Goal: Transaction & Acquisition: Purchase product/service

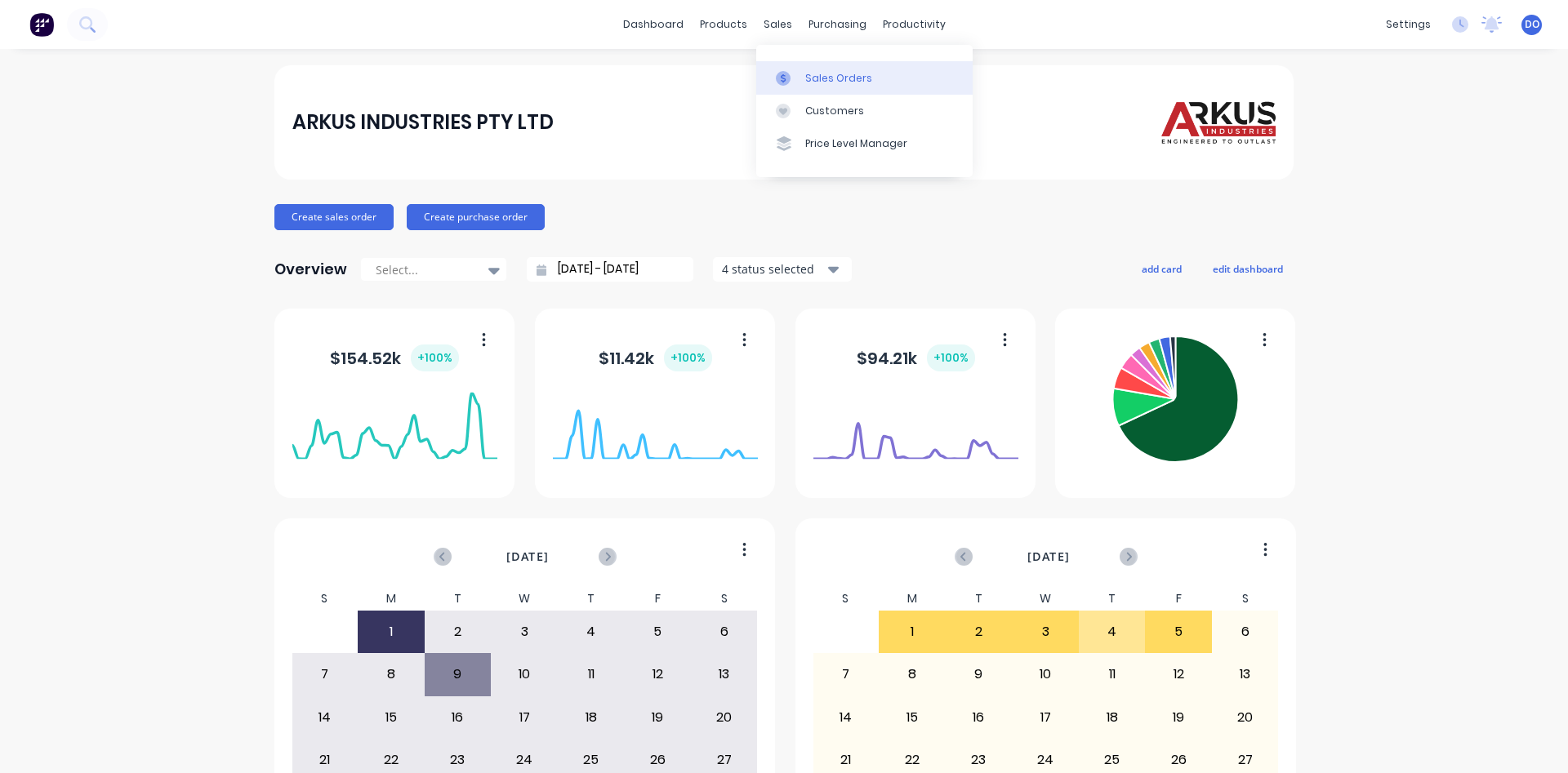
click at [820, 76] on div "Sales Orders" at bounding box center [839, 78] width 67 height 15
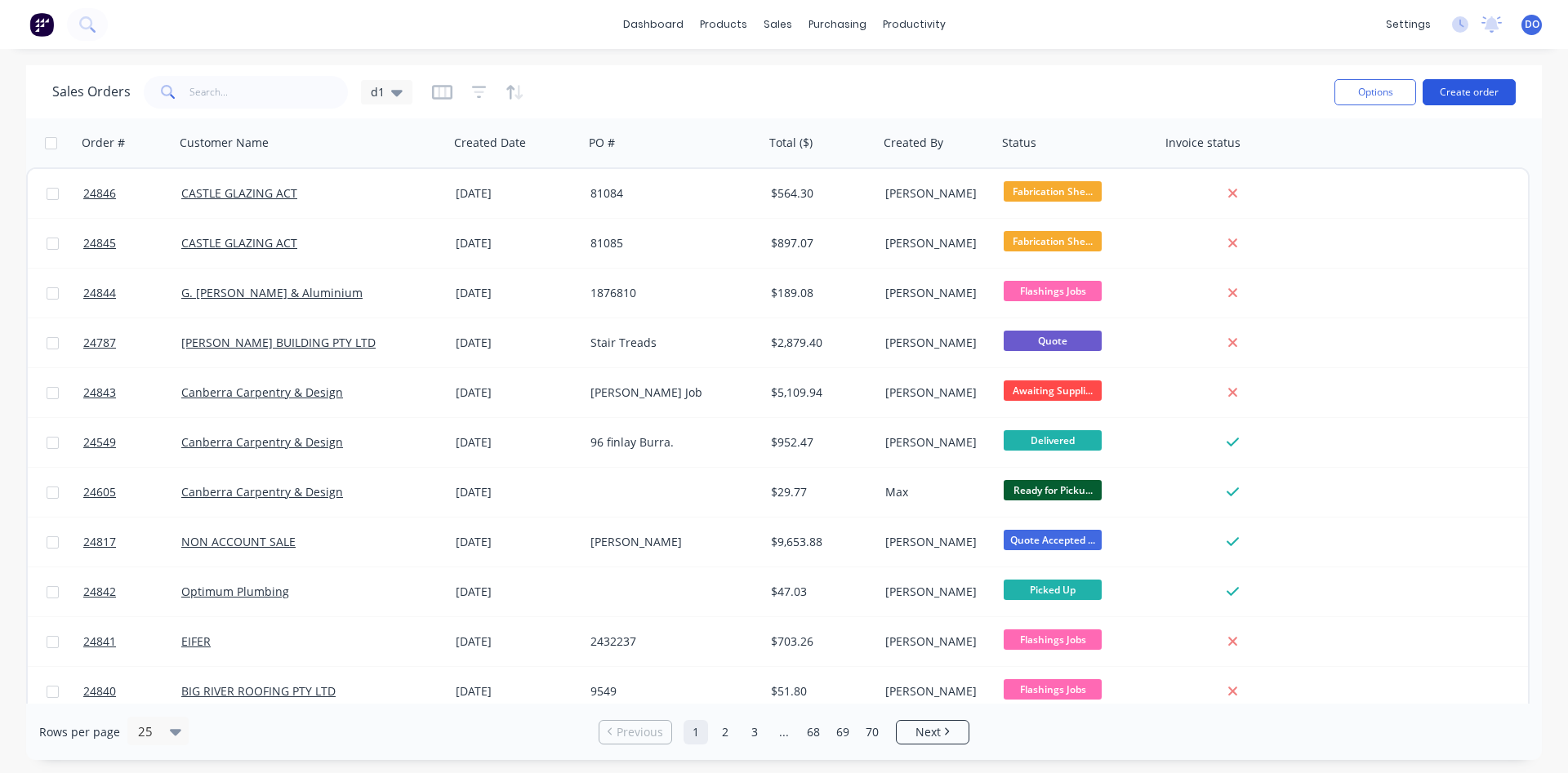
click at [1478, 92] on button "Create order" at bounding box center [1469, 92] width 93 height 26
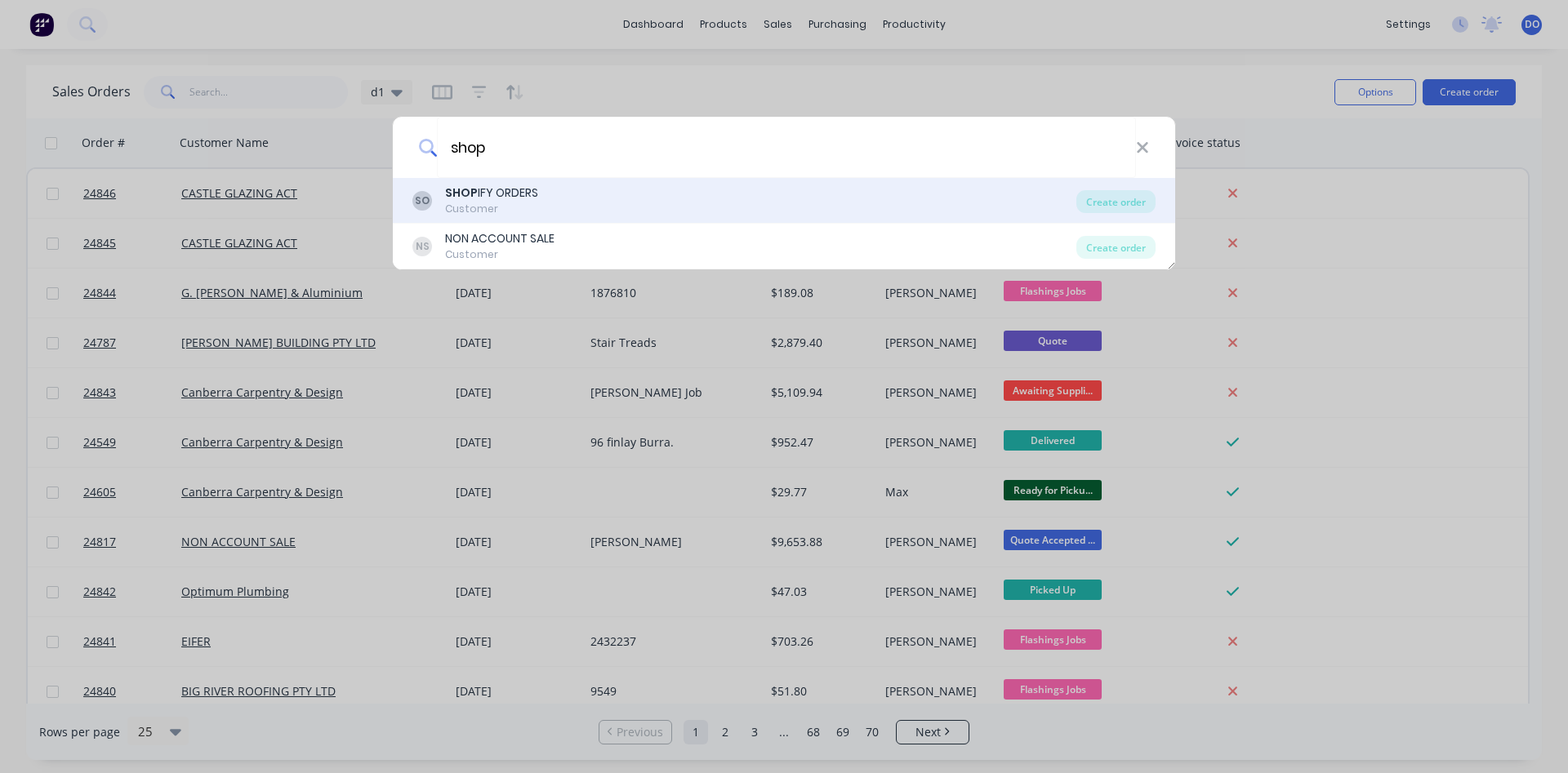
type input "shop"
click at [491, 197] on div "SHOP IFY ORDERS" at bounding box center [492, 192] width 93 height 17
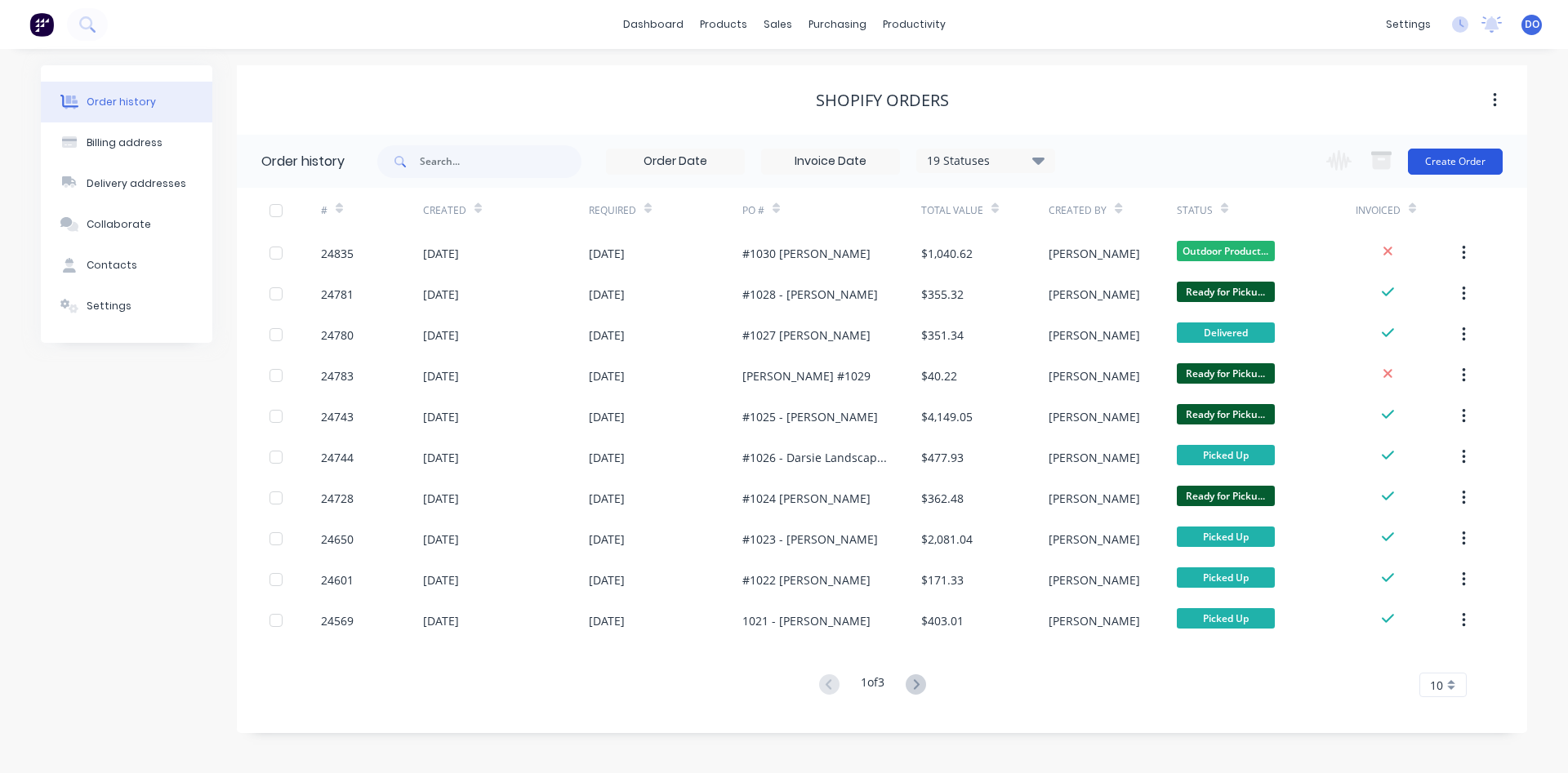
click at [1439, 159] on button "Create Order" at bounding box center [1455, 162] width 95 height 26
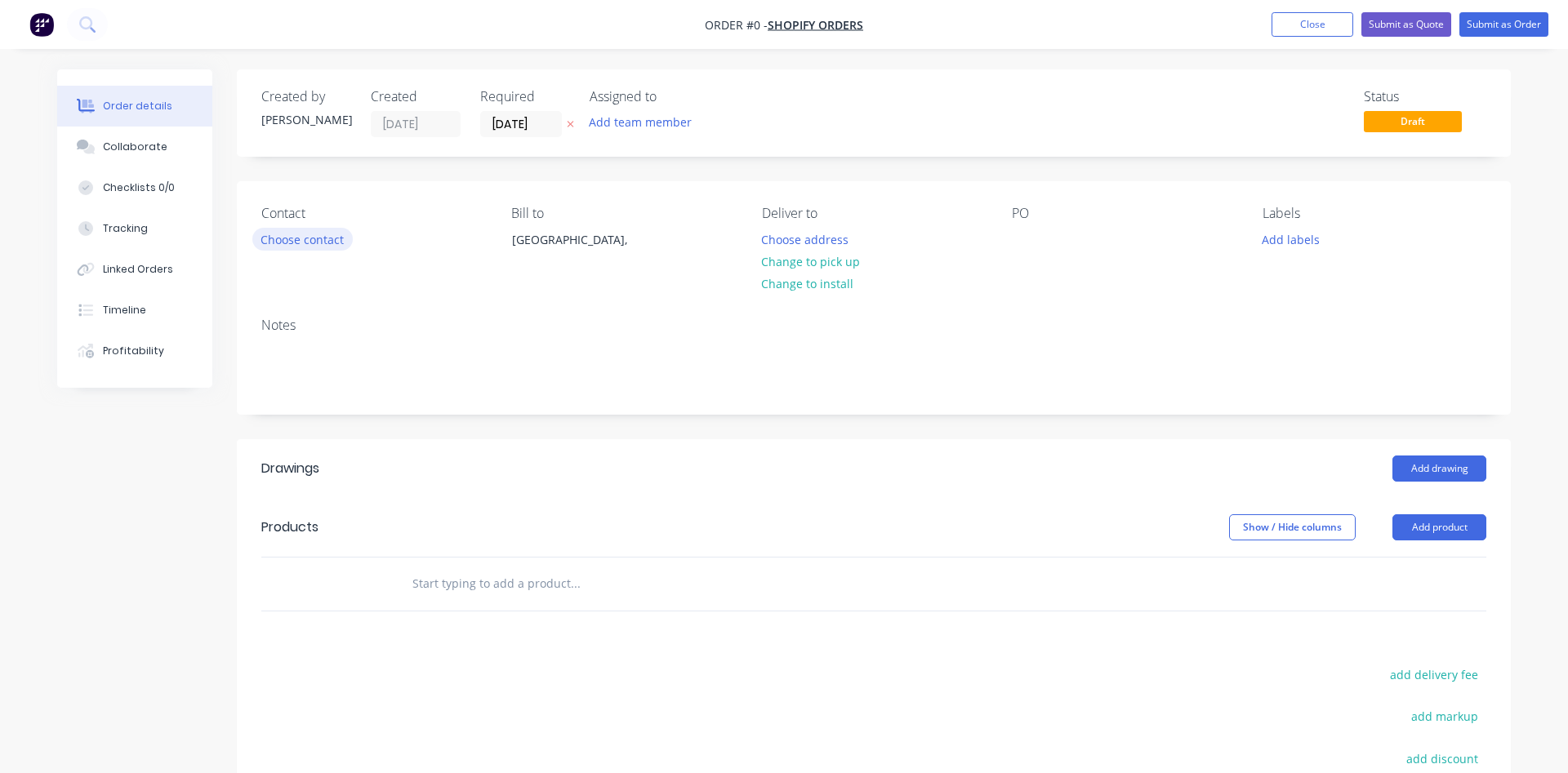
click at [288, 242] on button "Choose contact" at bounding box center [302, 239] width 101 height 22
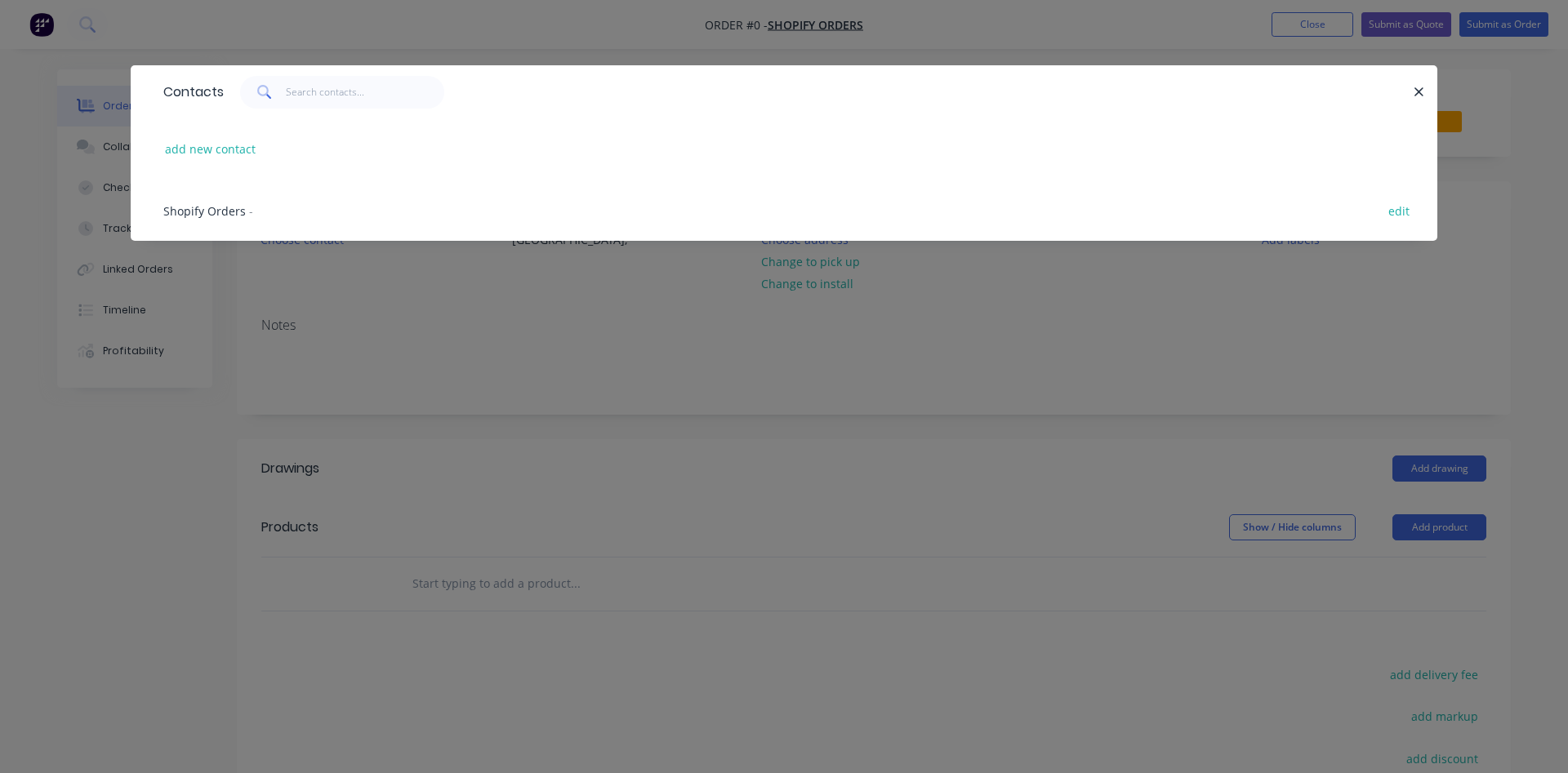
click at [230, 209] on span "Shopify Orders" at bounding box center [205, 211] width 83 height 16
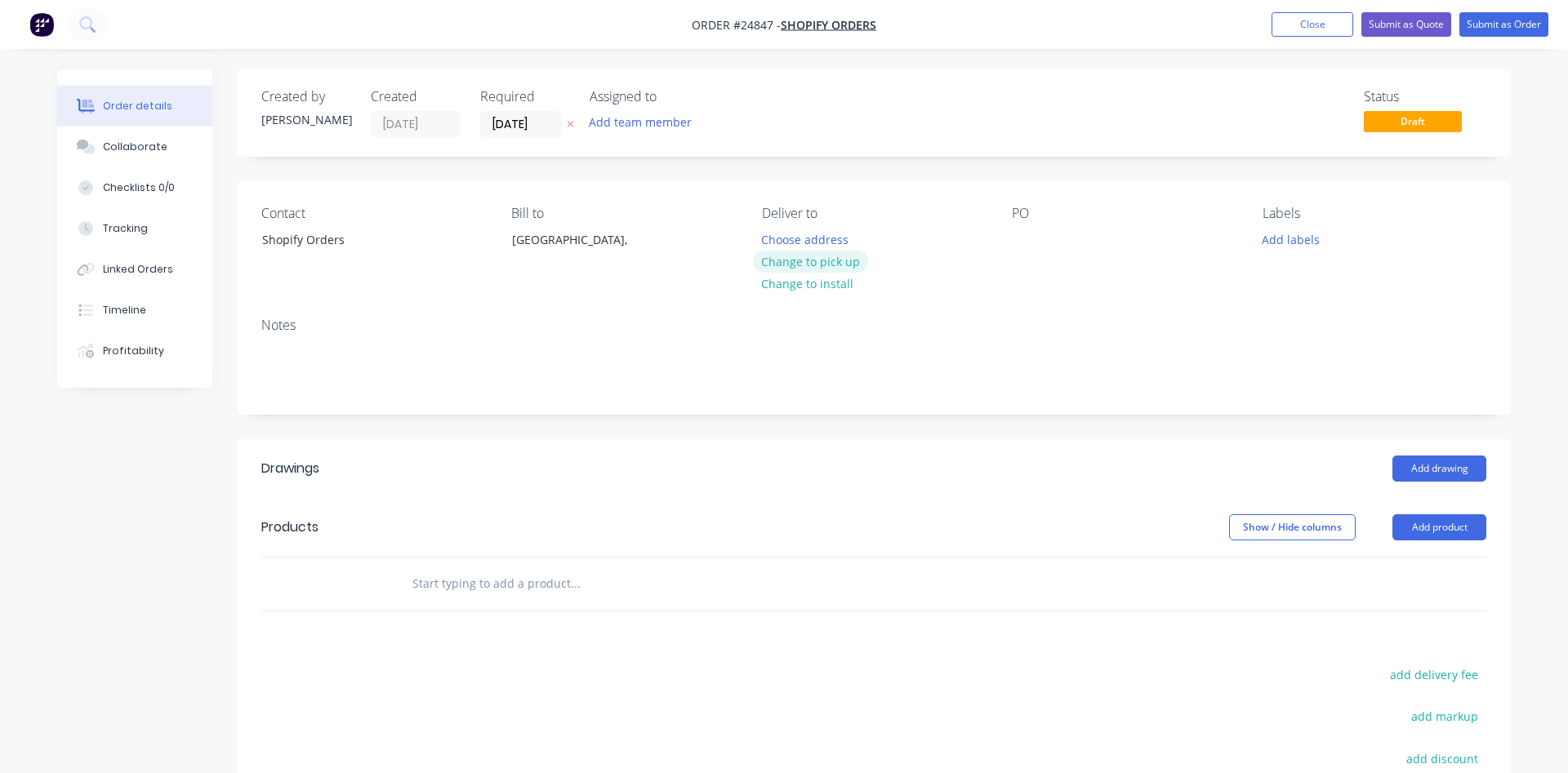
click at [810, 263] on button "Change to pick up" at bounding box center [811, 262] width 116 height 22
click at [1029, 241] on div at bounding box center [1025, 239] width 26 height 24
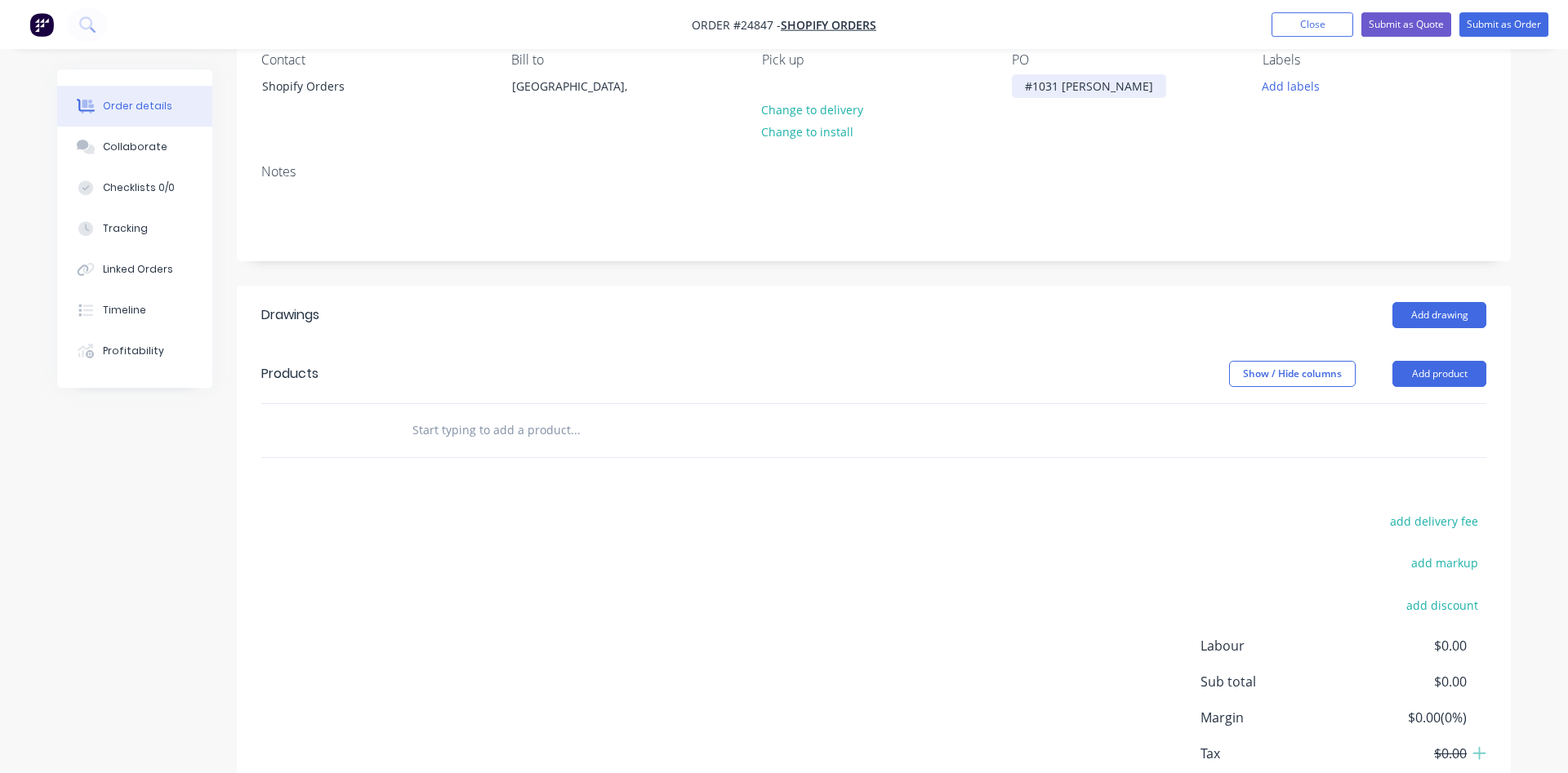
scroll to position [167, 0]
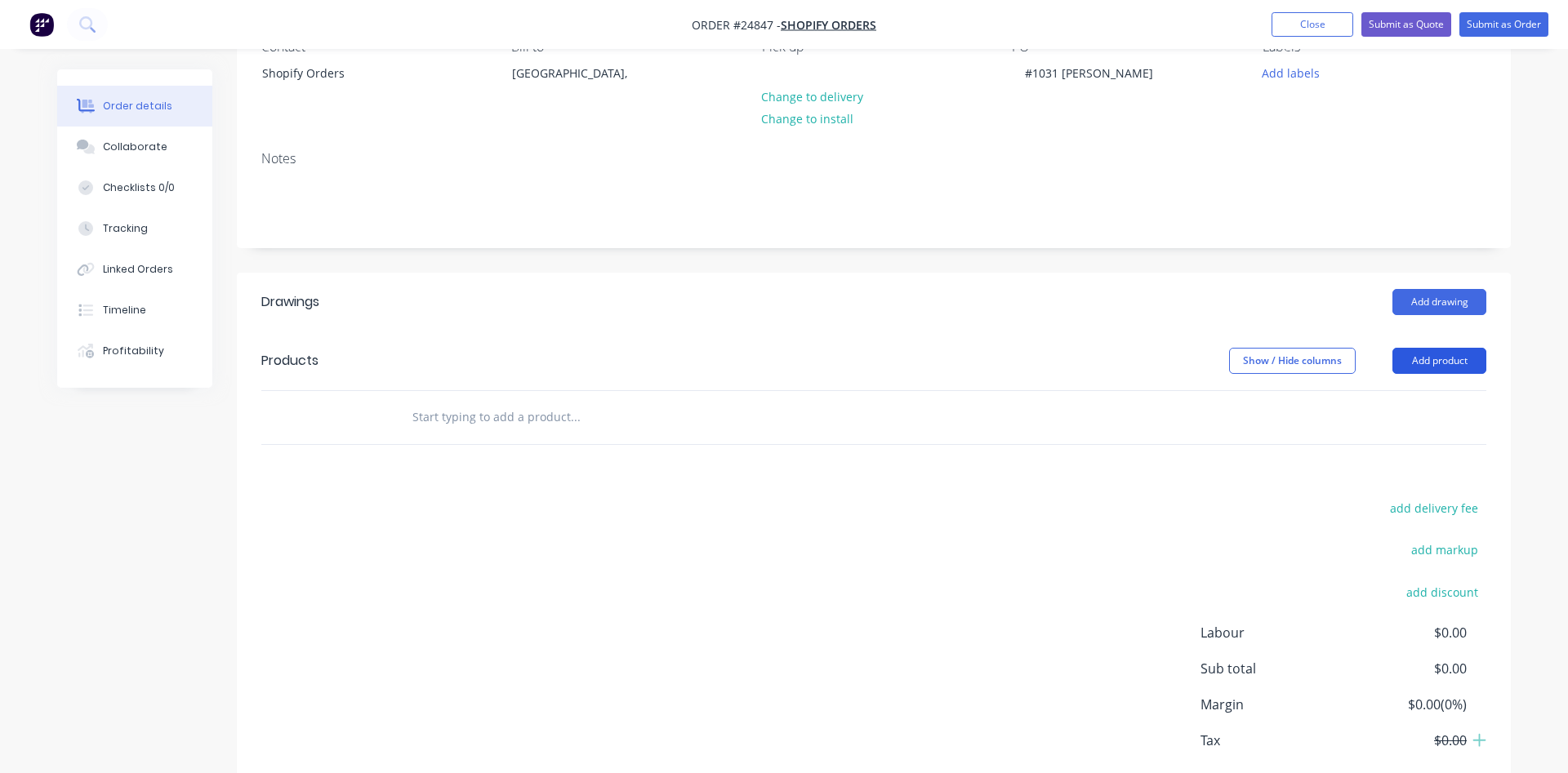
click at [1437, 363] on button "Add product" at bounding box center [1440, 361] width 94 height 26
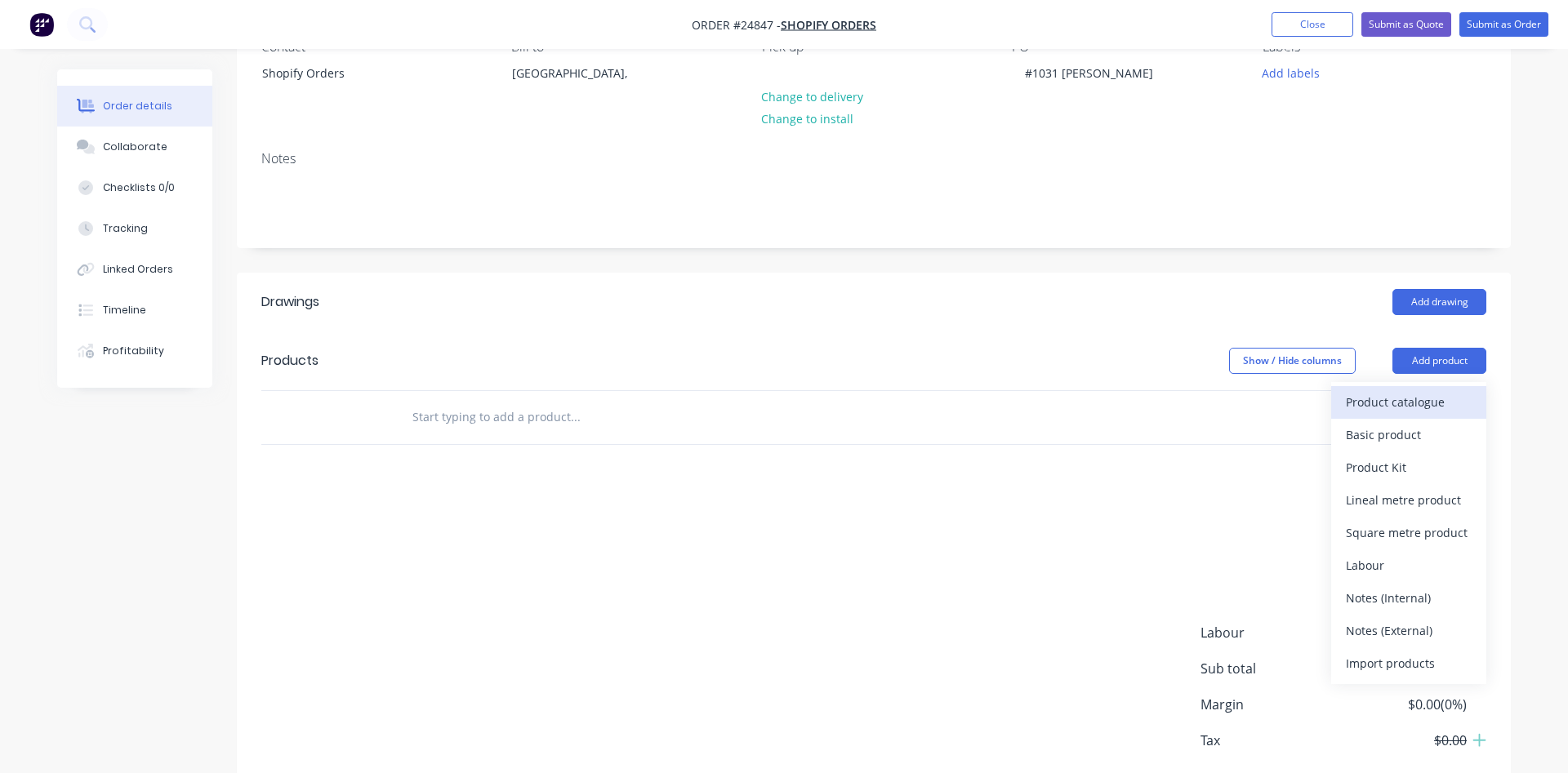
click at [1377, 396] on div "Product catalogue" at bounding box center [1409, 402] width 126 height 24
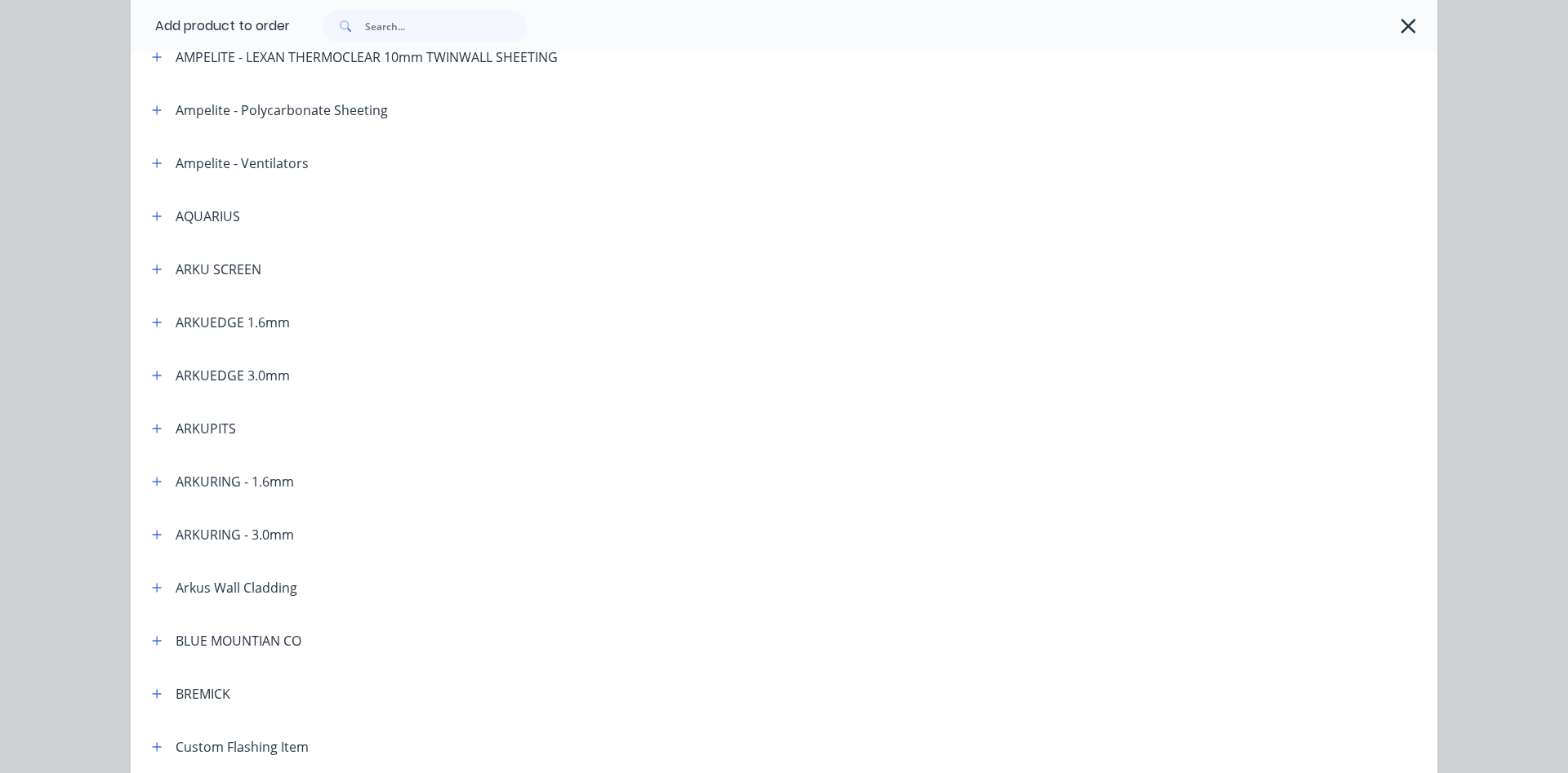
scroll to position [279, 0]
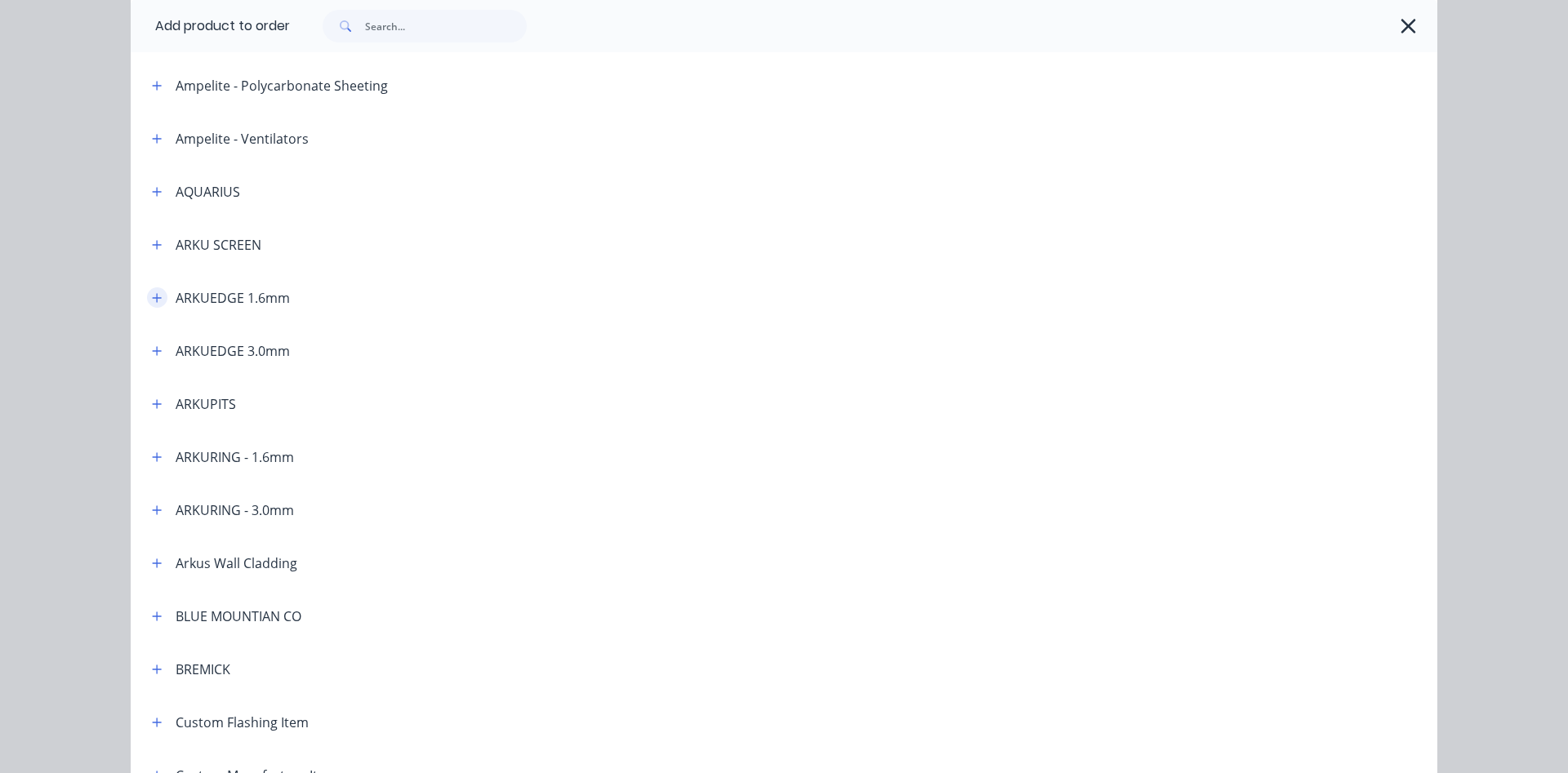
click at [154, 294] on icon "button" at bounding box center [157, 298] width 10 height 12
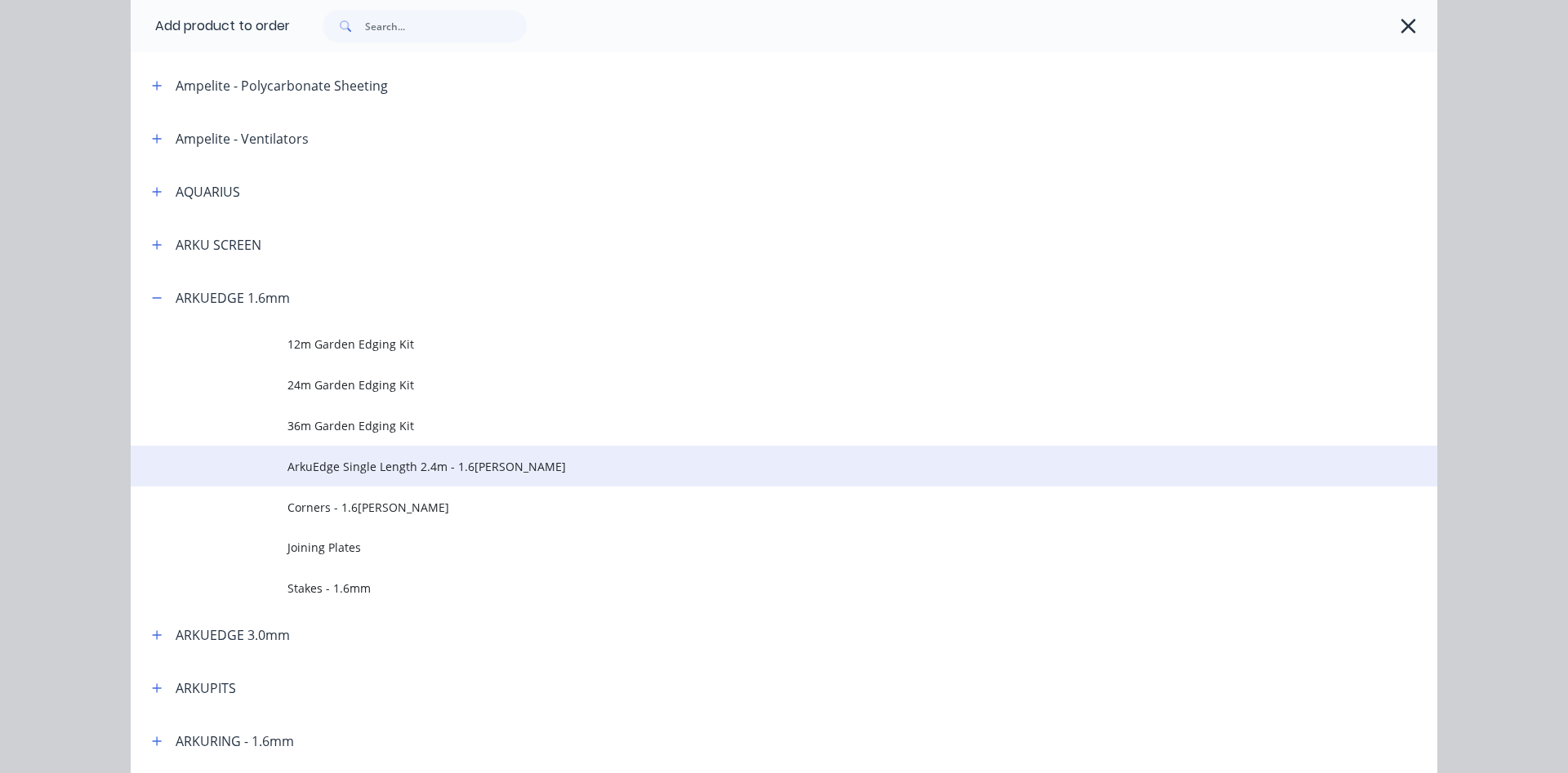
click at [371, 467] on span "ArkuEdge Single Length 2.4m - 1.6[PERSON_NAME]" at bounding box center [747, 467] width 919 height 17
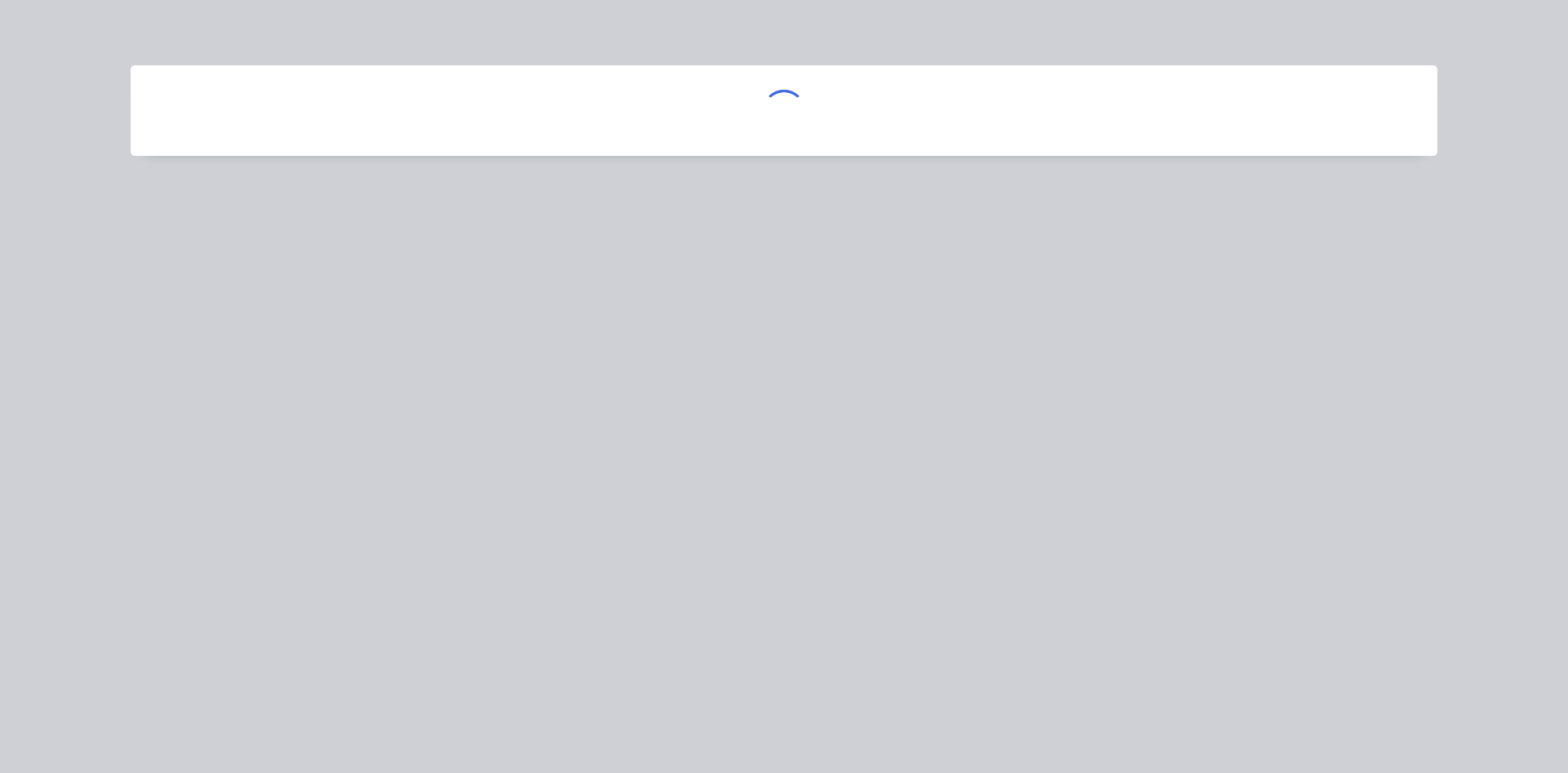
scroll to position [0, 0]
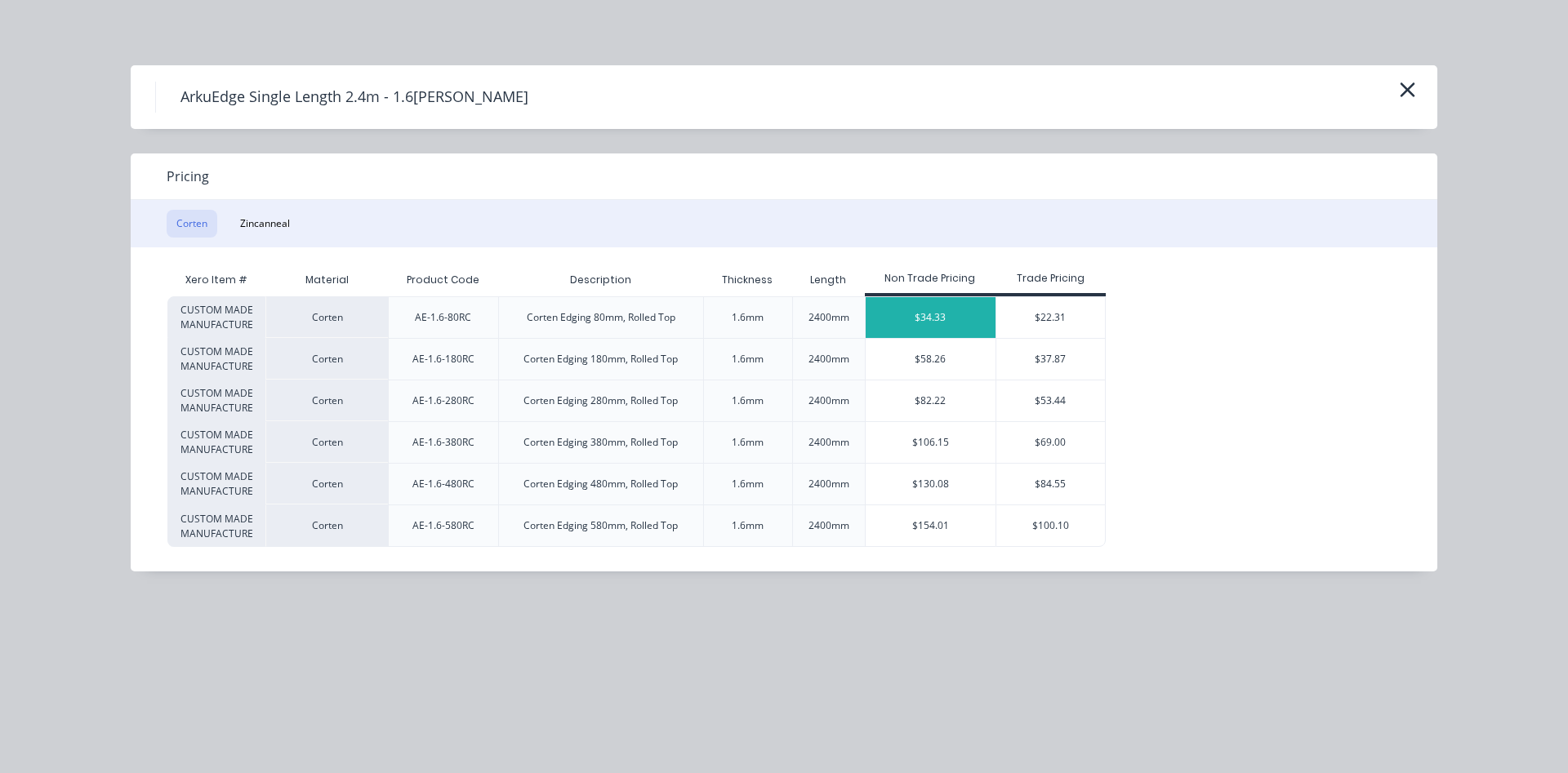
click at [906, 316] on div "$34.33" at bounding box center [931, 317] width 131 height 40
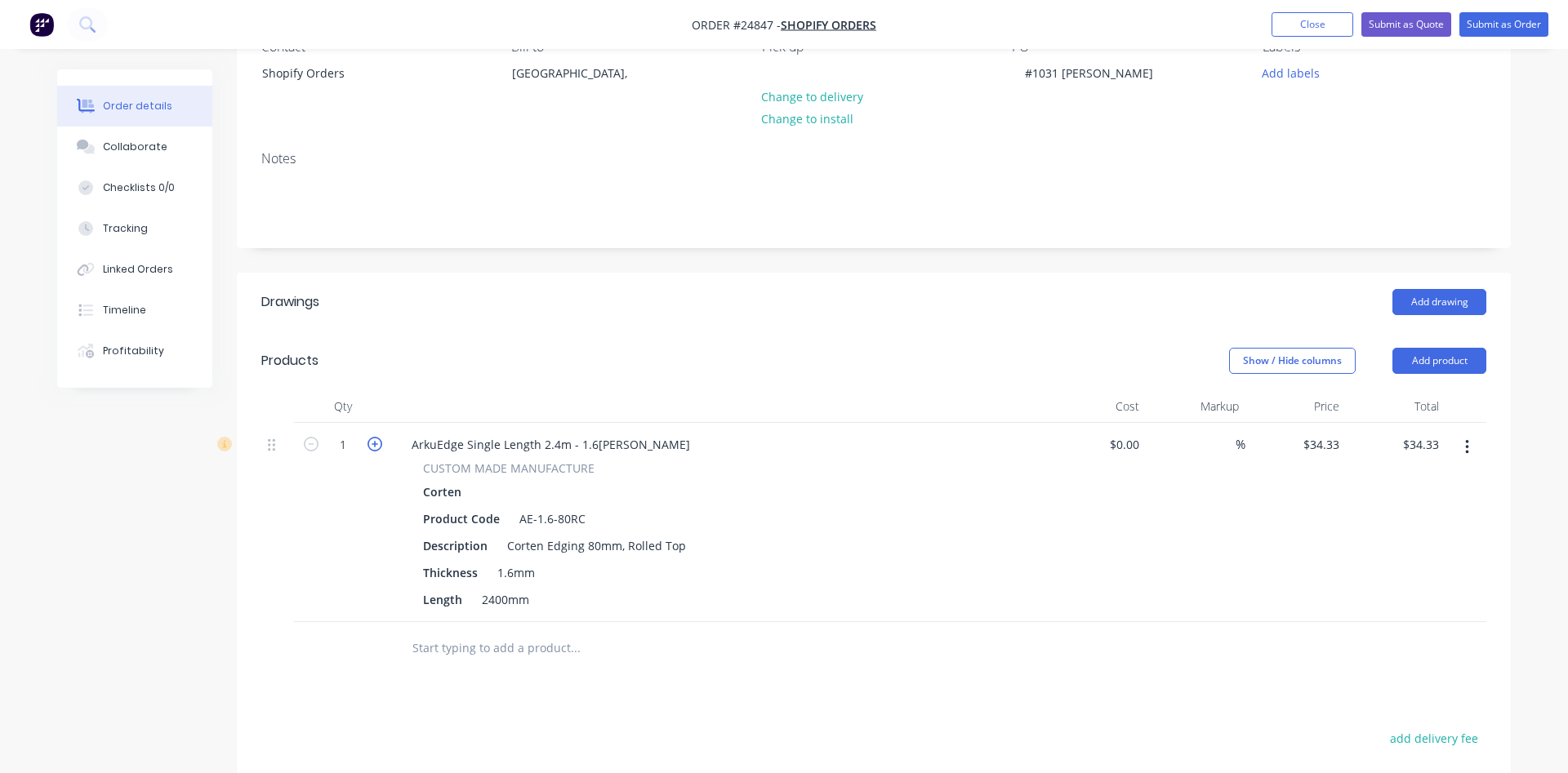
click at [373, 442] on icon "button" at bounding box center [375, 444] width 15 height 15
type input "2"
type input "$68.66"
click at [373, 442] on icon "button" at bounding box center [375, 444] width 15 height 15
type input "3"
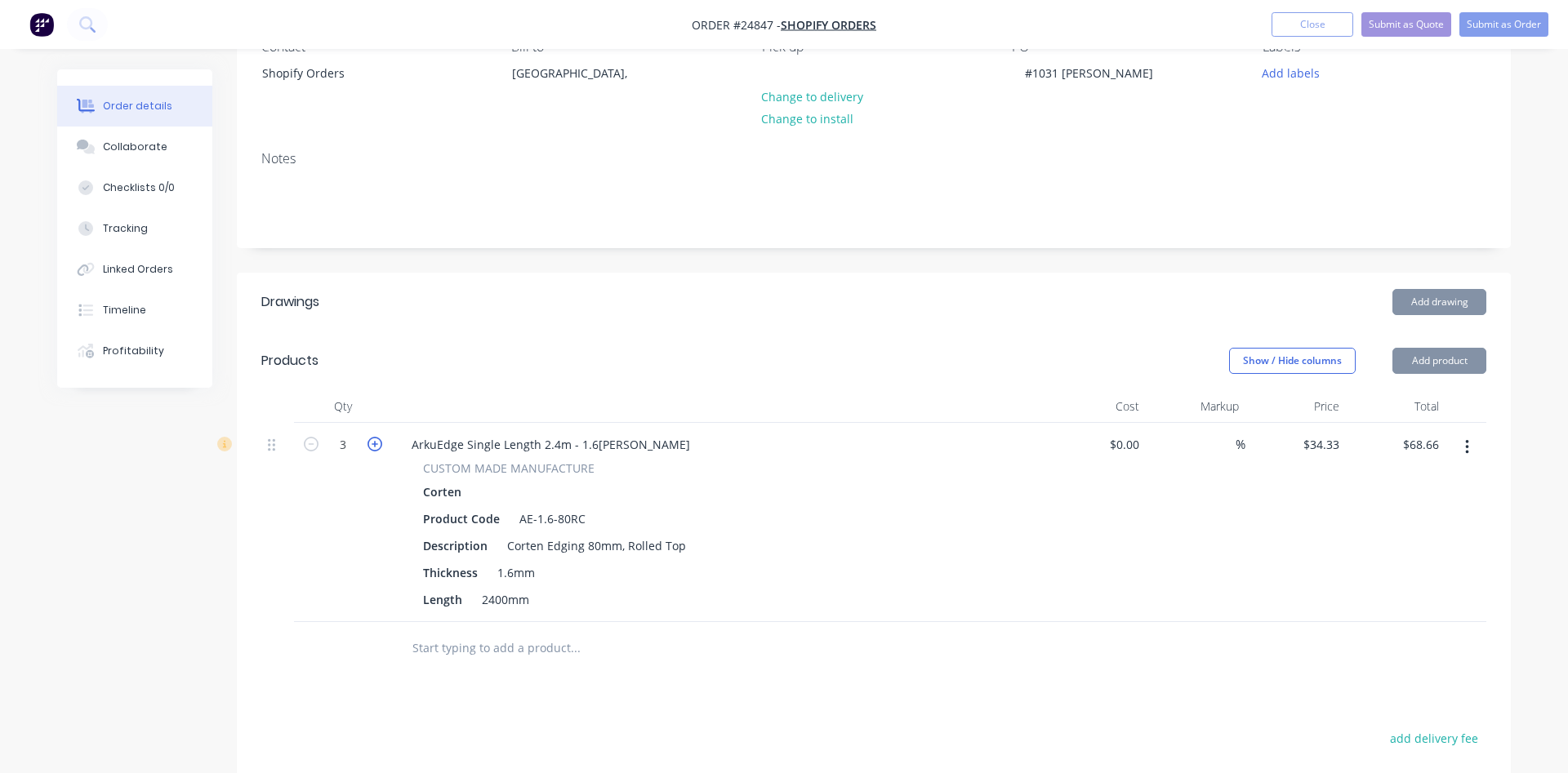
type input "$102.99"
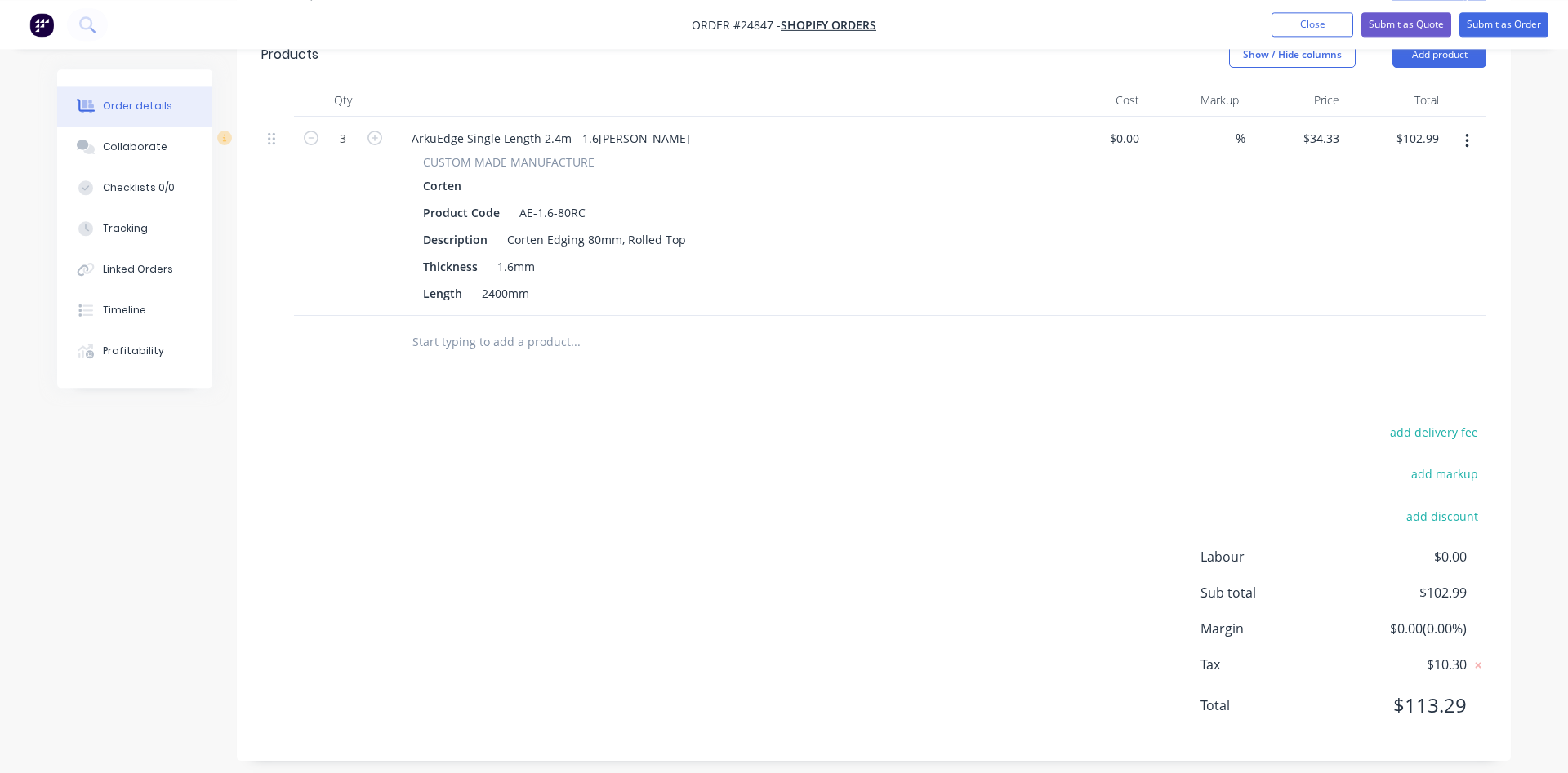
scroll to position [485, 0]
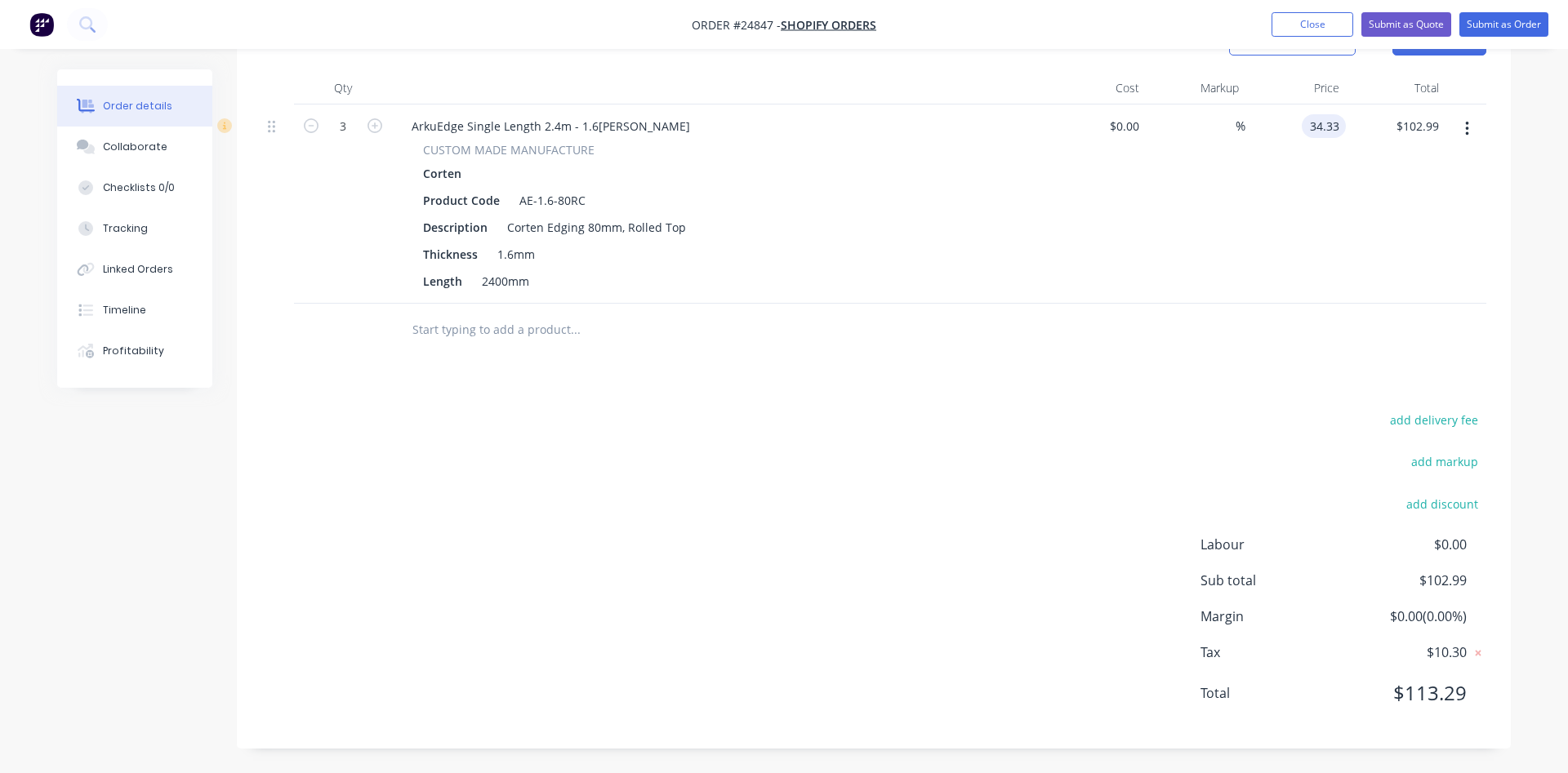
click at [1325, 121] on input "34.33" at bounding box center [1327, 126] width 37 height 24
type input "$32.23"
type input "96.69"
type input "32.23"
type input "$96.69"
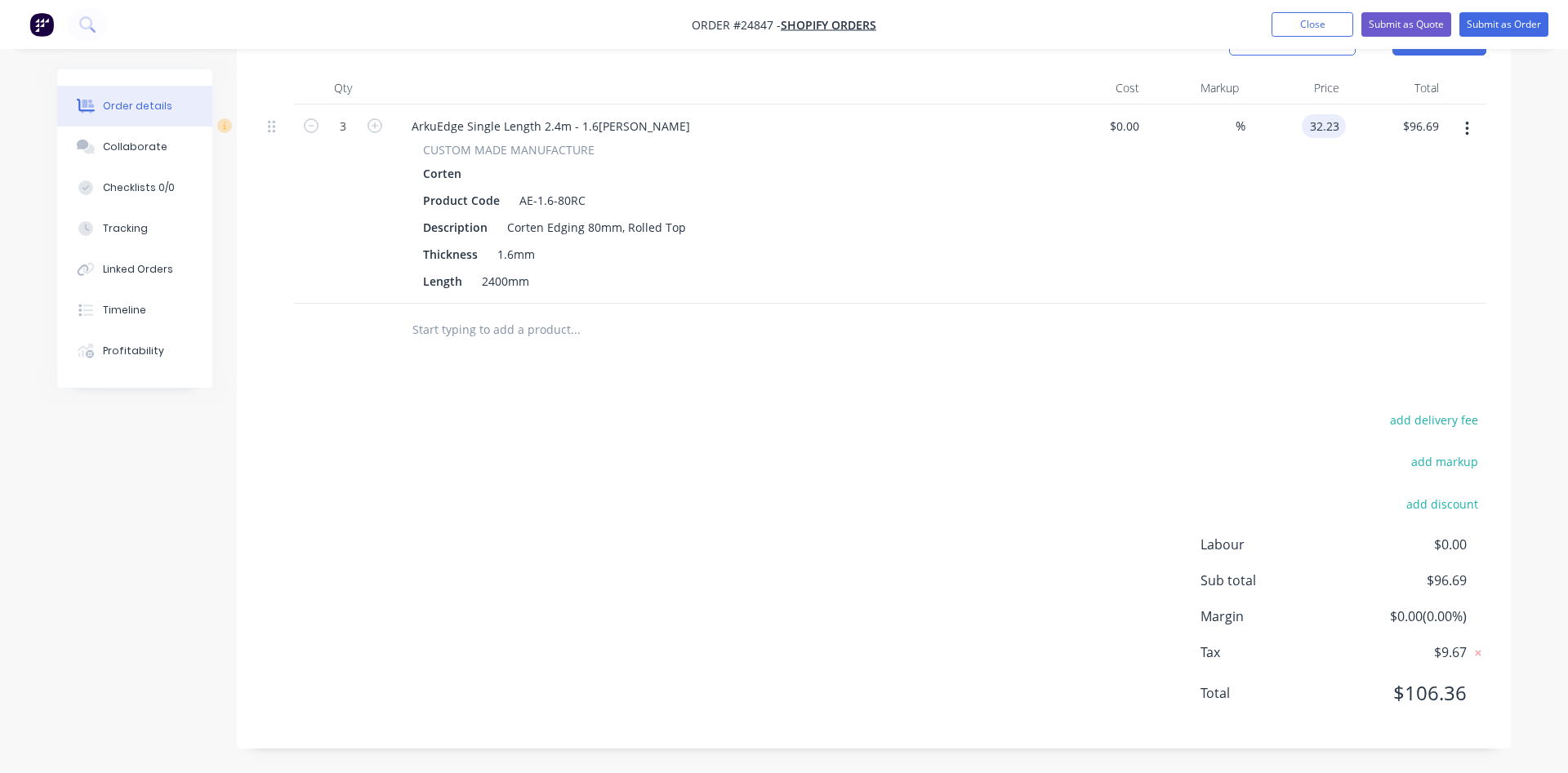
click at [1338, 128] on input "32.23" at bounding box center [1327, 126] width 37 height 24
type input "$32.23"
click at [1438, 121] on input "96.69" at bounding box center [1423, 126] width 44 height 24
click at [1440, 125] on input "96.69" at bounding box center [1426, 126] width 37 height 24
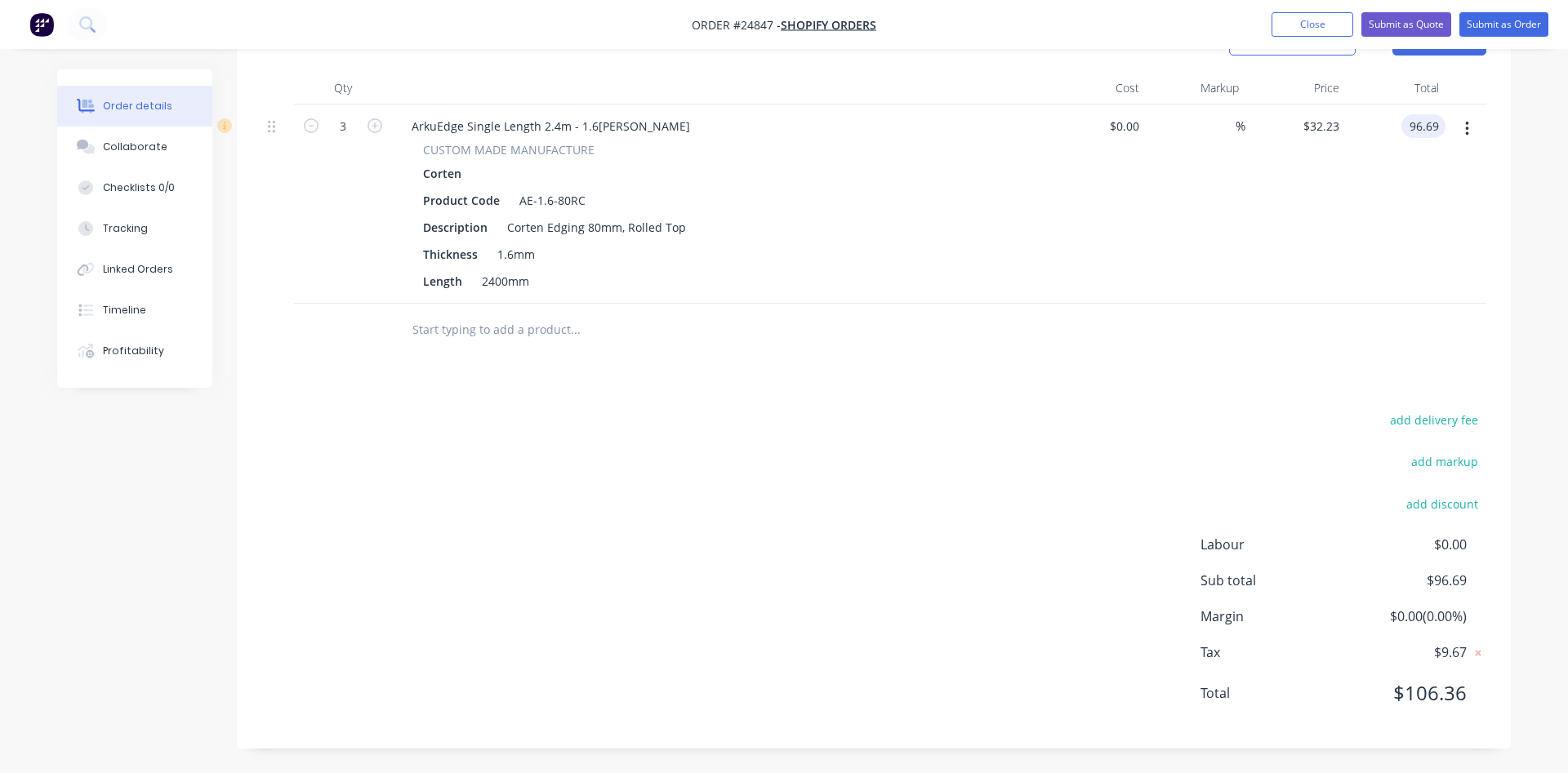
click at [1437, 125] on input "96.69" at bounding box center [1426, 126] width 37 height 24
click at [1433, 126] on input "96.69" at bounding box center [1426, 126] width 37 height 24
type input "$96.70"
type input "$32.2333"
click at [1440, 124] on input "96.70" at bounding box center [1426, 126] width 37 height 24
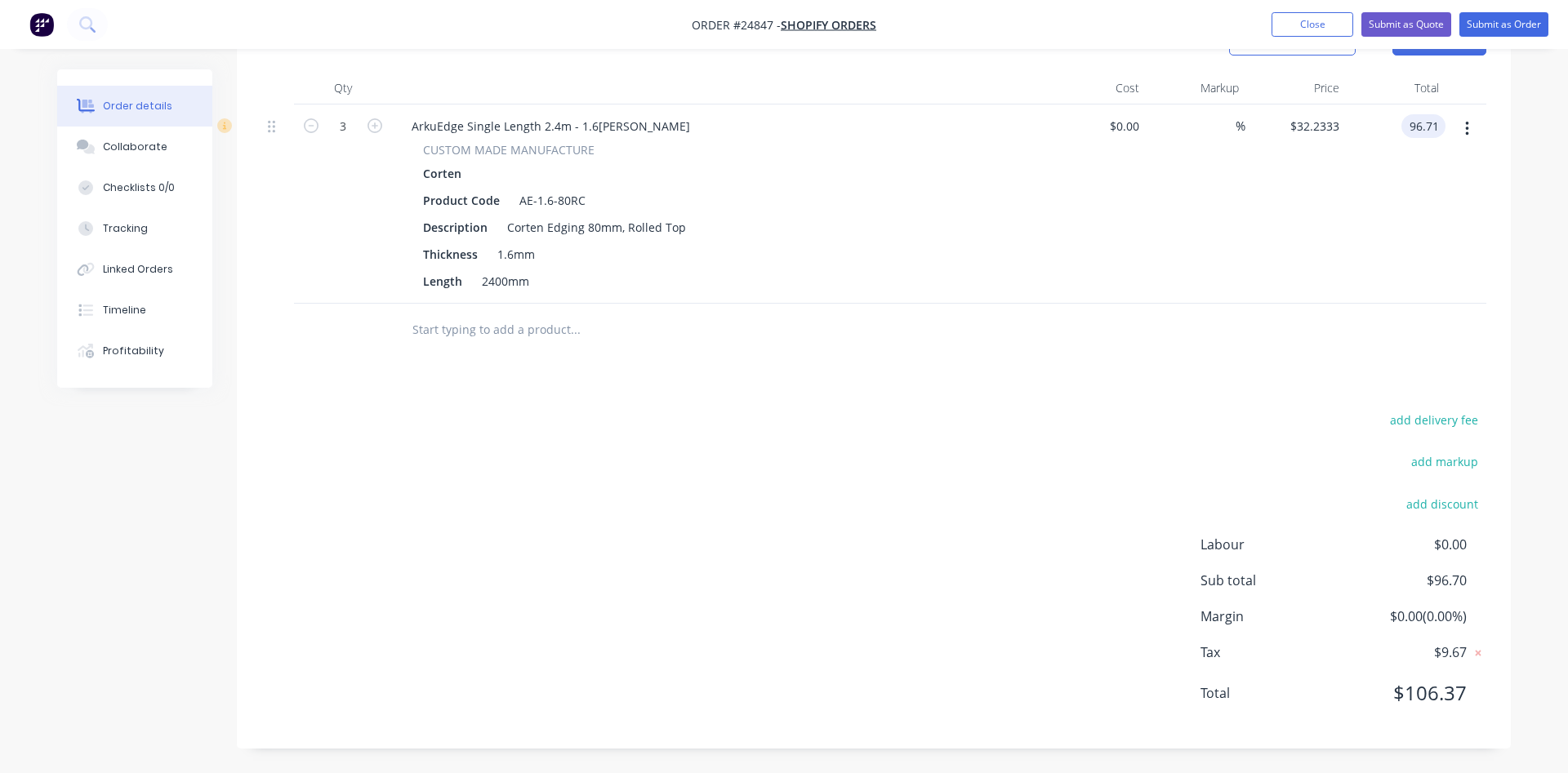
type input "$96.71"
type input "$32.2367"
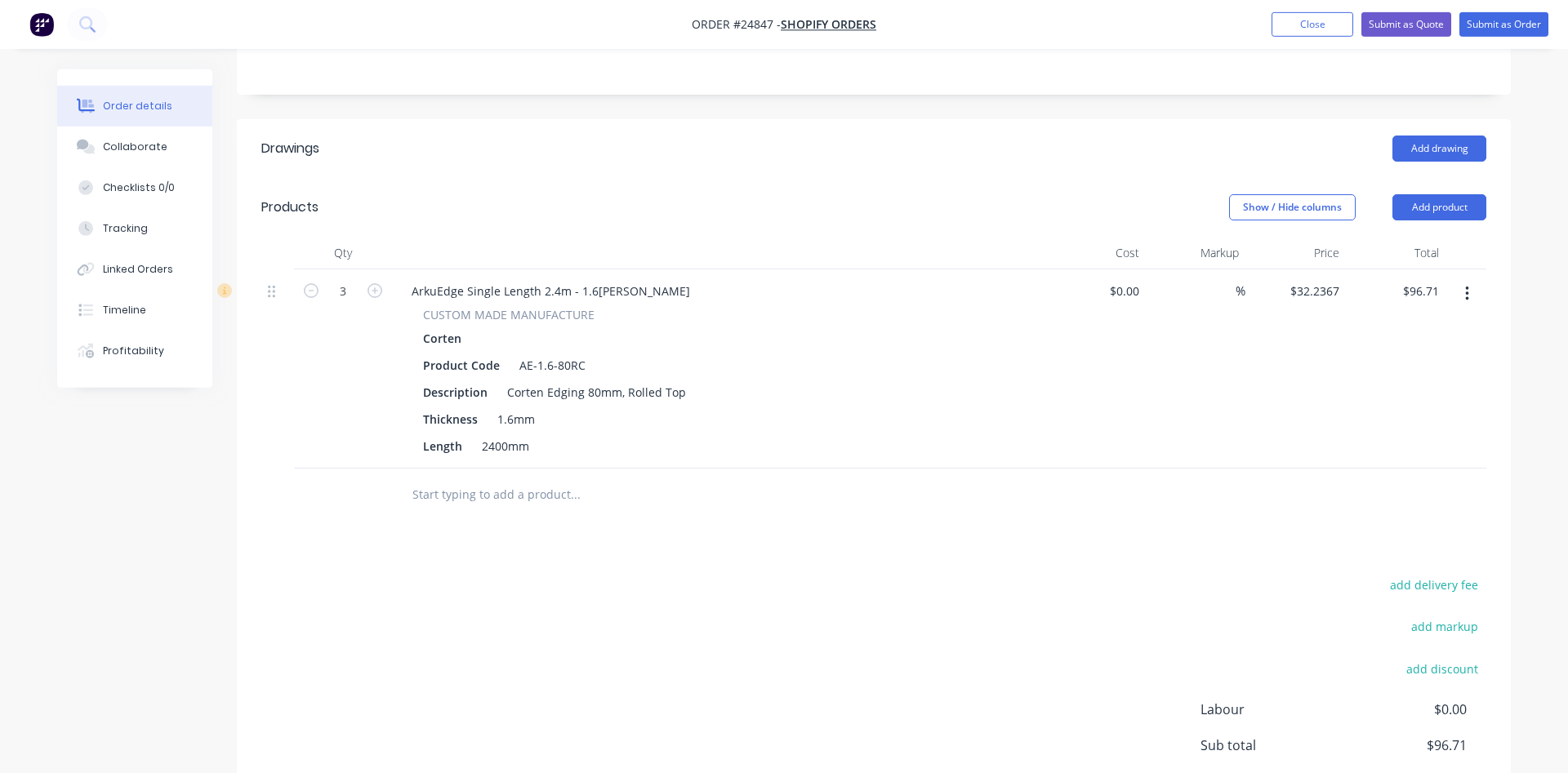
scroll to position [319, 0]
click at [1445, 206] on button "Add product" at bounding box center [1440, 209] width 94 height 26
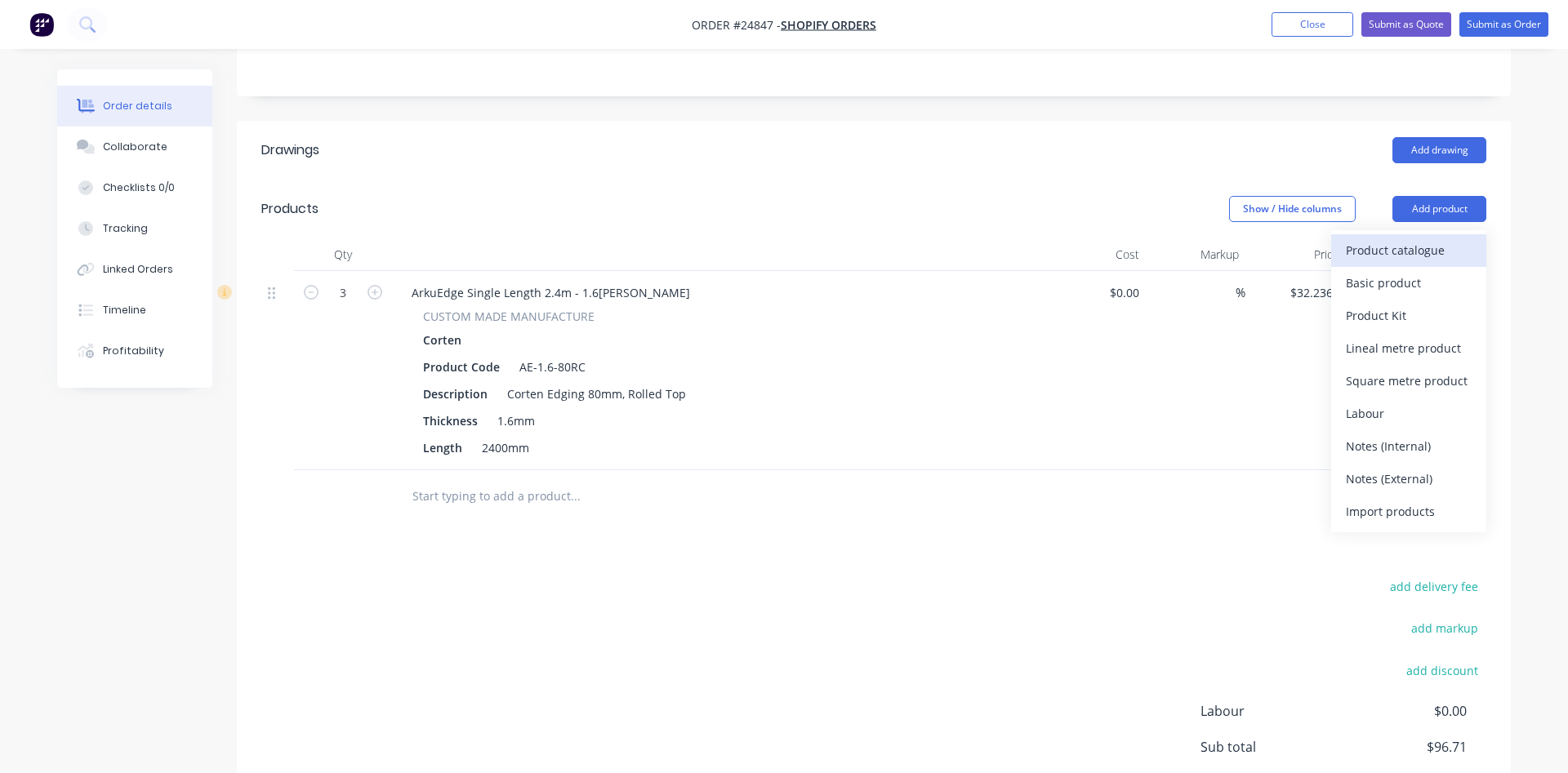
click at [1376, 251] on div "Product catalogue" at bounding box center [1409, 250] width 126 height 24
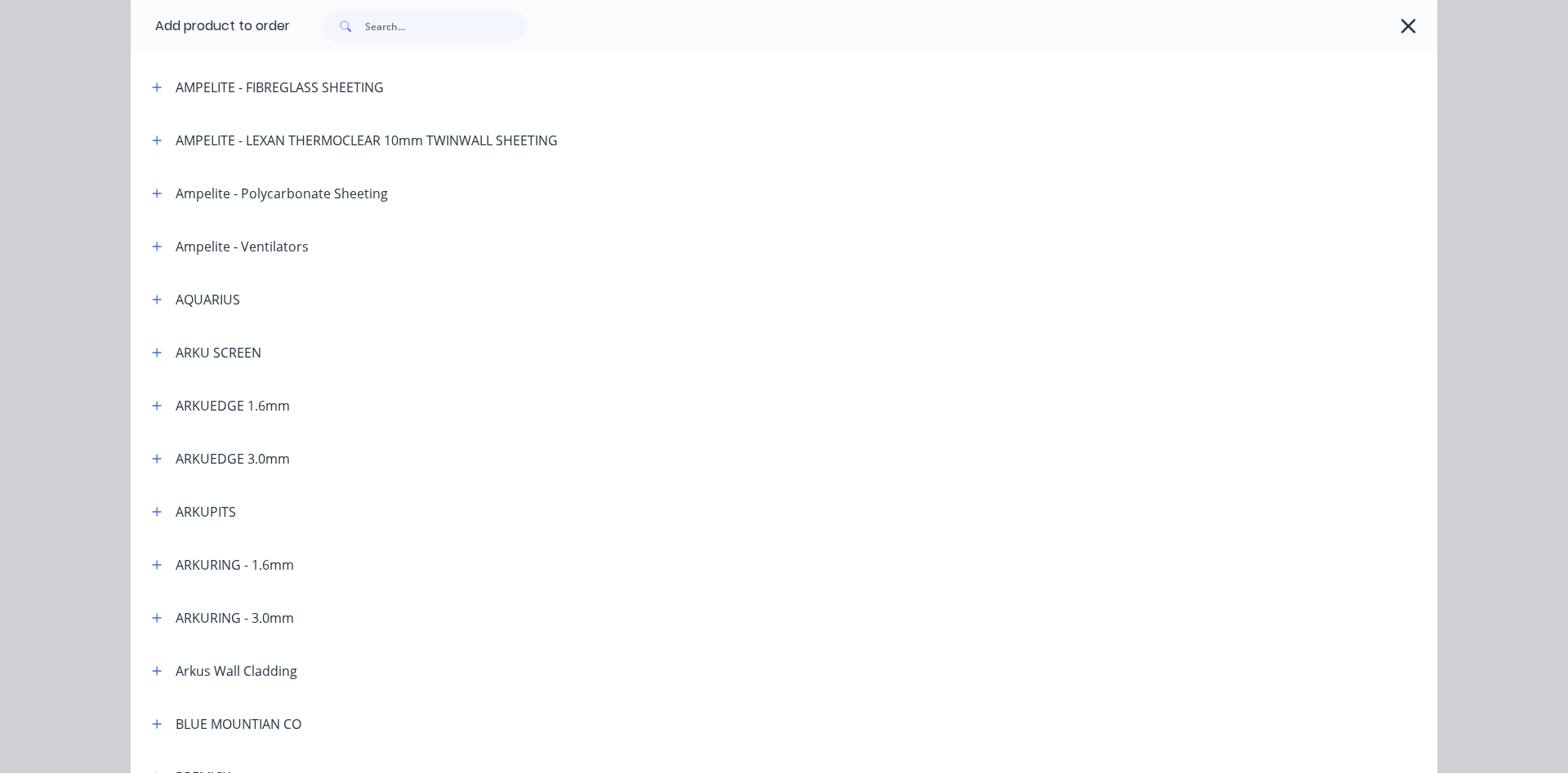
scroll to position [186, 0]
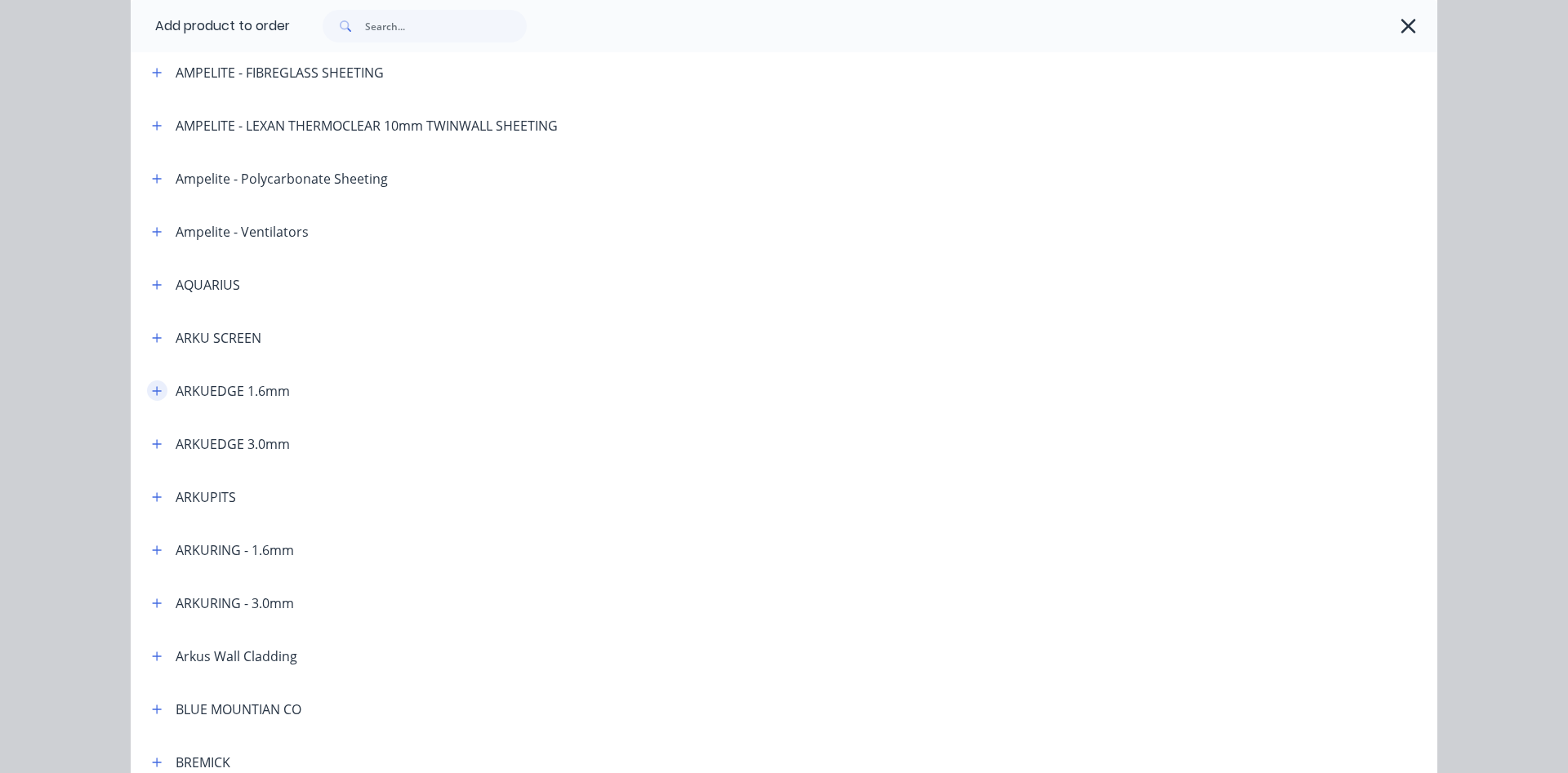
click at [157, 396] on icon "button" at bounding box center [157, 391] width 9 height 9
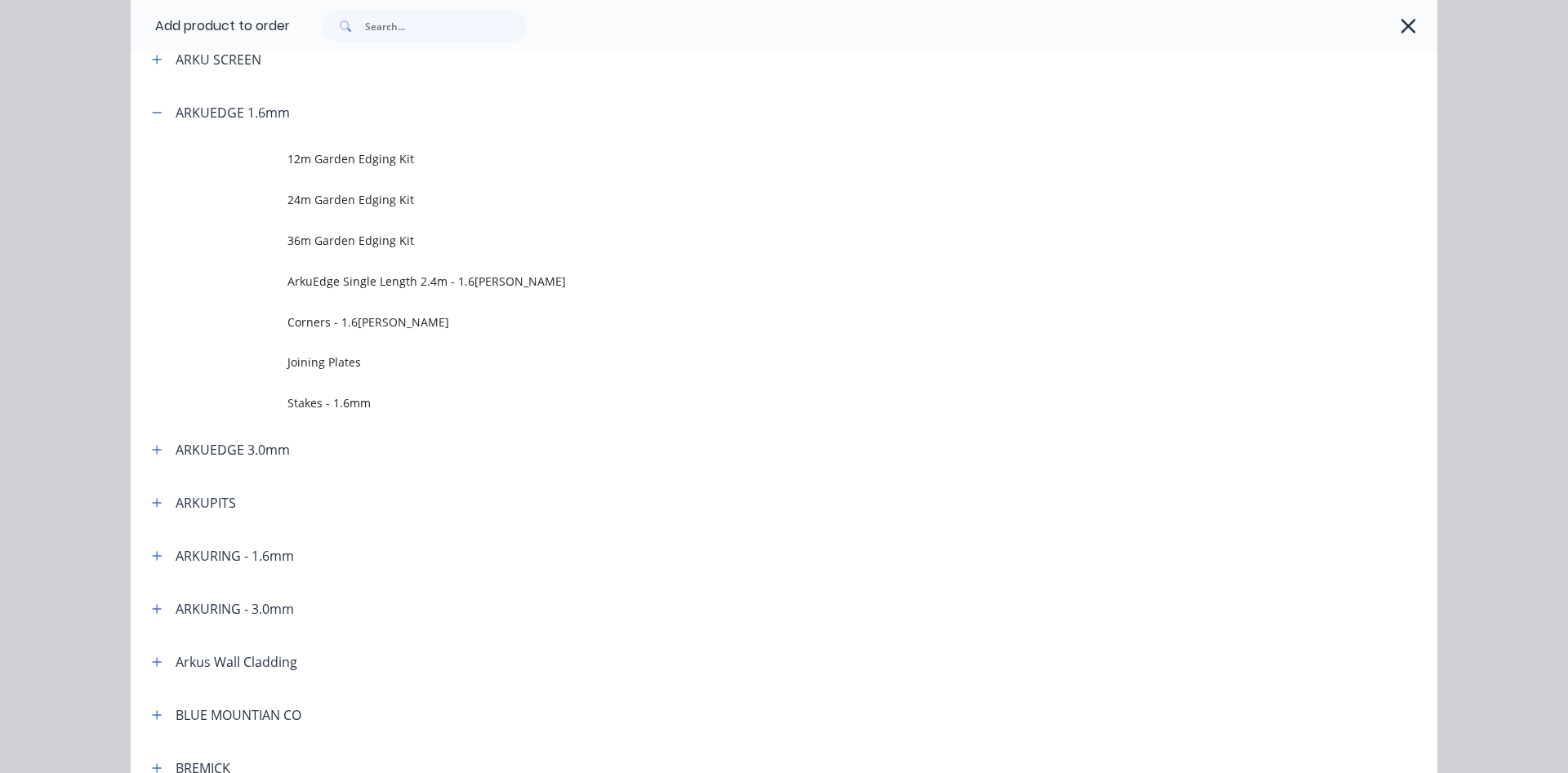
scroll to position [466, 0]
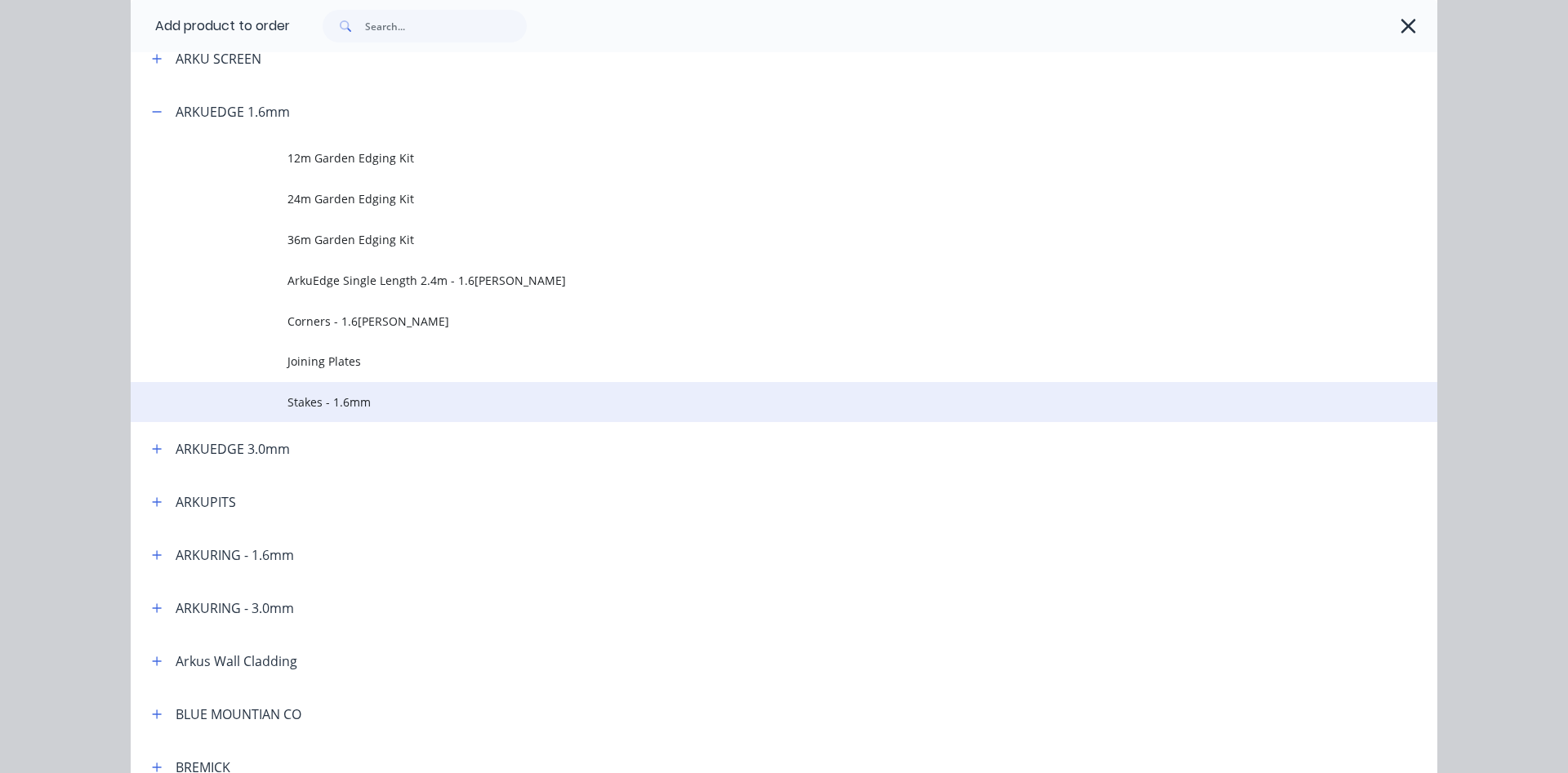
click at [330, 404] on span "Stakes - 1.6mm" at bounding box center [747, 402] width 919 height 17
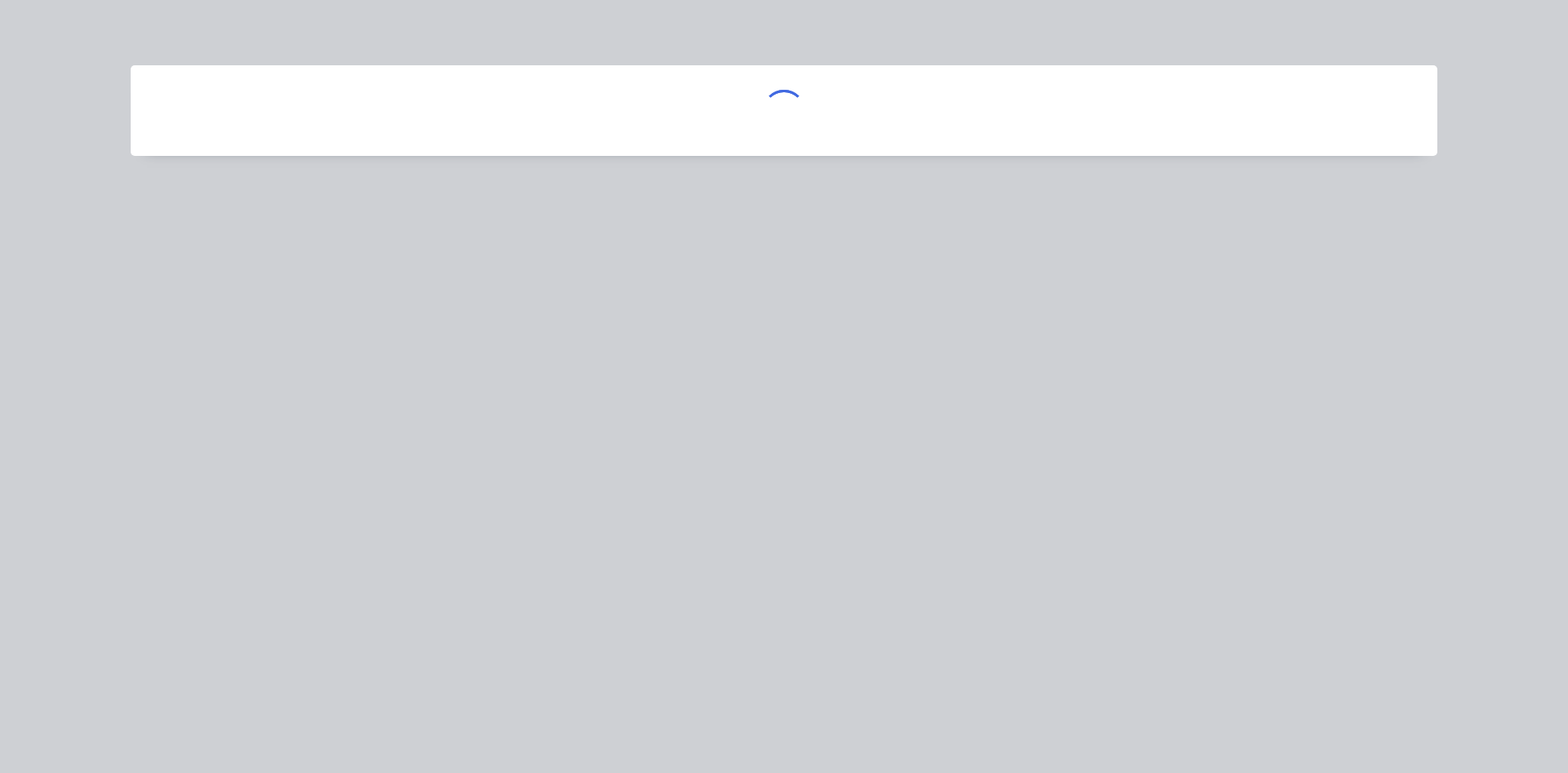
scroll to position [0, 0]
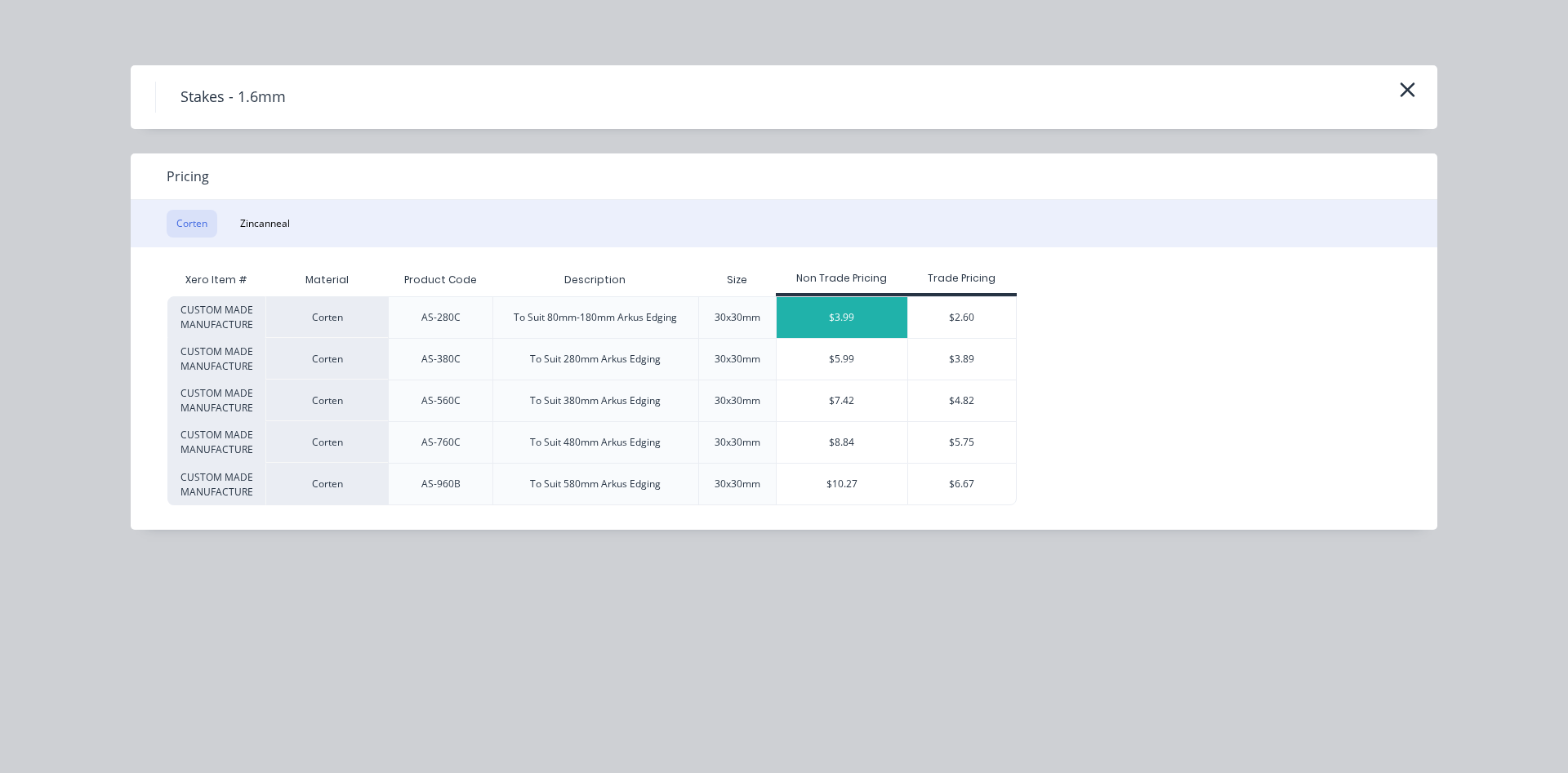
click at [843, 320] on div "$3.99" at bounding box center [842, 317] width 131 height 40
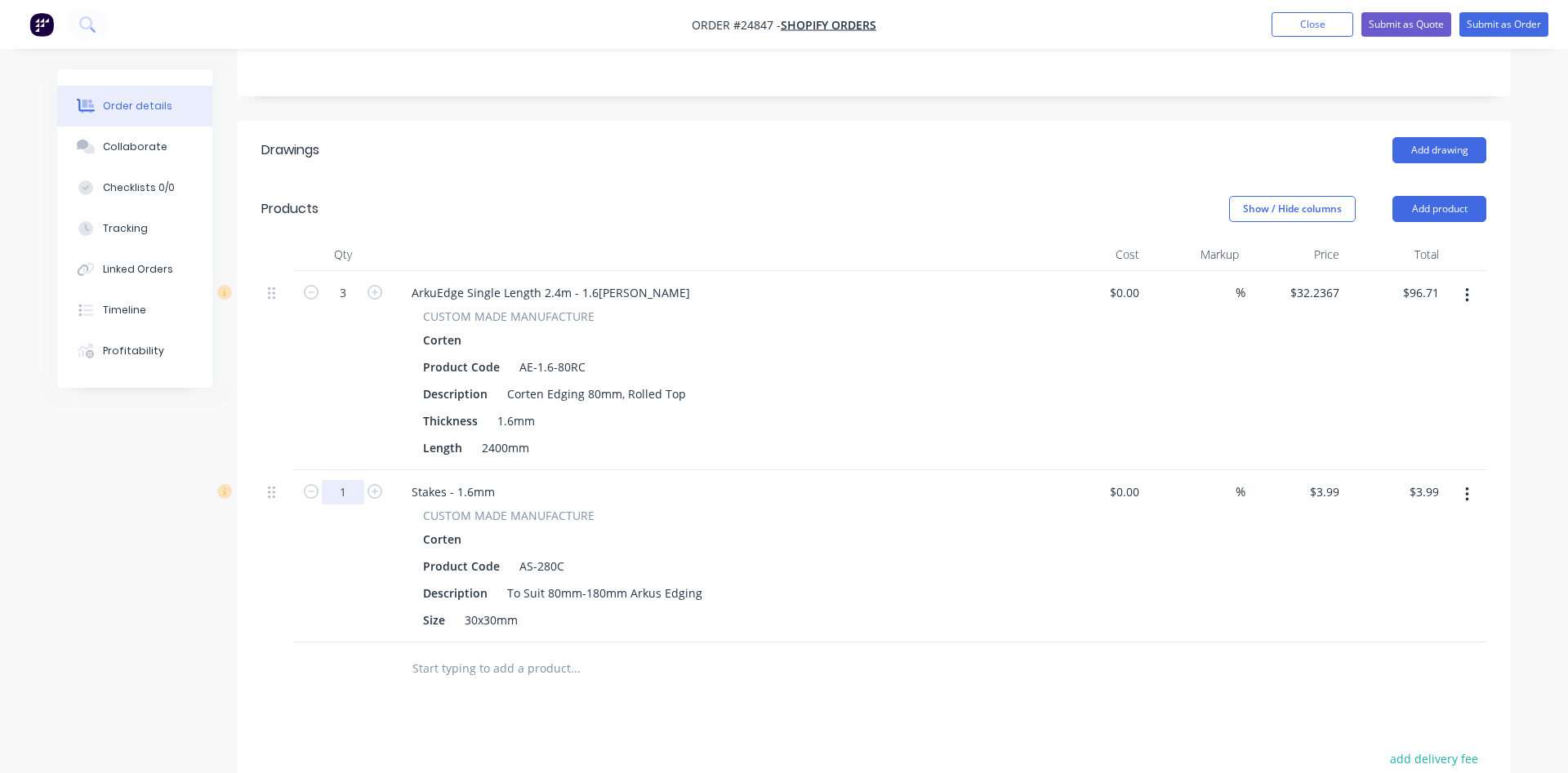
click at [344, 497] on input "1" at bounding box center [343, 492] width 42 height 25
type input "33"
type input "$131.67"
click at [1333, 498] on input "3.99" at bounding box center [1331, 491] width 31 height 24
type input "2"
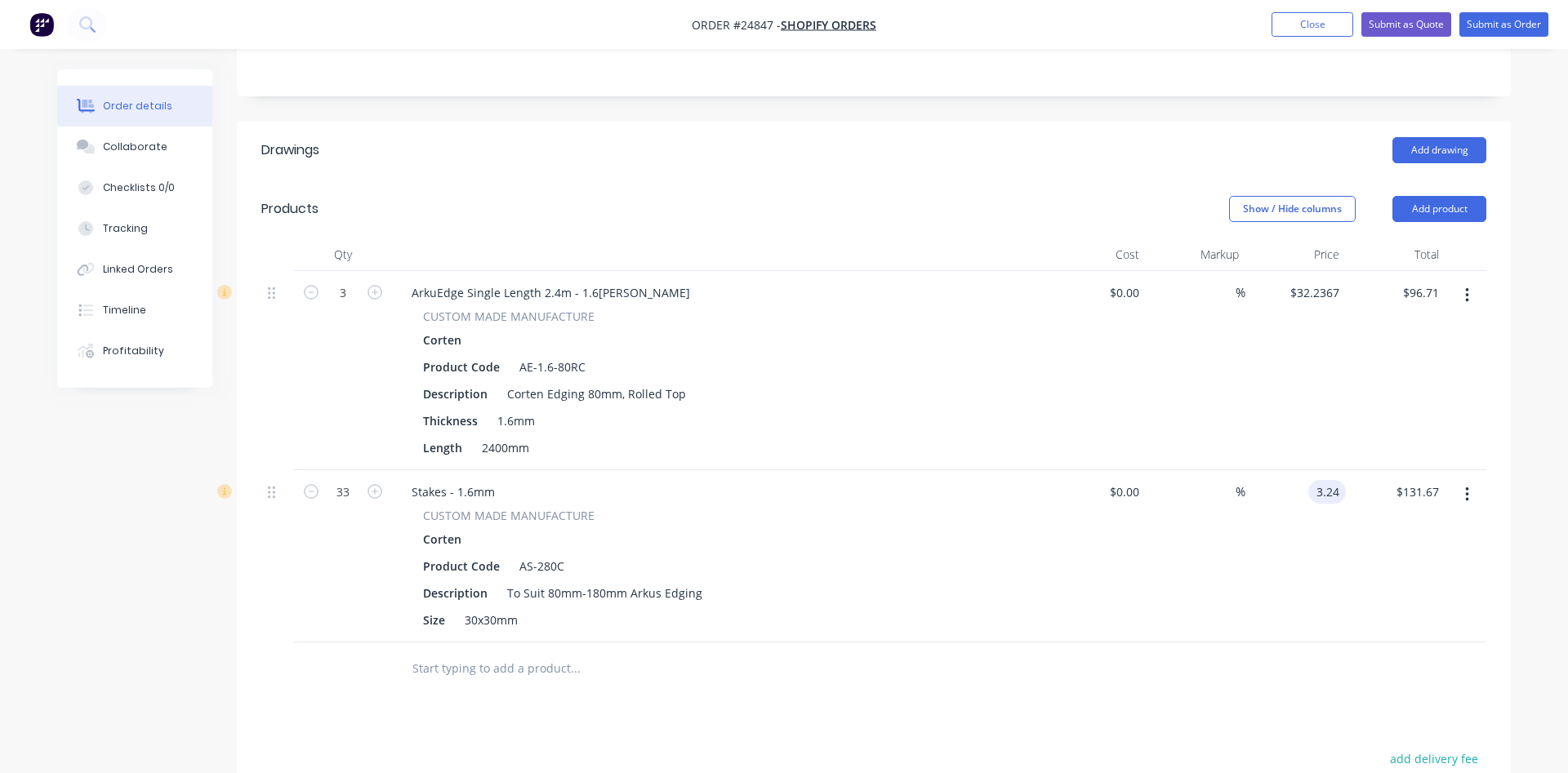
type input "$3.24"
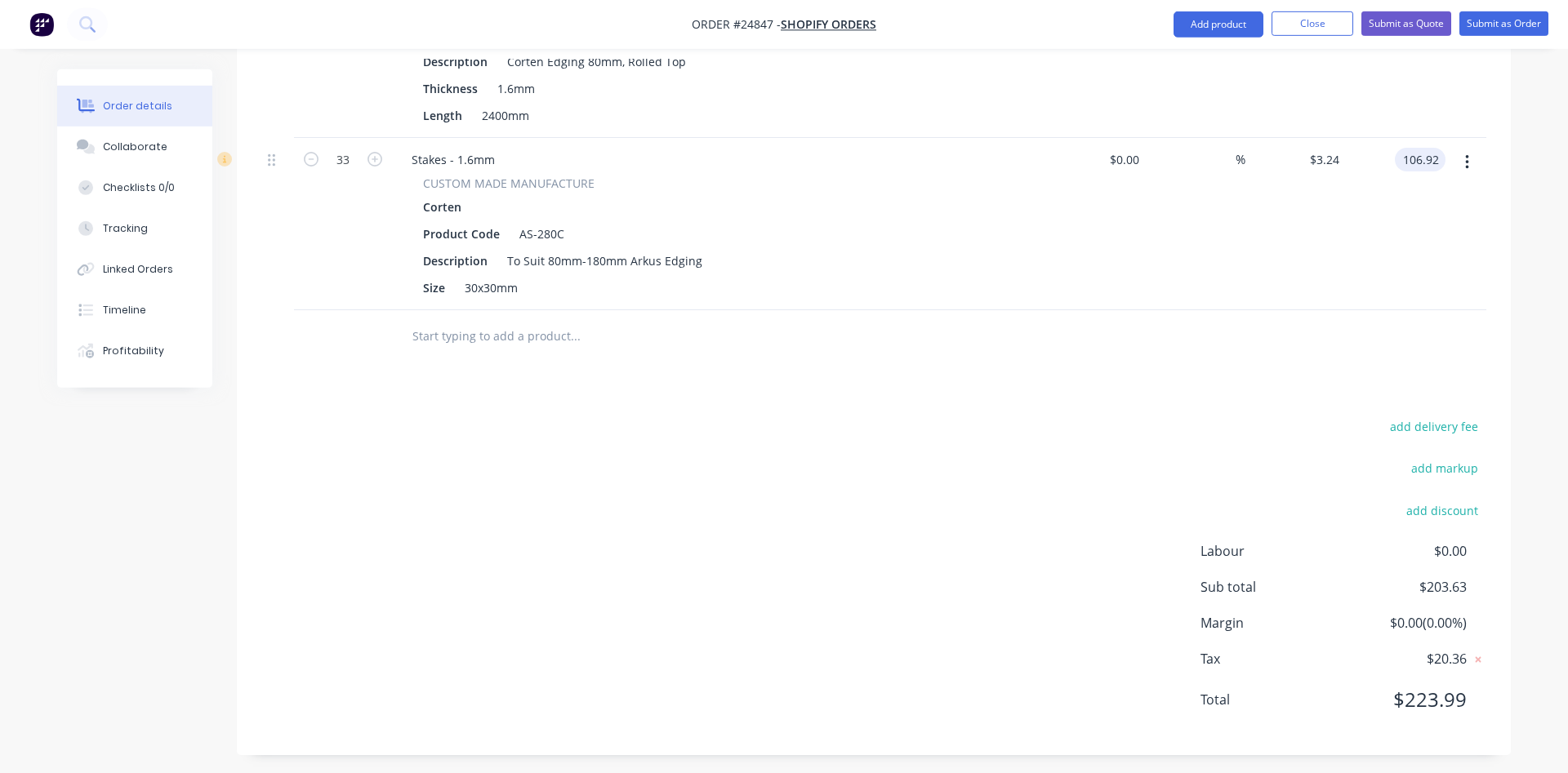
scroll to position [652, 0]
type input "$106.92"
click at [1210, 26] on button "Add product" at bounding box center [1219, 25] width 90 height 26
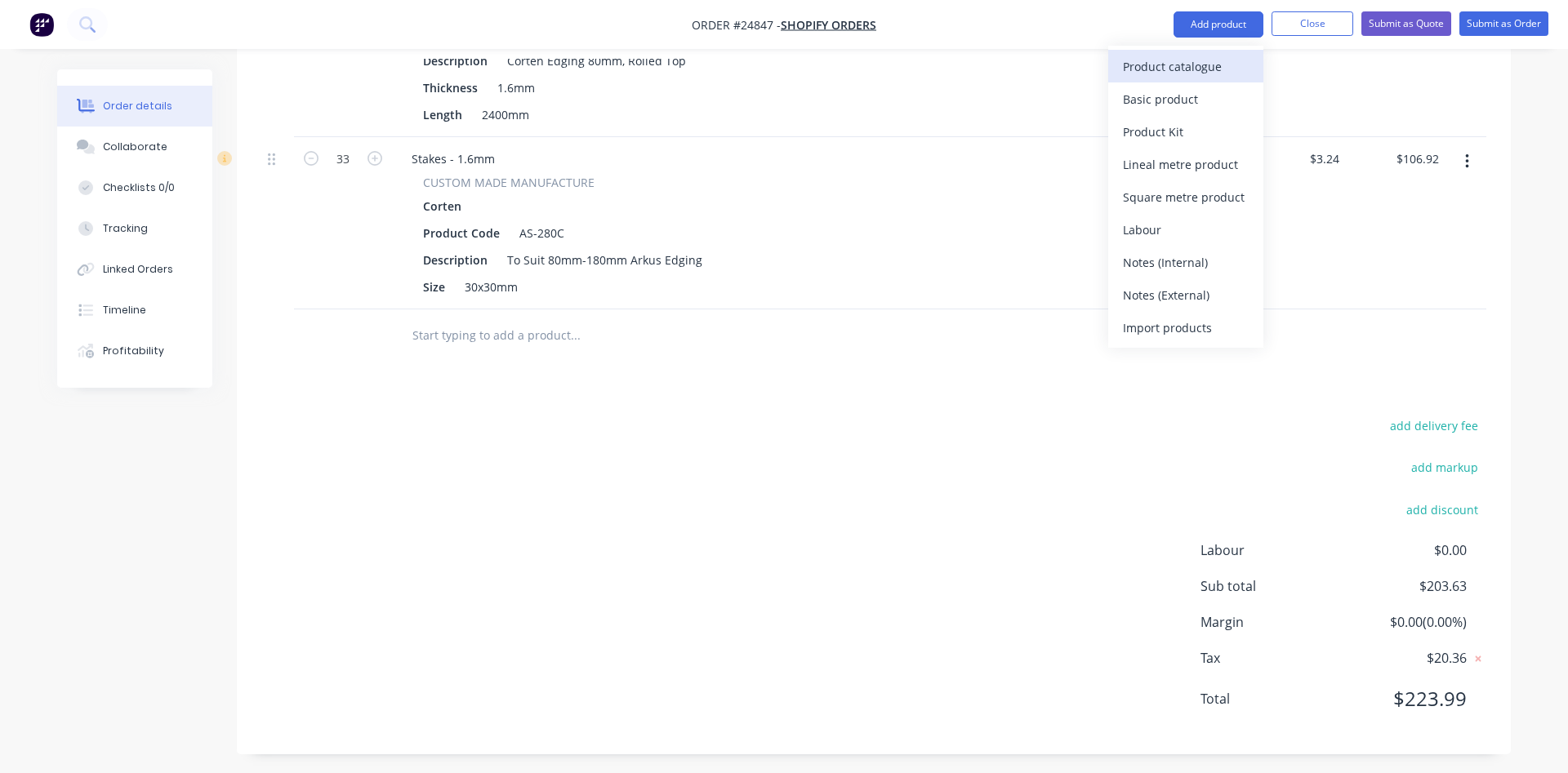
click at [1174, 67] on div "Product catalogue" at bounding box center [1186, 66] width 126 height 24
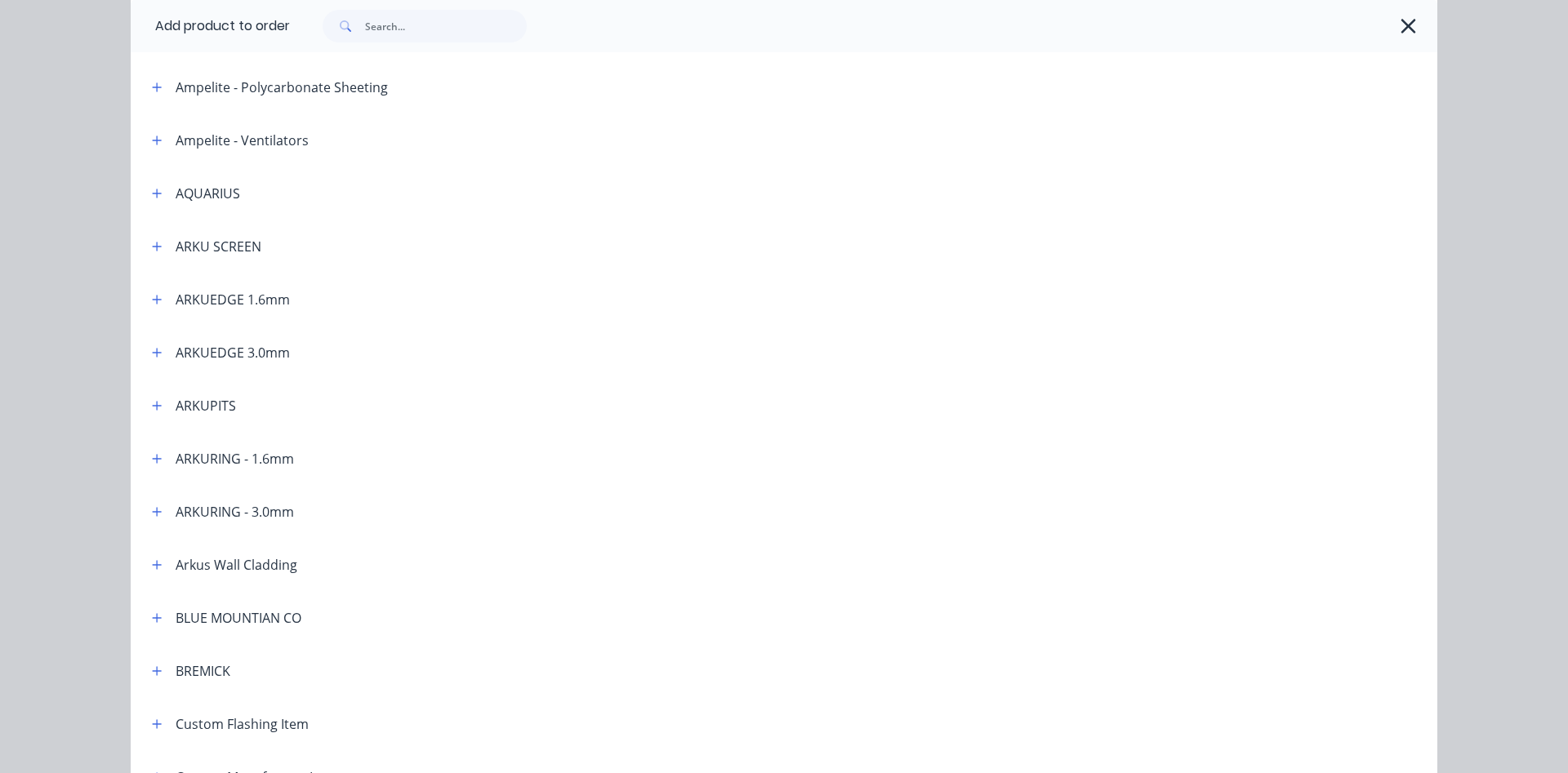
scroll to position [279, 0]
click at [154, 299] on icon "button" at bounding box center [157, 298] width 10 height 12
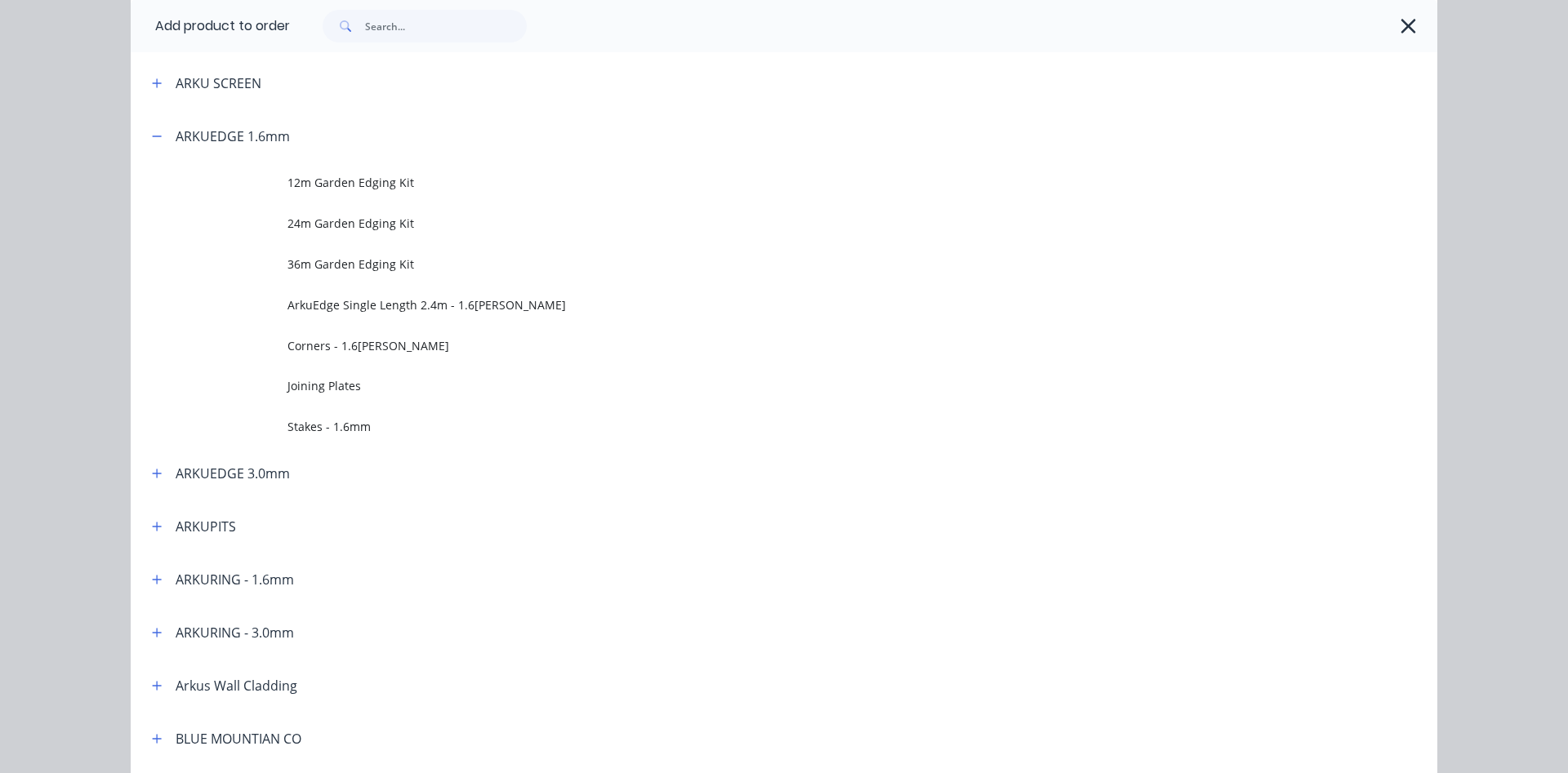
scroll to position [466, 0]
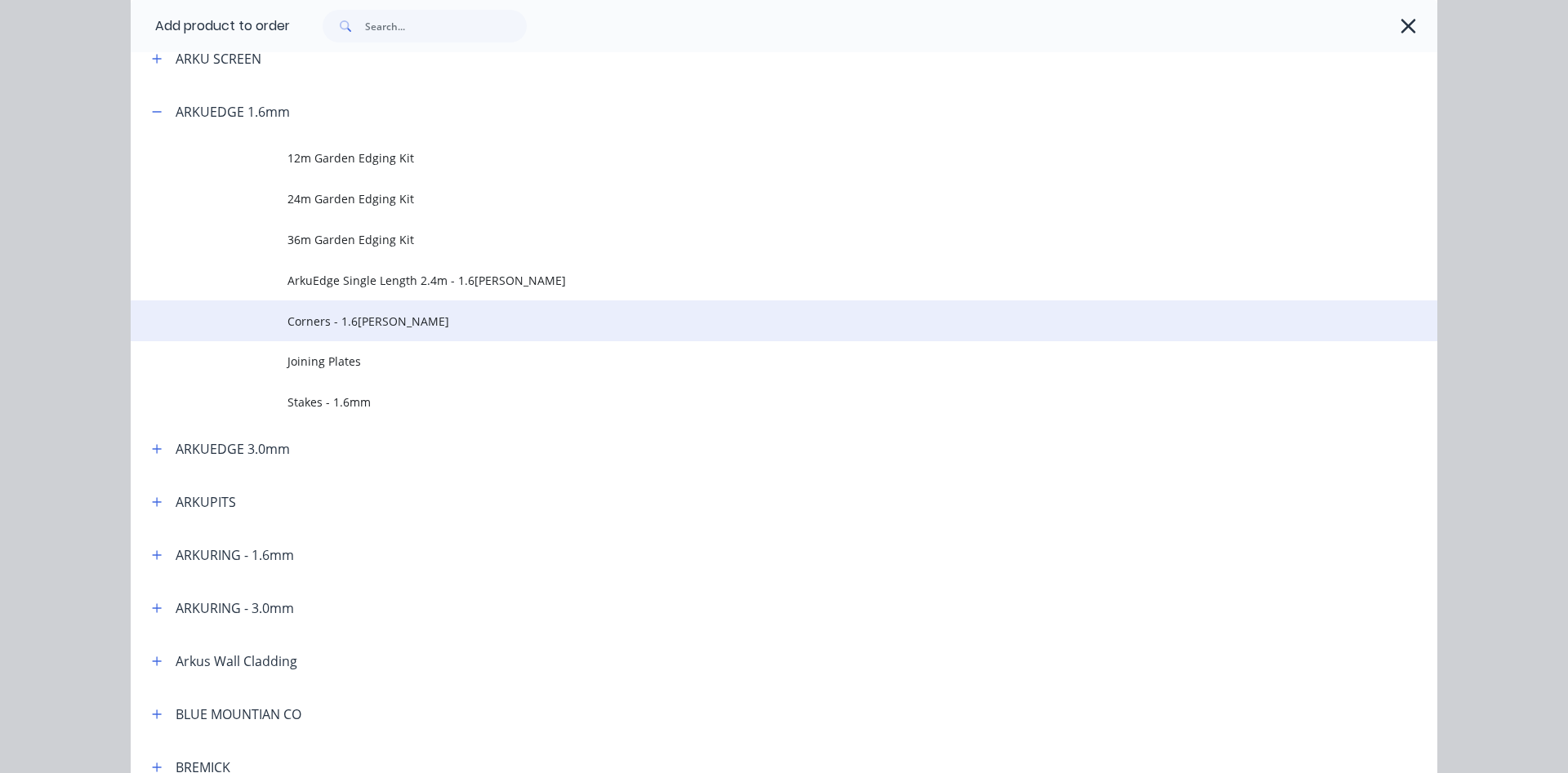
click at [328, 321] on span "Corners - 1.6[PERSON_NAME]" at bounding box center [747, 321] width 919 height 17
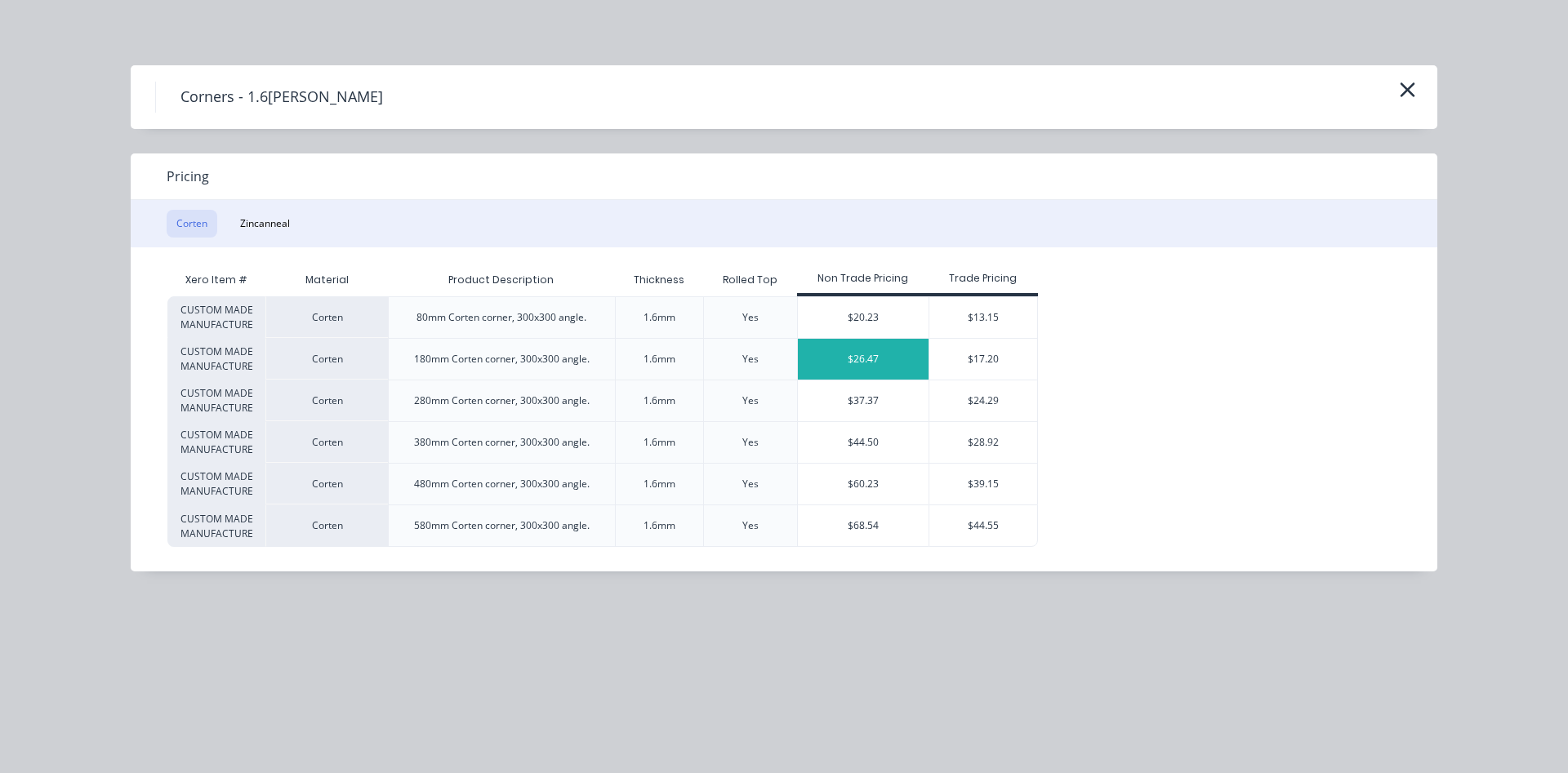
click at [864, 360] on div "$26.47" at bounding box center [863, 358] width 131 height 40
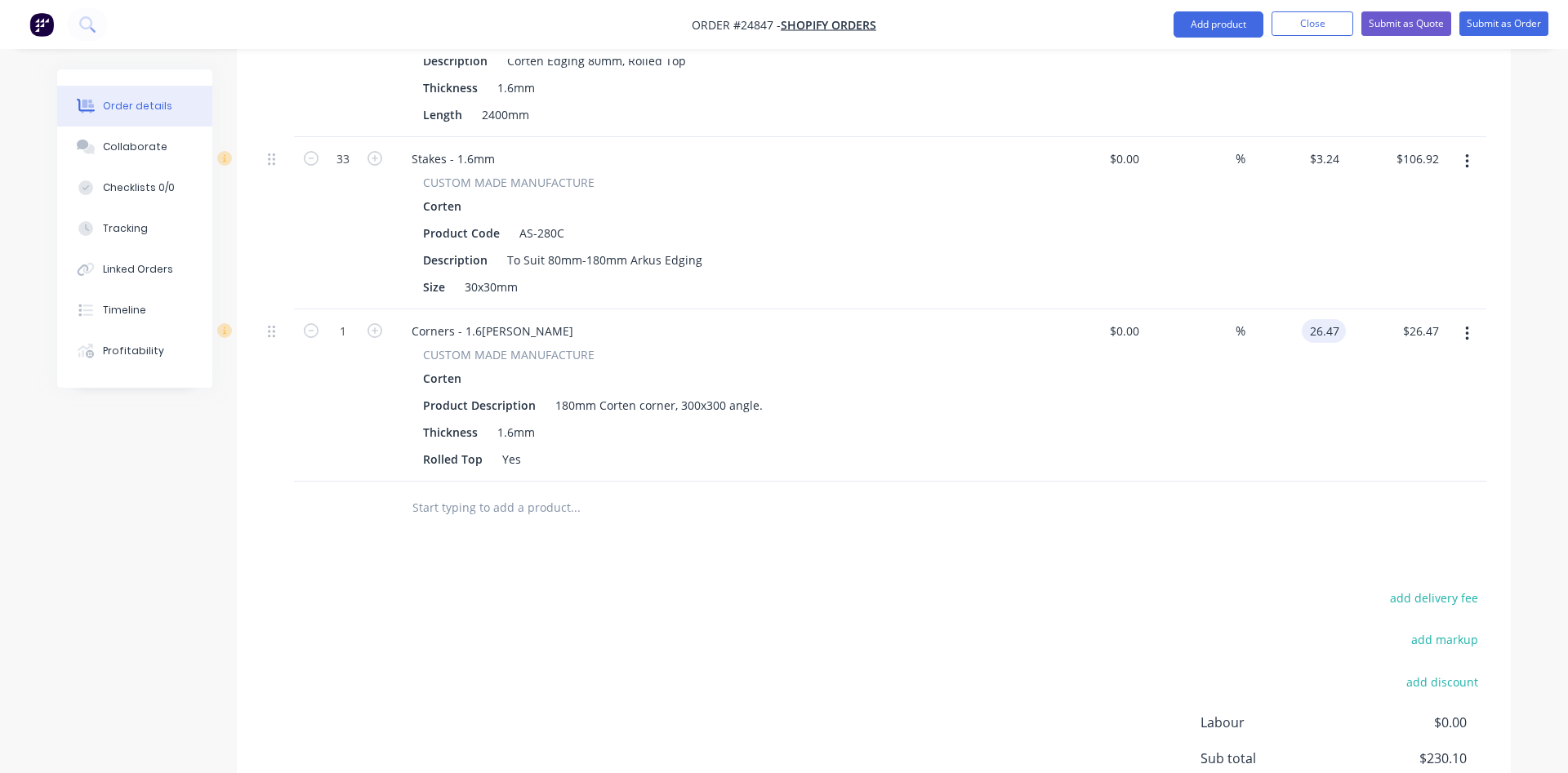
click at [1333, 330] on input "26.47" at bounding box center [1327, 331] width 37 height 24
type input "$19.57"
click at [552, 330] on div "Corners - 1.6[PERSON_NAME]" at bounding box center [492, 331] width 188 height 24
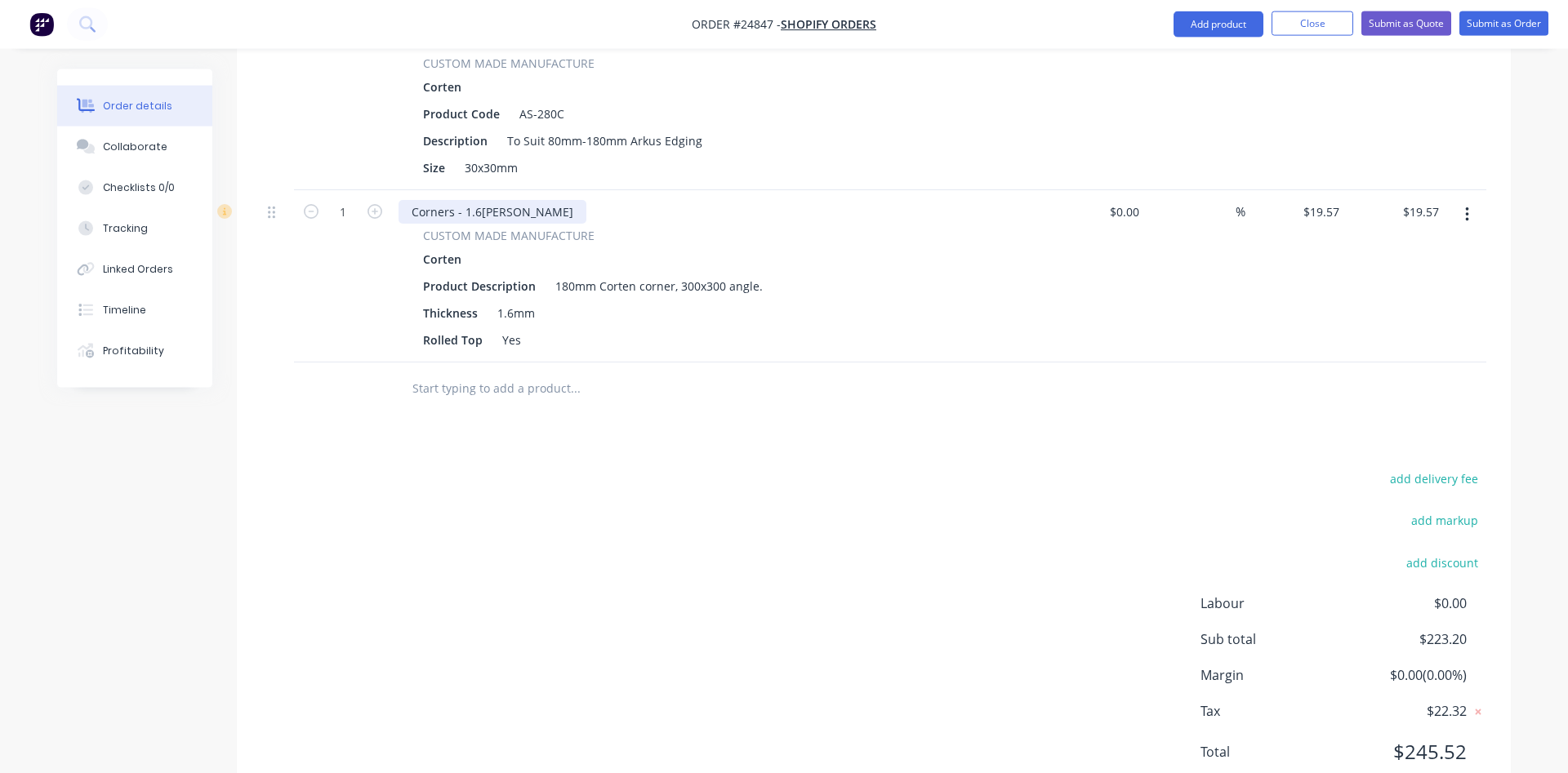
scroll to position [829, 0]
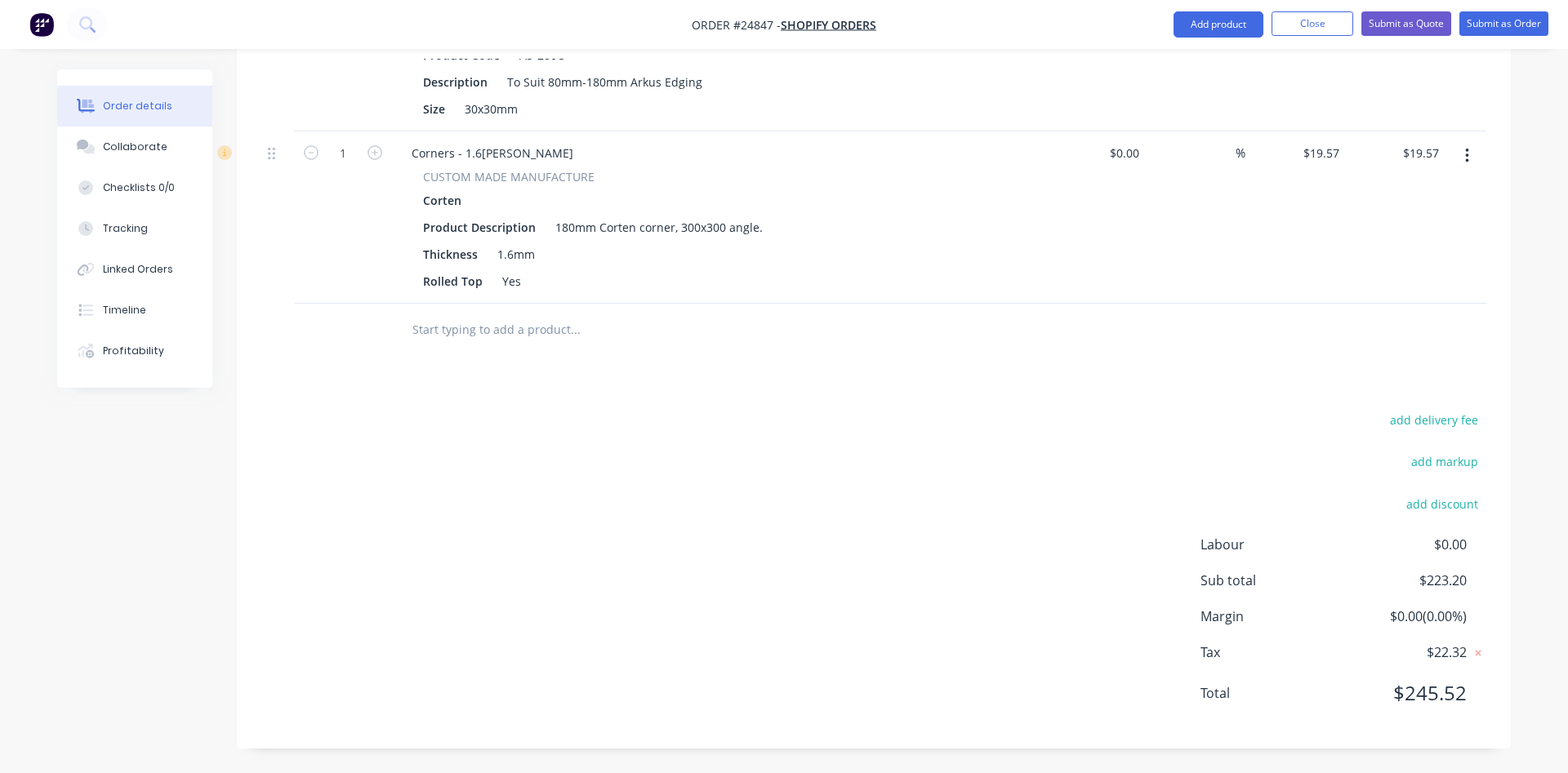
click at [544, 165] on div "Corners - 1.6[PERSON_NAME] CUSTOM MADE MANUFACTURE Corten Product Description 1…" at bounding box center [719, 217] width 653 height 173
click at [550, 152] on div "Corners - 1.6[PERSON_NAME]" at bounding box center [492, 153] width 188 height 24
click at [1468, 157] on icon "button" at bounding box center [1467, 156] width 3 height 15
click at [1409, 227] on div "Duplicate" at bounding box center [1409, 231] width 126 height 24
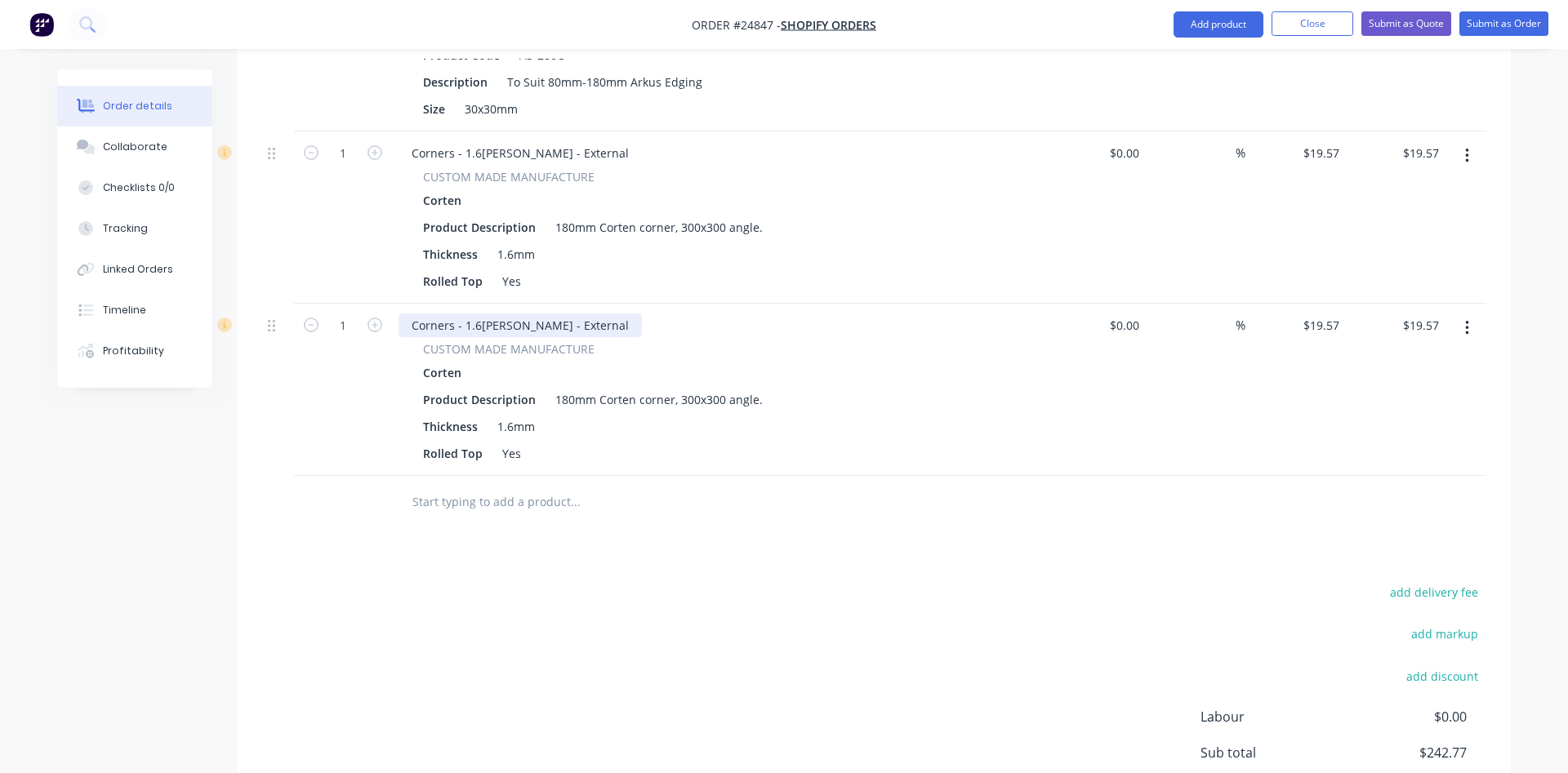
click at [557, 324] on div "Corners - 1.6[PERSON_NAME] - External" at bounding box center [520, 325] width 244 height 24
click at [375, 325] on icon "button" at bounding box center [375, 325] width 15 height 15
type input "2"
type input "$39.14"
click at [1238, 24] on button "Add product" at bounding box center [1219, 25] width 90 height 26
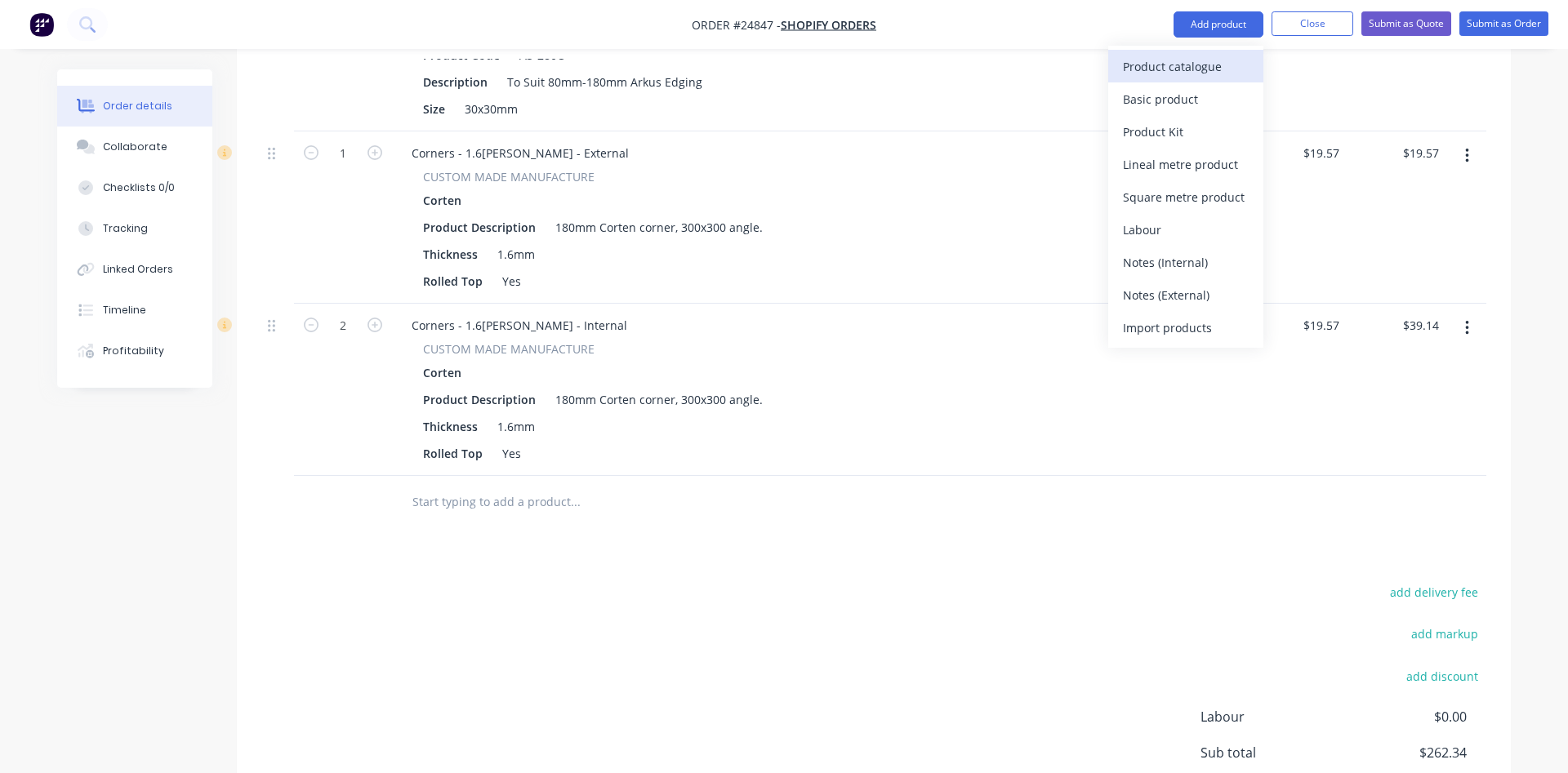
click at [1170, 60] on div "Product catalogue" at bounding box center [1186, 66] width 126 height 24
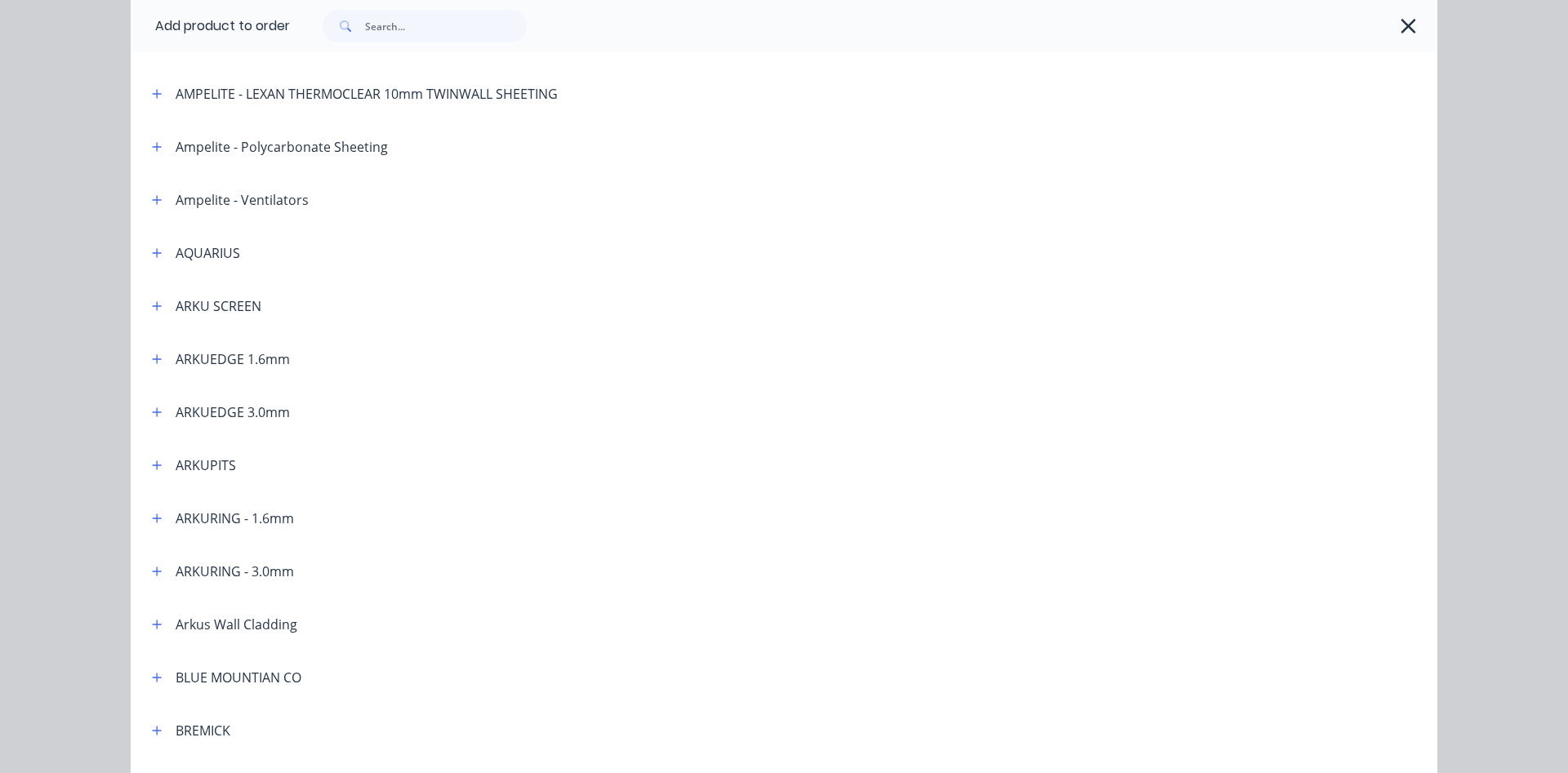
scroll to position [279, 0]
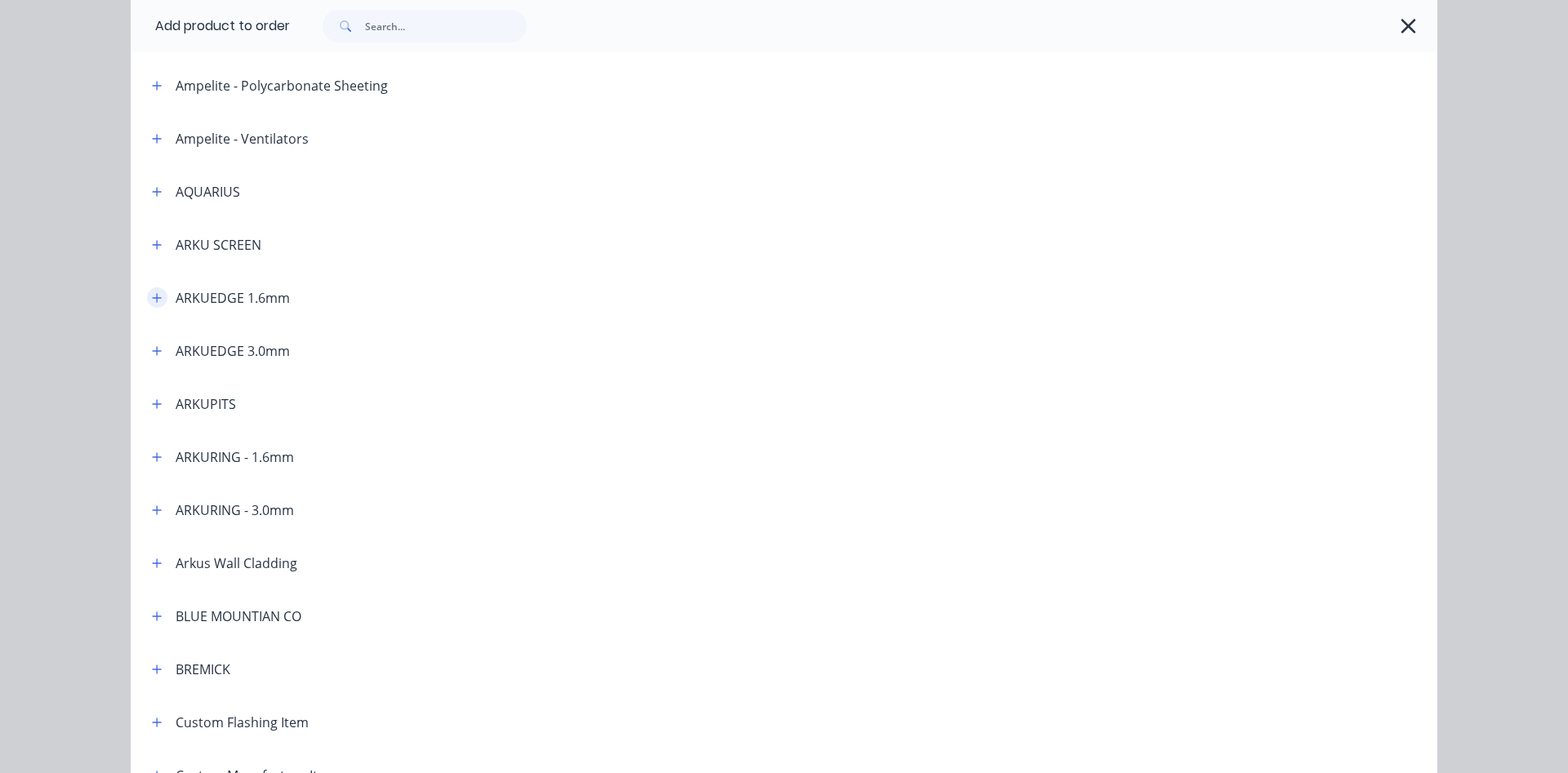
click at [159, 305] on button "button" at bounding box center [157, 297] width 21 height 21
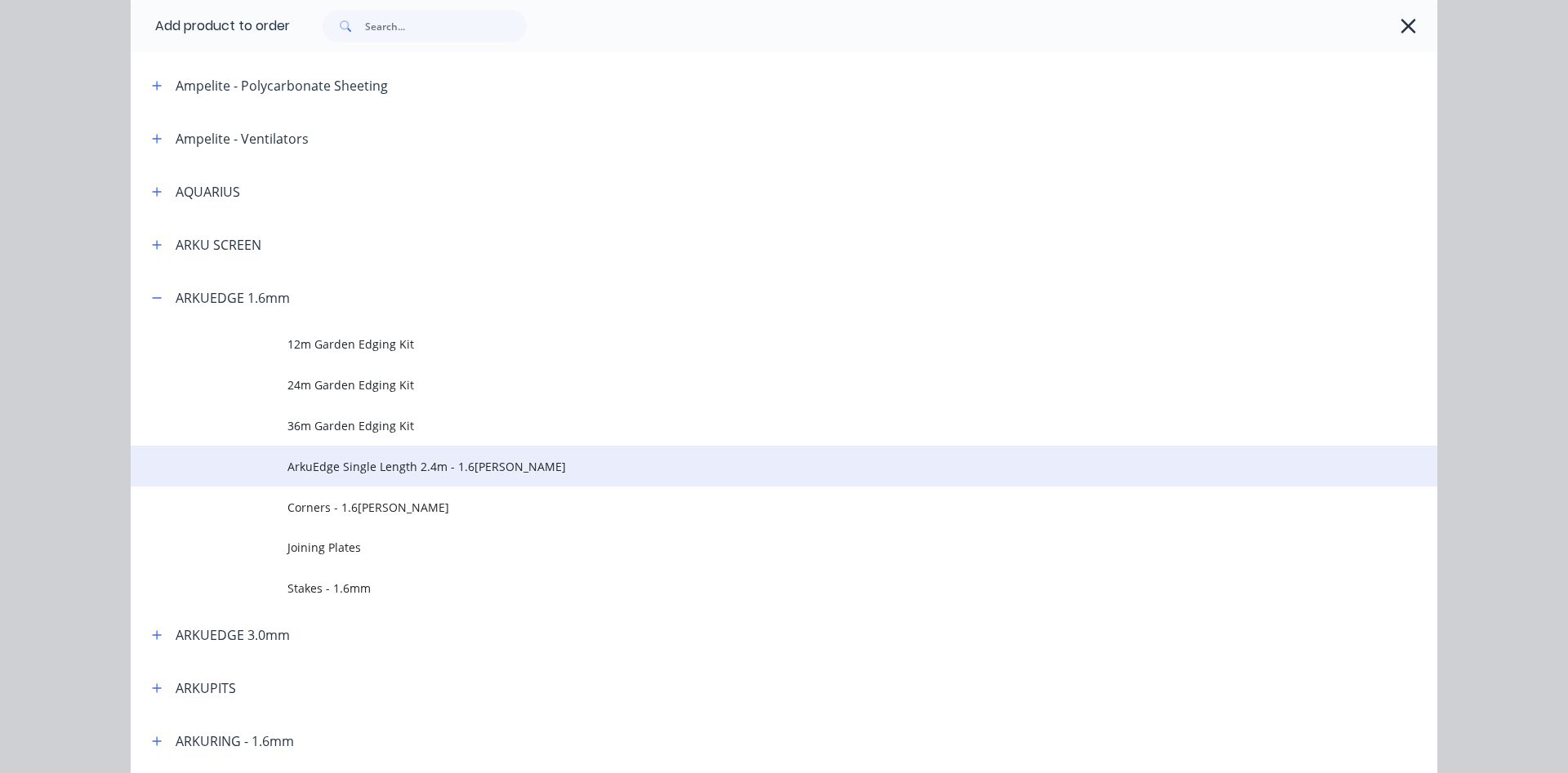
click at [331, 466] on span "ArkuEdge Single Length 2.4m - 1.6[PERSON_NAME]" at bounding box center [747, 467] width 919 height 17
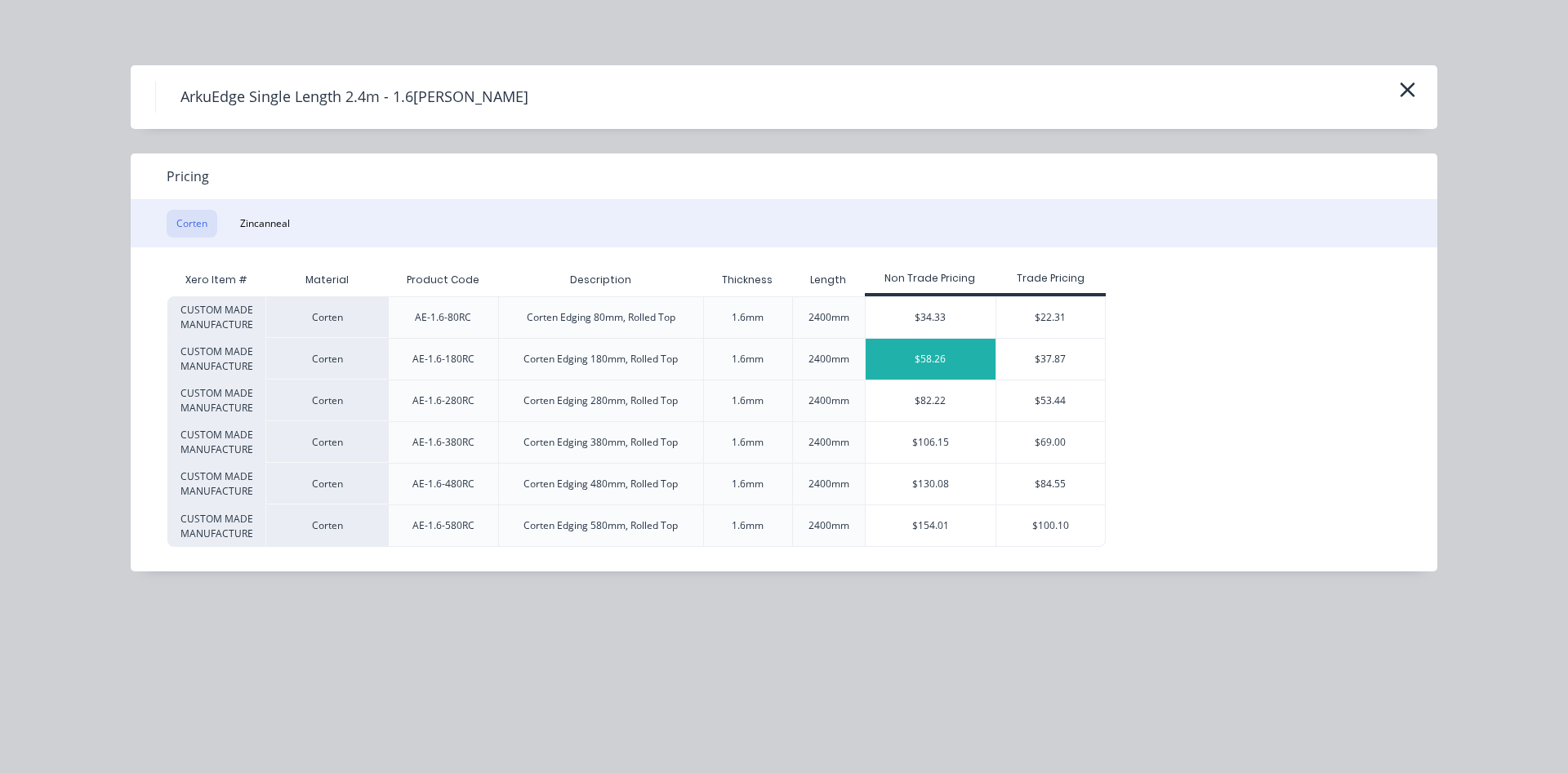
click at [964, 358] on div "$58.26" at bounding box center [931, 358] width 131 height 40
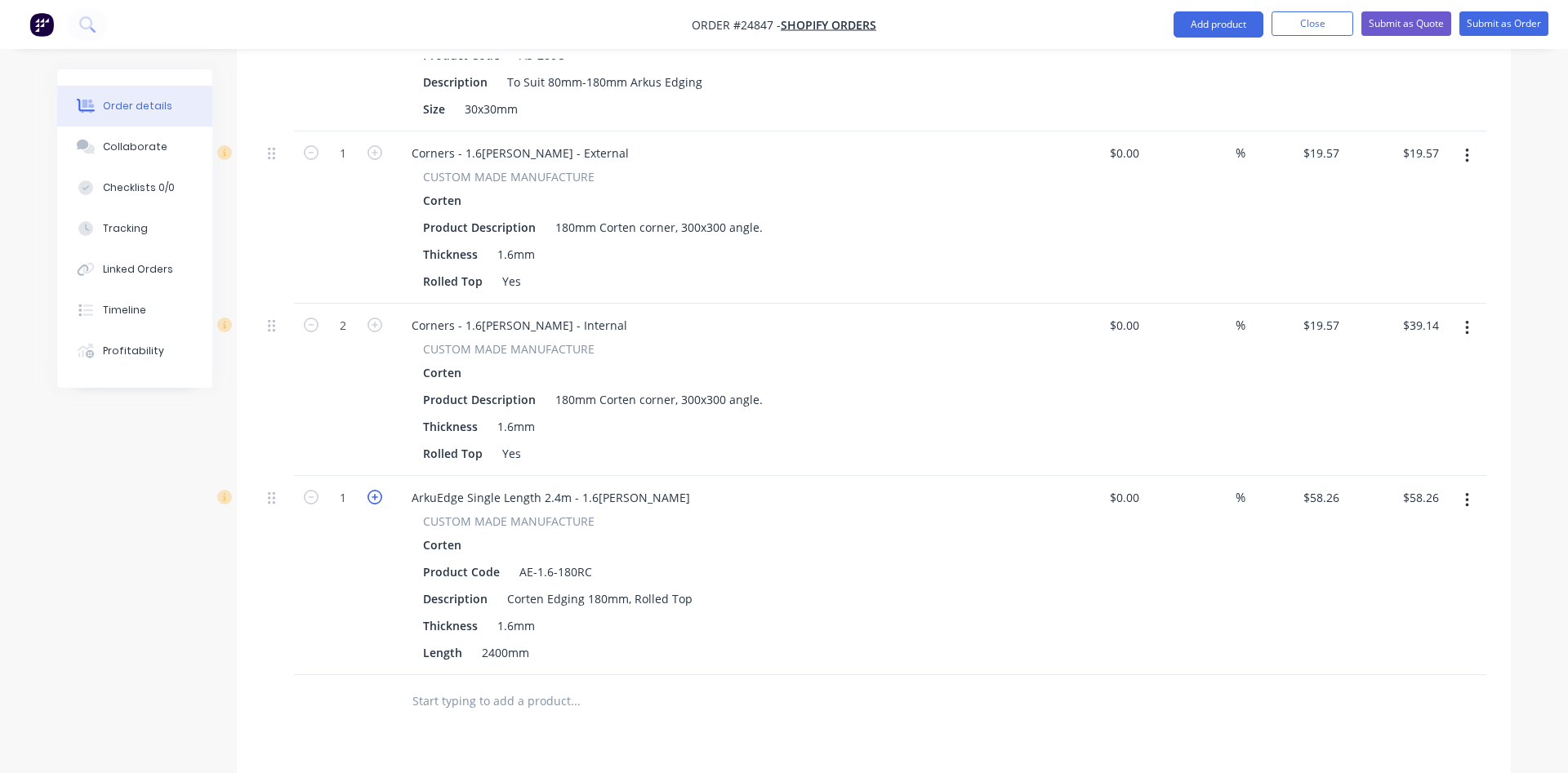
click at [372, 500] on icon "button" at bounding box center [375, 497] width 15 height 15
type input "2"
type input "$116.52"
click at [372, 500] on icon "button" at bounding box center [375, 497] width 15 height 15
type input "3"
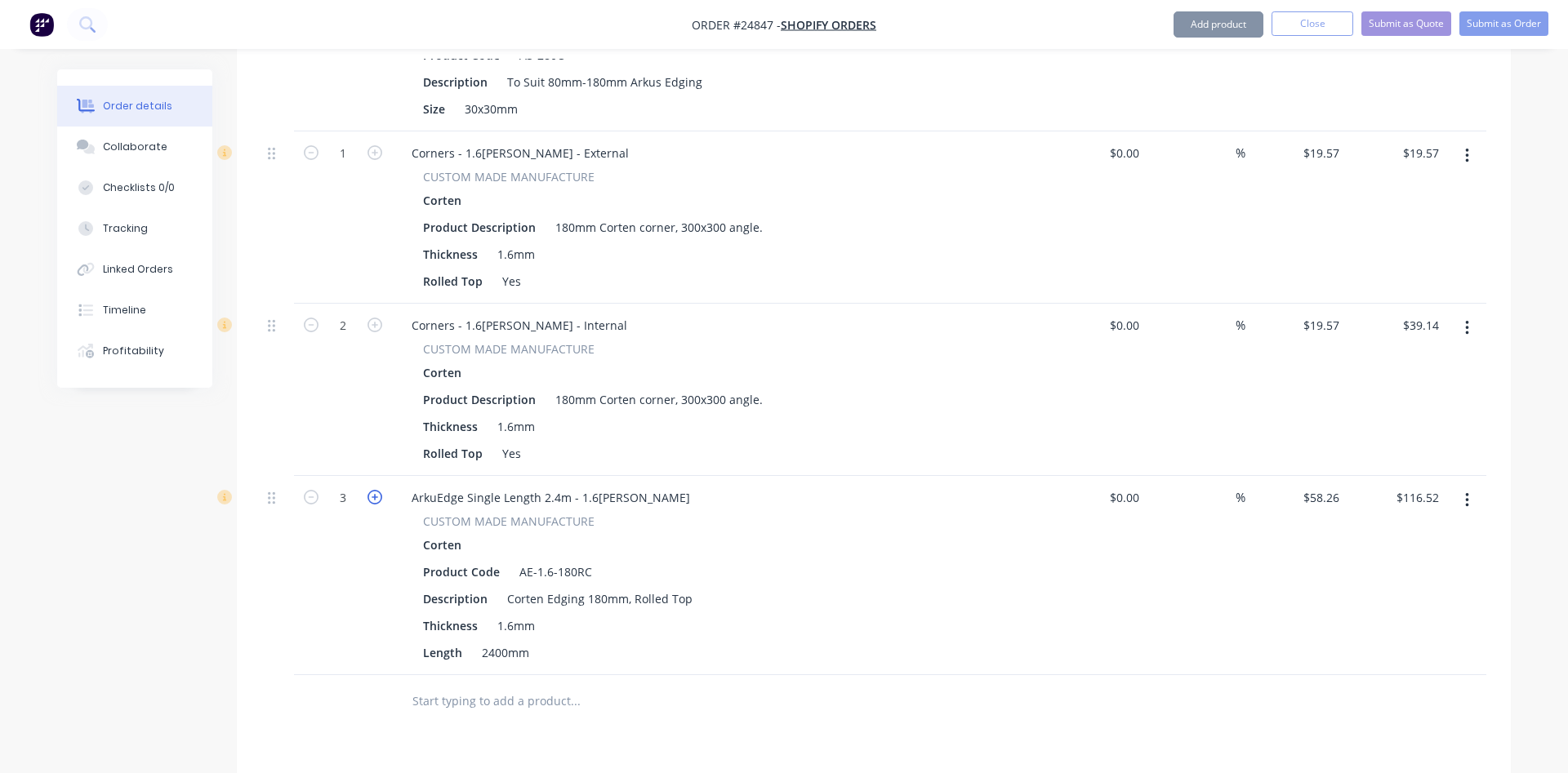
type input "$174.78"
click at [372, 500] on icon "button" at bounding box center [375, 497] width 15 height 15
type input "4"
type input "$233.04"
click at [372, 500] on icon "button" at bounding box center [375, 497] width 15 height 15
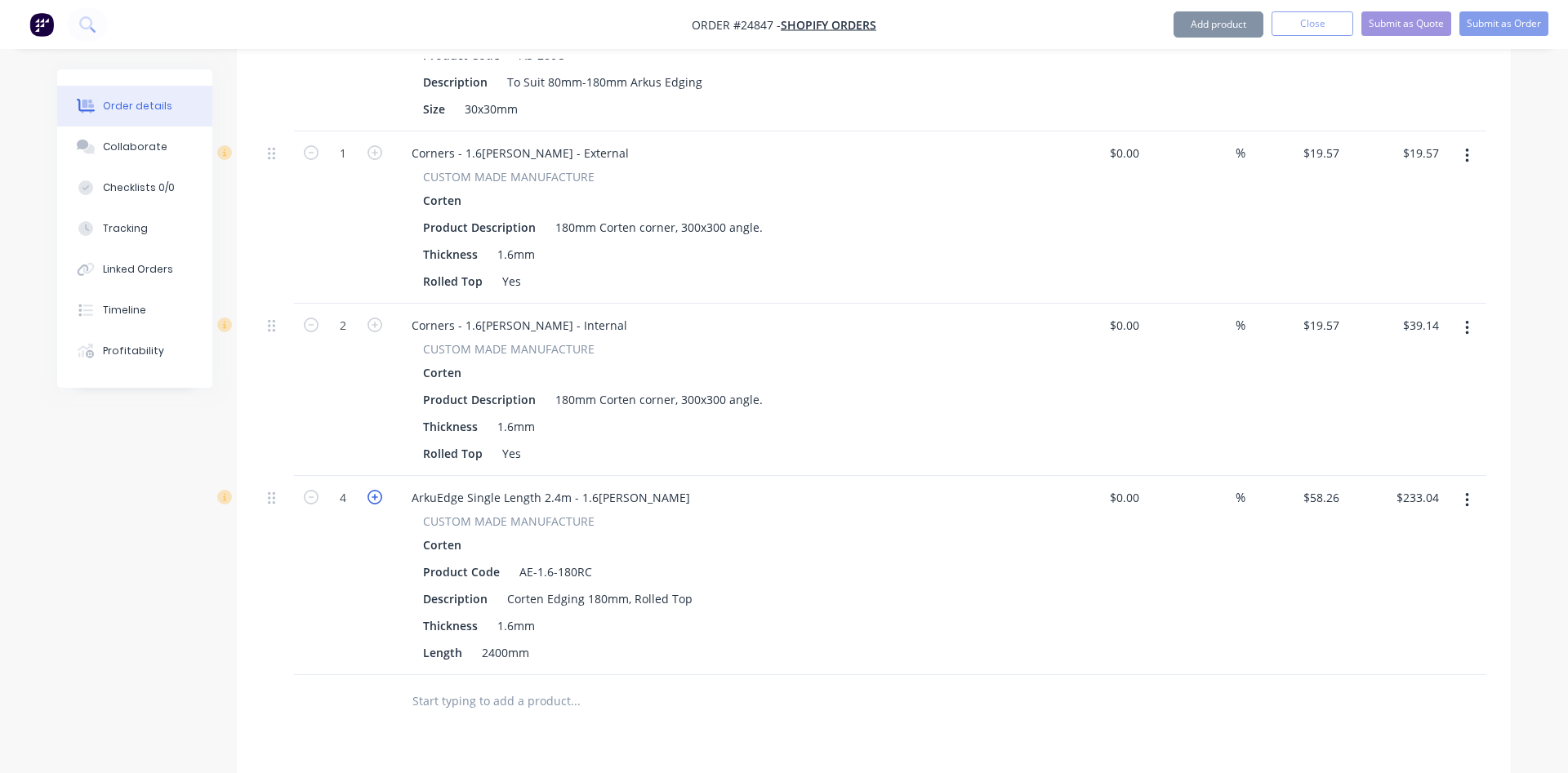
type input "5"
type input "$291.30"
click at [372, 500] on icon "button" at bounding box center [375, 497] width 15 height 15
type input "6"
type input "$349.56"
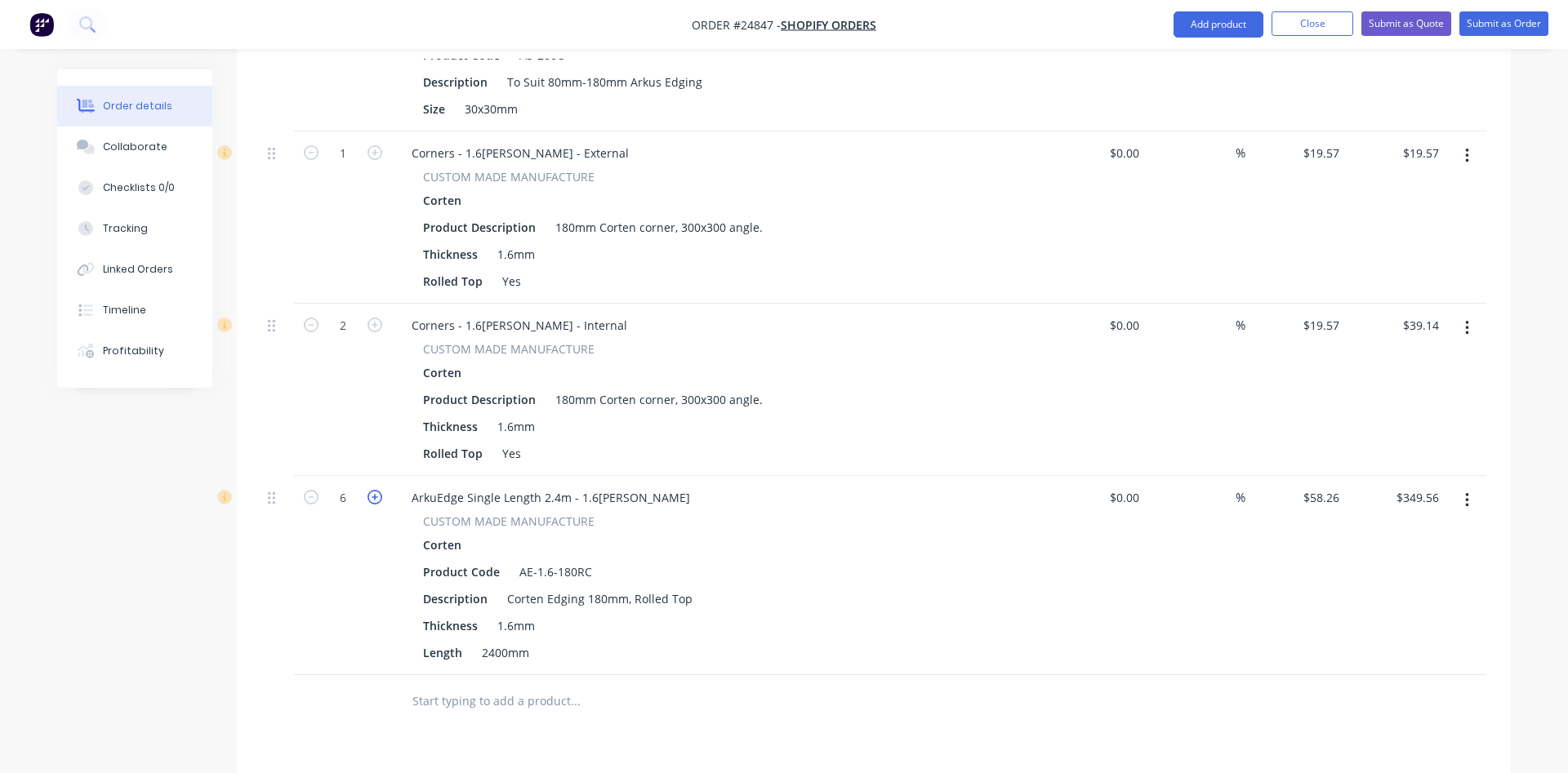
click at [372, 500] on icon "button" at bounding box center [375, 497] width 15 height 15
type input "7"
type input "$407.82"
click at [372, 500] on icon "button" at bounding box center [375, 497] width 15 height 15
type input "8"
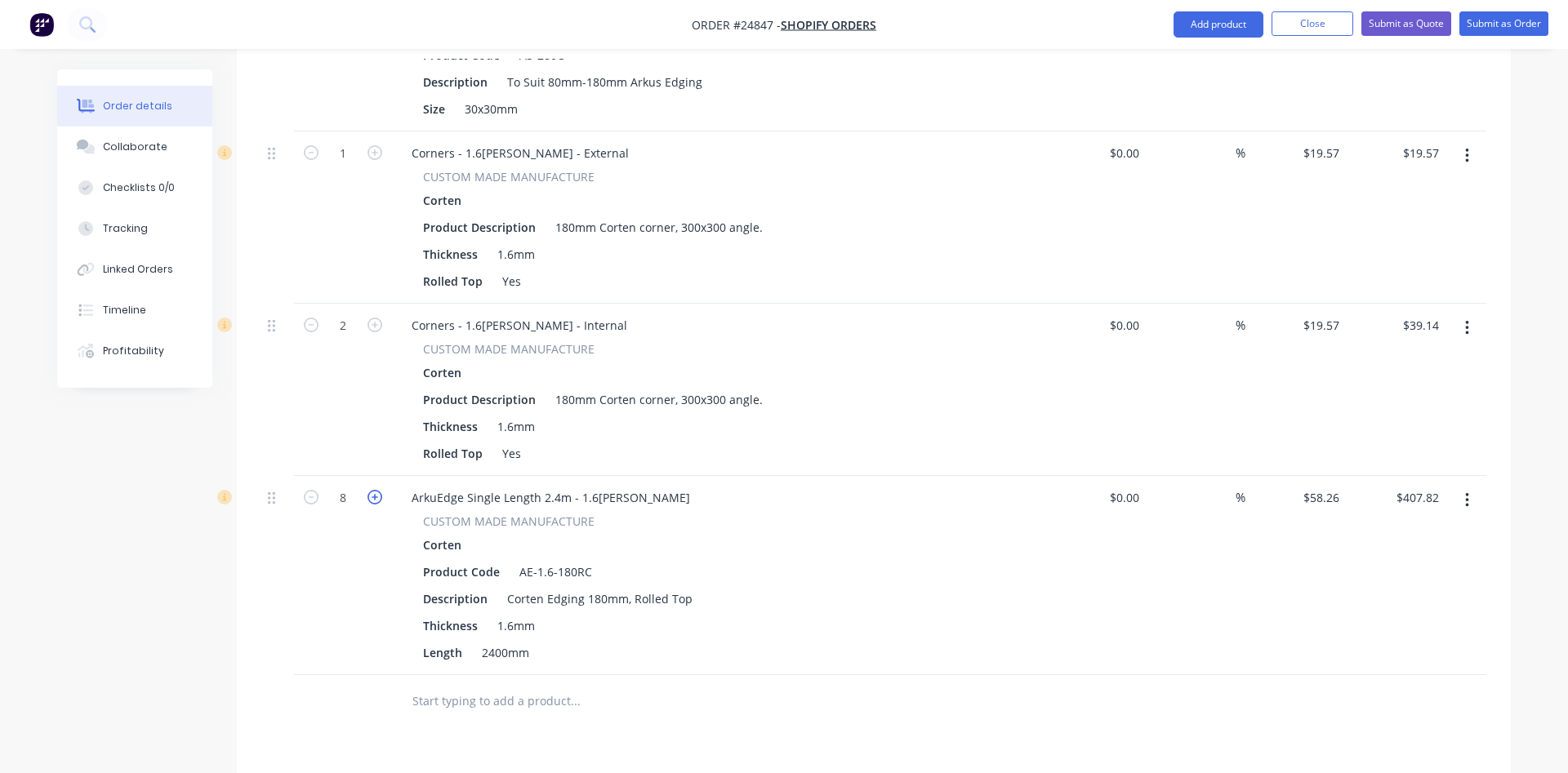
type input "$466.08"
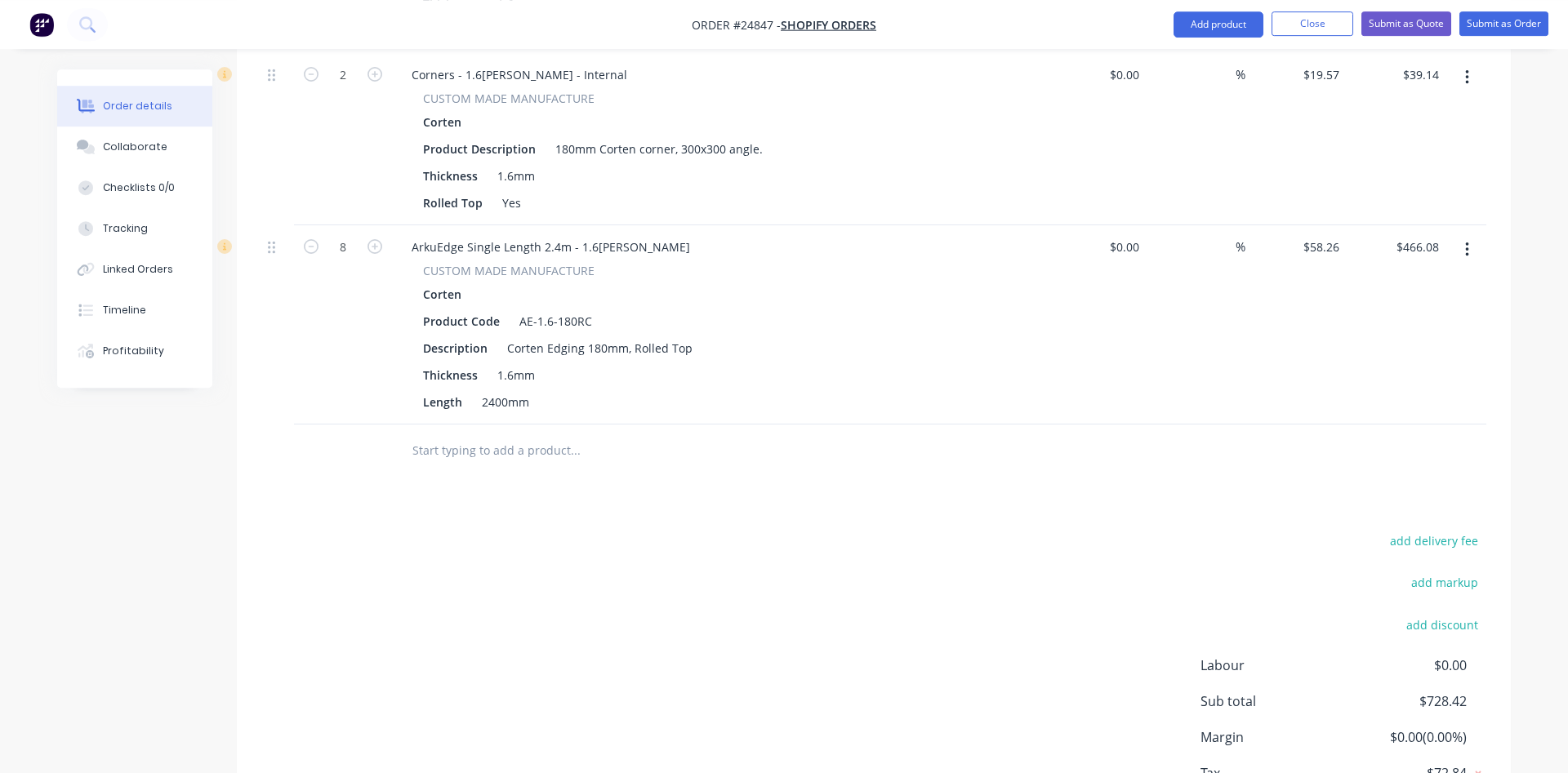
scroll to position [1079, 0]
click at [1316, 241] on input "58.26" at bounding box center [1323, 248] width 44 height 24
type input "$56.17"
type input "449.36"
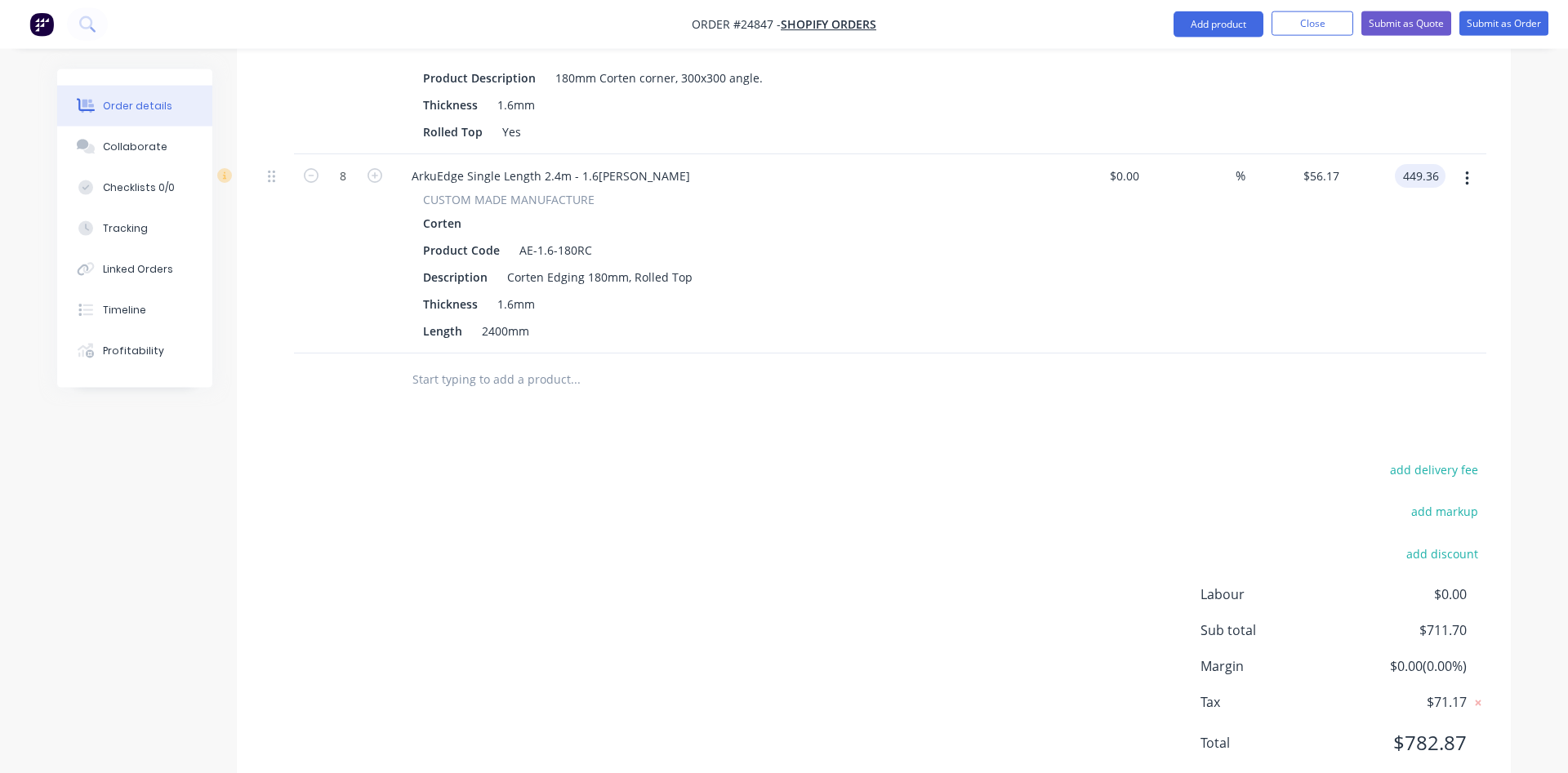
scroll to position [1117, 0]
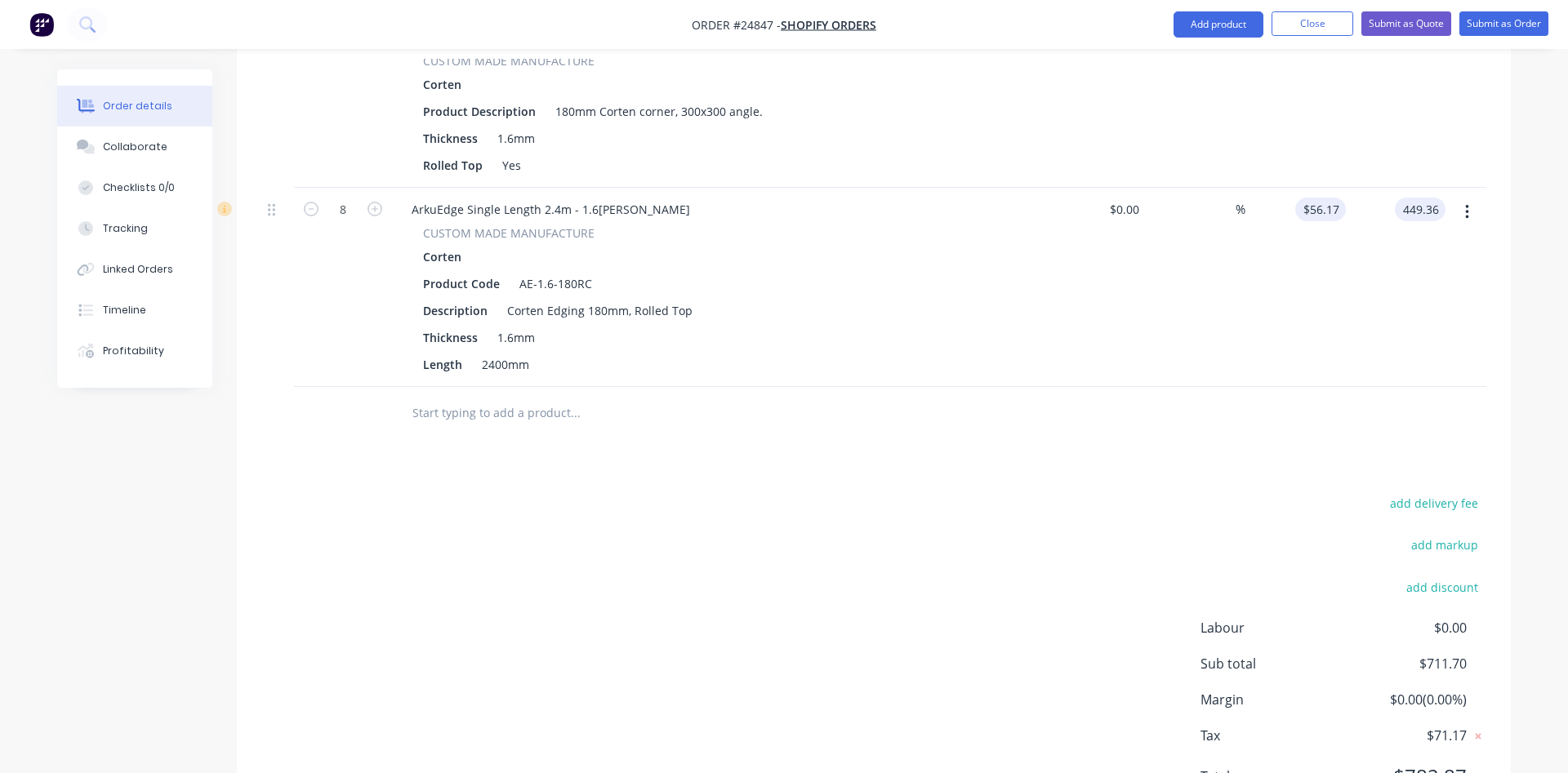
type input "56.17"
type input "$449.36"
click at [1333, 207] on input "56.17" at bounding box center [1323, 209] width 44 height 24
type input "$56.20"
type input "449.60"
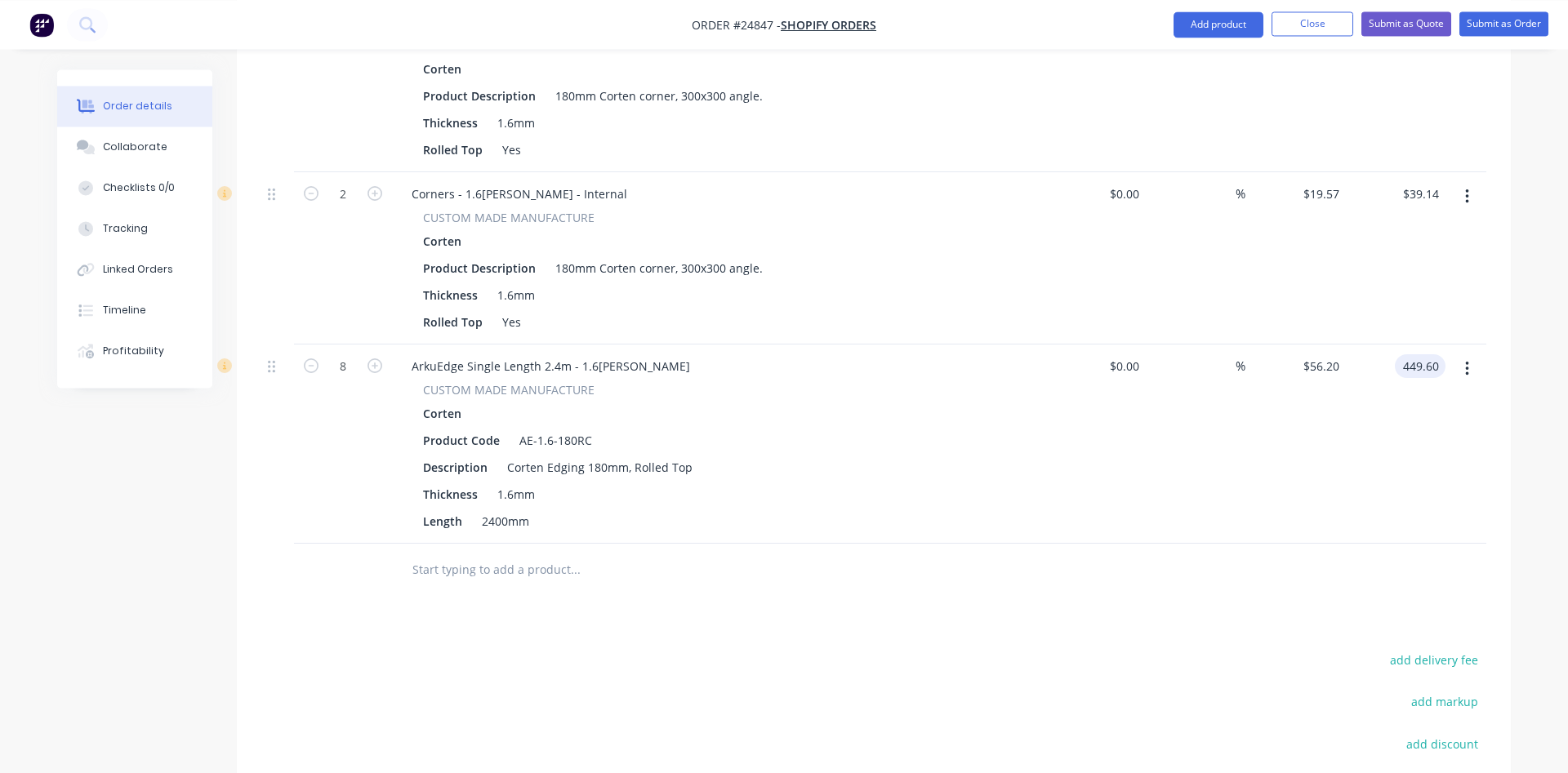
scroll to position [951, 0]
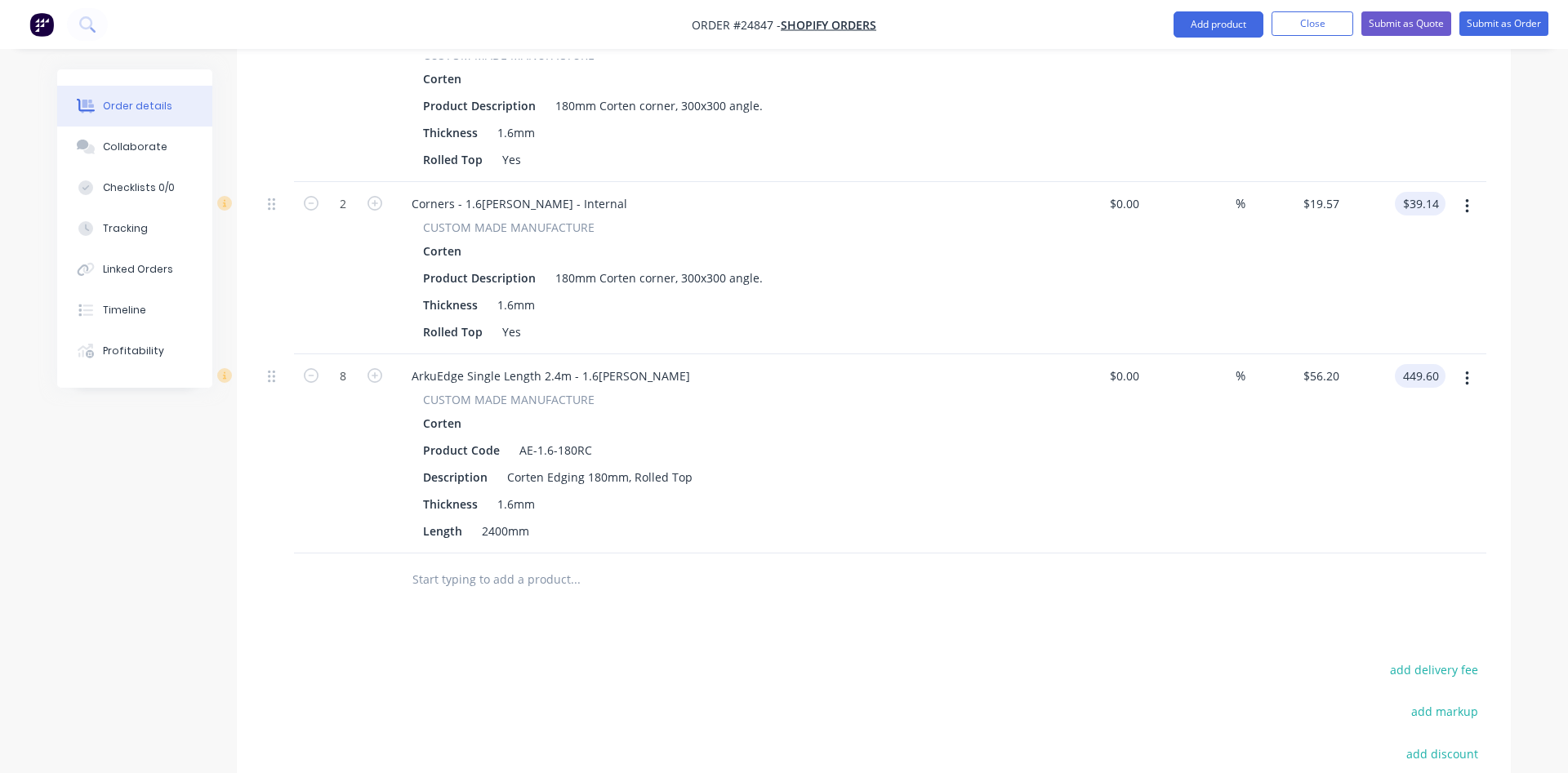
type input "39.14"
type input "$449.60"
click at [1442, 202] on input "39.14" at bounding box center [1423, 203] width 44 height 24
type input "$39.12"
type input "$19.56"
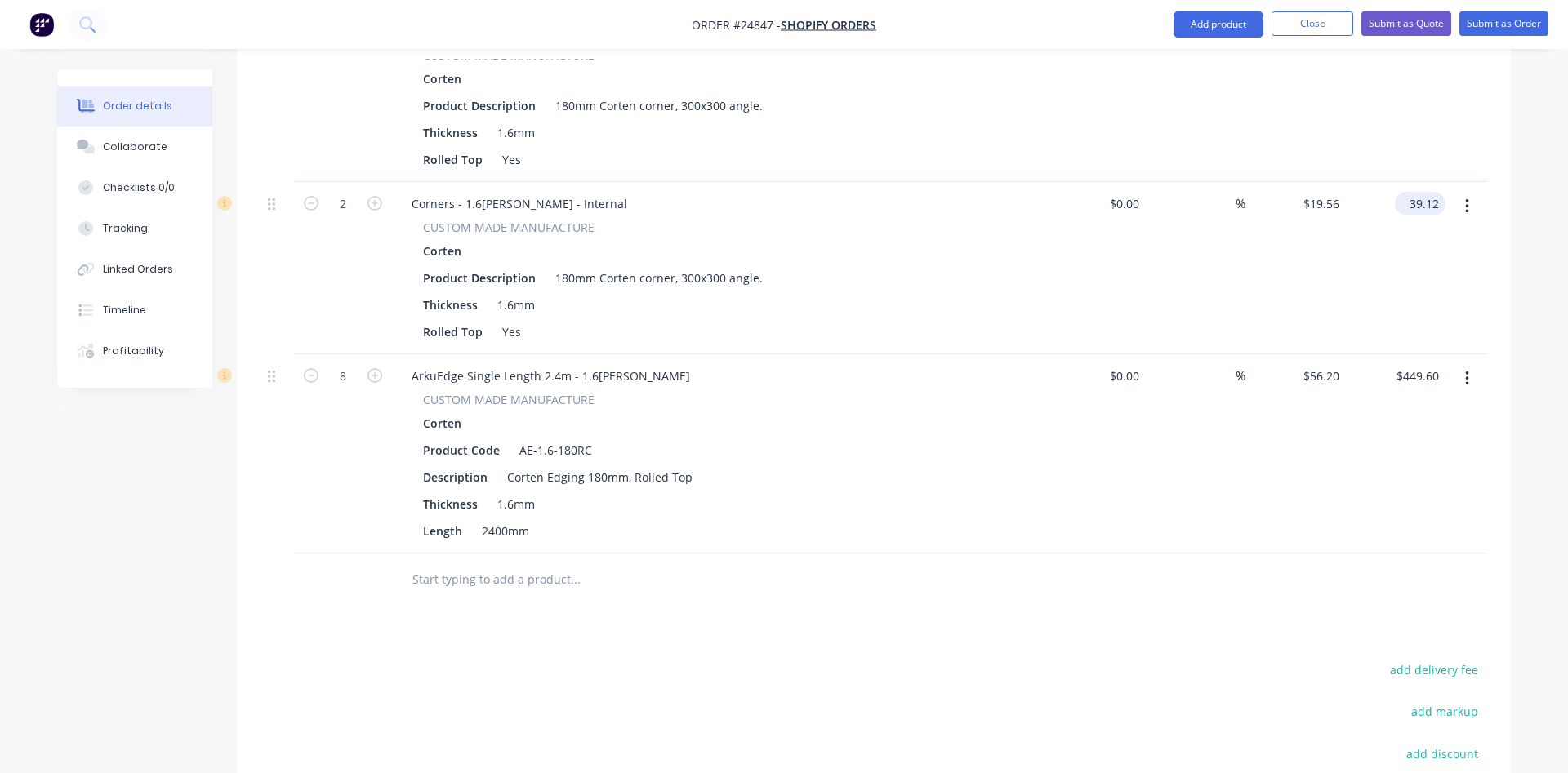
click at [1438, 204] on input "39.12" at bounding box center [1423, 203] width 44 height 24
type input "$39.11"
type input "$19.555"
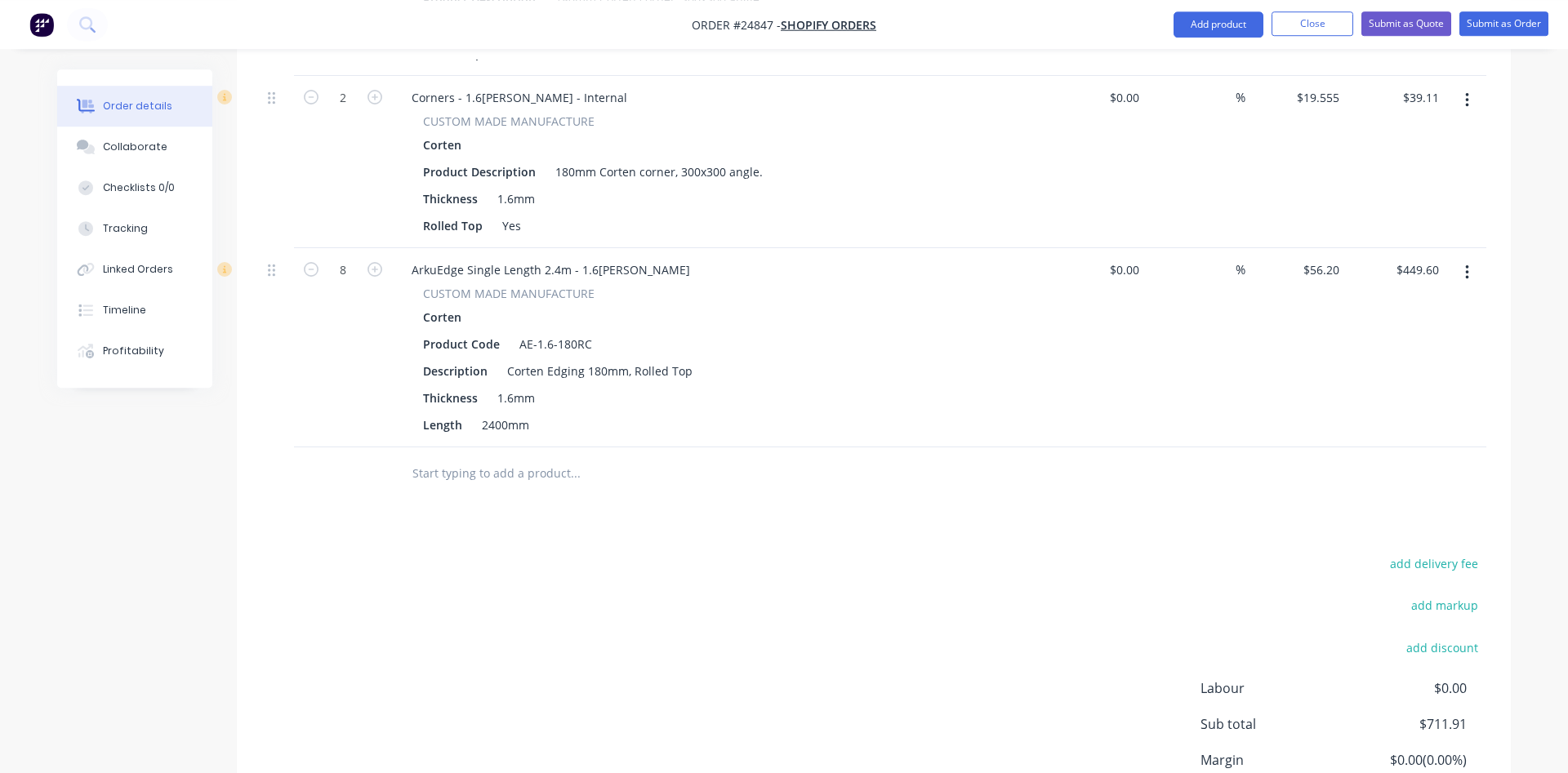
scroll to position [1035, 0]
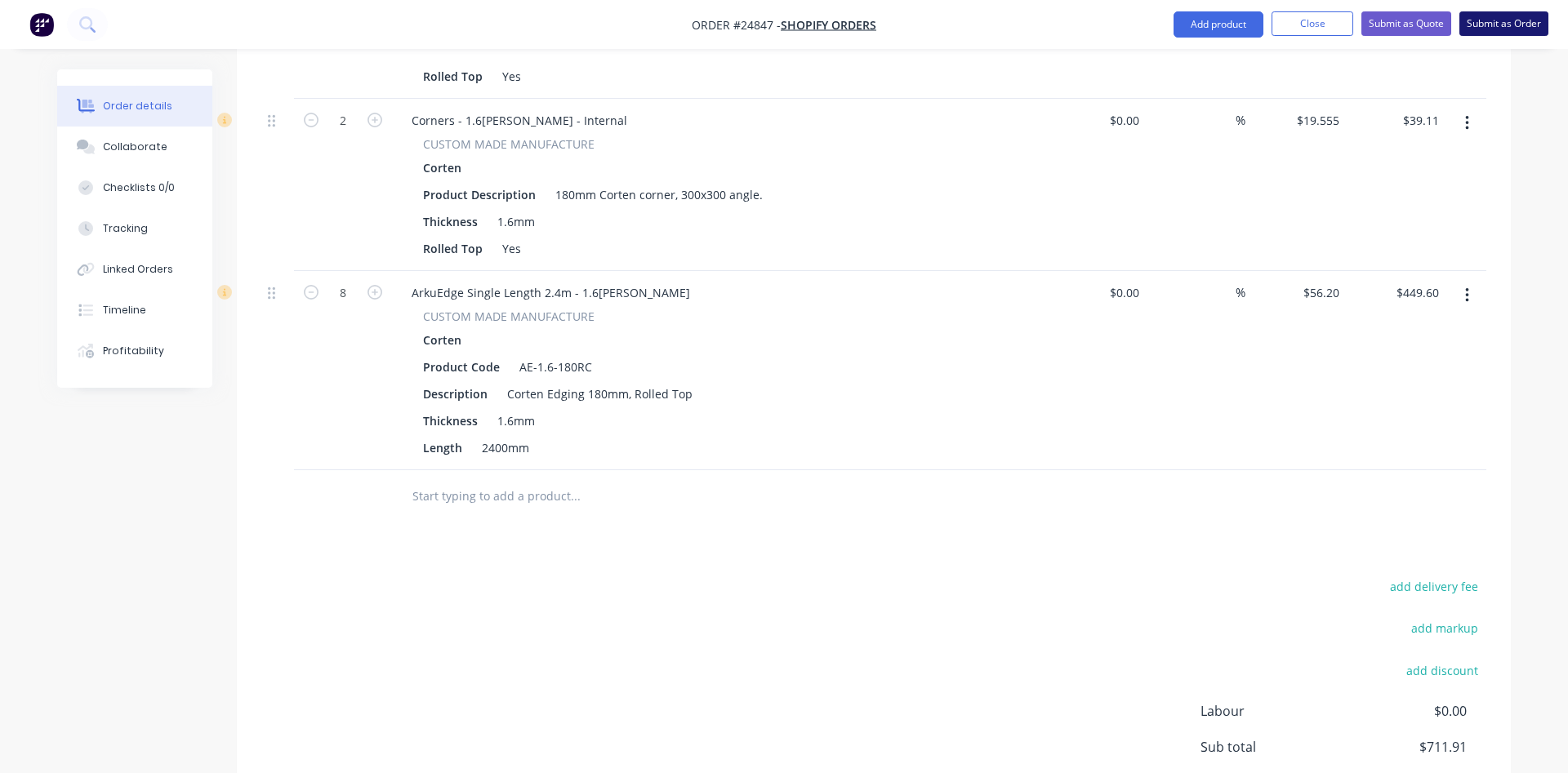
click at [1509, 20] on button "Submit as Order" at bounding box center [1504, 24] width 89 height 25
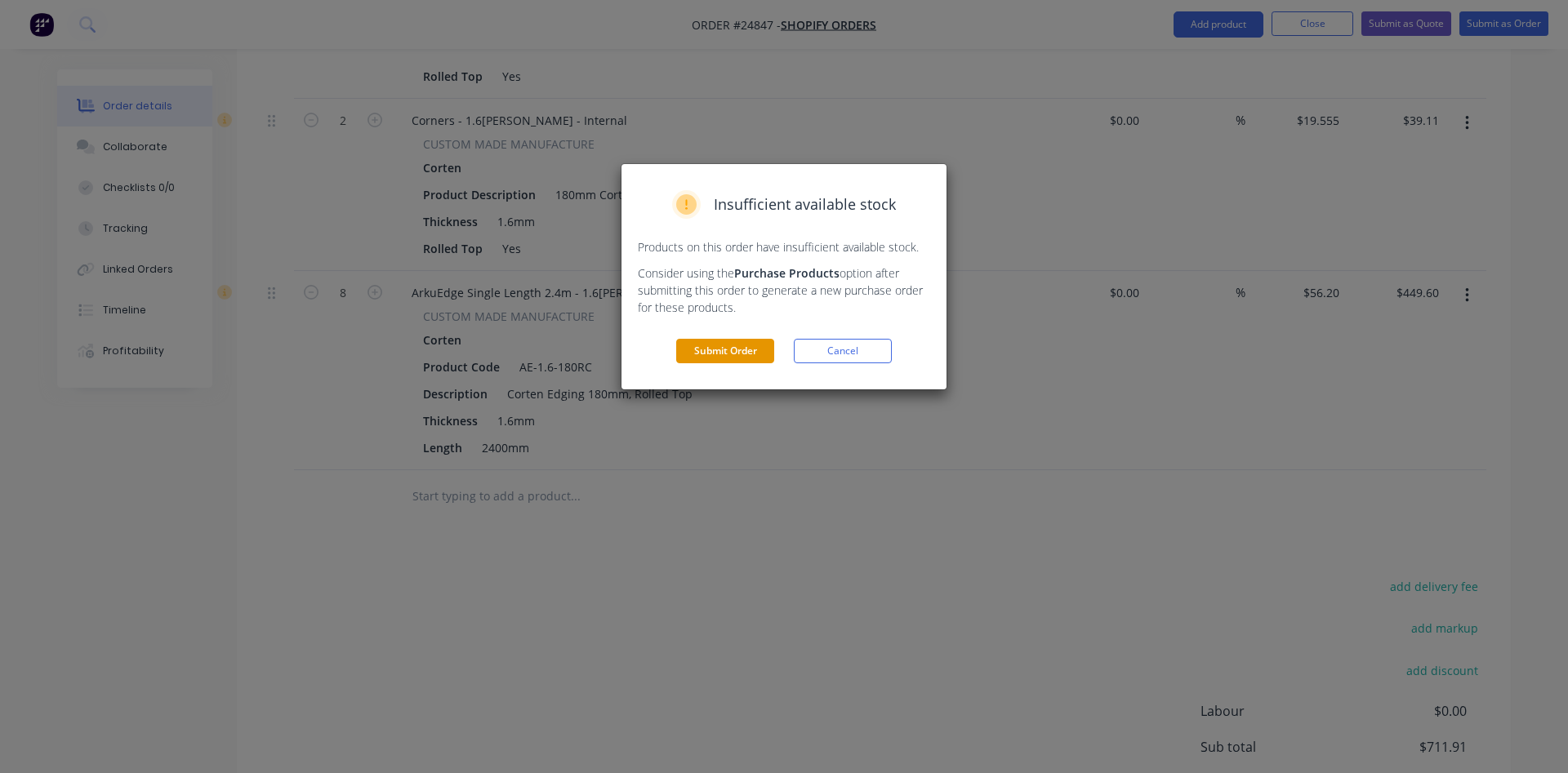
click at [727, 346] on button "Submit Order" at bounding box center [725, 351] width 98 height 25
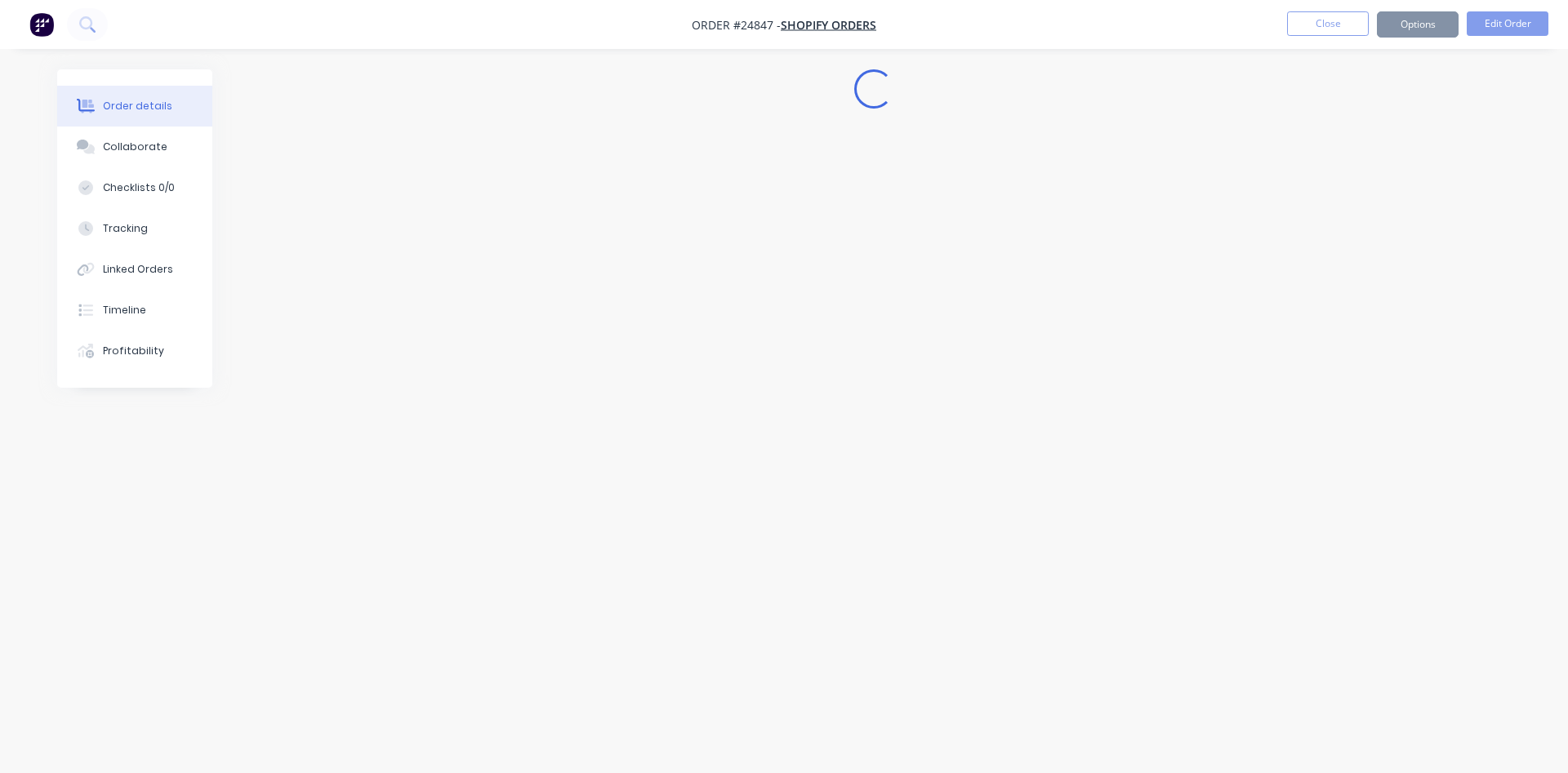
scroll to position [0, 0]
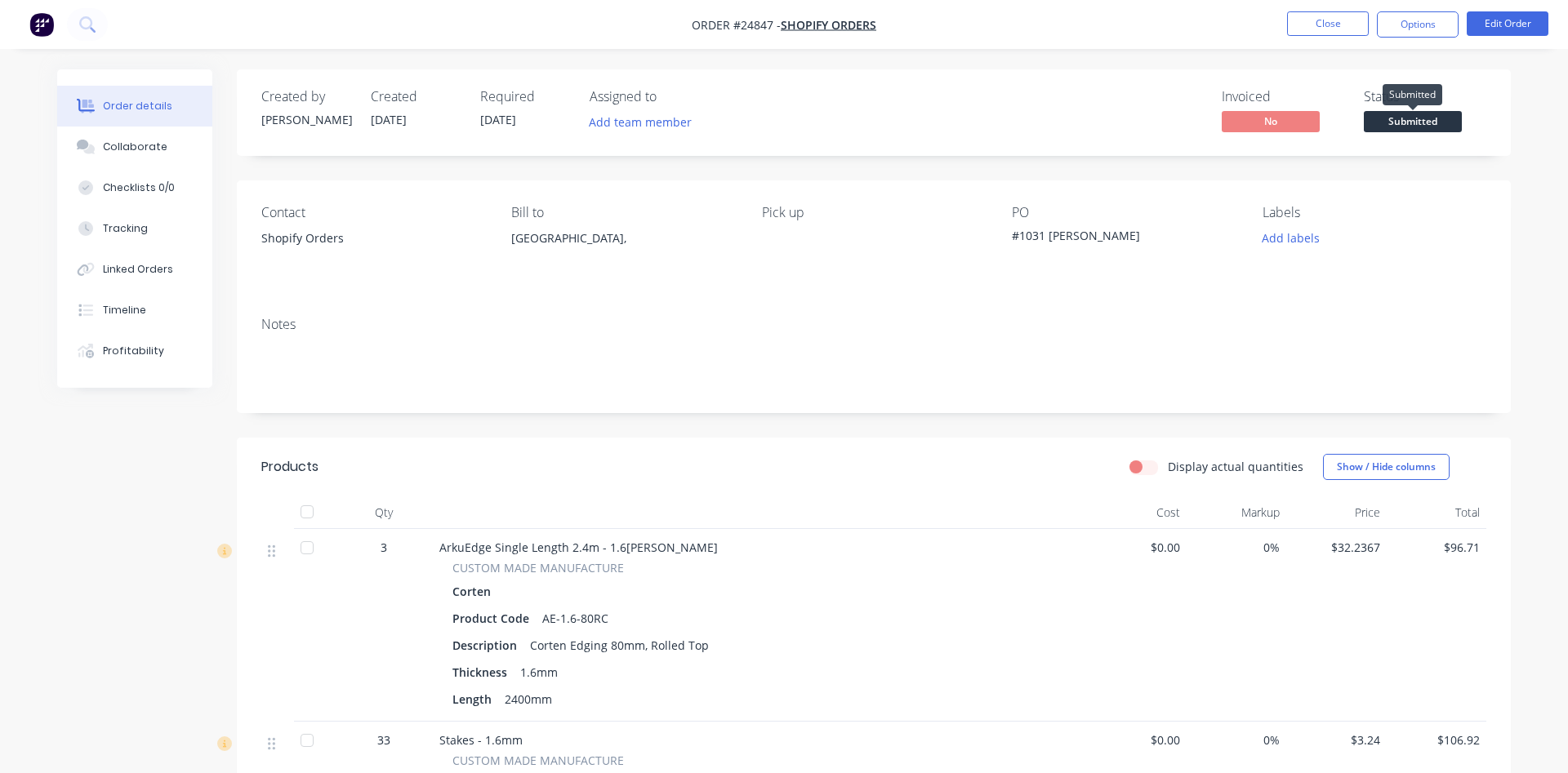
click at [1427, 119] on span "Submitted" at bounding box center [1413, 121] width 98 height 21
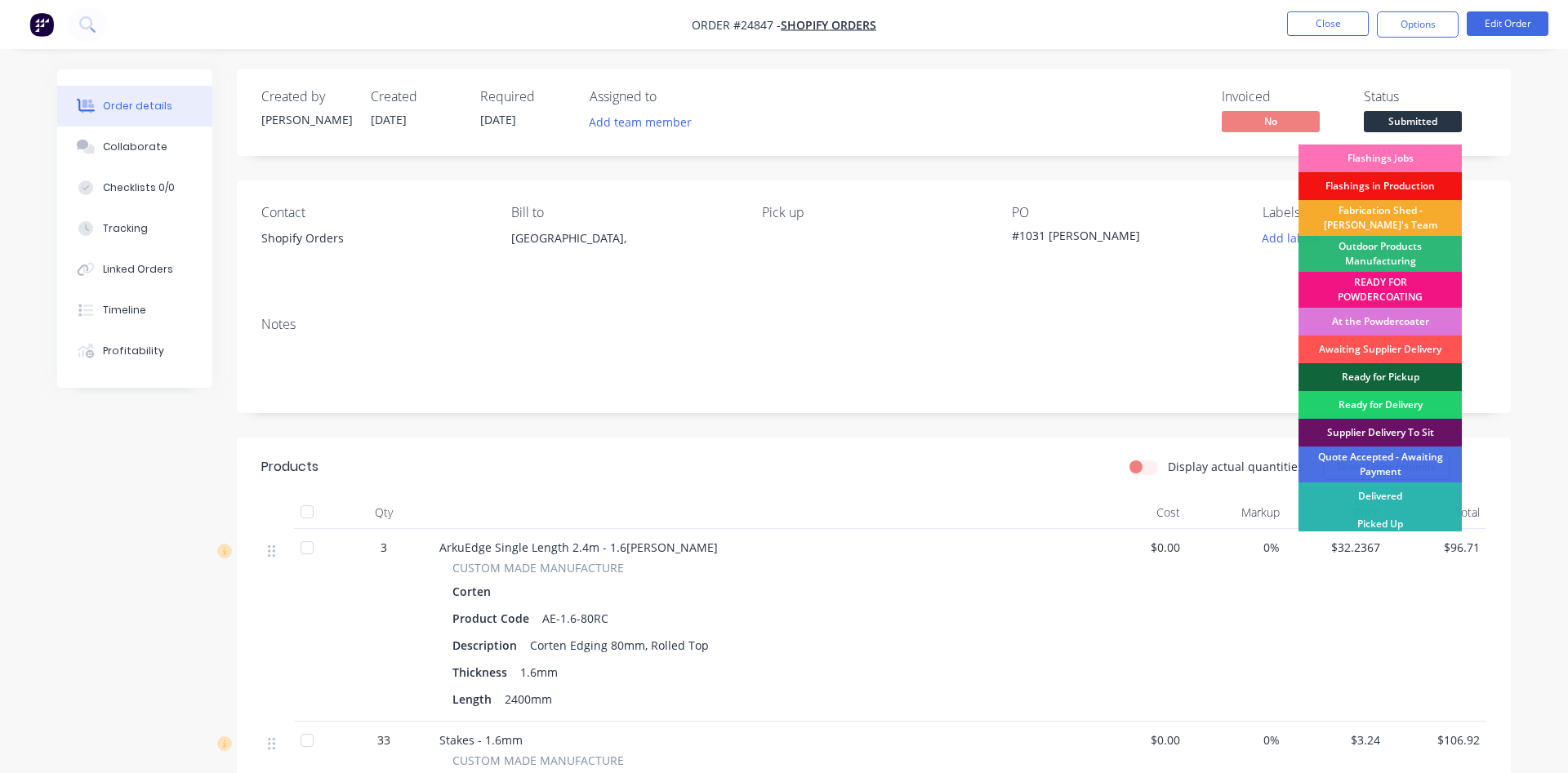
click at [1362, 212] on div "Fabrication Shed - [PERSON_NAME]'s Team" at bounding box center [1380, 218] width 164 height 36
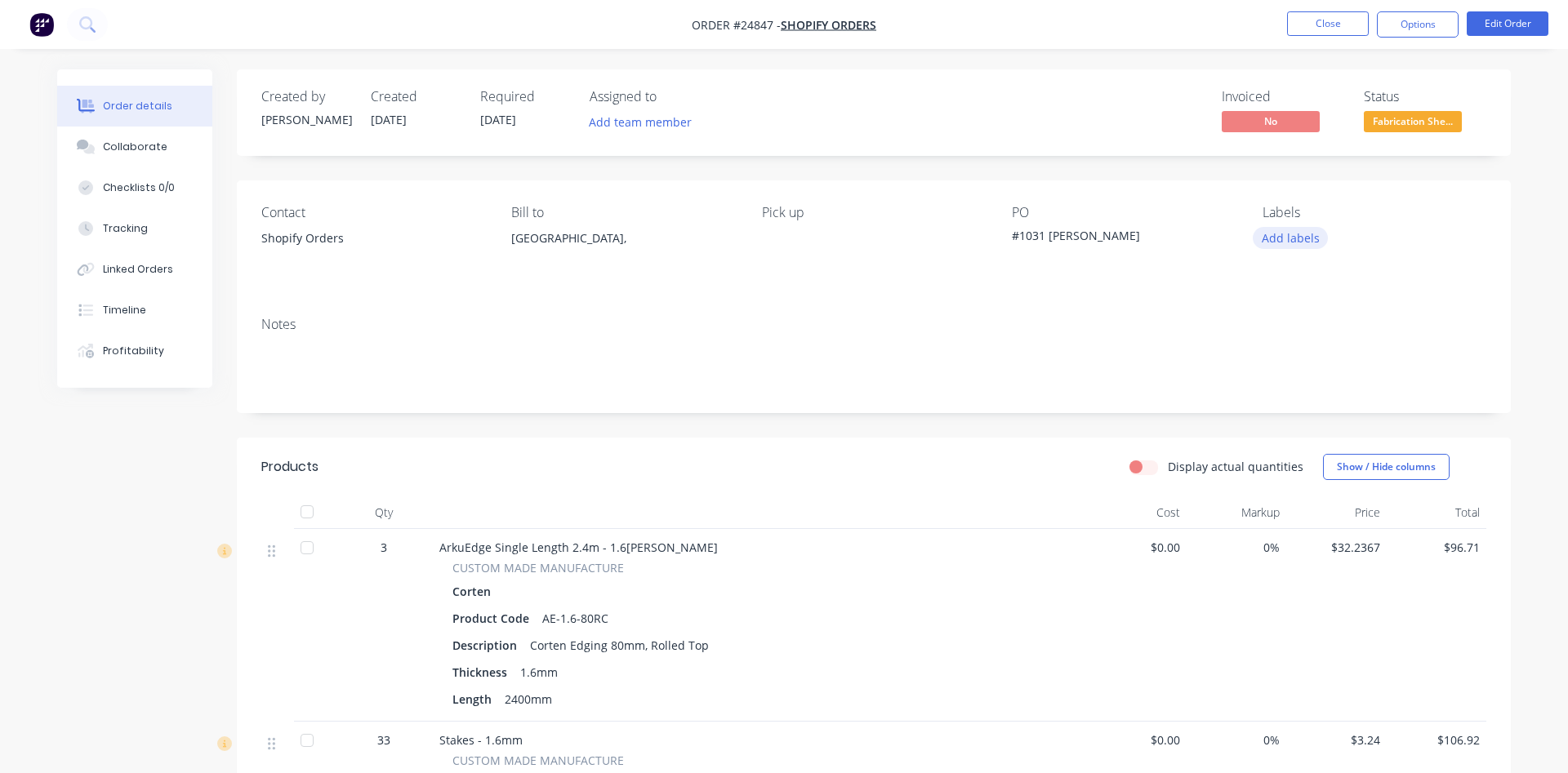
click at [1288, 239] on button "Add labels" at bounding box center [1290, 238] width 75 height 22
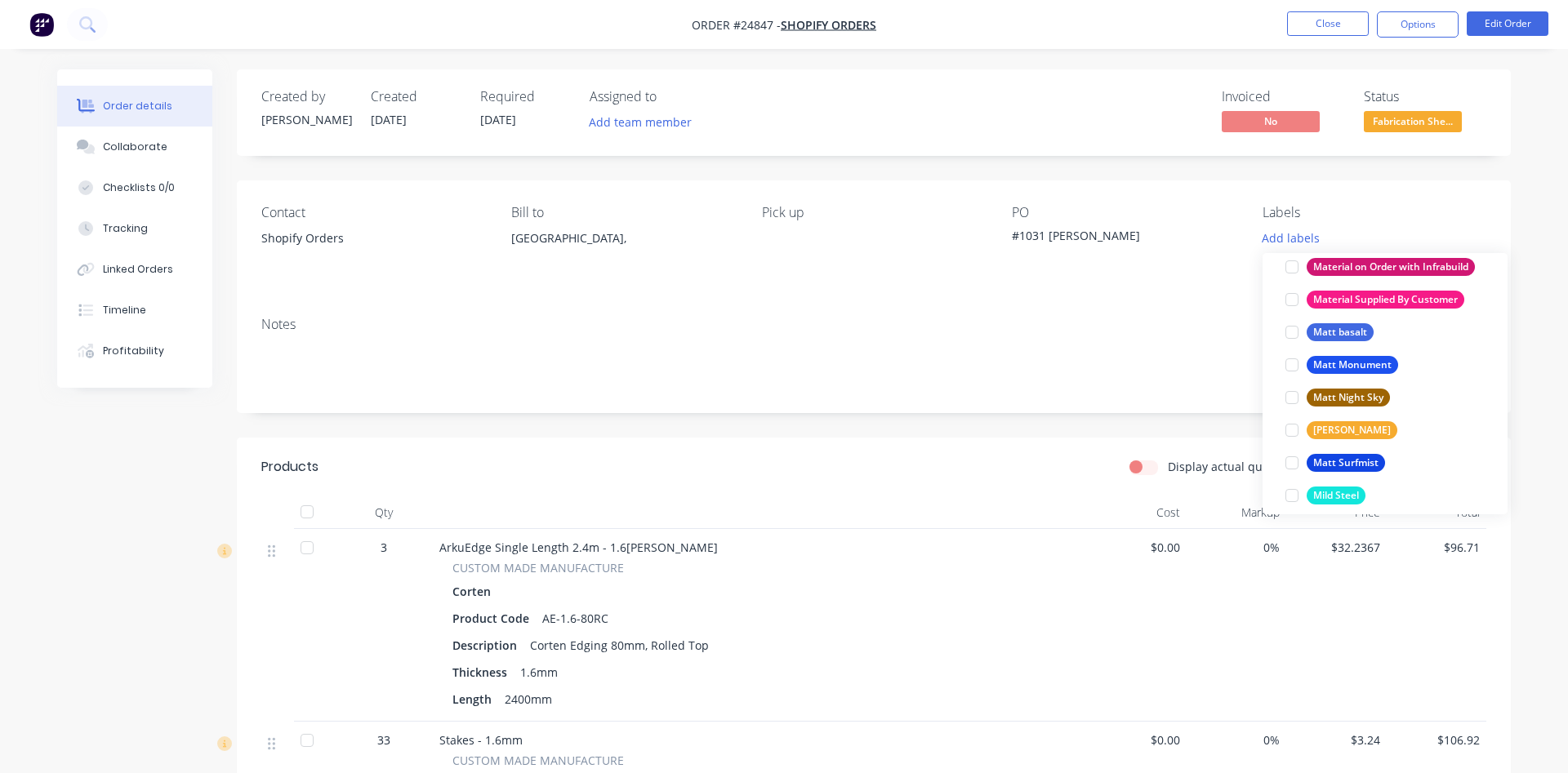
scroll to position [2048, 0]
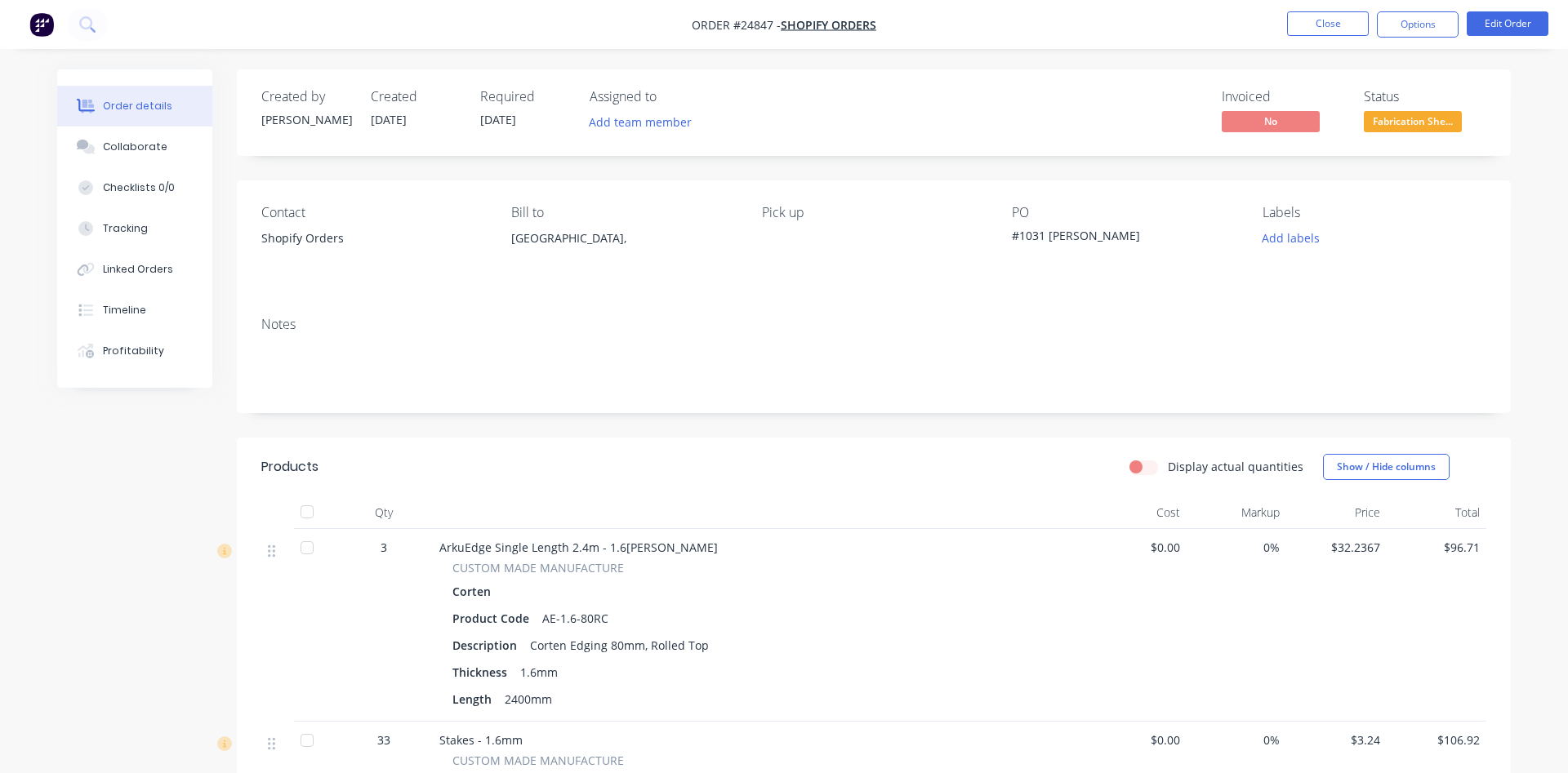
click at [1142, 320] on div "Notes" at bounding box center [873, 325] width 1225 height 16
click at [1433, 126] on span "Fabrication She..." at bounding box center [1413, 121] width 98 height 21
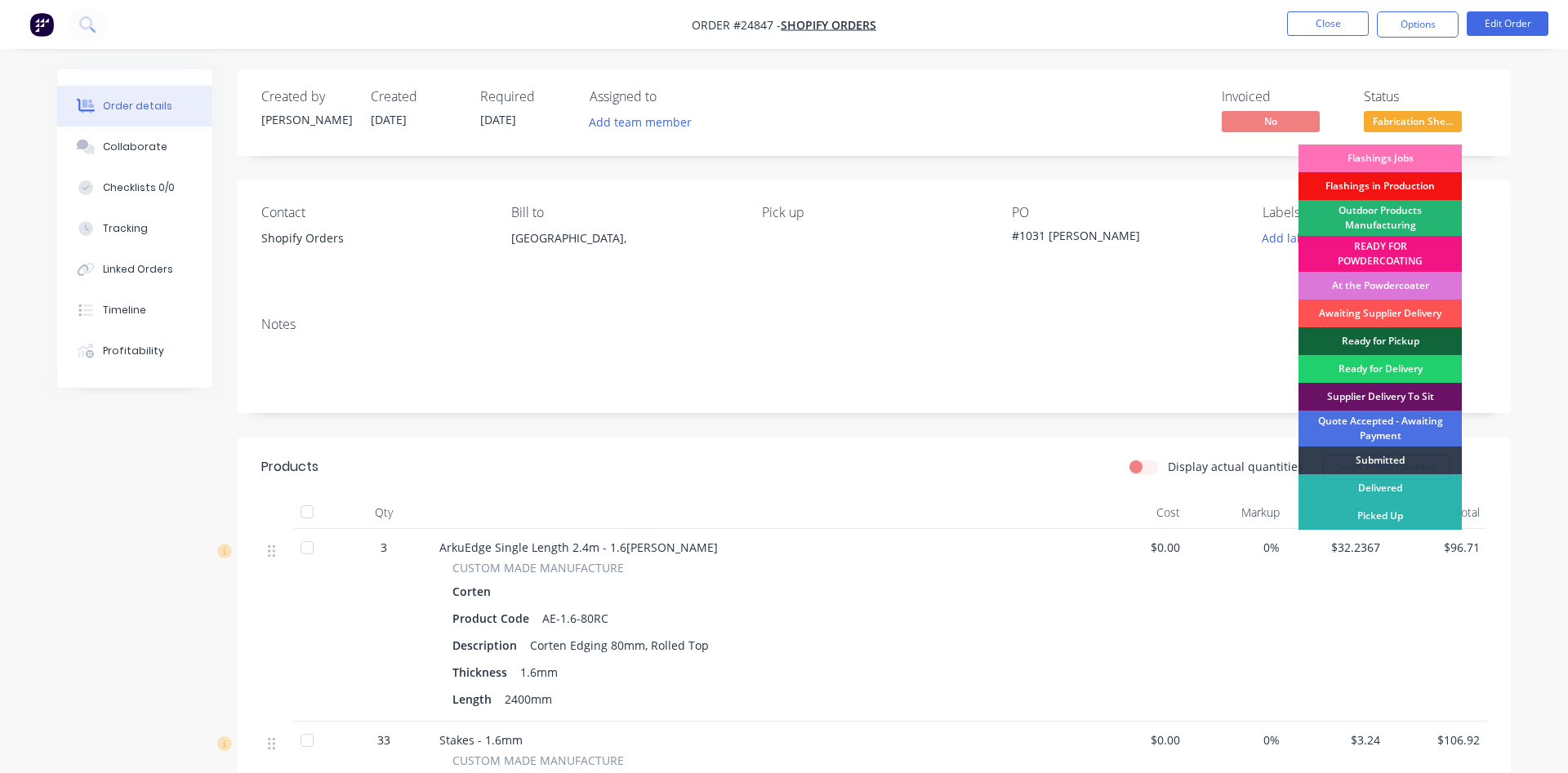
click at [1390, 211] on div "Outdoor Products Manufacturing" at bounding box center [1380, 218] width 164 height 36
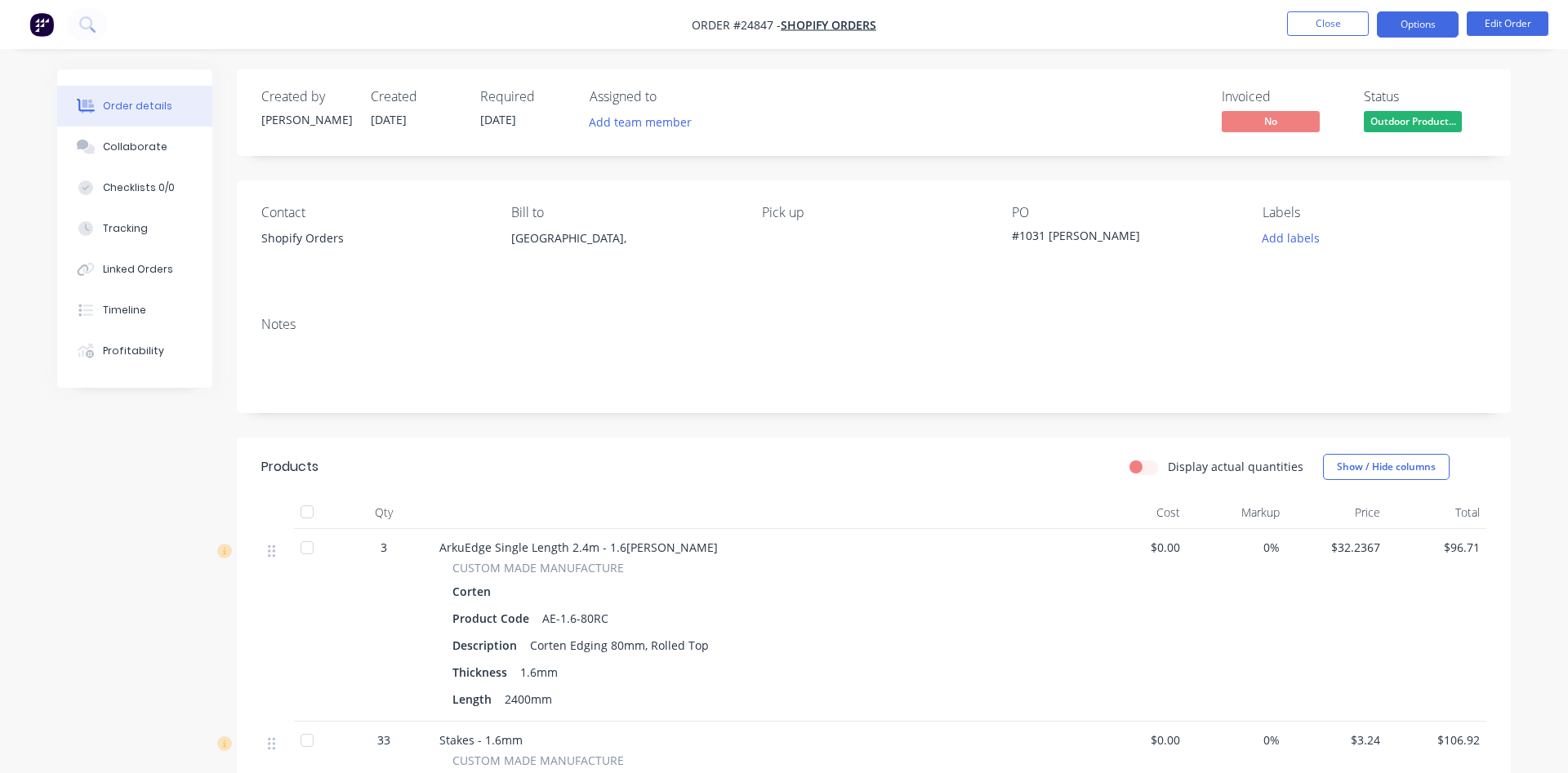
click at [1424, 20] on button "Options" at bounding box center [1418, 25] width 82 height 26
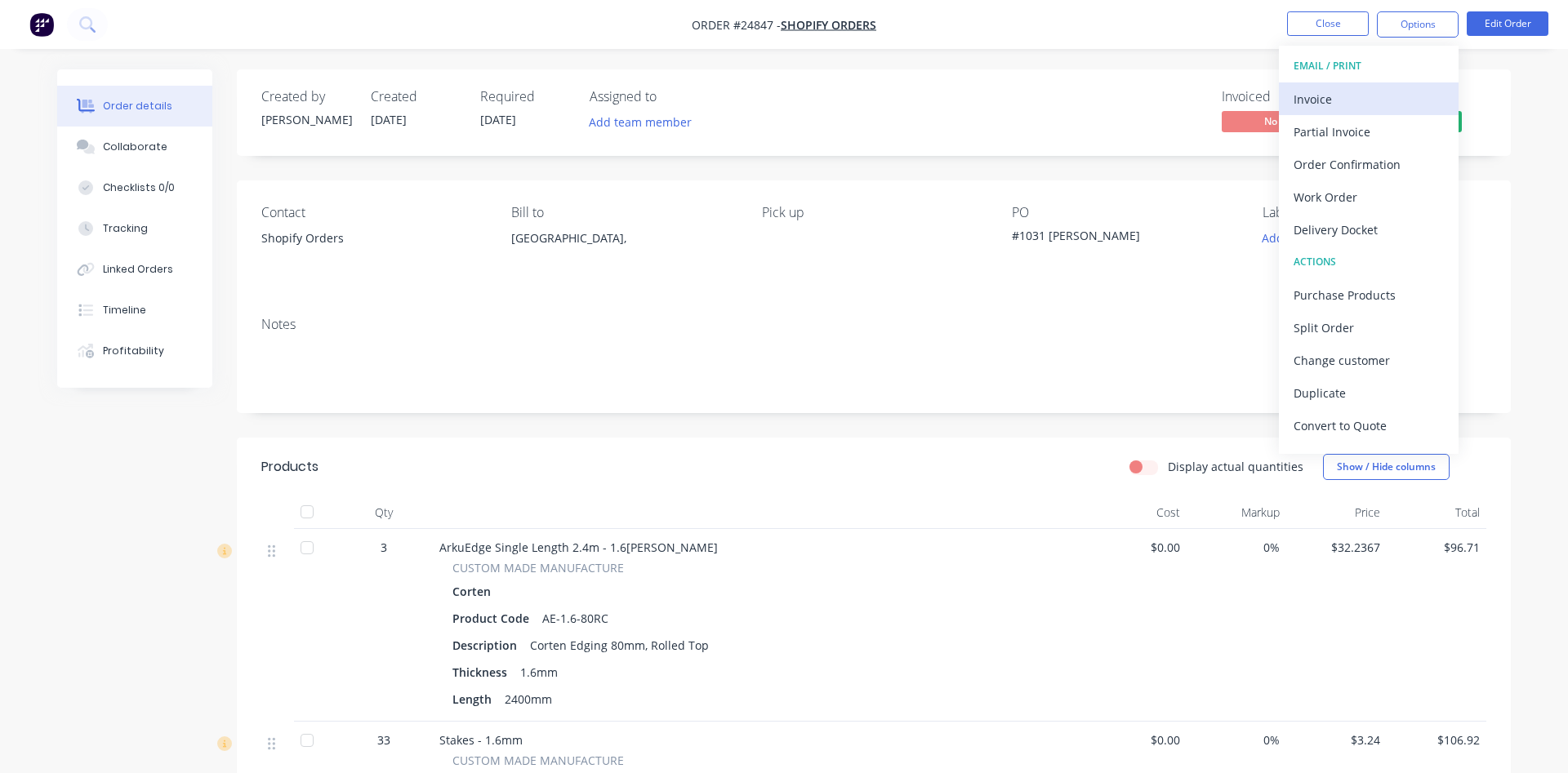
click at [1345, 89] on div "Invoice" at bounding box center [1369, 99] width 150 height 24
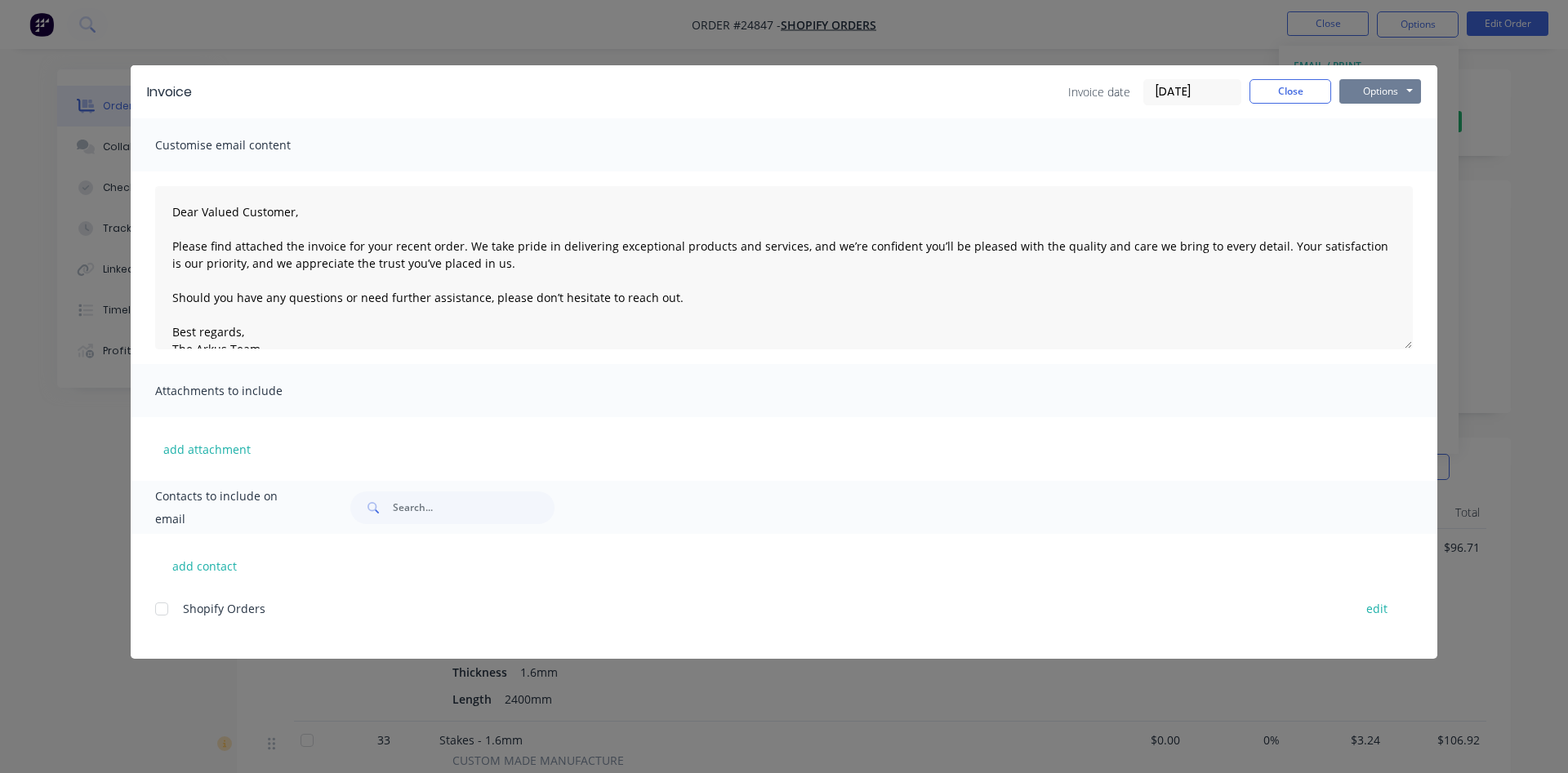
click at [1366, 83] on button "Options" at bounding box center [1380, 92] width 82 height 25
click at [1367, 145] on button "Print" at bounding box center [1391, 147] width 105 height 27
click at [1297, 83] on button "Close" at bounding box center [1290, 92] width 82 height 25
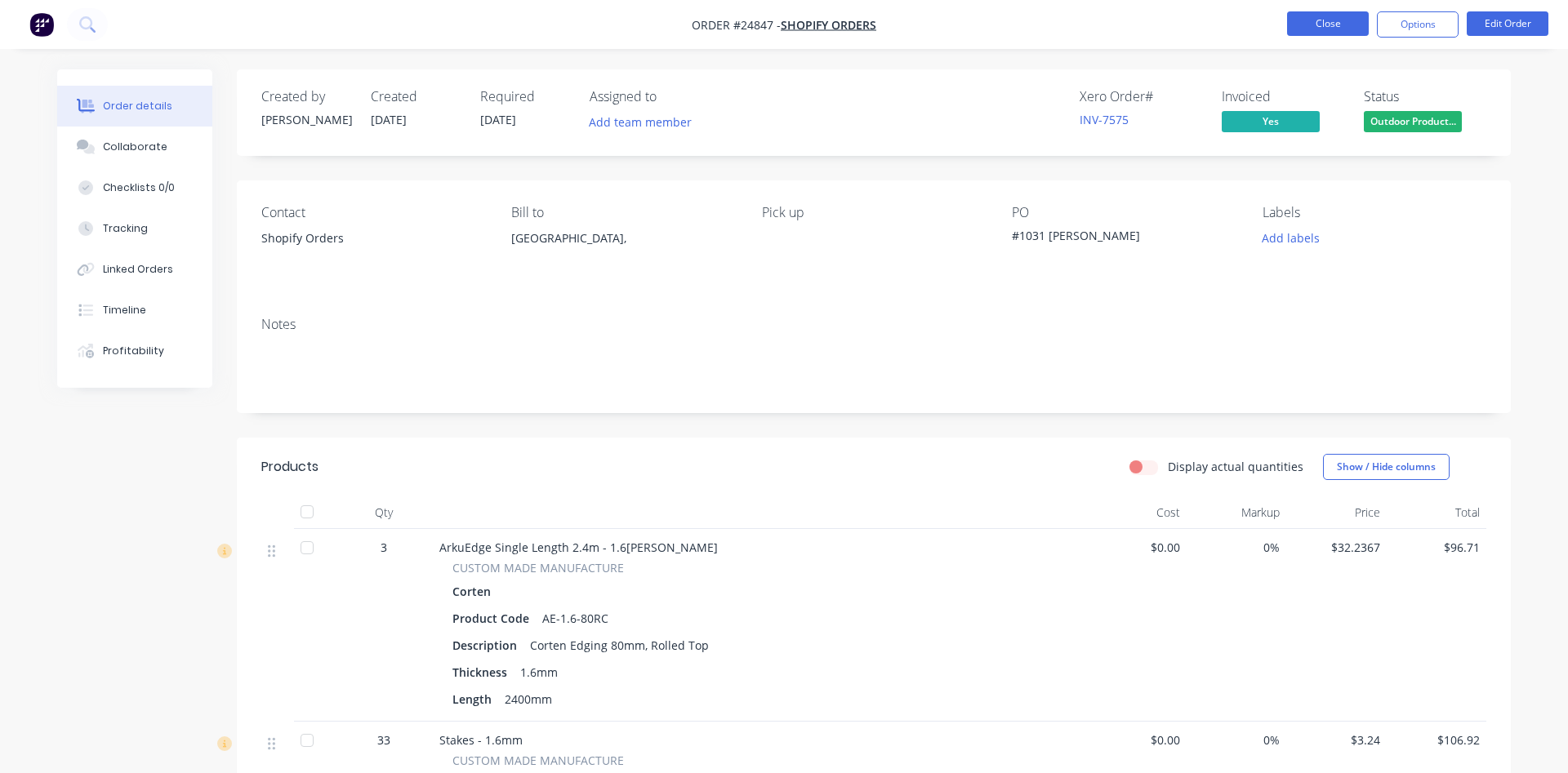
click at [1328, 22] on button "Close" at bounding box center [1328, 24] width 82 height 25
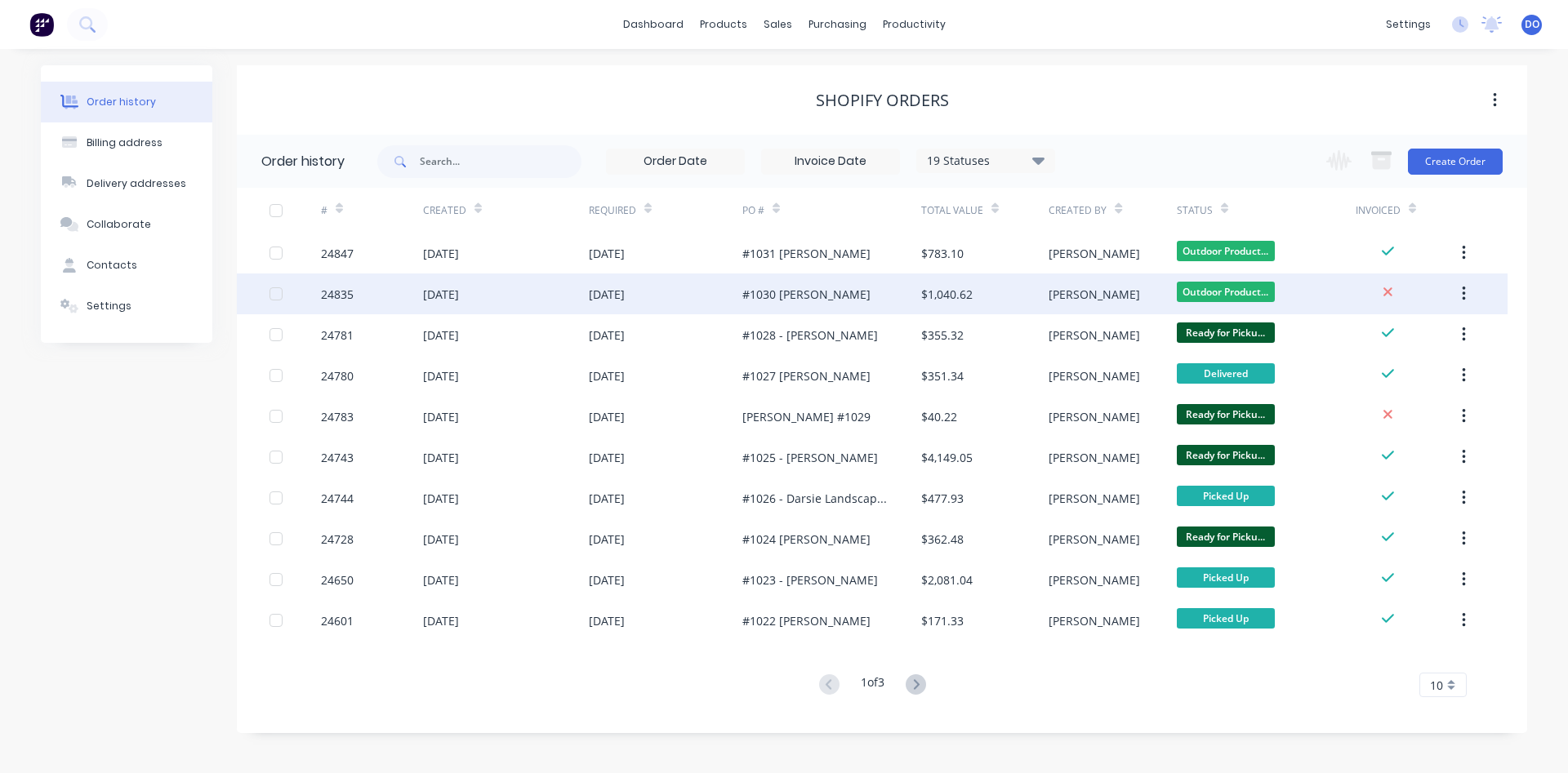
click at [1051, 296] on div "[PERSON_NAME]" at bounding box center [1094, 294] width 92 height 17
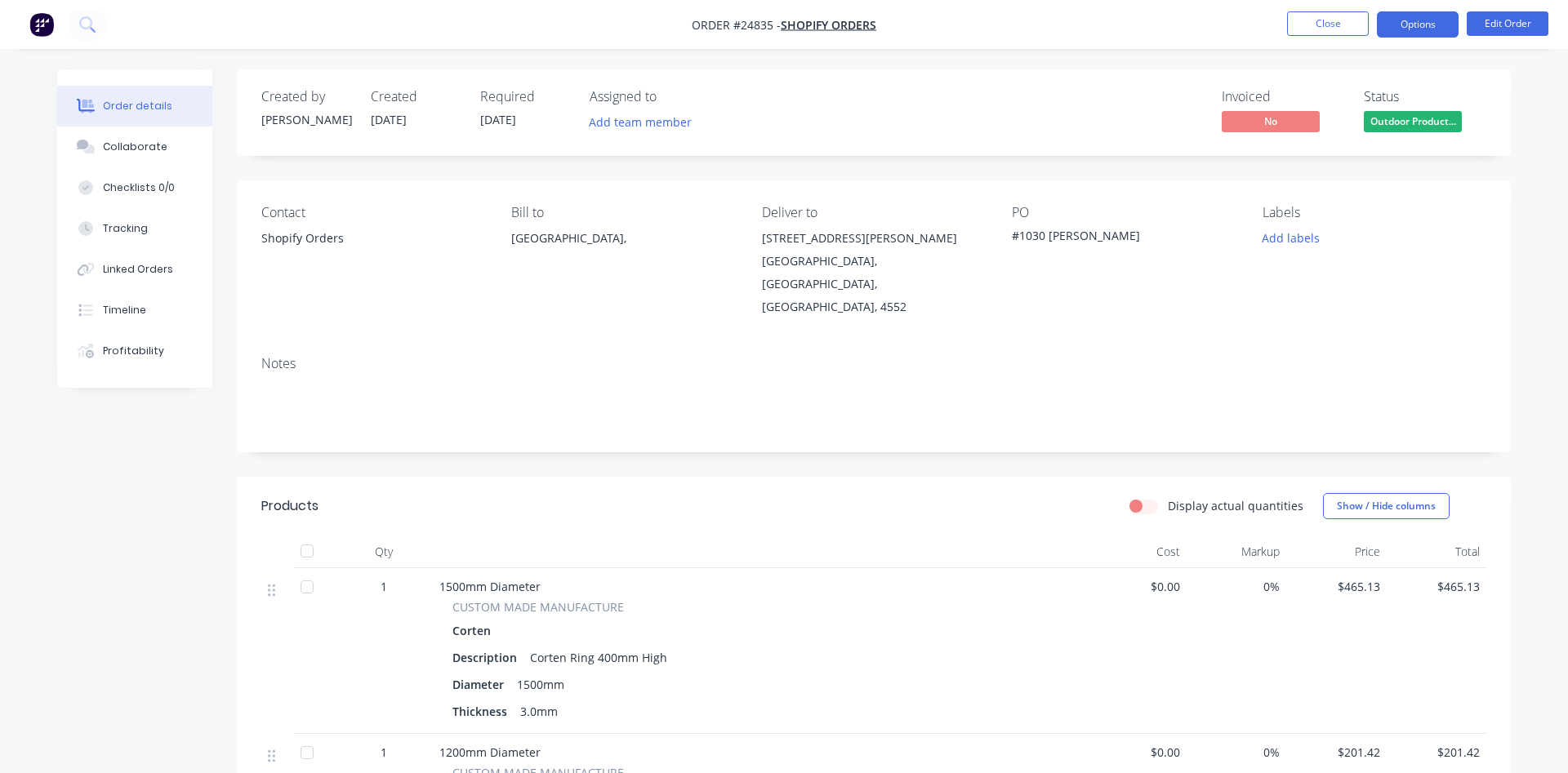
click at [1424, 26] on button "Options" at bounding box center [1418, 25] width 82 height 26
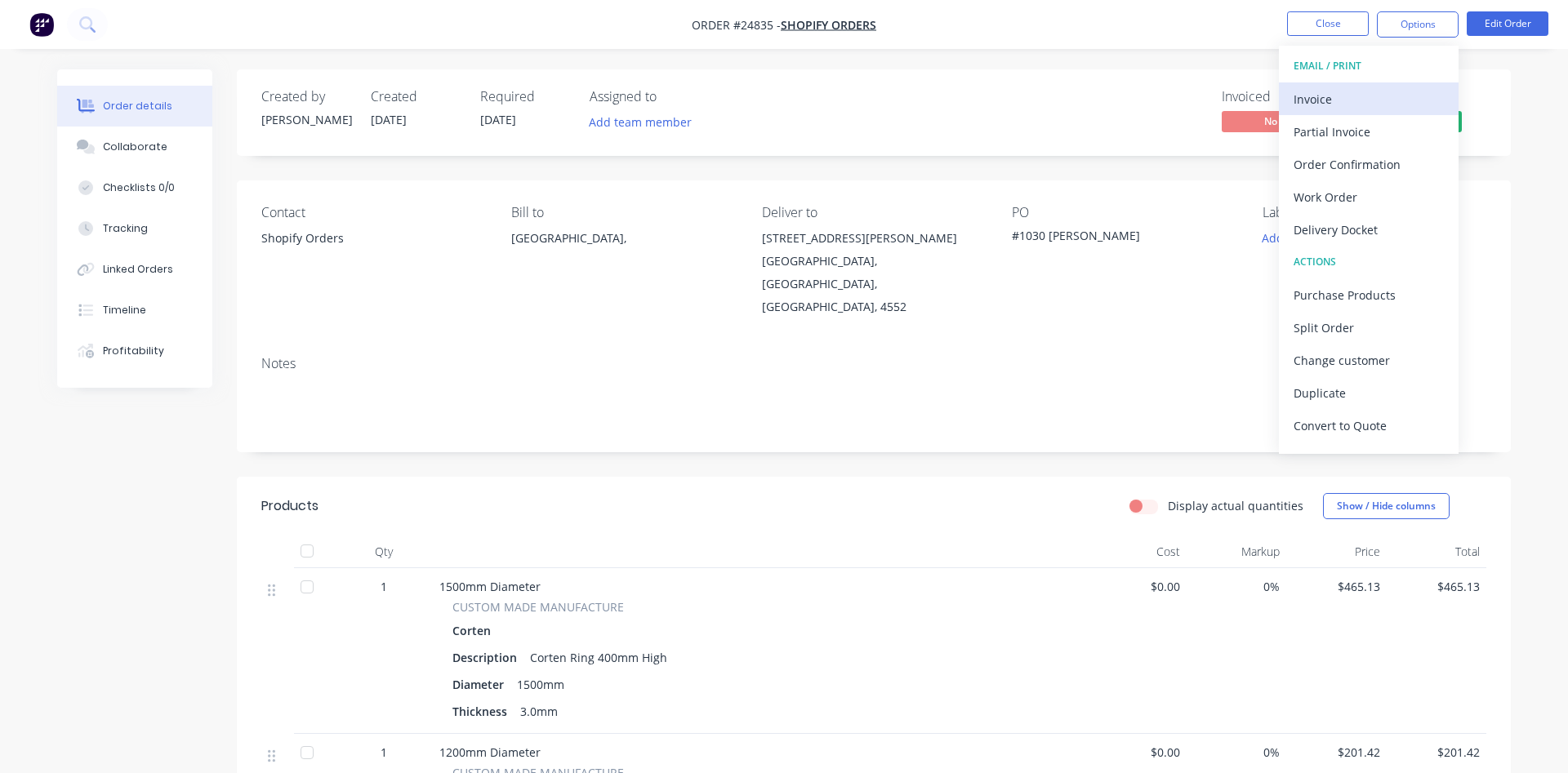
click at [1349, 94] on div "Invoice" at bounding box center [1369, 99] width 150 height 24
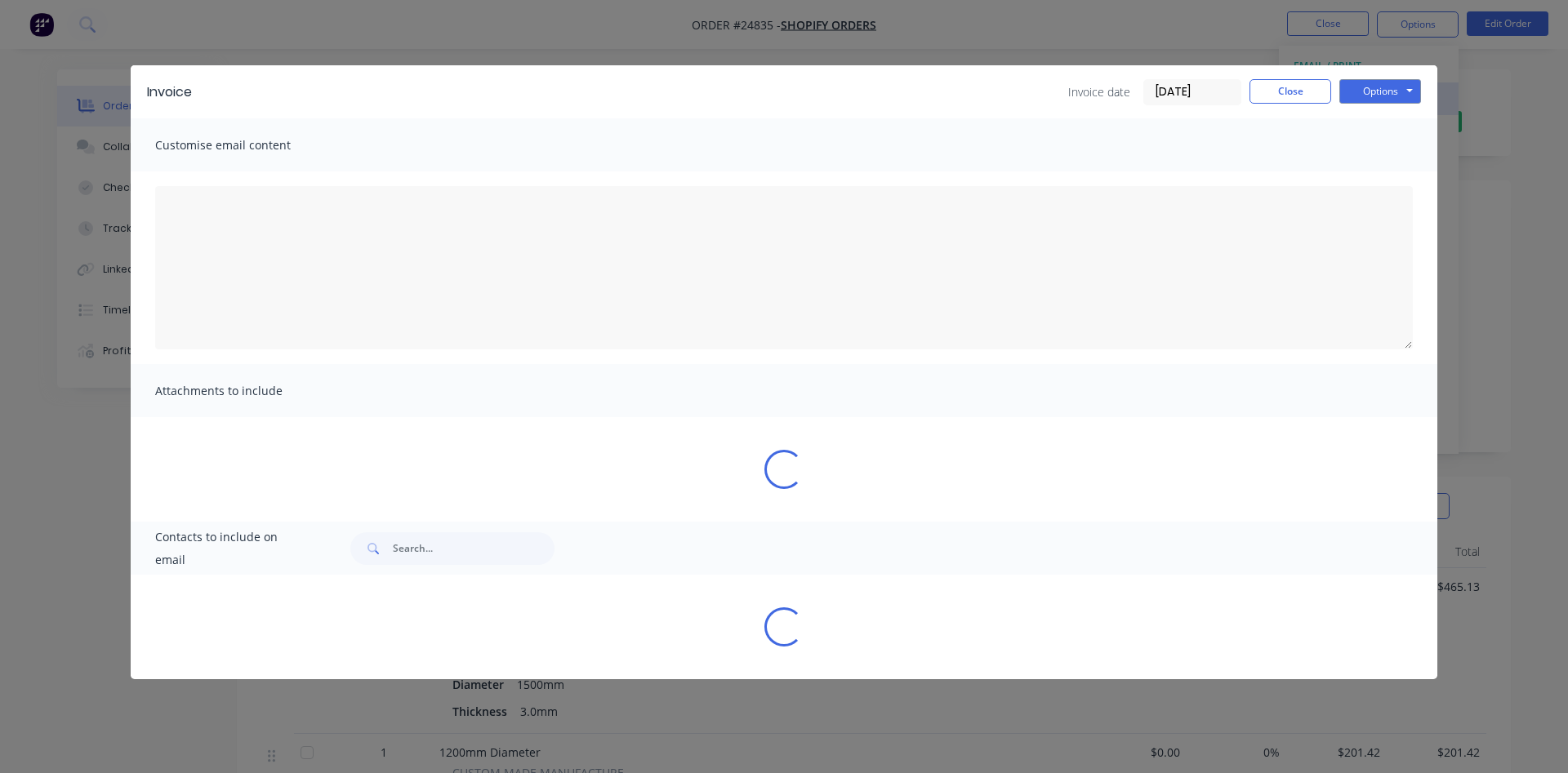
type textarea "Dear Valued Customer, Please find attached the invoice for your recent order. W…"
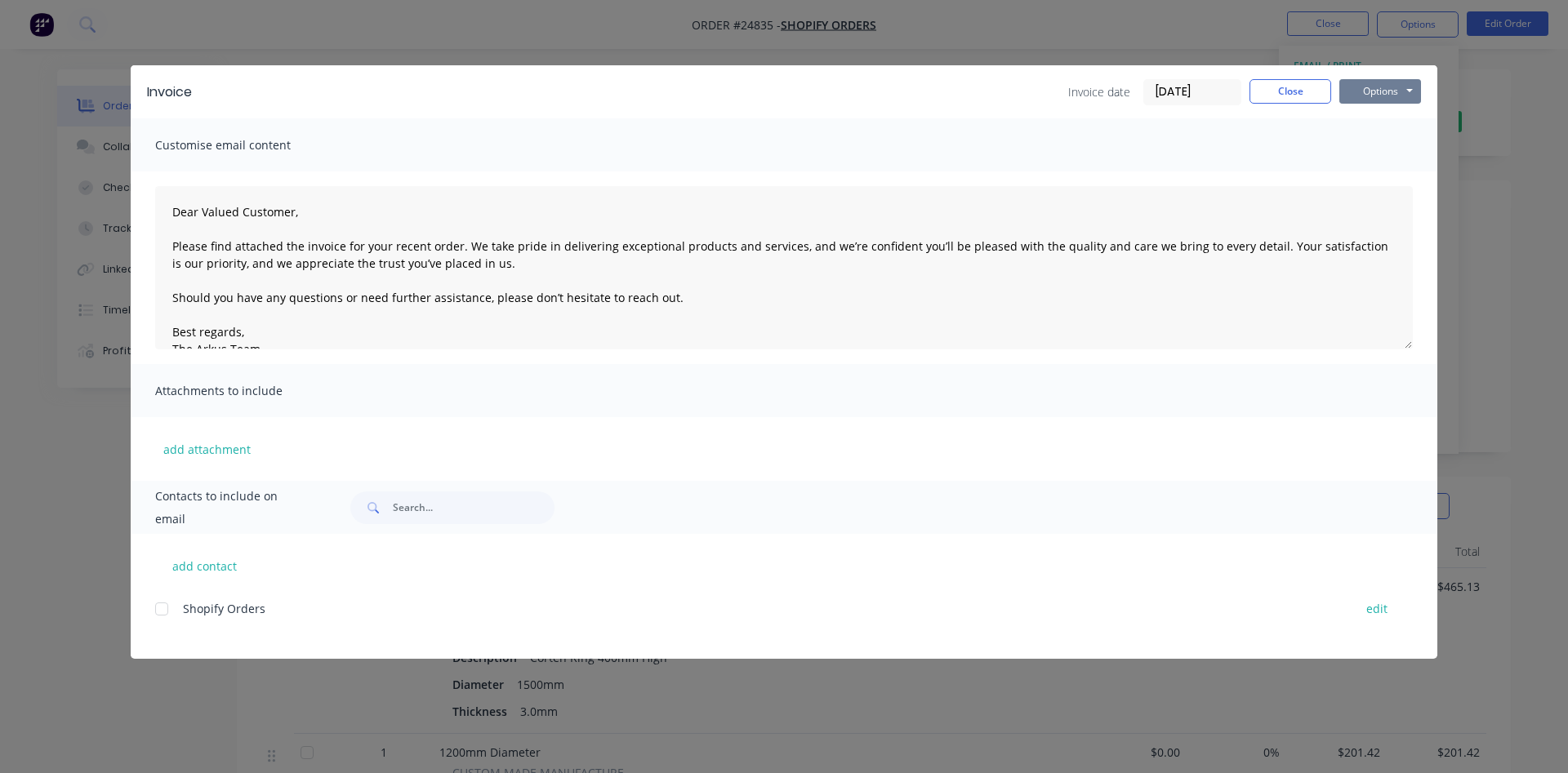
click at [1389, 95] on button "Options" at bounding box center [1380, 92] width 82 height 25
click at [1385, 154] on button "Print" at bounding box center [1391, 147] width 105 height 27
click at [1264, 88] on button "Close" at bounding box center [1290, 92] width 82 height 25
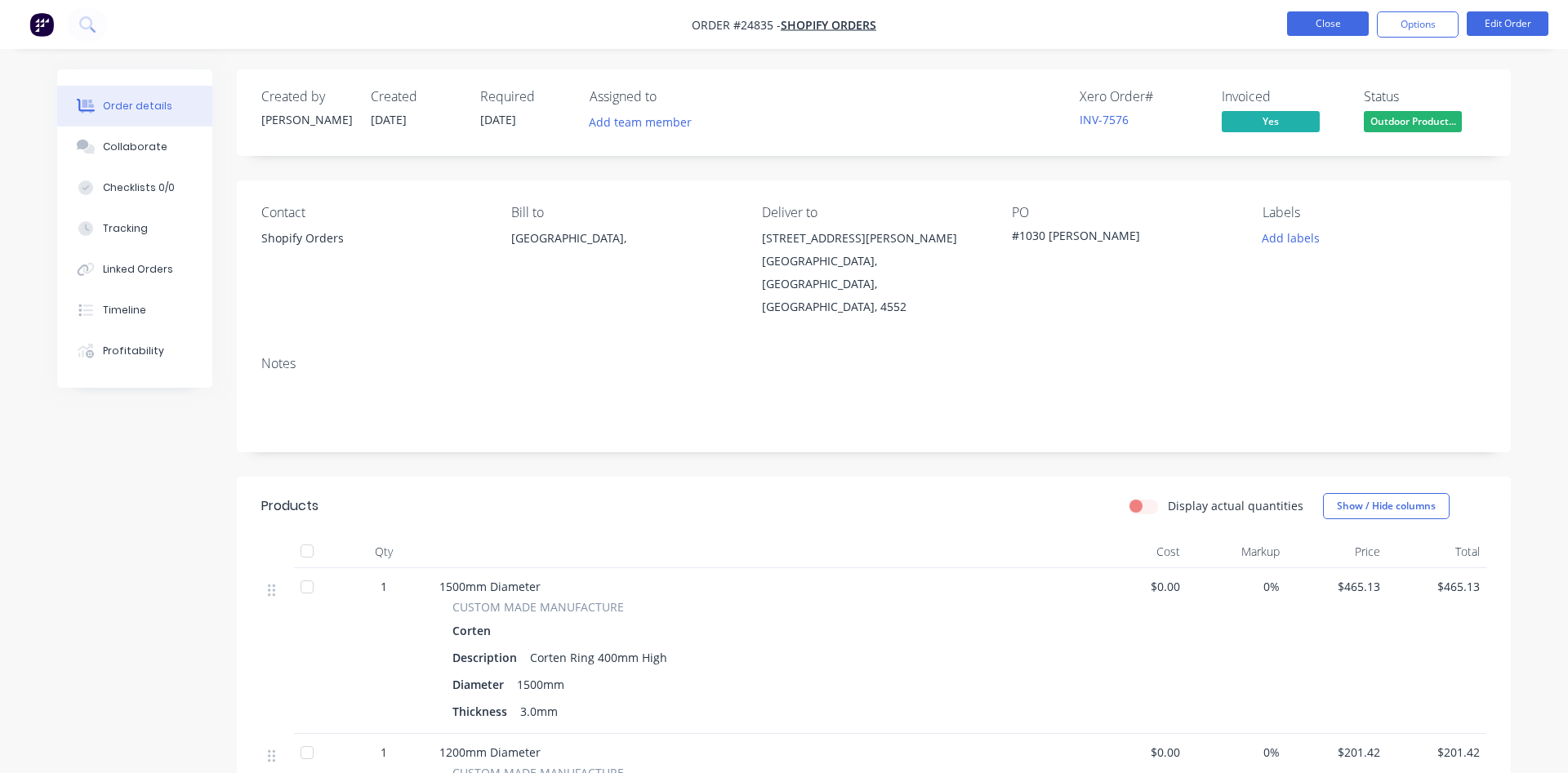
click at [1330, 18] on button "Close" at bounding box center [1328, 24] width 82 height 25
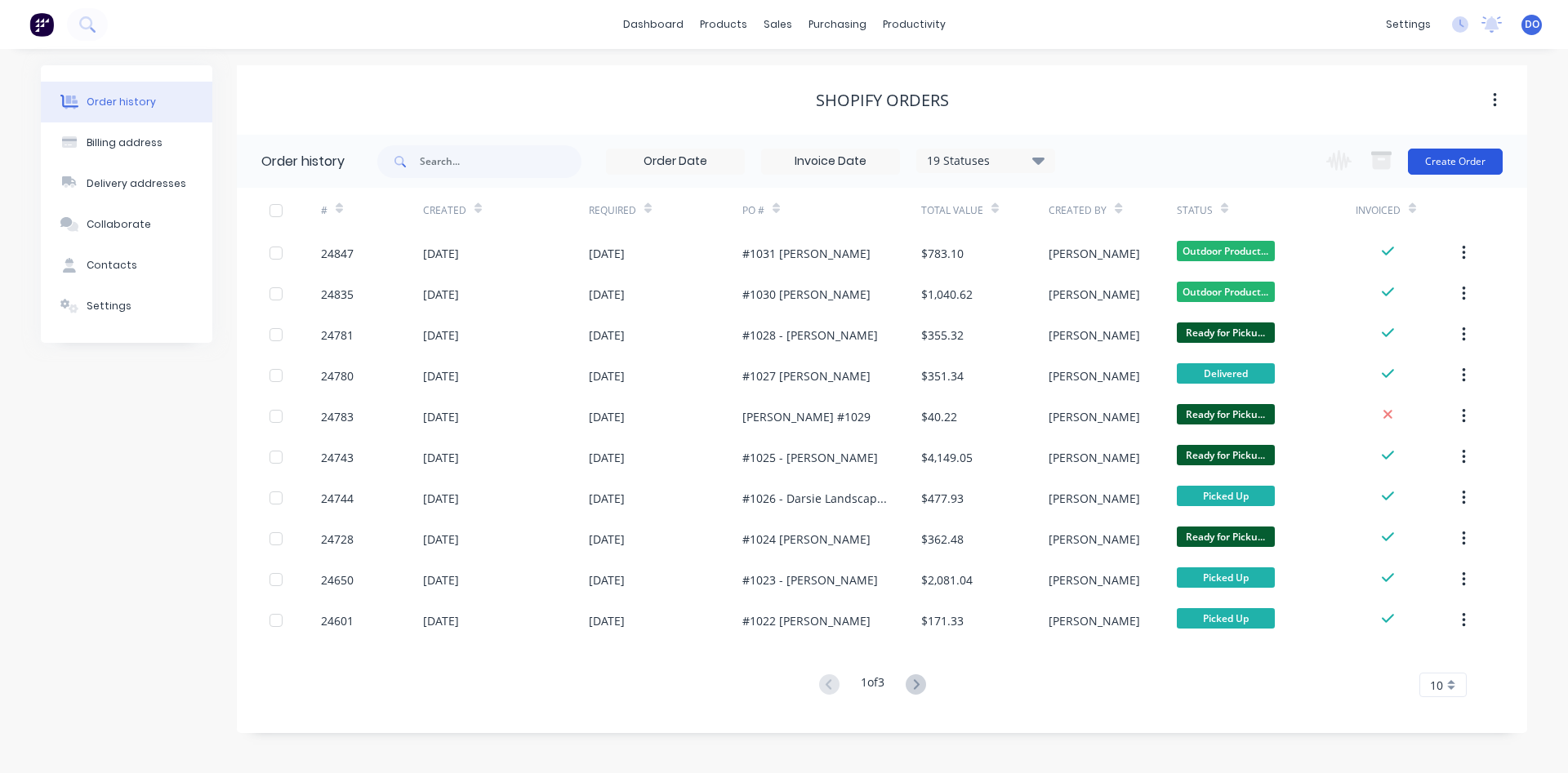
click at [1460, 161] on button "Create Order" at bounding box center [1455, 162] width 95 height 26
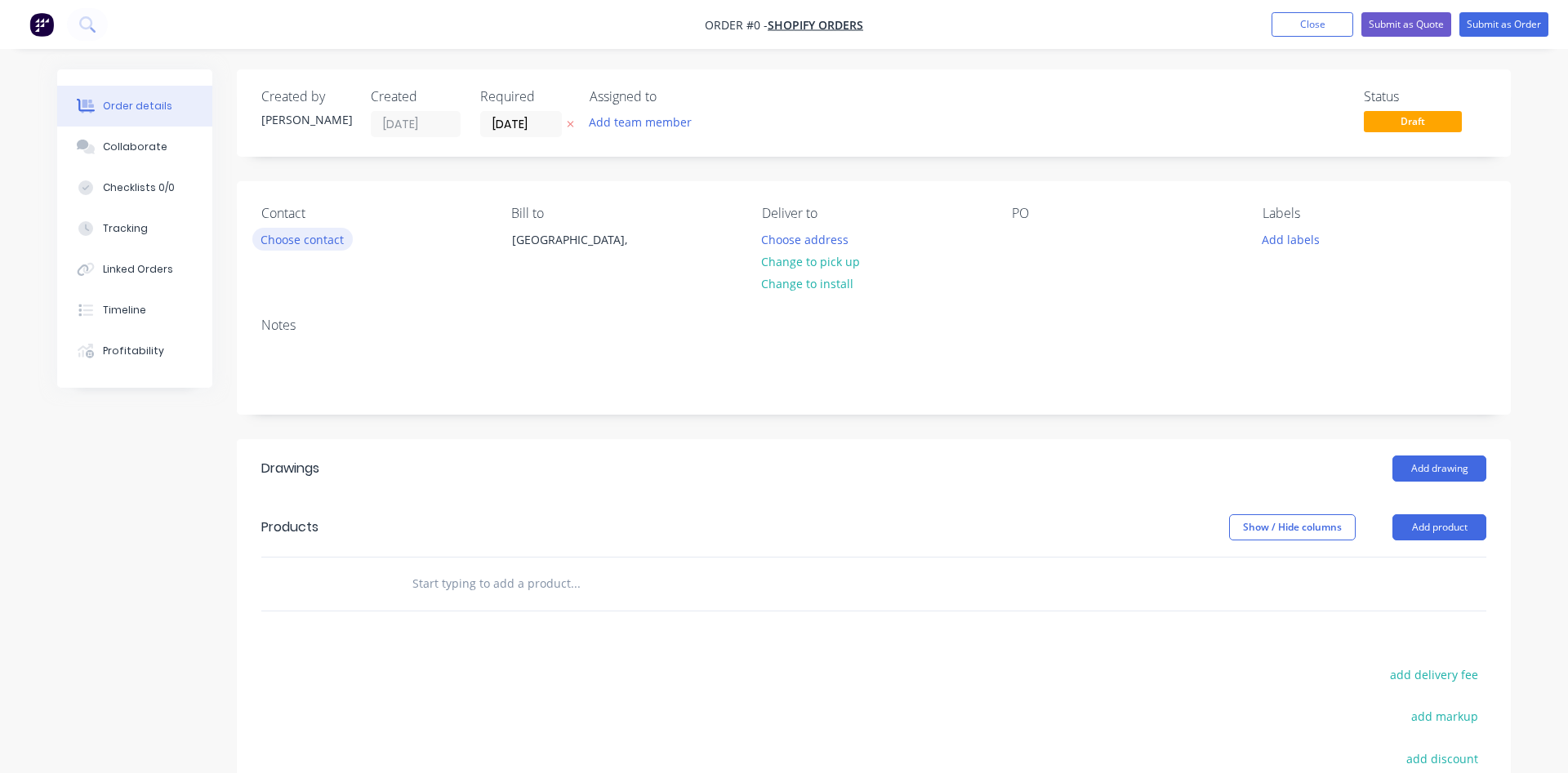
click at [284, 244] on button "Choose contact" at bounding box center [302, 239] width 101 height 22
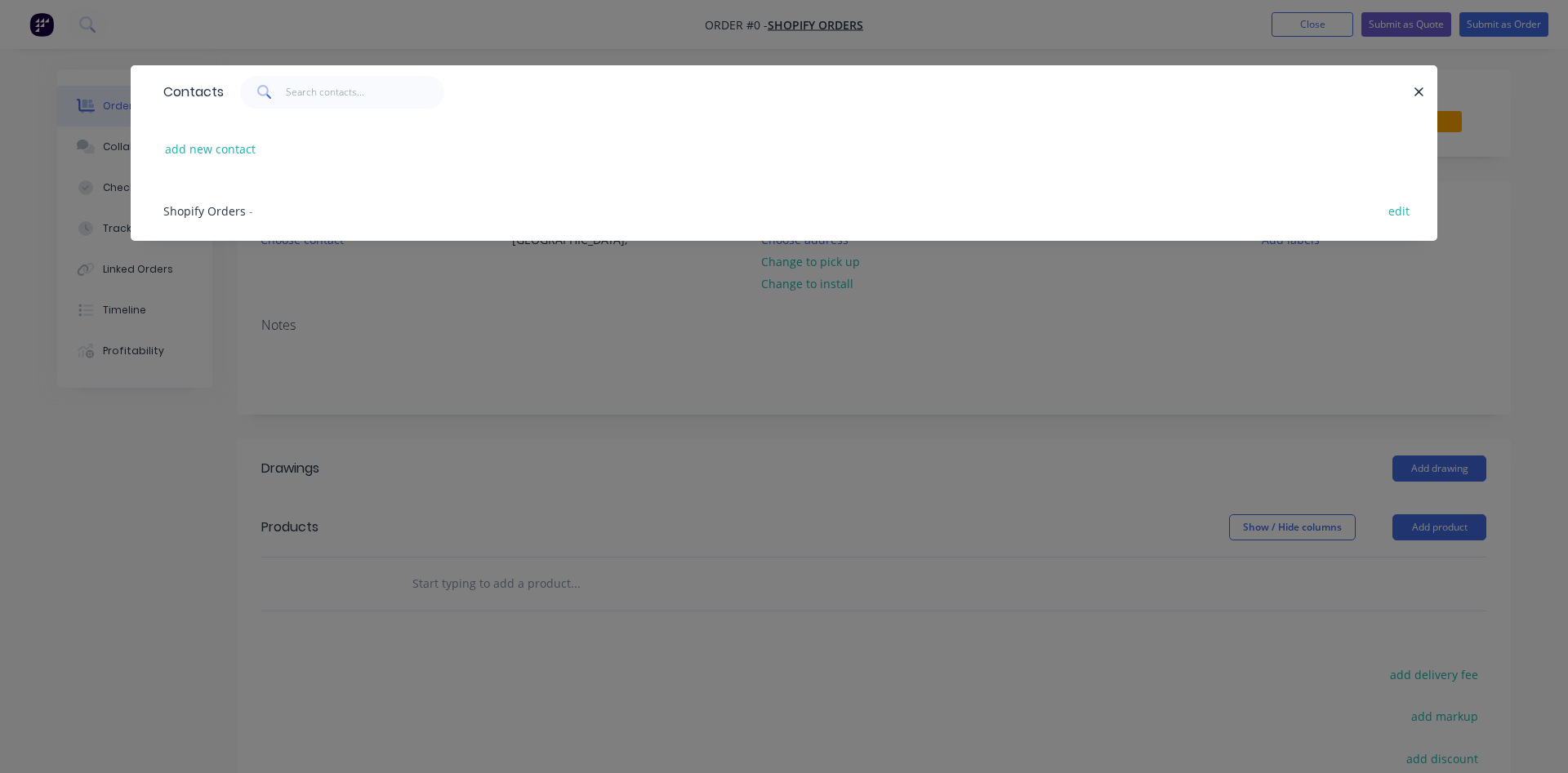
click at [221, 215] on span "Shopify Orders" at bounding box center [205, 211] width 83 height 16
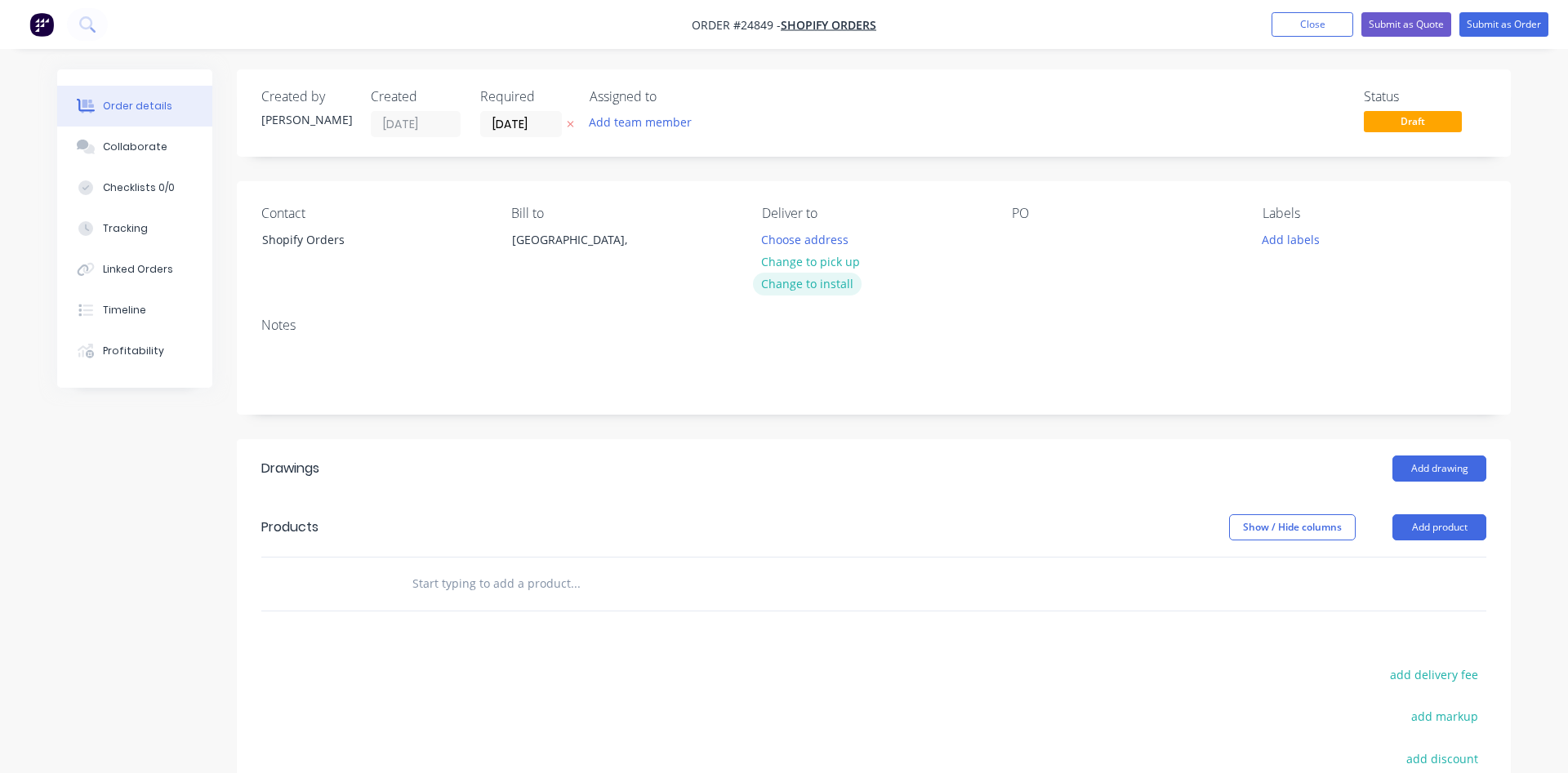
click at [806, 277] on button "Change to install" at bounding box center [808, 283] width 109 height 22
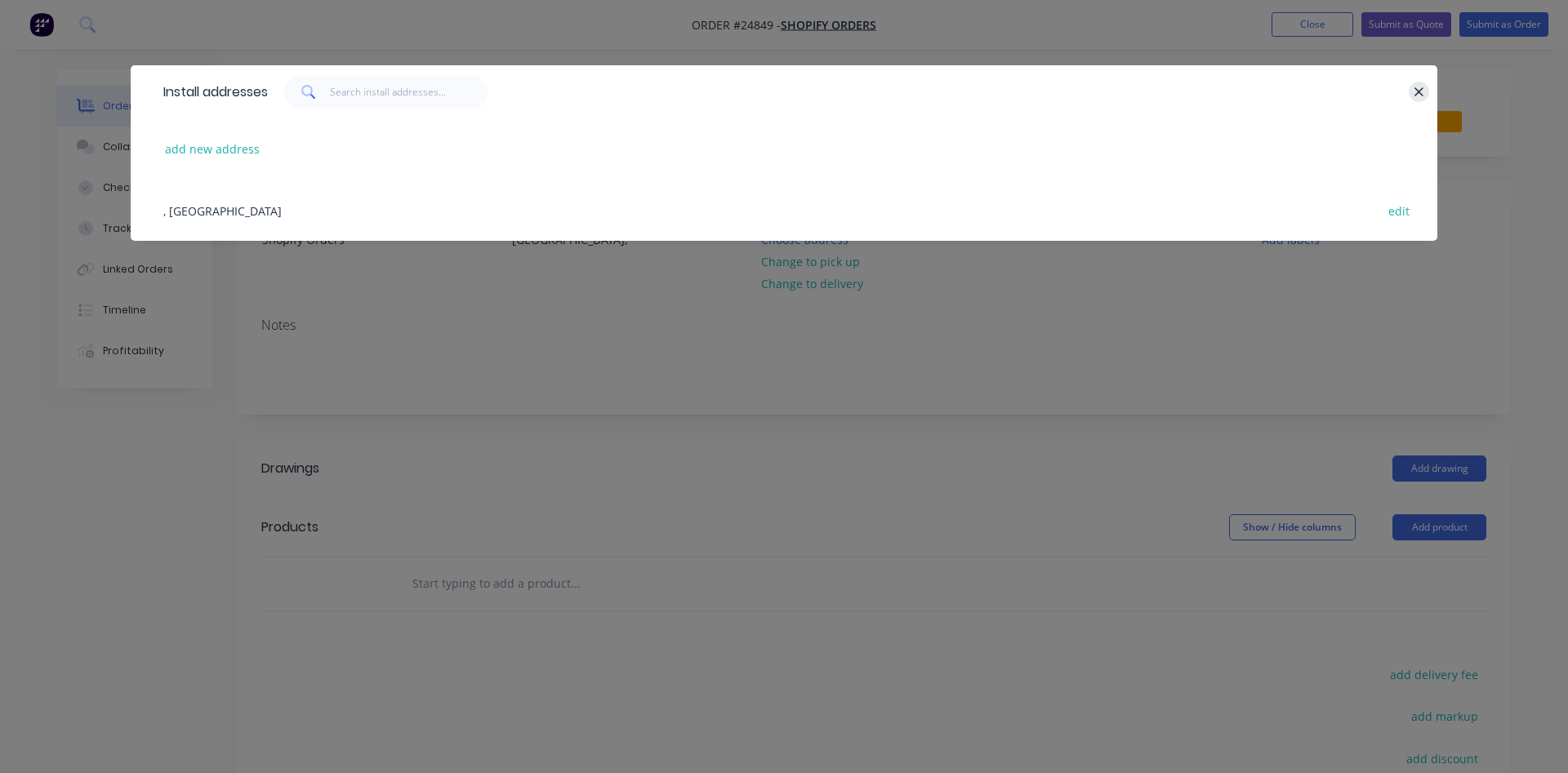
click at [1416, 90] on icon "button" at bounding box center [1418, 92] width 9 height 9
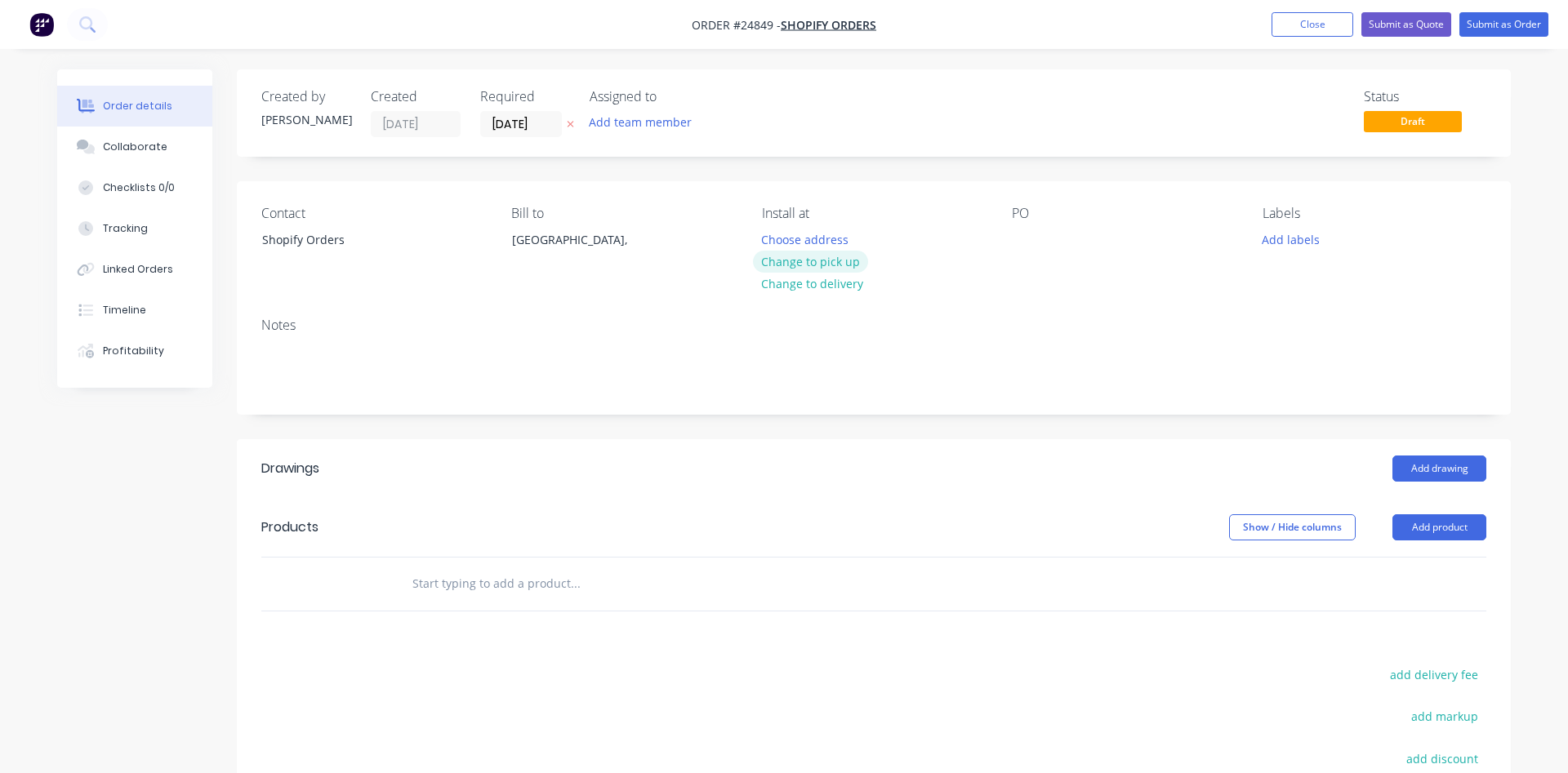
click at [826, 266] on button "Change to pick up" at bounding box center [811, 262] width 116 height 22
click at [1018, 238] on div at bounding box center [1025, 239] width 26 height 24
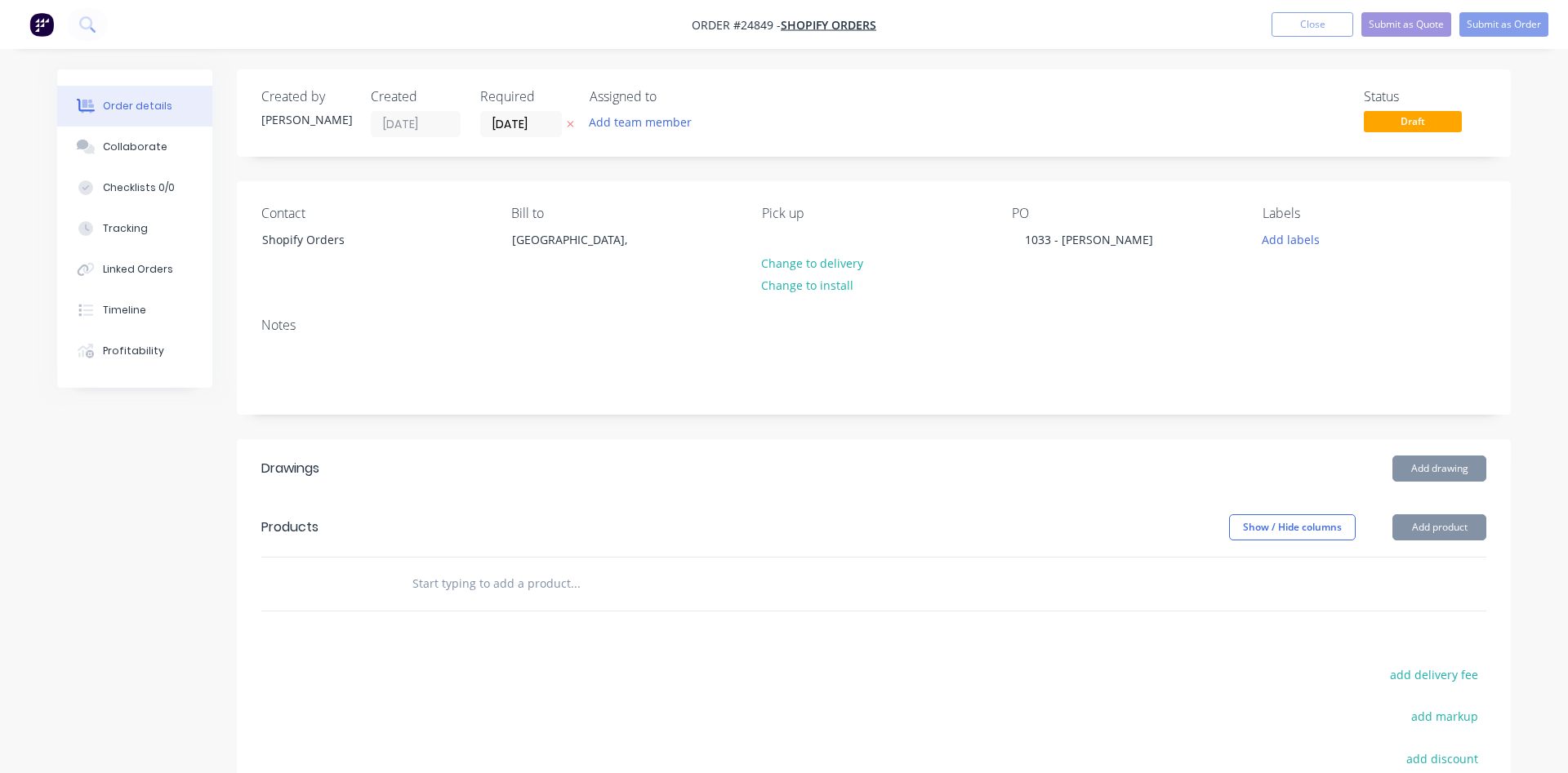
click at [1424, 529] on button "Add product" at bounding box center [1440, 528] width 94 height 26
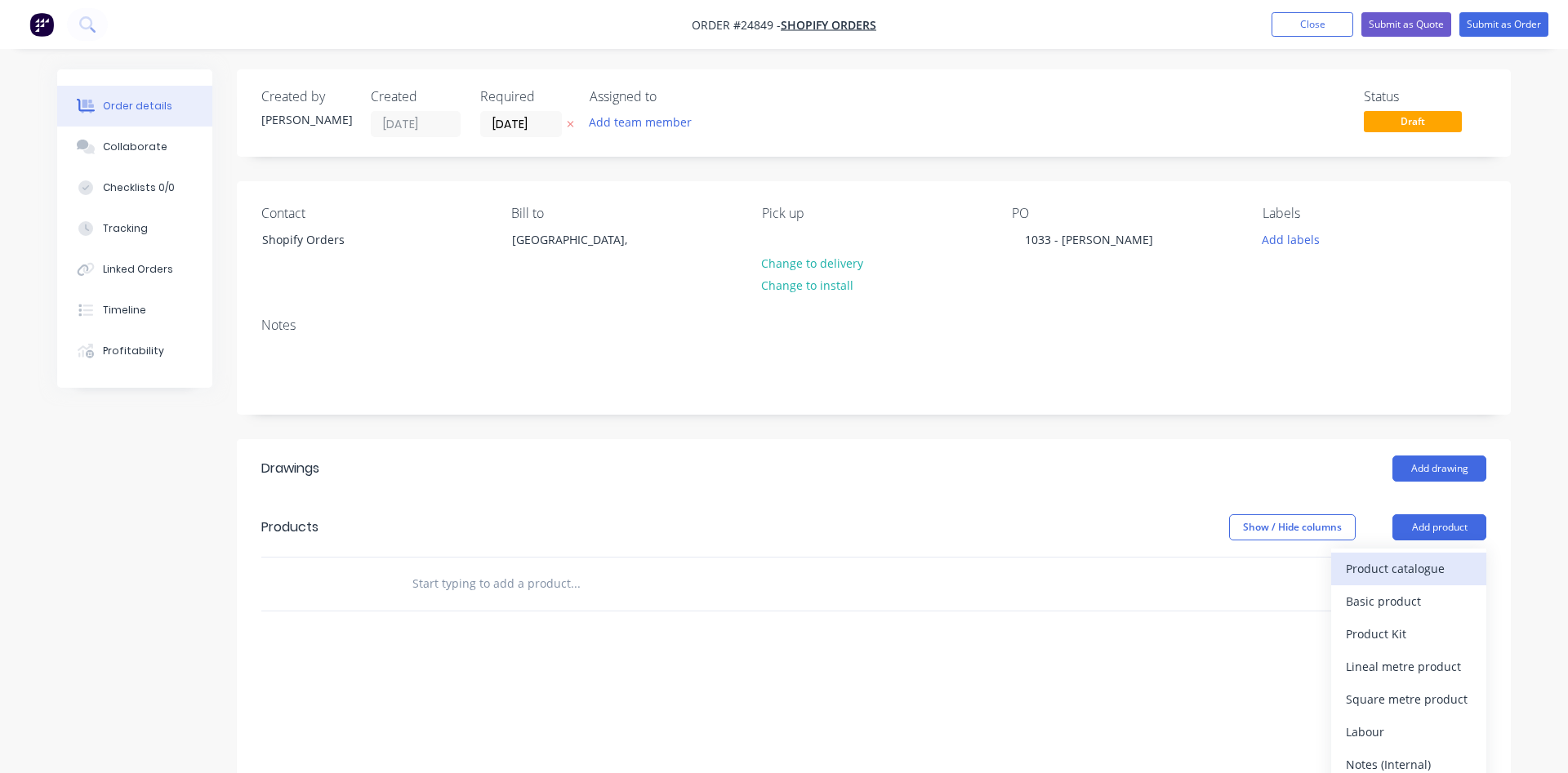
click at [1388, 575] on div "Product catalogue" at bounding box center [1409, 568] width 126 height 24
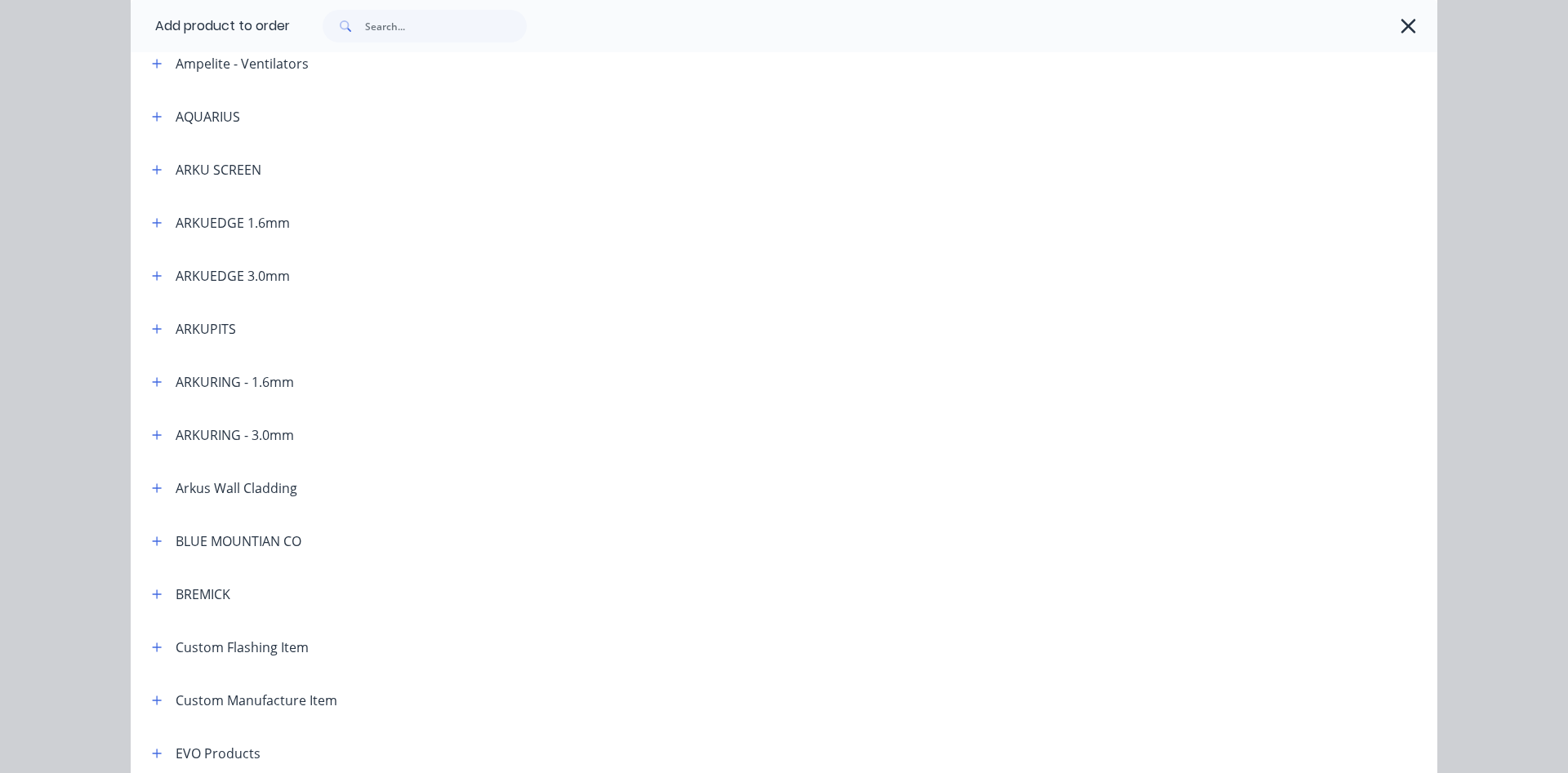
scroll to position [372, 0]
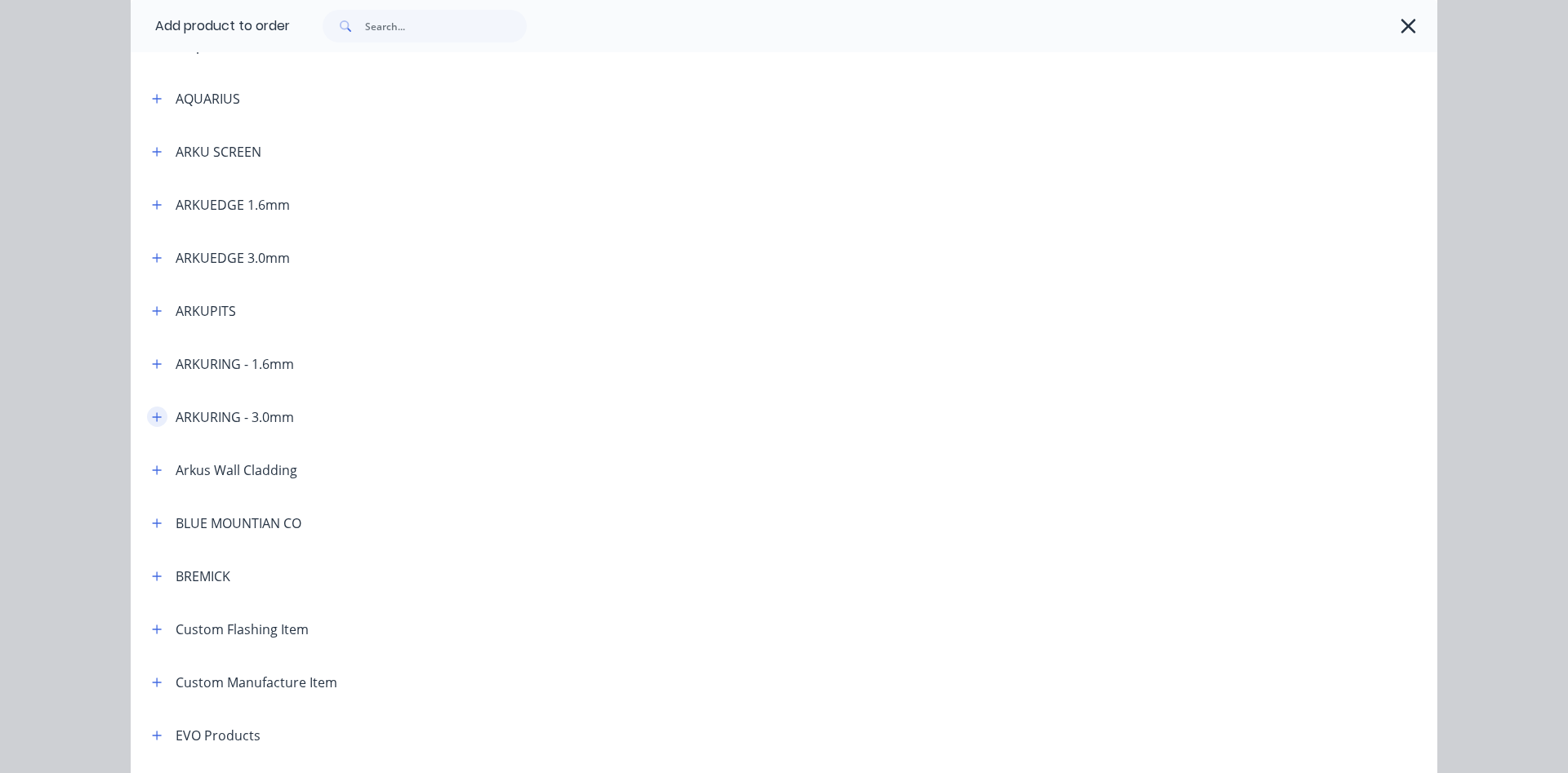
click at [159, 421] on icon "button" at bounding box center [157, 417] width 10 height 12
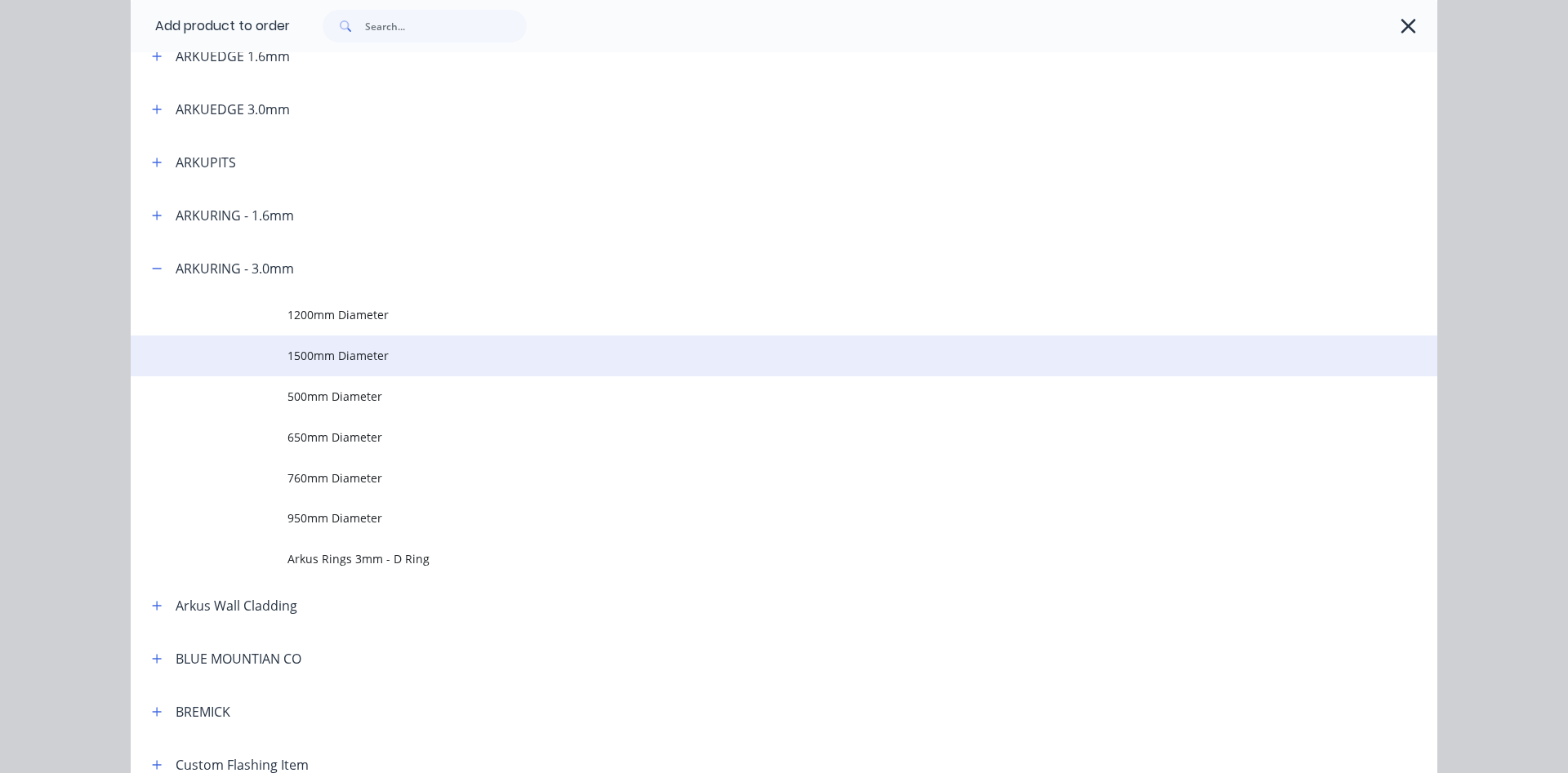
scroll to position [558, 0]
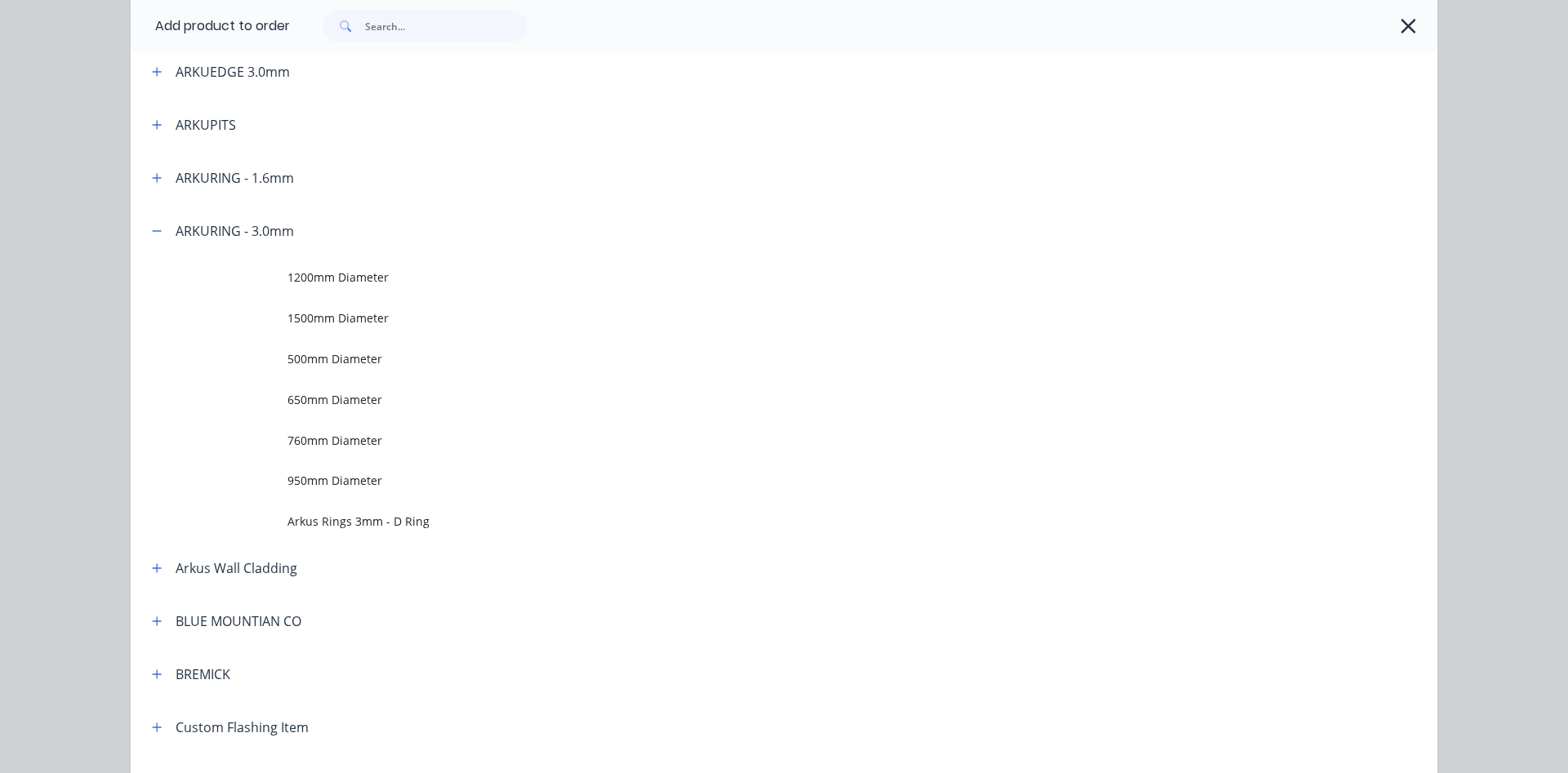
click at [229, 175] on div "ARKURING - 1.6mm" at bounding box center [235, 178] width 118 height 20
click at [157, 178] on icon "button" at bounding box center [157, 178] width 9 height 9
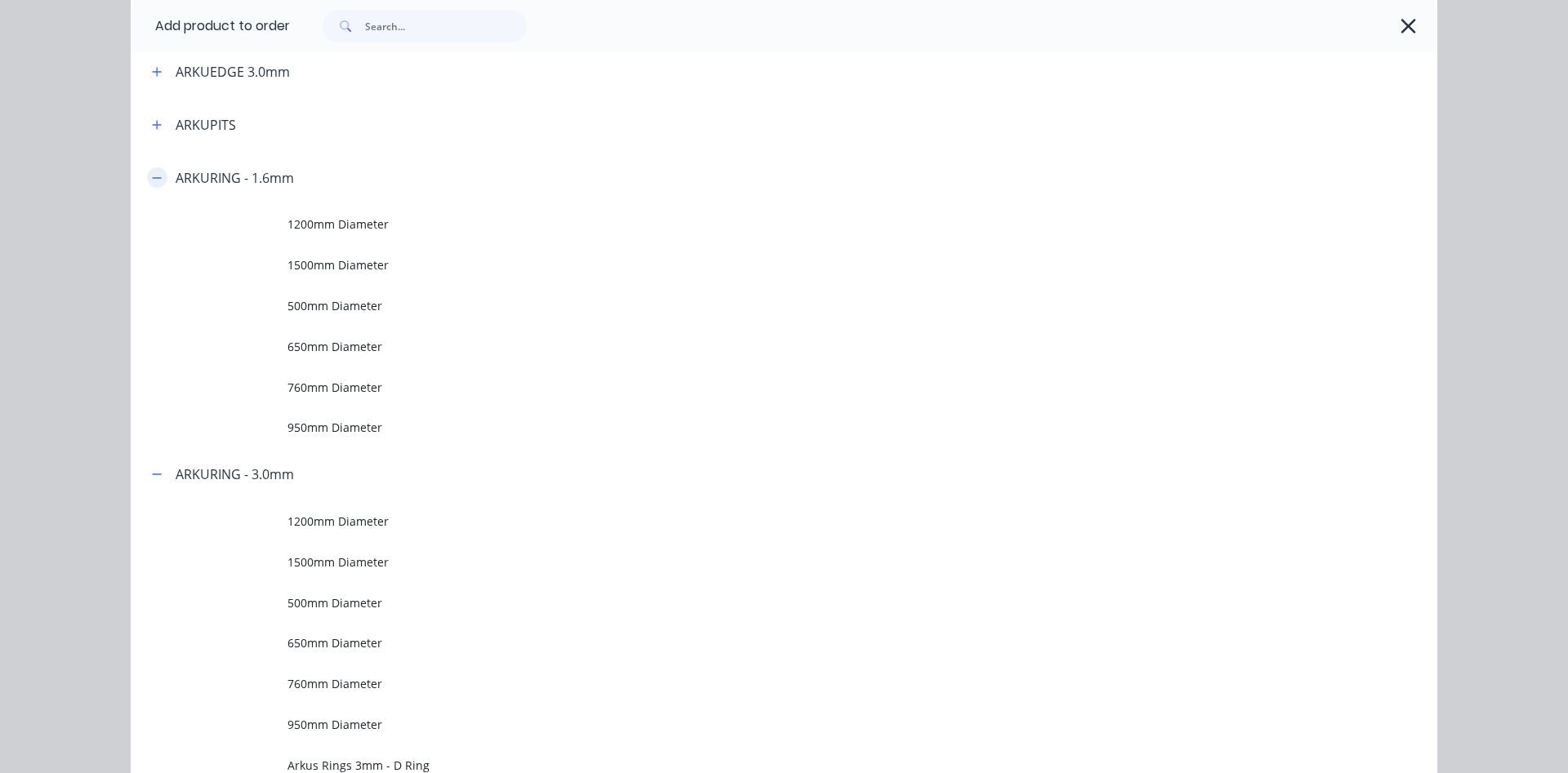
click at [157, 178] on icon "button" at bounding box center [157, 178] width 9 height 1
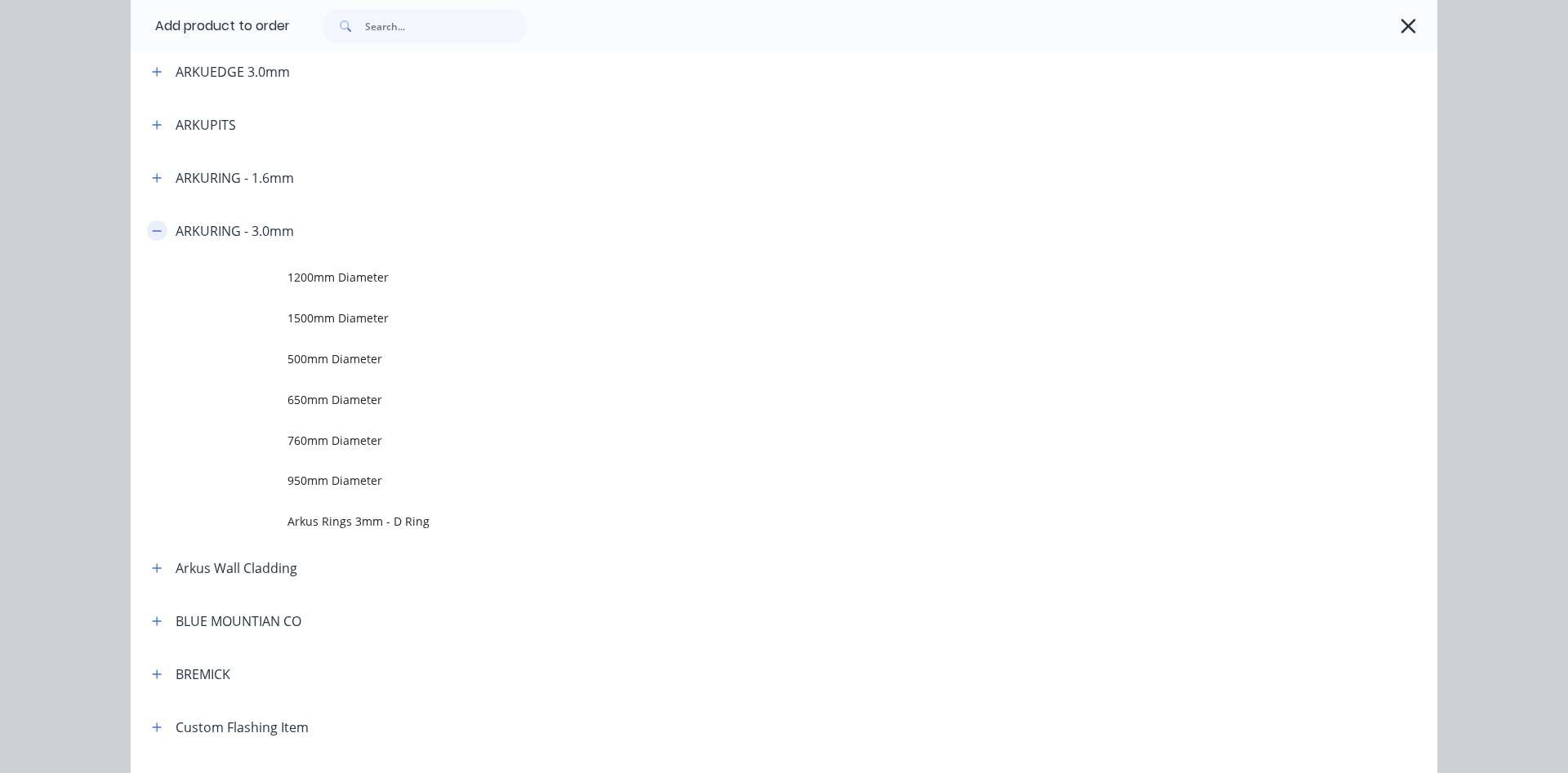
click at [160, 225] on icon "button" at bounding box center [157, 231] width 10 height 12
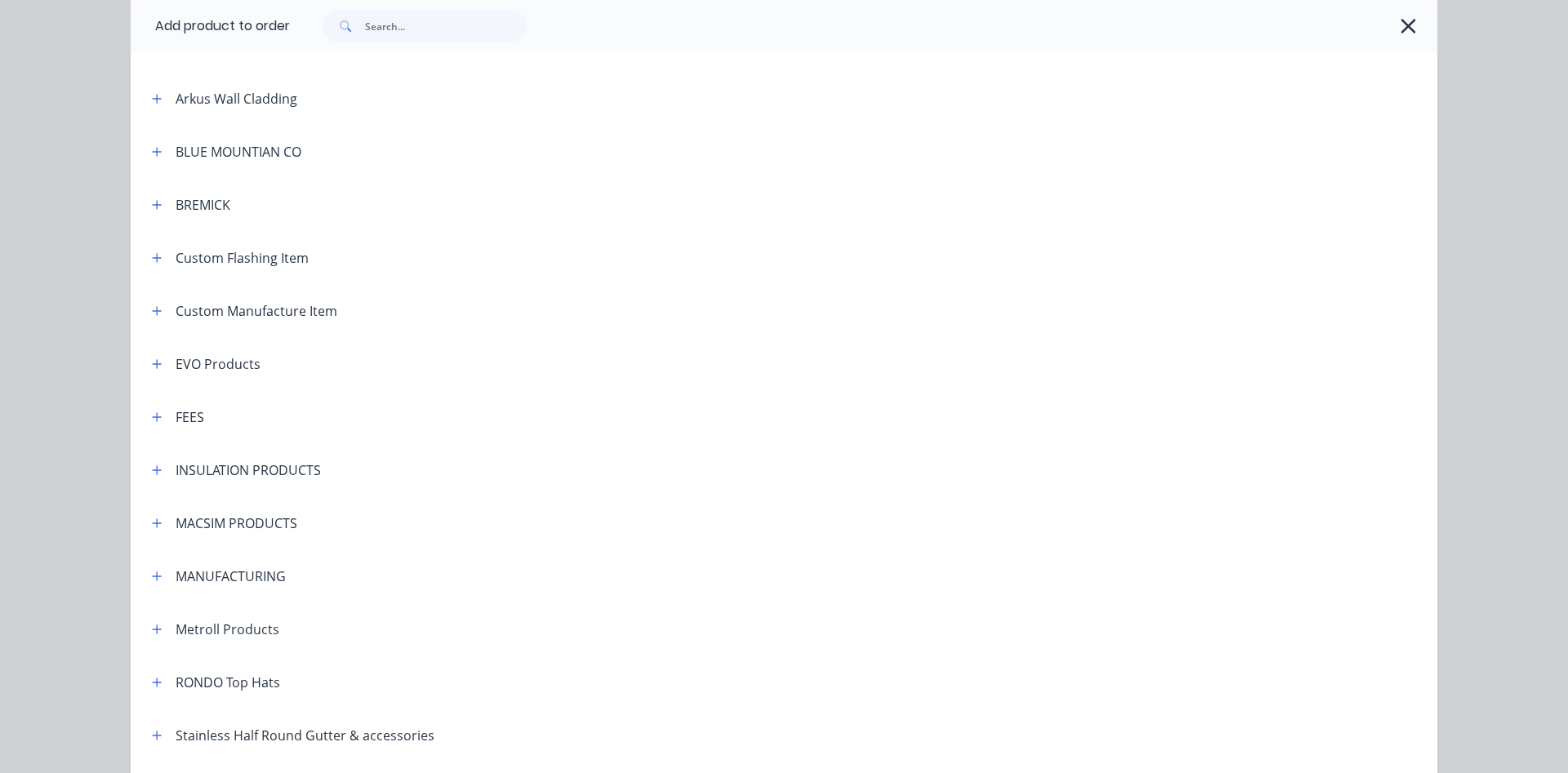
scroll to position [745, 0]
click at [159, 581] on icon "button" at bounding box center [157, 576] width 10 height 12
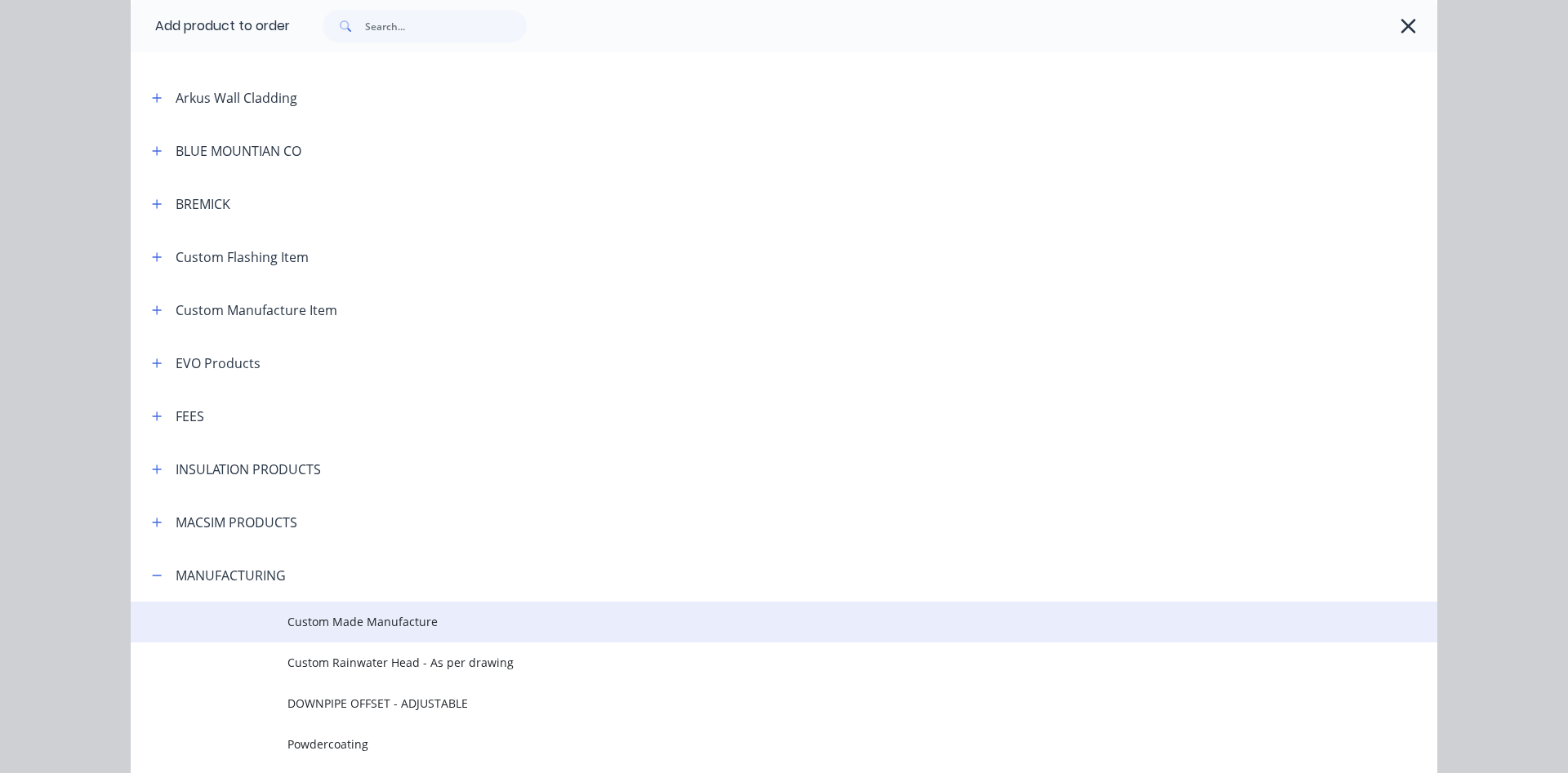
click at [421, 628] on span "Custom Made Manufacture" at bounding box center [747, 621] width 919 height 17
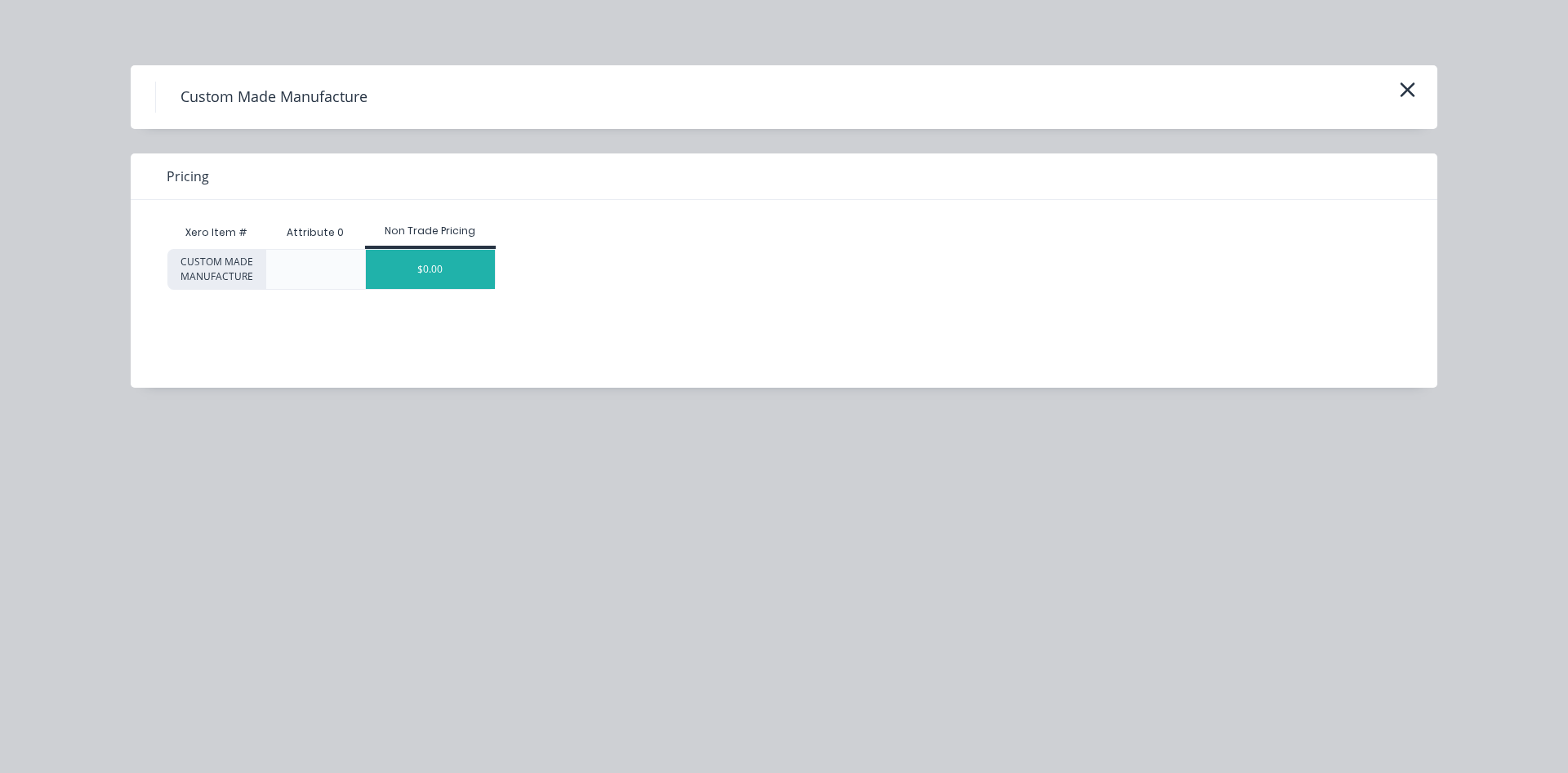
click at [422, 270] on div "$0.00" at bounding box center [430, 269] width 130 height 39
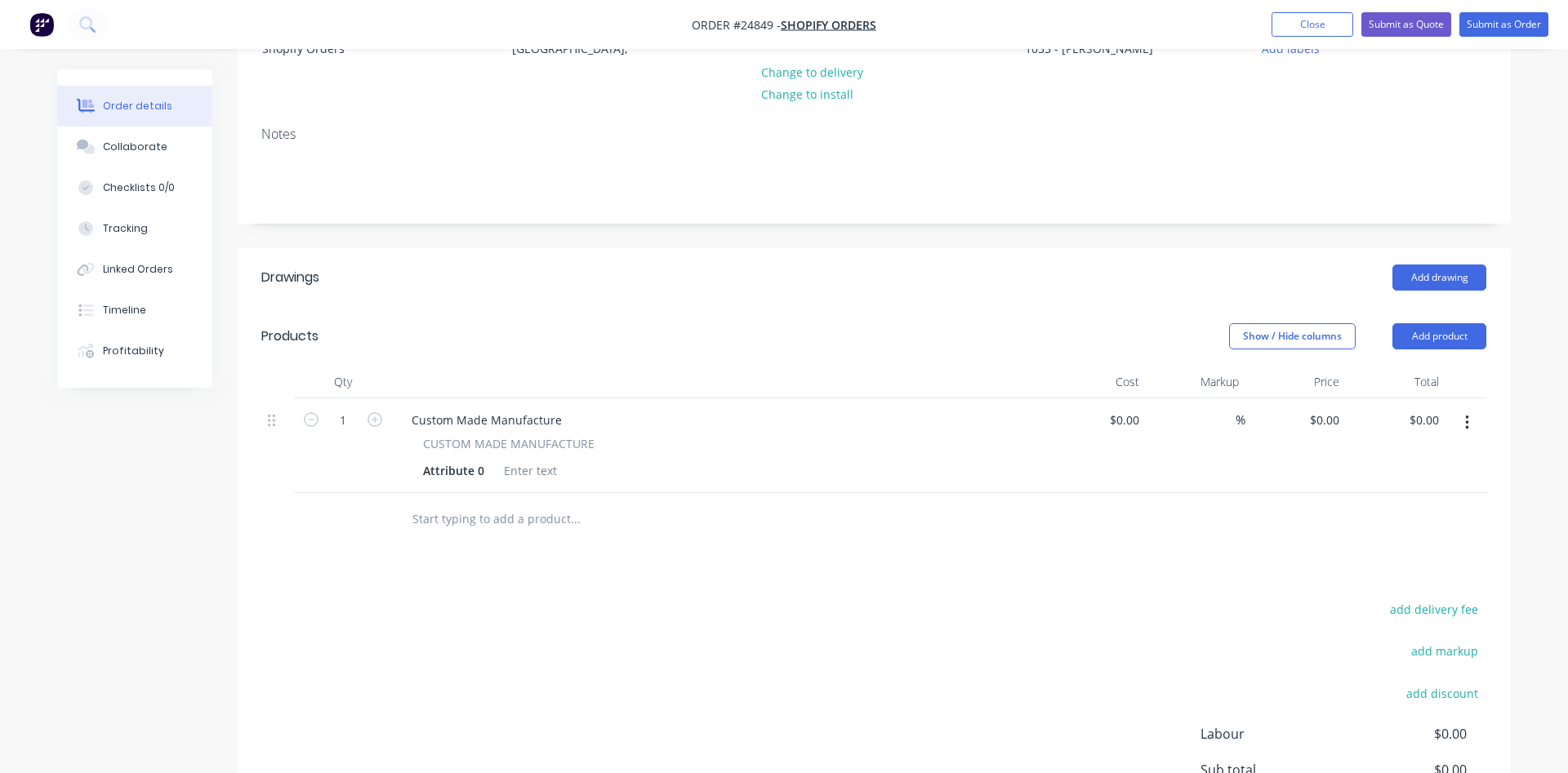
scroll to position [250, 0]
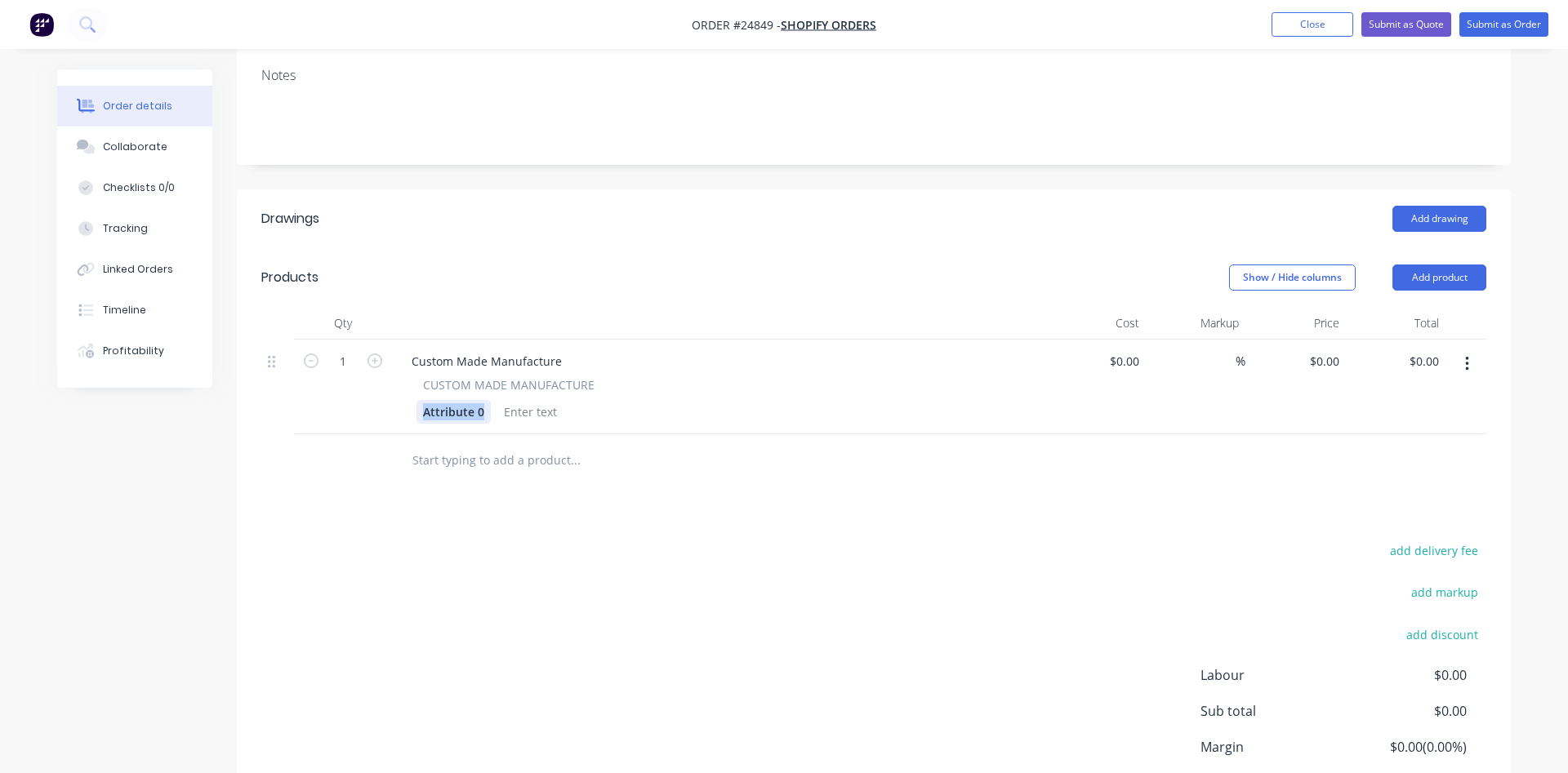
drag, startPoint x: 486, startPoint y: 410, endPoint x: 375, endPoint y: 404, distance: 111.2
click at [416, 405] on div "Attribute 0" at bounding box center [454, 411] width 74 height 24
click at [440, 354] on div "Custom Made Manufacture" at bounding box center [487, 361] width 177 height 24
drag, startPoint x: 561, startPoint y: 364, endPoint x: 370, endPoint y: 353, distance: 191.3
click at [398, 353] on div "Custom Made Manufacture" at bounding box center [487, 361] width 177 height 24
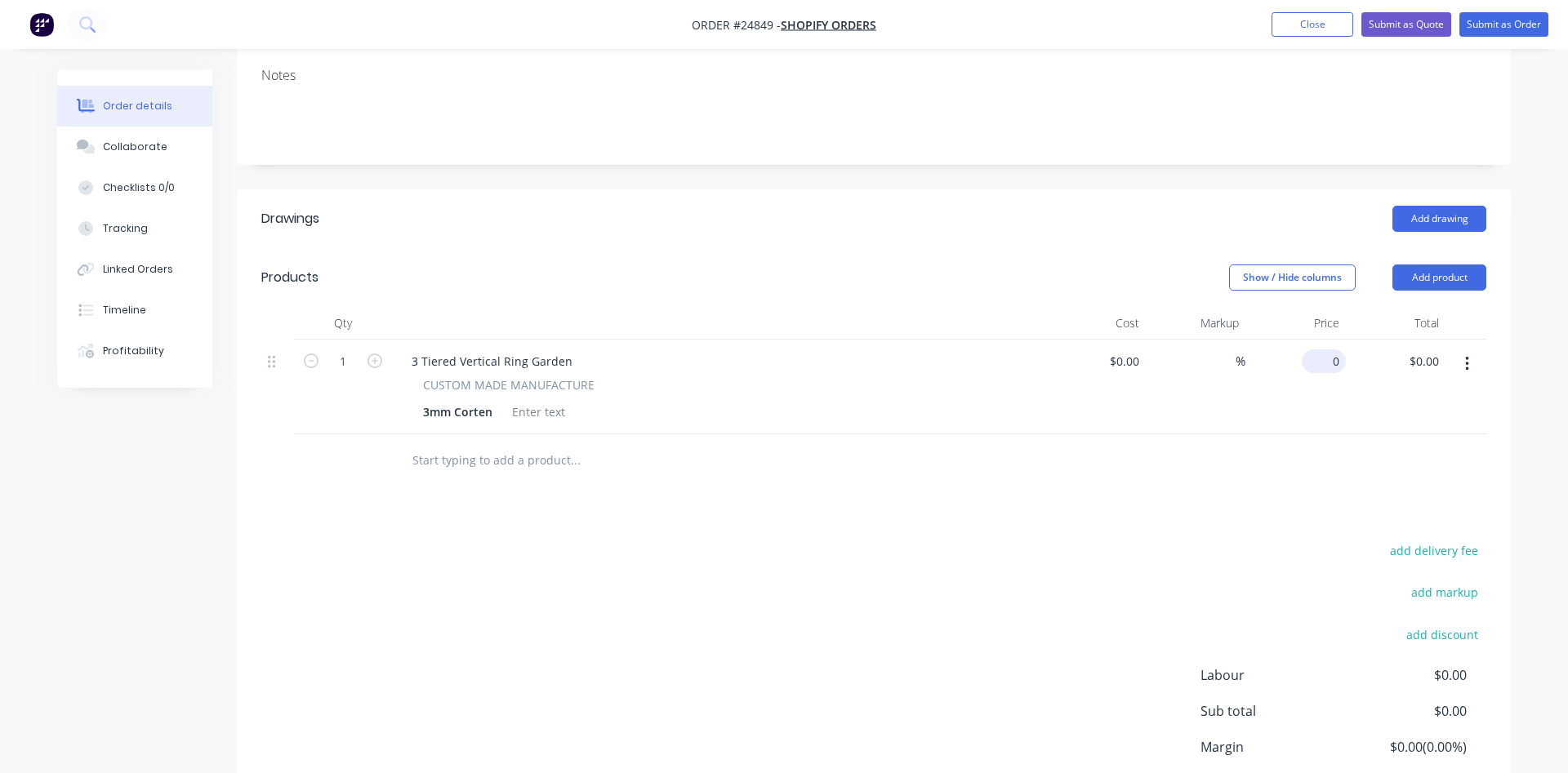
click at [1328, 356] on input "0" at bounding box center [1327, 361] width 37 height 24
type input "$413.97"
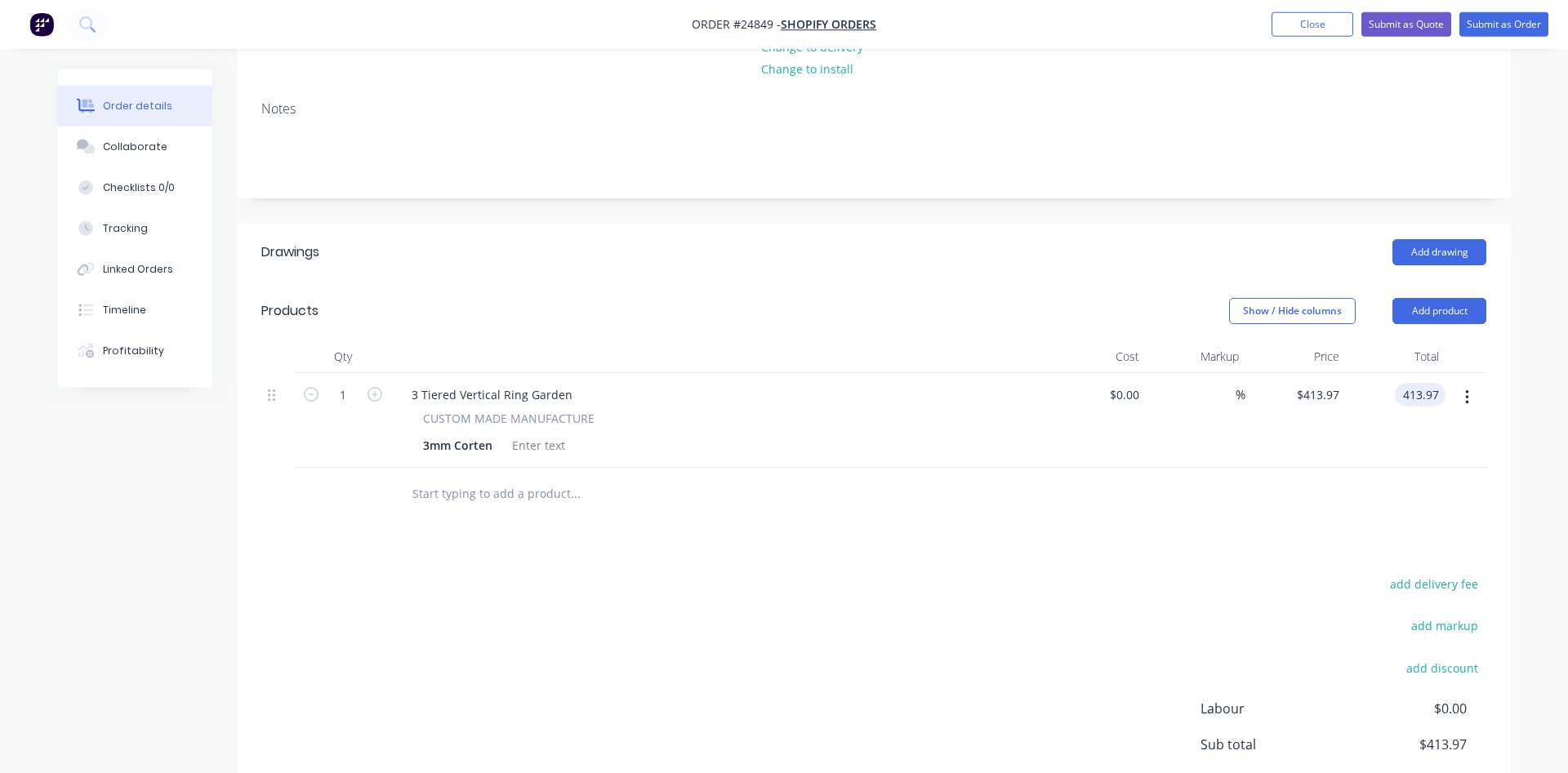
scroll to position [130, 0]
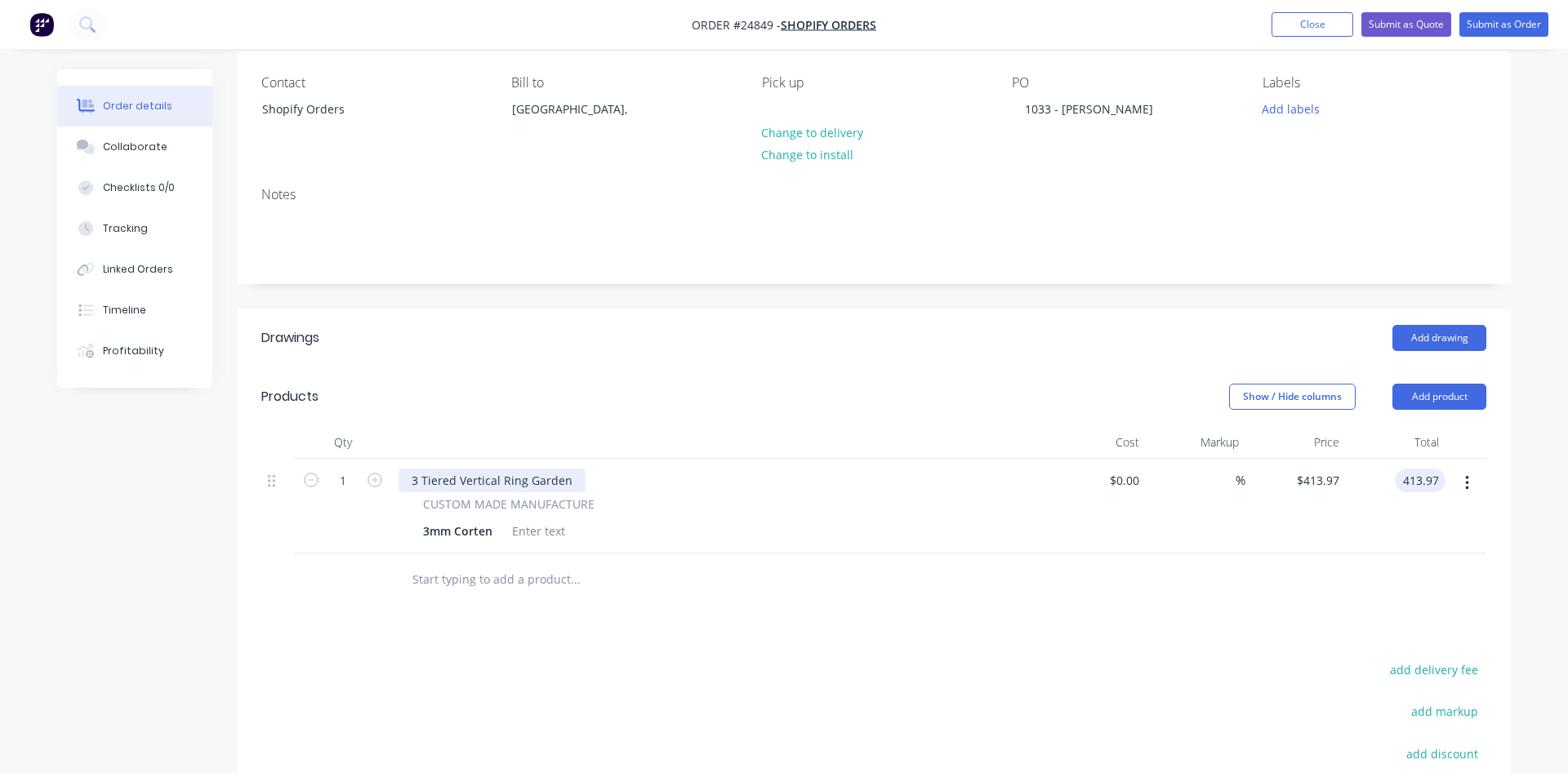
type input "$413.97"
click at [569, 480] on div "3 Tiered Vertical Ring Garden" at bounding box center [492, 480] width 187 height 24
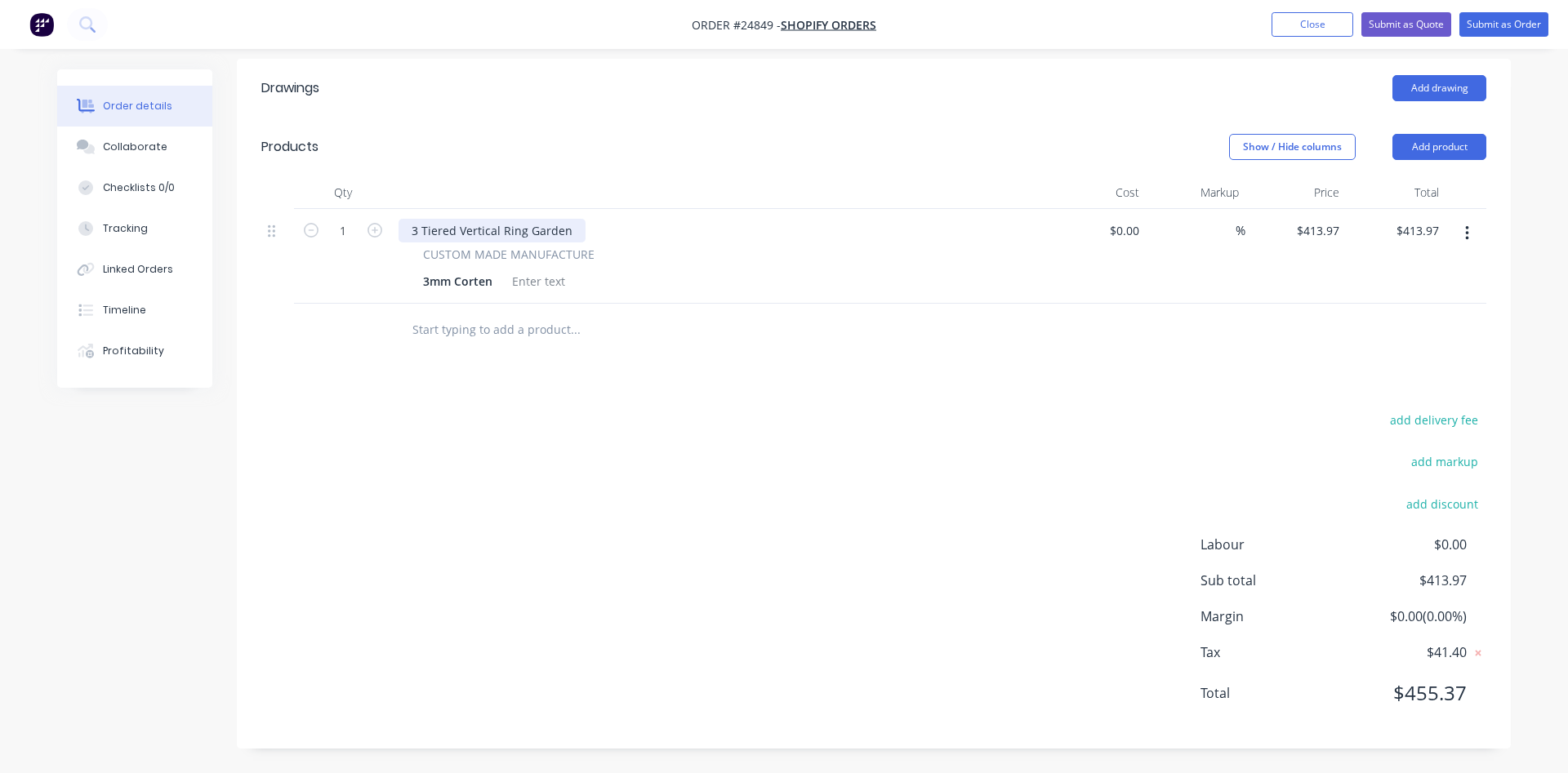
click at [564, 224] on div "3 Tiered Vertical Ring Garden" at bounding box center [492, 230] width 187 height 24
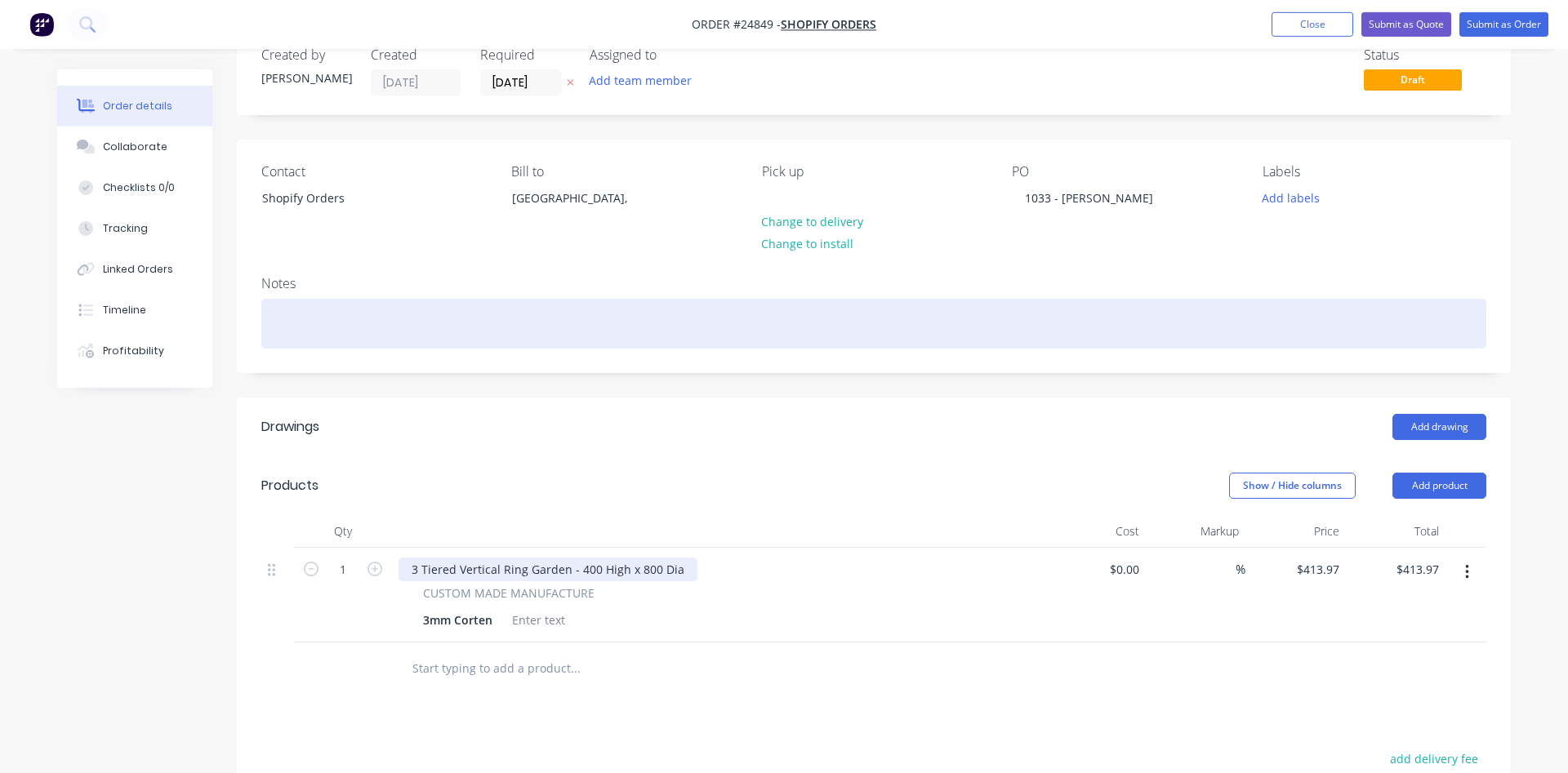
scroll to position [0, 0]
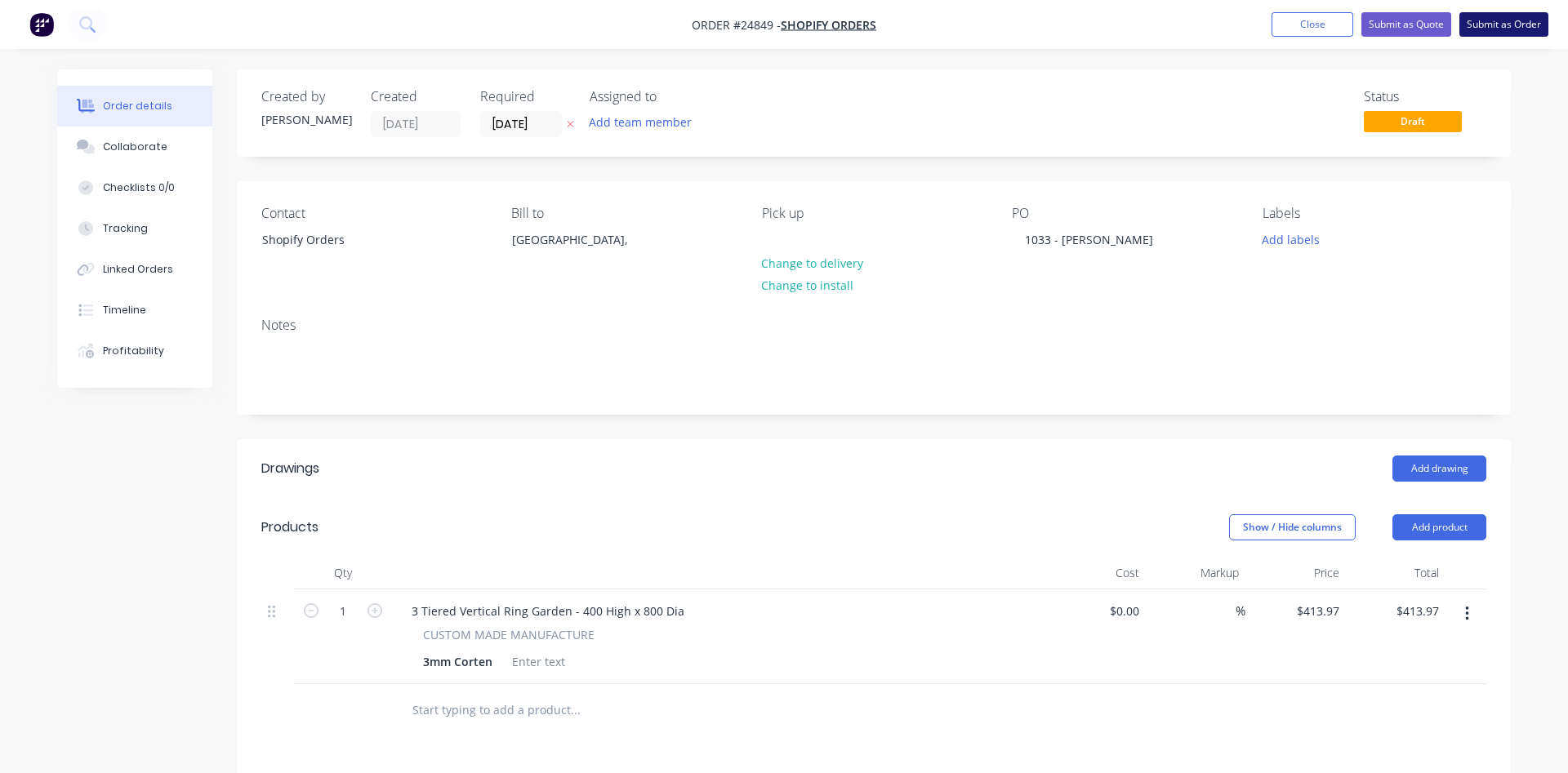
click at [1507, 26] on button "Submit as Order" at bounding box center [1504, 25] width 89 height 25
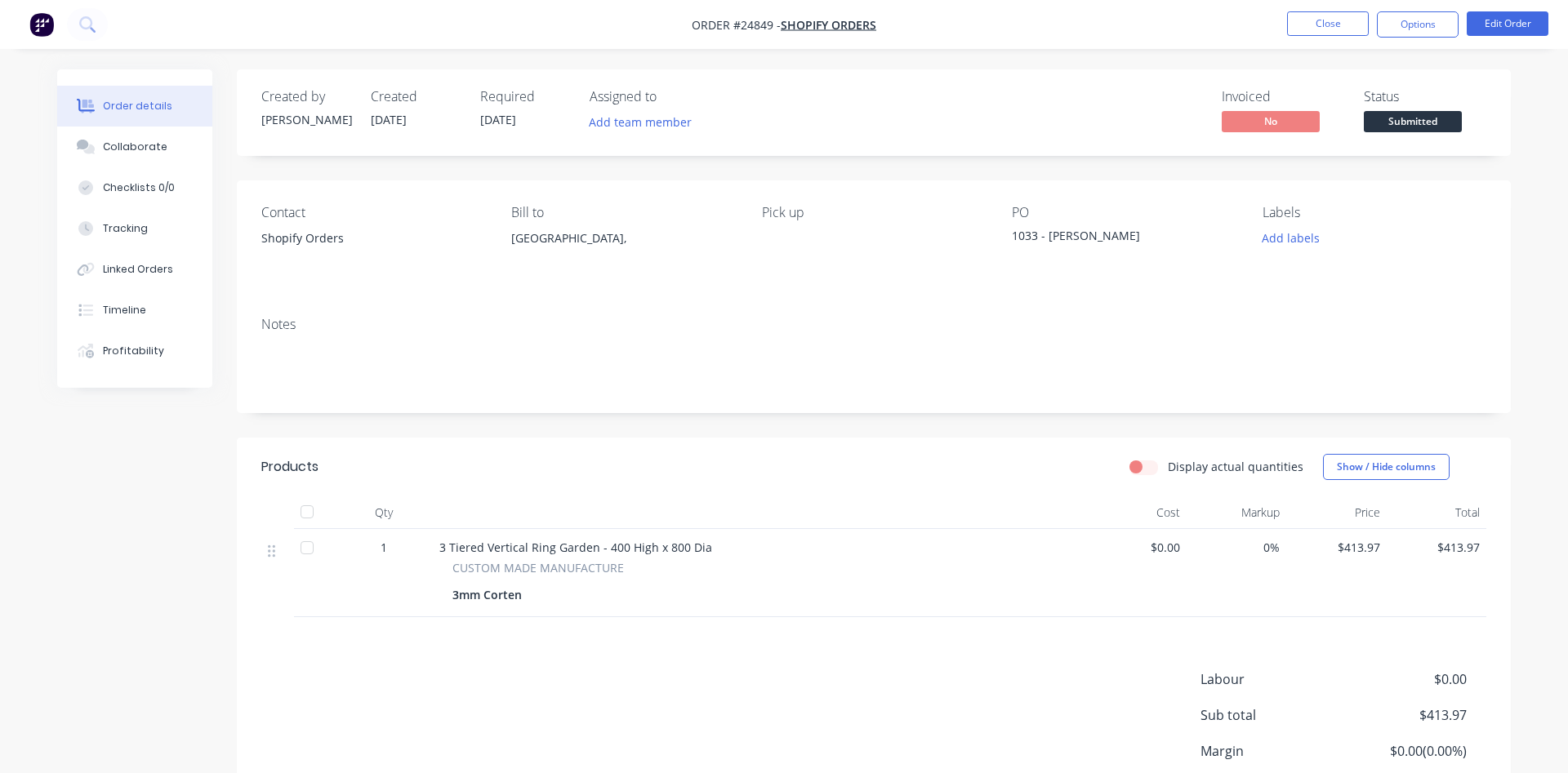
click at [1409, 124] on span "Submitted" at bounding box center [1413, 121] width 98 height 21
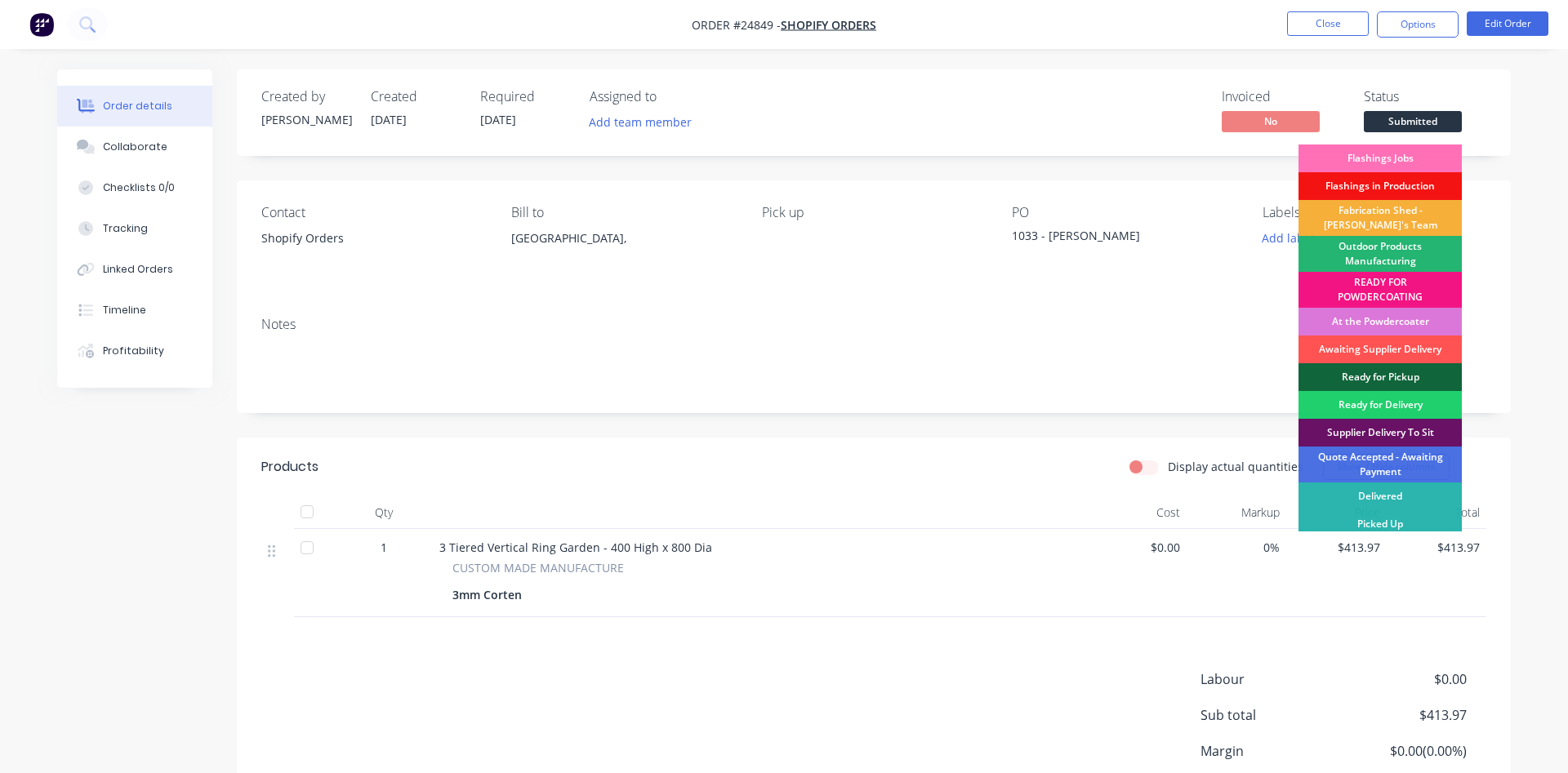
click at [1353, 254] on div "Outdoor Products Manufacturing" at bounding box center [1380, 254] width 164 height 36
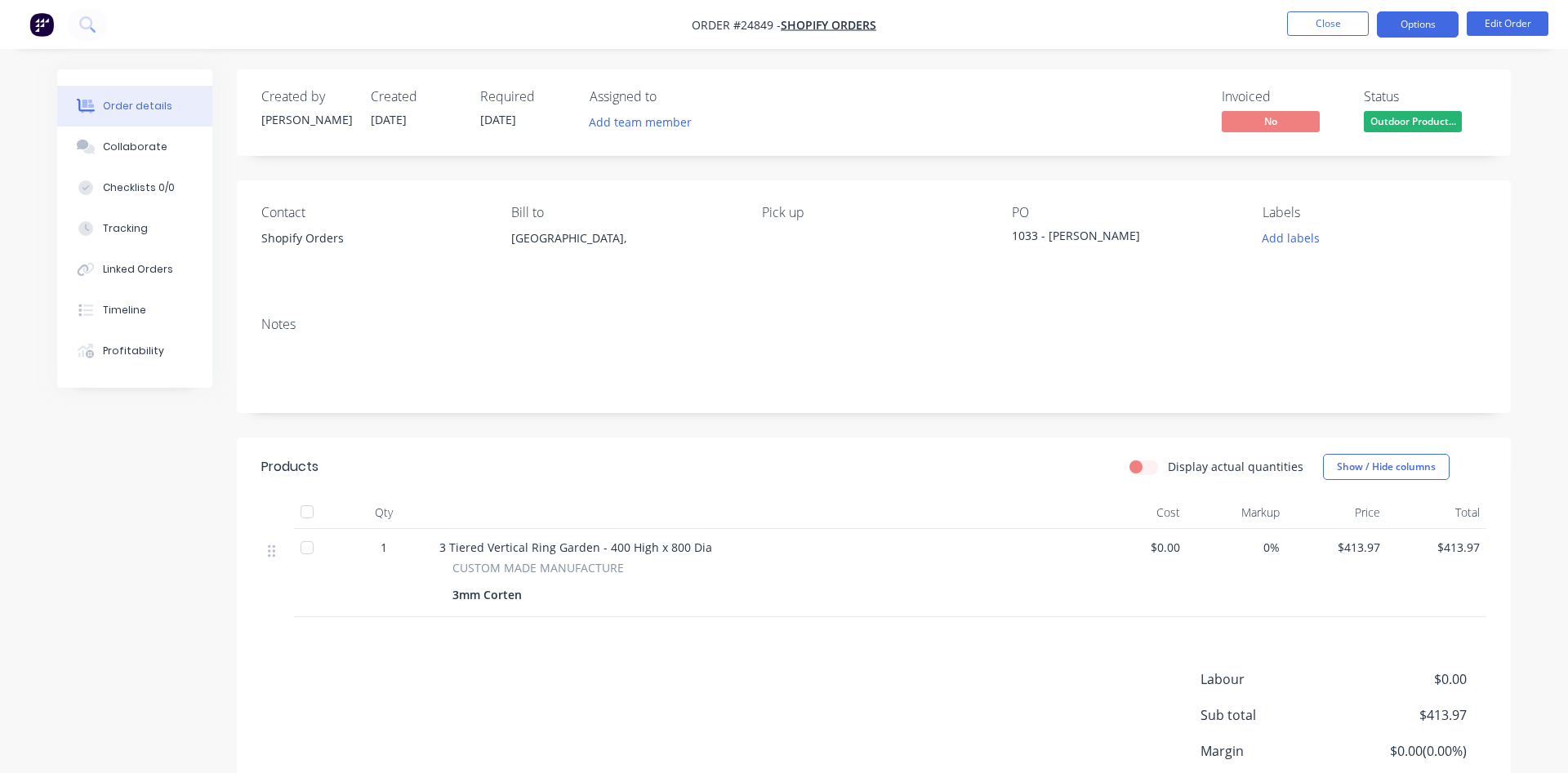
click at [1435, 24] on button "Options" at bounding box center [1418, 25] width 82 height 26
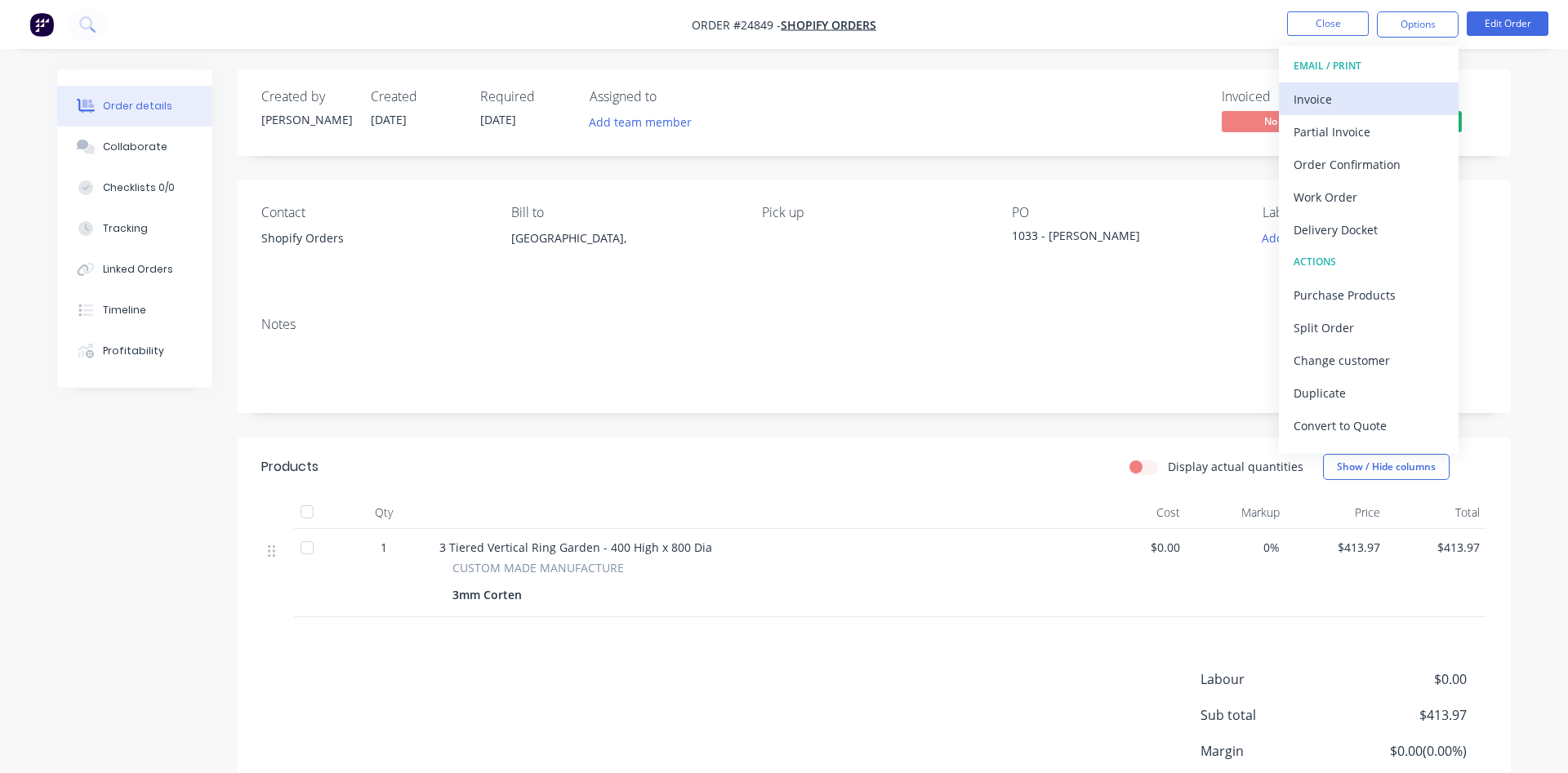
click at [1351, 95] on div "Invoice" at bounding box center [1369, 99] width 150 height 24
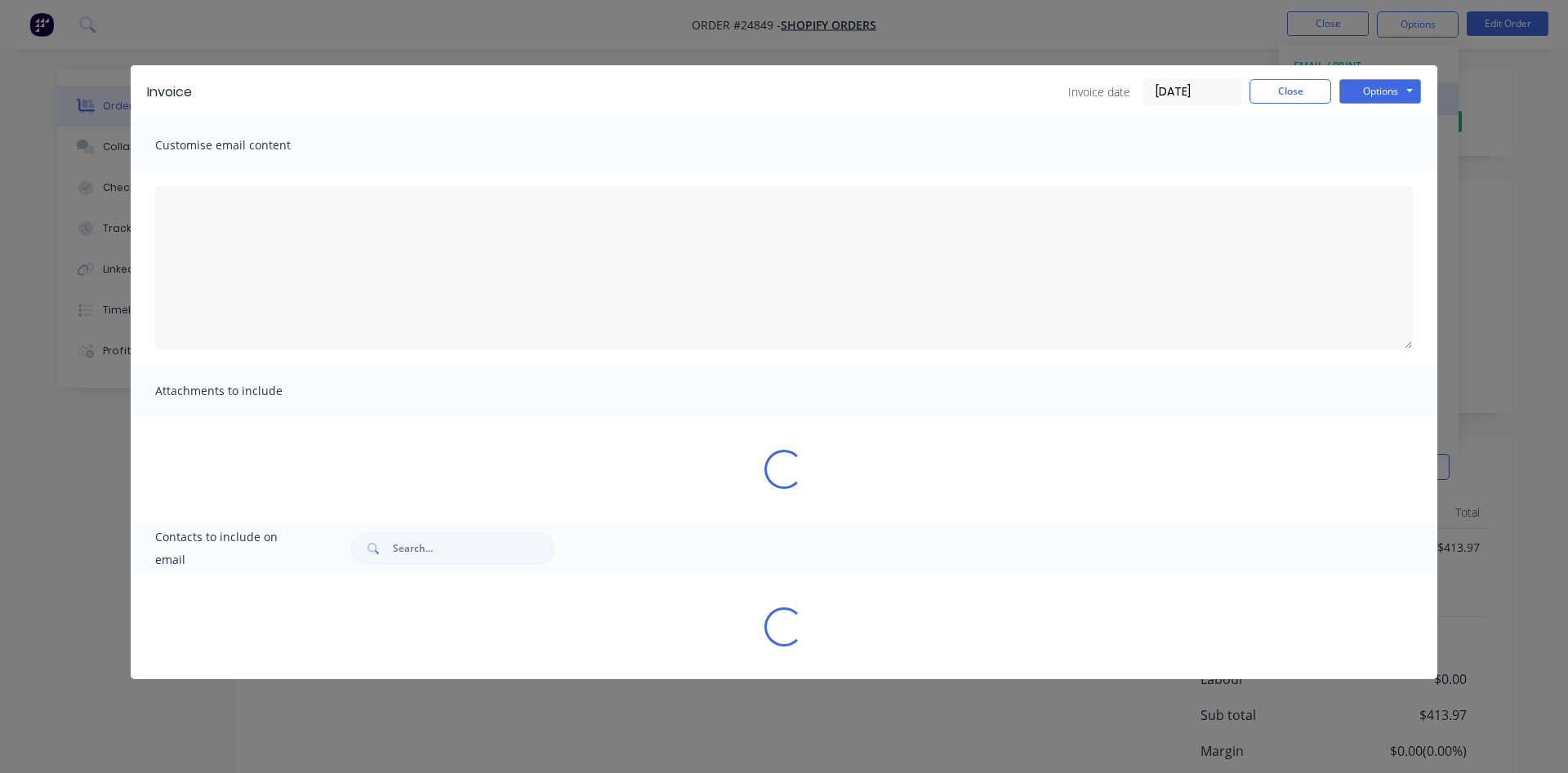
type textarea "Dear Valued Customer, Please find attached the invoice for your recent order. W…"
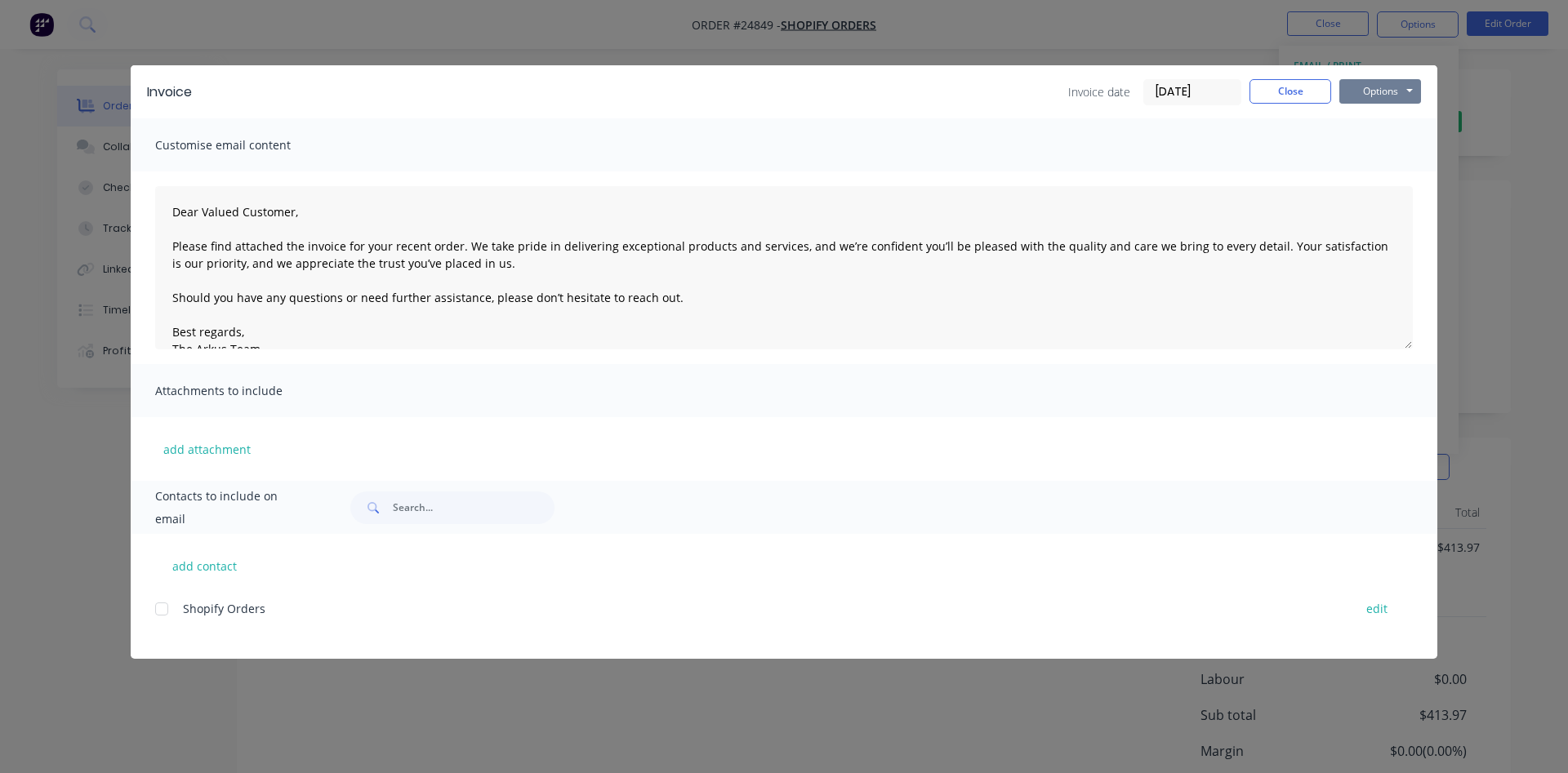
click at [1390, 97] on button "Options" at bounding box center [1380, 92] width 82 height 25
click at [1392, 157] on button "Print" at bounding box center [1391, 147] width 105 height 27
click at [1290, 83] on button "Close" at bounding box center [1290, 92] width 82 height 25
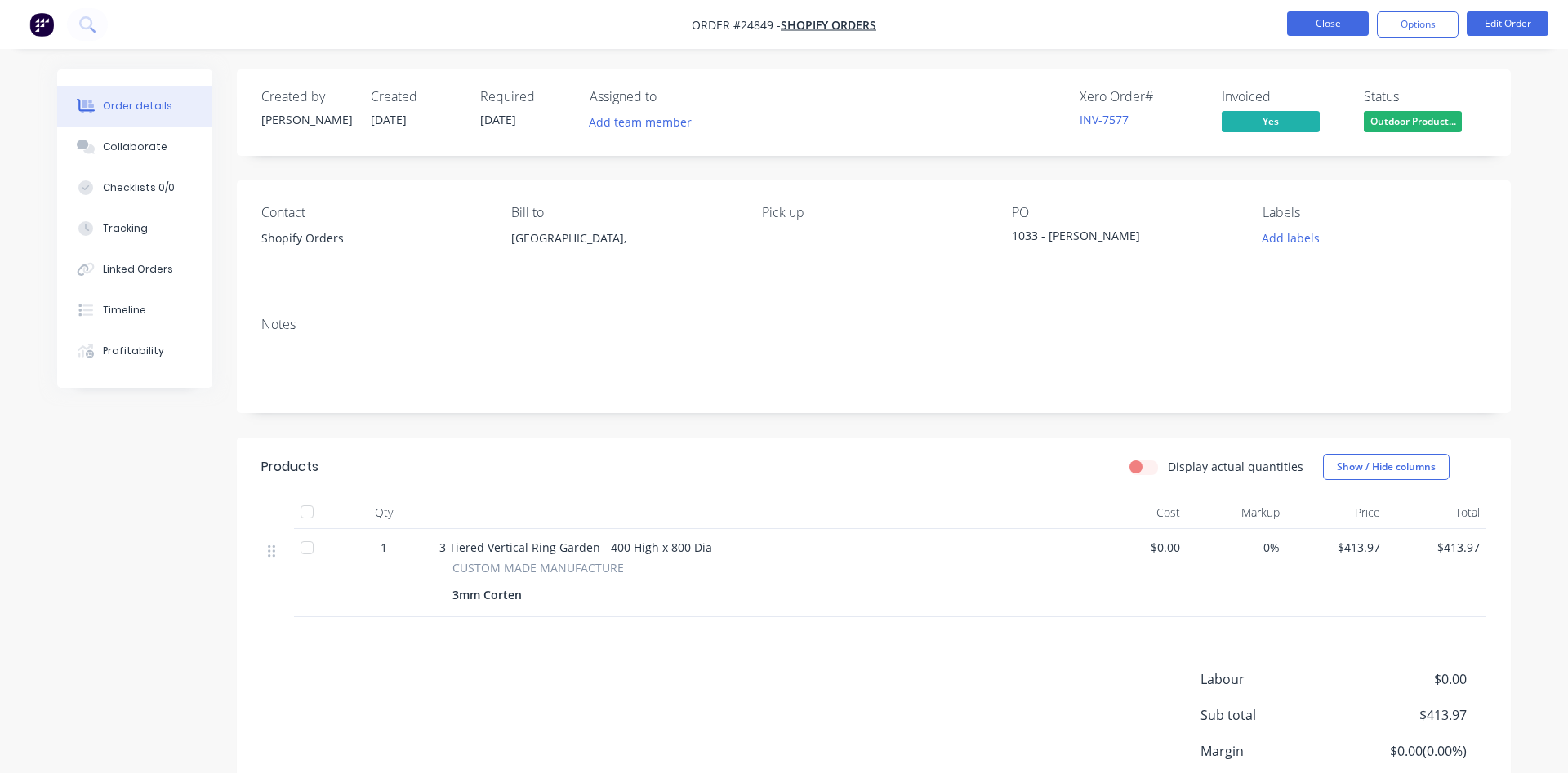
click at [1312, 18] on button "Close" at bounding box center [1328, 24] width 82 height 25
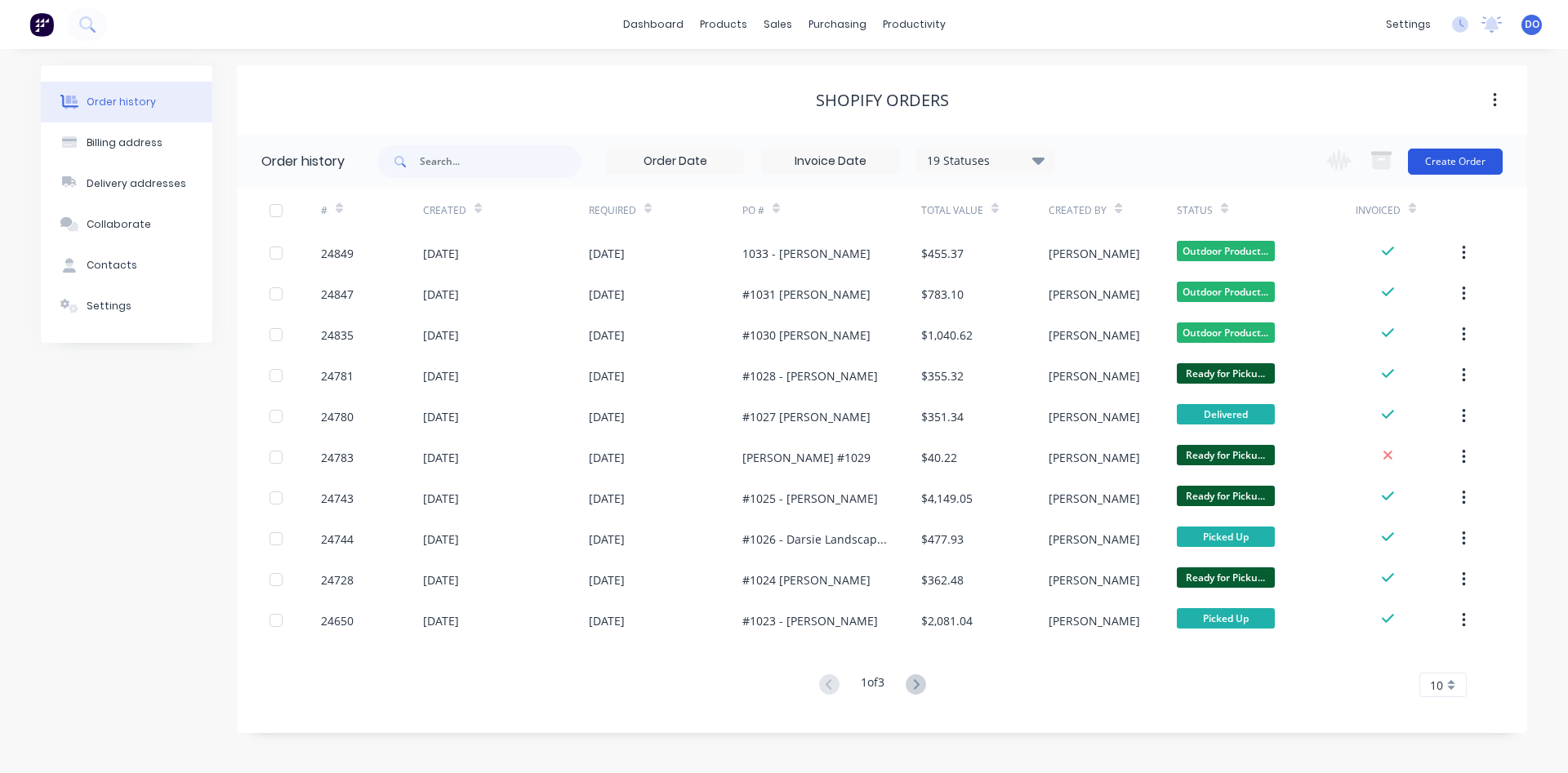
click at [1450, 161] on button "Create Order" at bounding box center [1455, 162] width 95 height 26
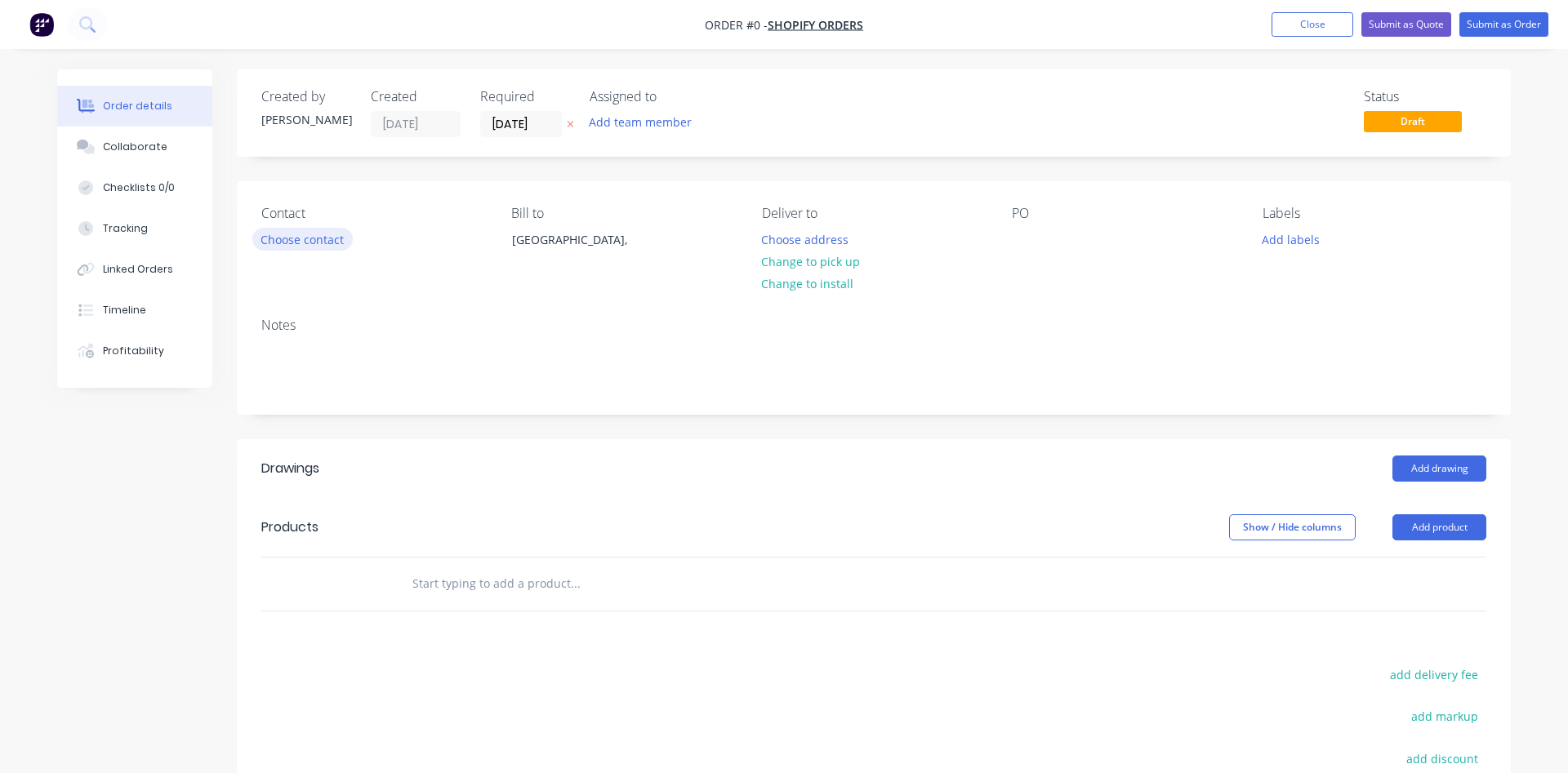
click at [284, 232] on button "Choose contact" at bounding box center [302, 239] width 101 height 22
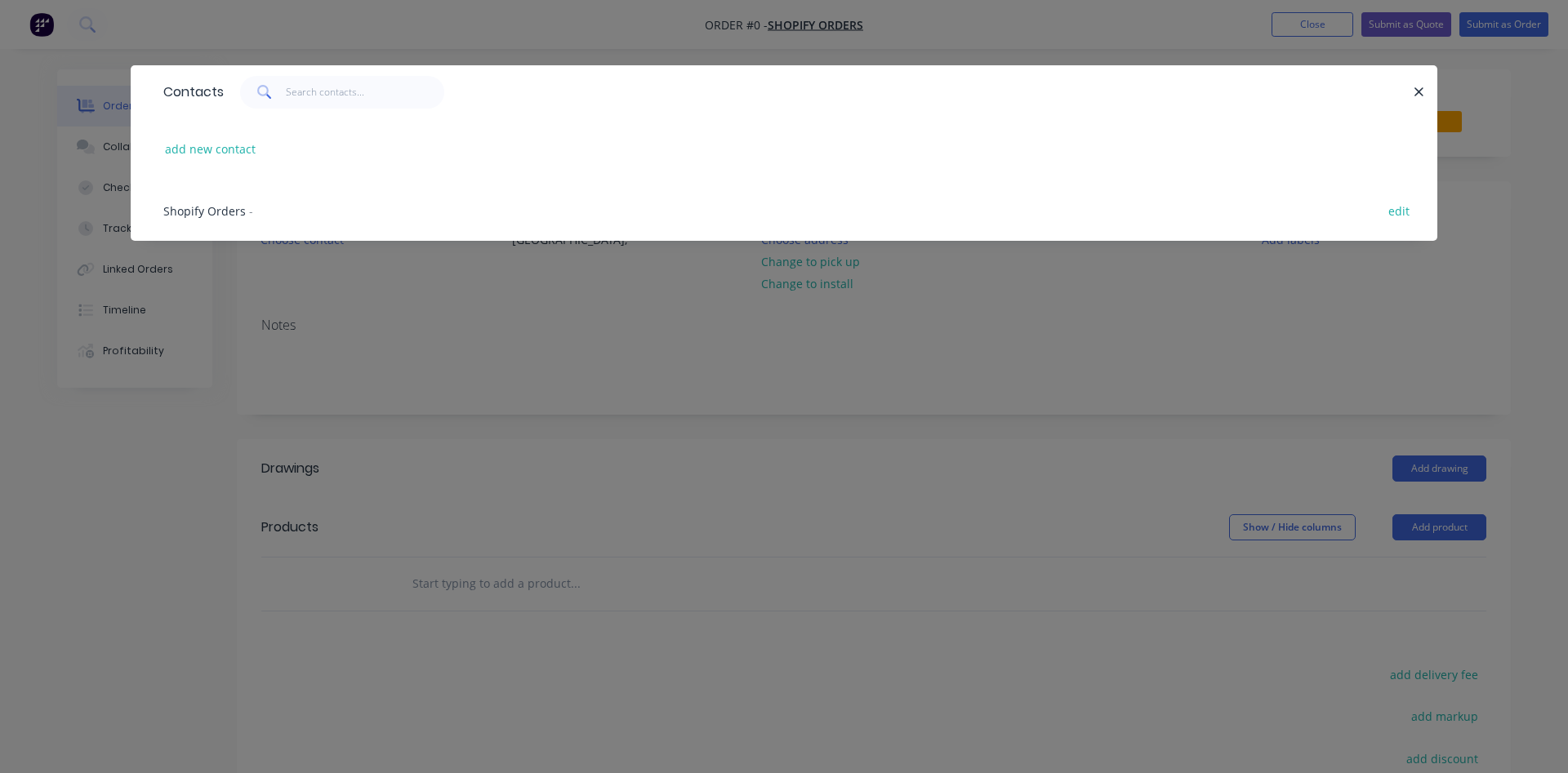
click at [202, 213] on span "Shopify Orders" at bounding box center [205, 211] width 83 height 16
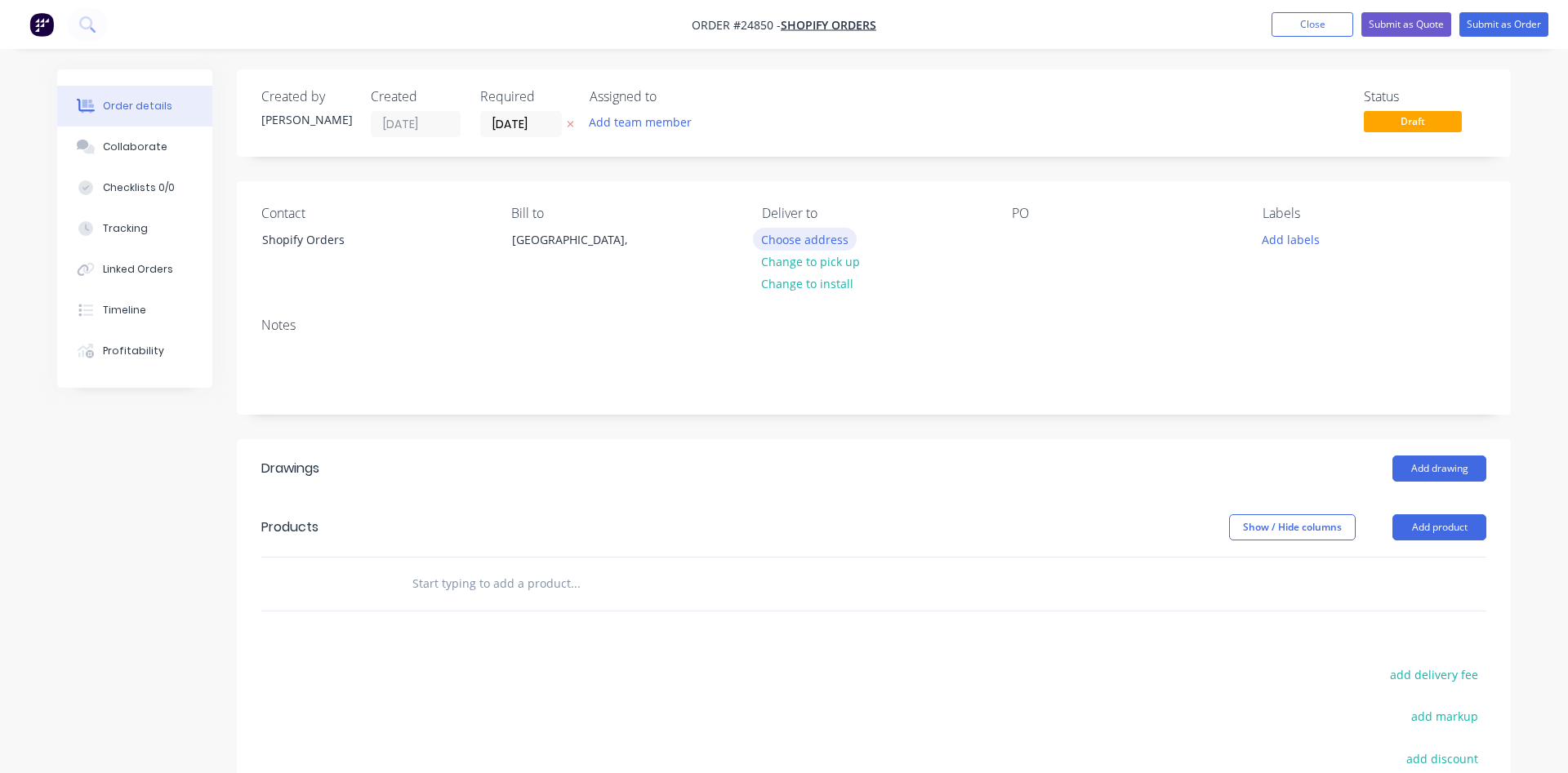
click at [803, 241] on button "Choose address" at bounding box center [805, 239] width 105 height 22
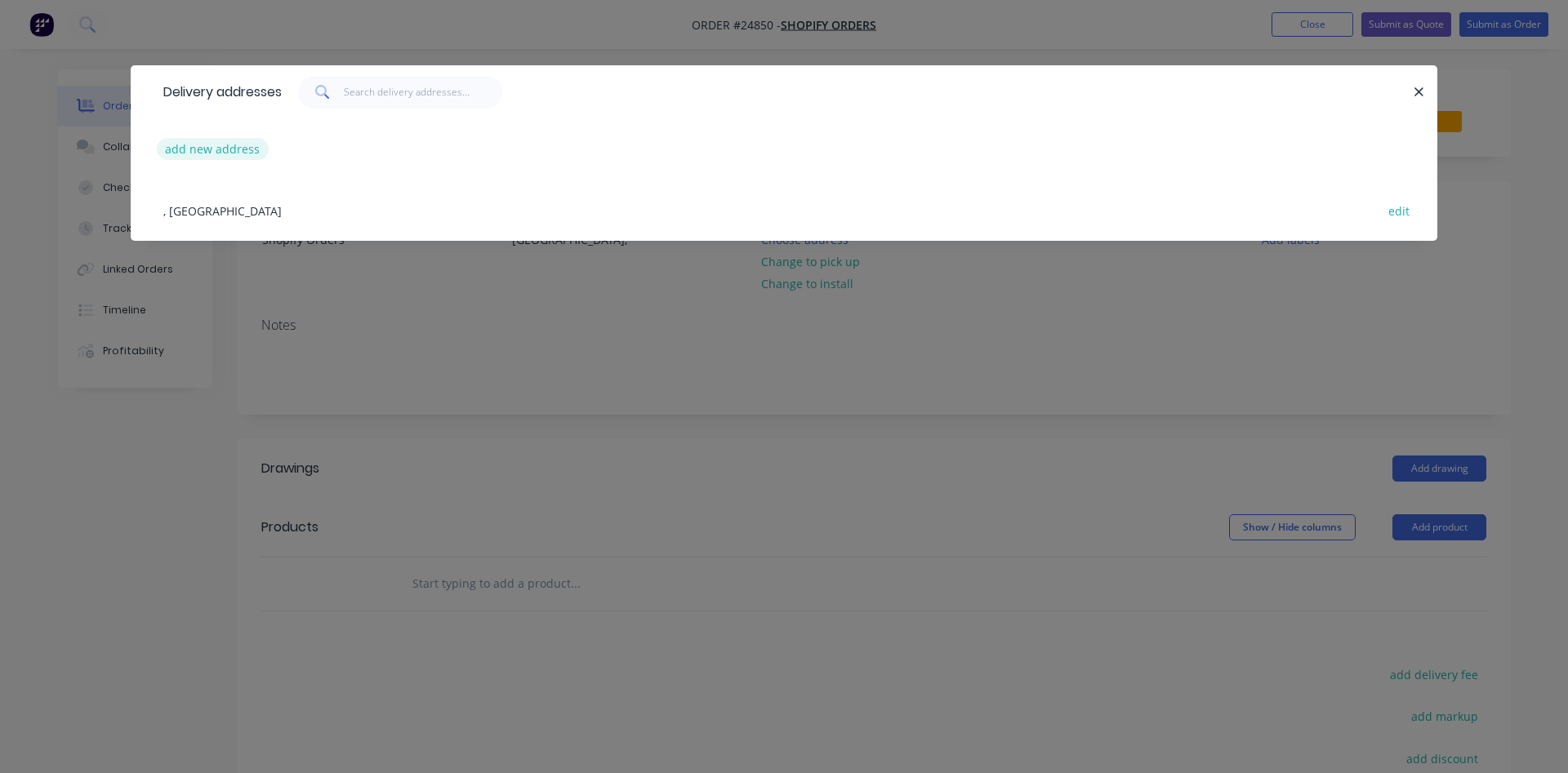
click at [193, 146] on button "add new address" at bounding box center [212, 149] width 112 height 22
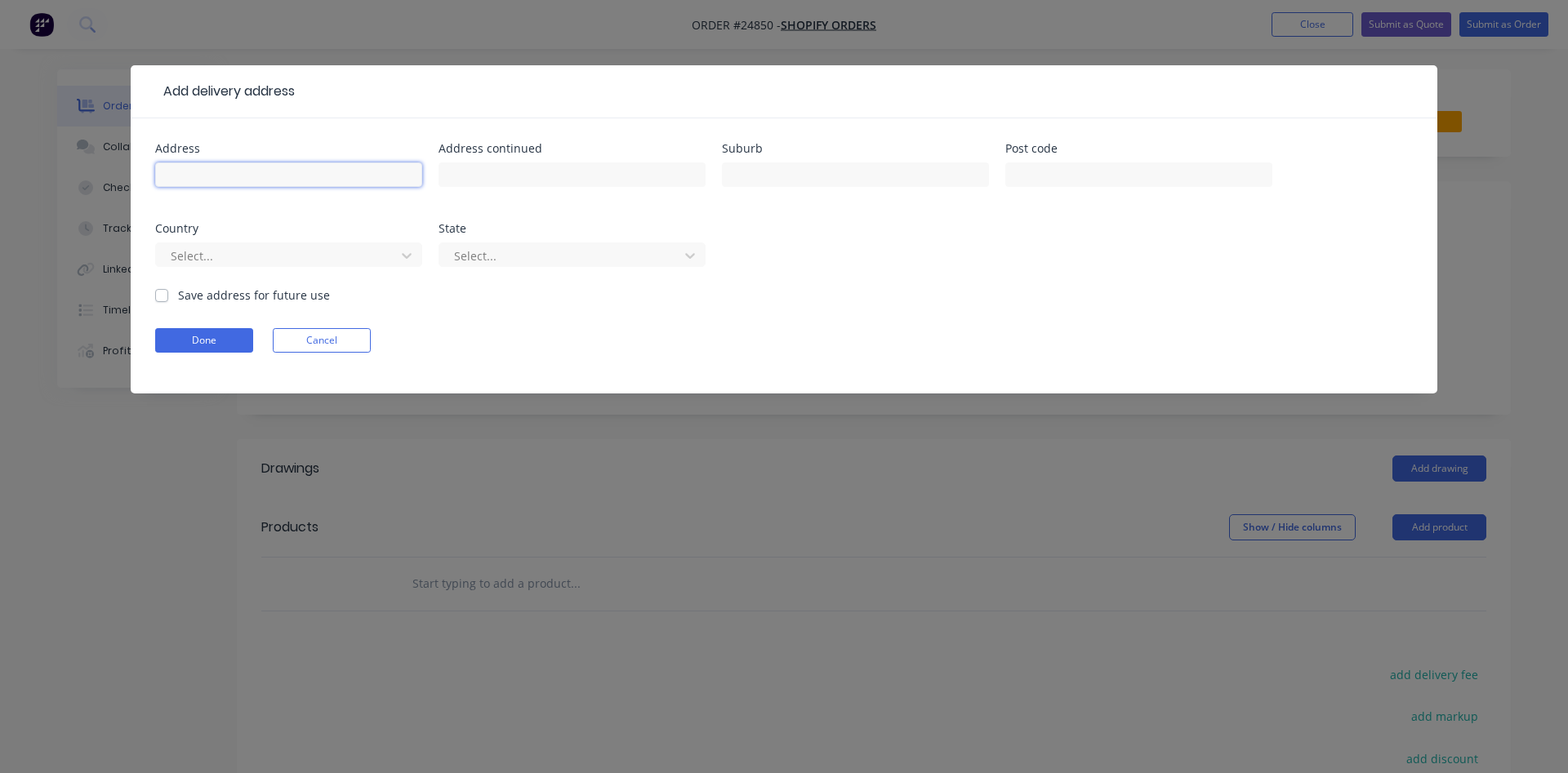
click at [306, 178] on input "text" at bounding box center [288, 175] width 267 height 25
type input "[PERSON_NAME]"
type input "[STREET_ADDRESS][PERSON_NAME]"
type input "Yarraville"
type input "3013"
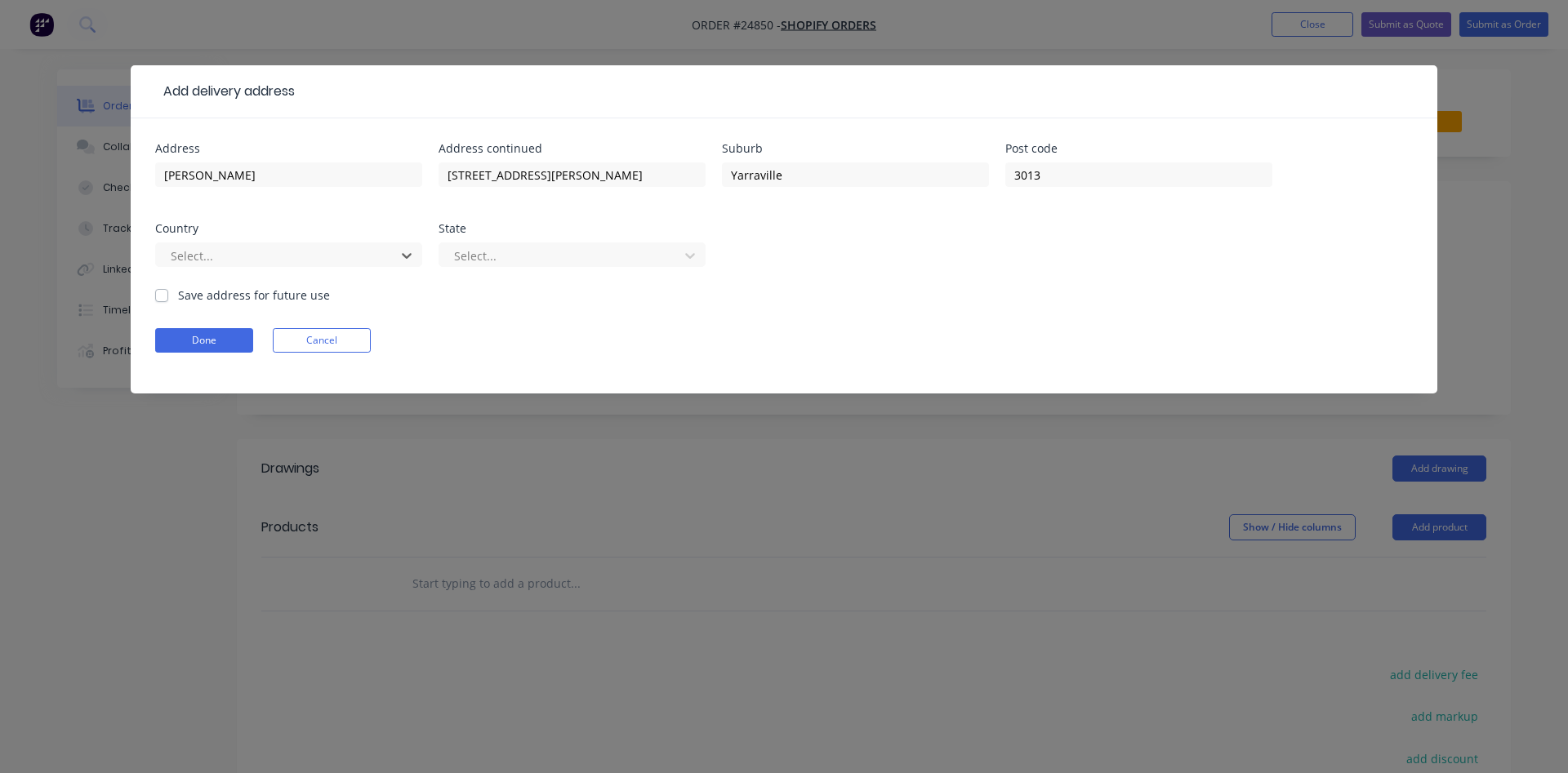
type input "a"
type input "v"
click at [199, 336] on button "Done" at bounding box center [204, 340] width 98 height 25
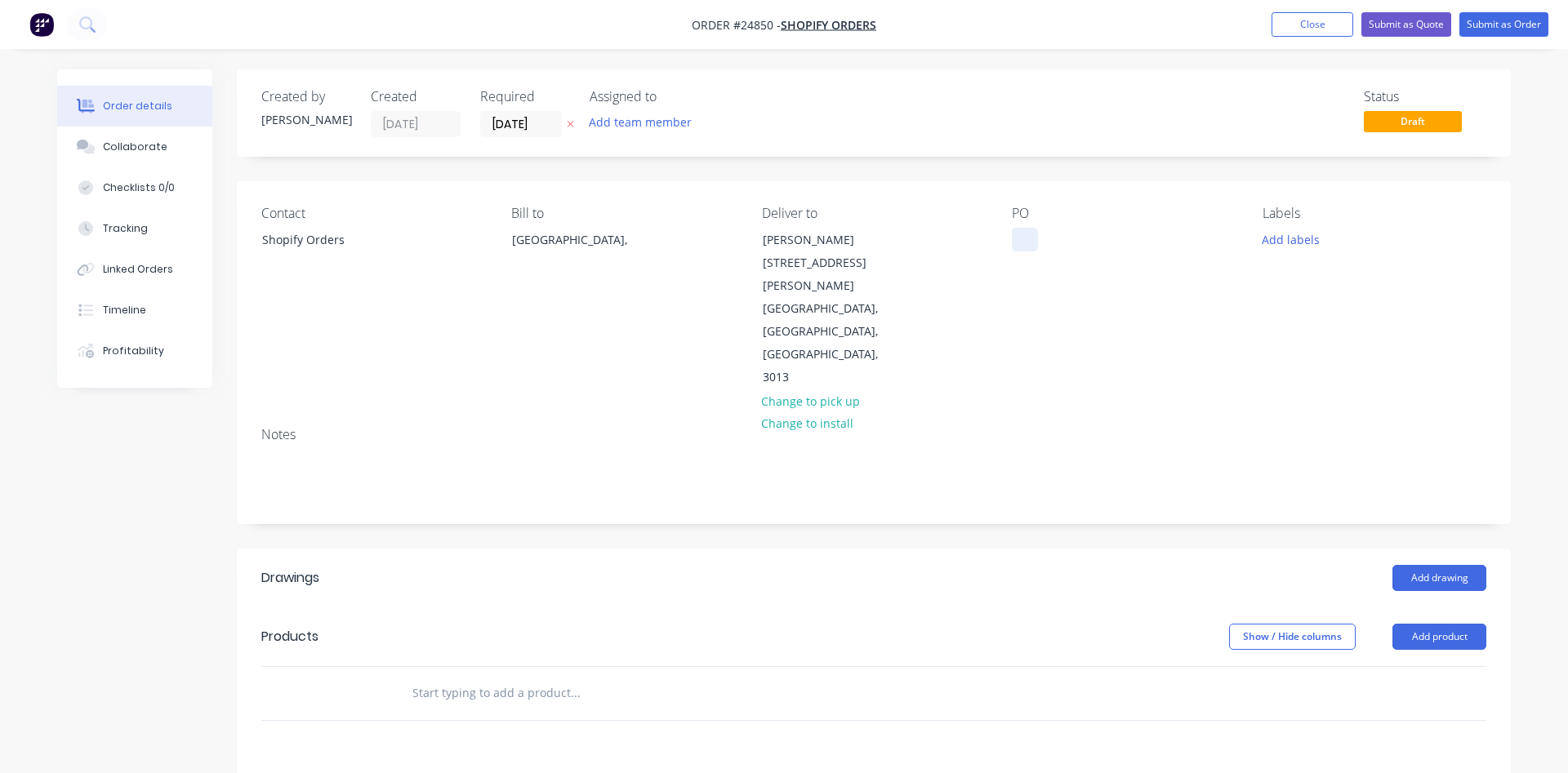
click at [1029, 241] on div at bounding box center [1025, 239] width 26 height 24
click at [1056, 243] on div "1032" at bounding box center [1038, 239] width 52 height 24
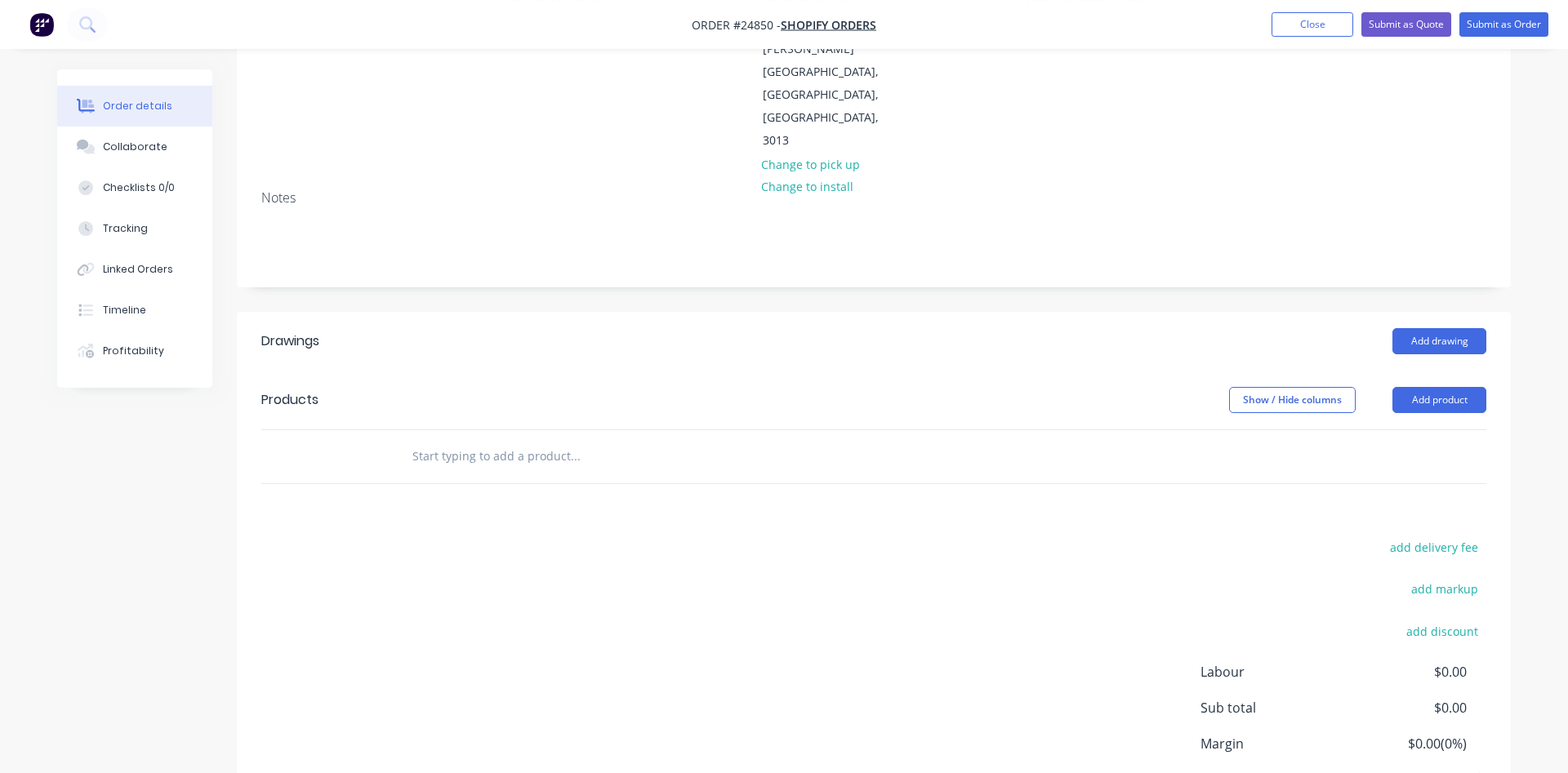
scroll to position [250, 0]
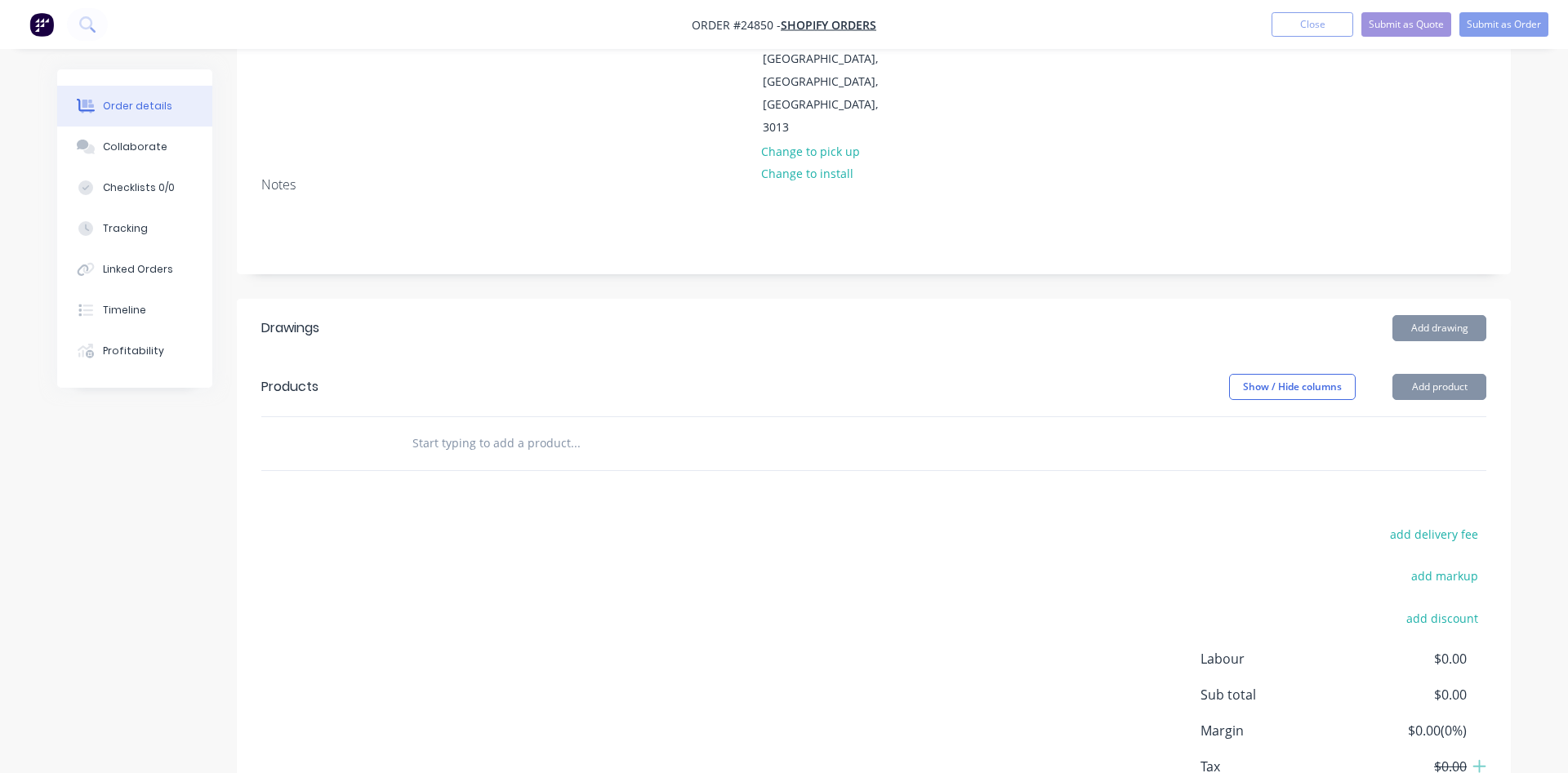
click at [1435, 374] on button "Add product" at bounding box center [1440, 387] width 94 height 26
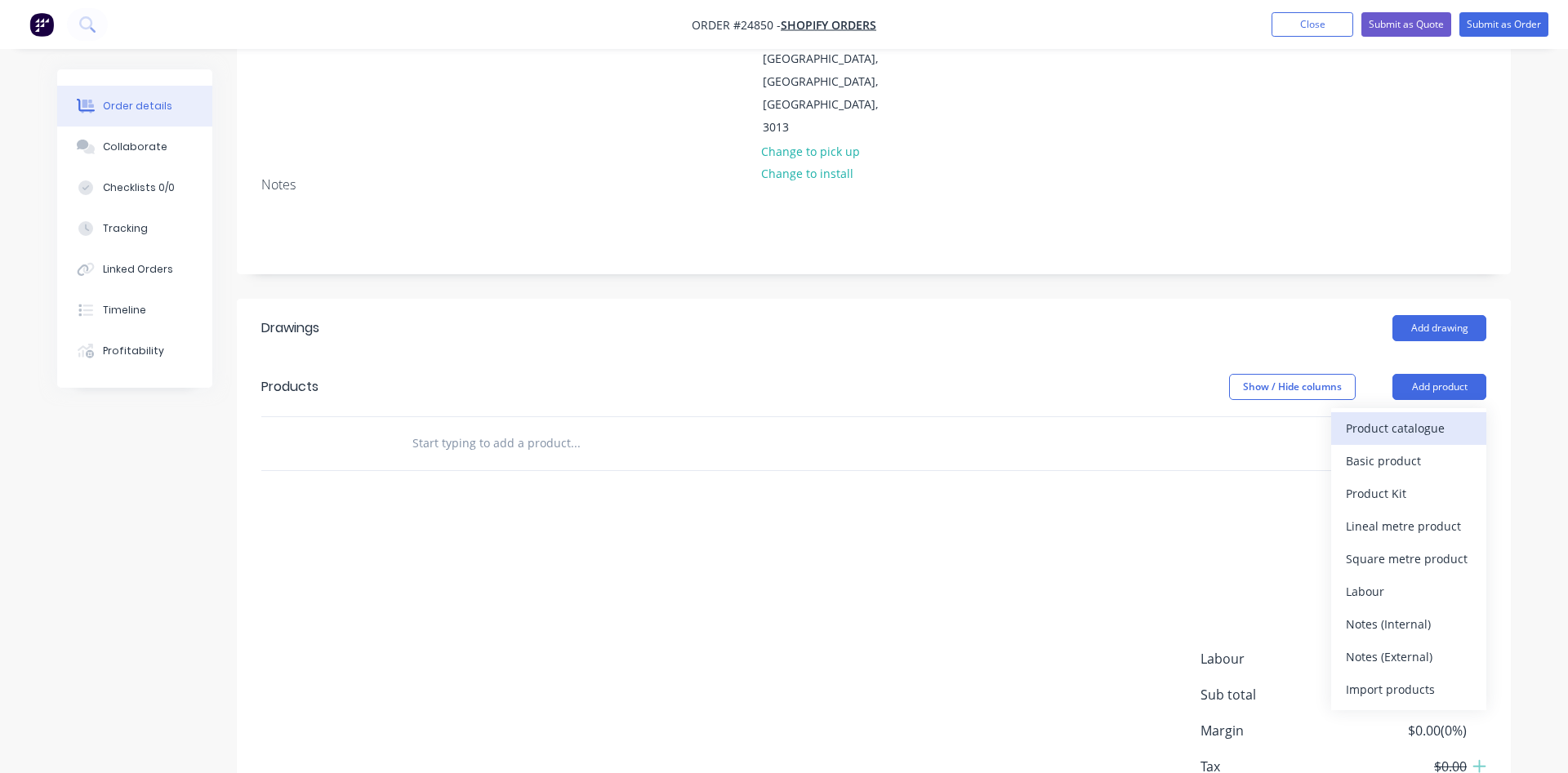
click at [1386, 416] on div "Product catalogue" at bounding box center [1409, 428] width 126 height 24
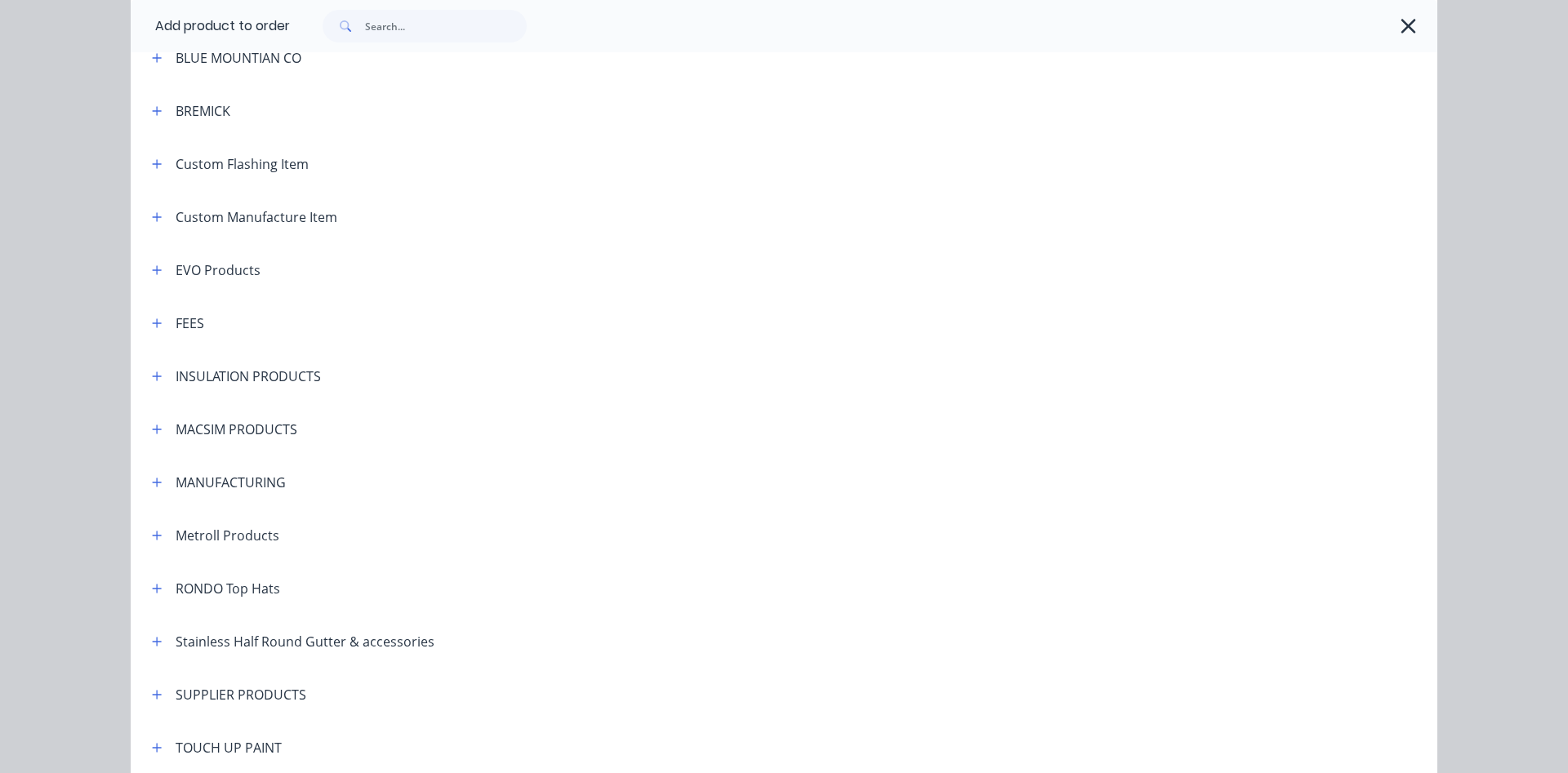
scroll to position [1117, 0]
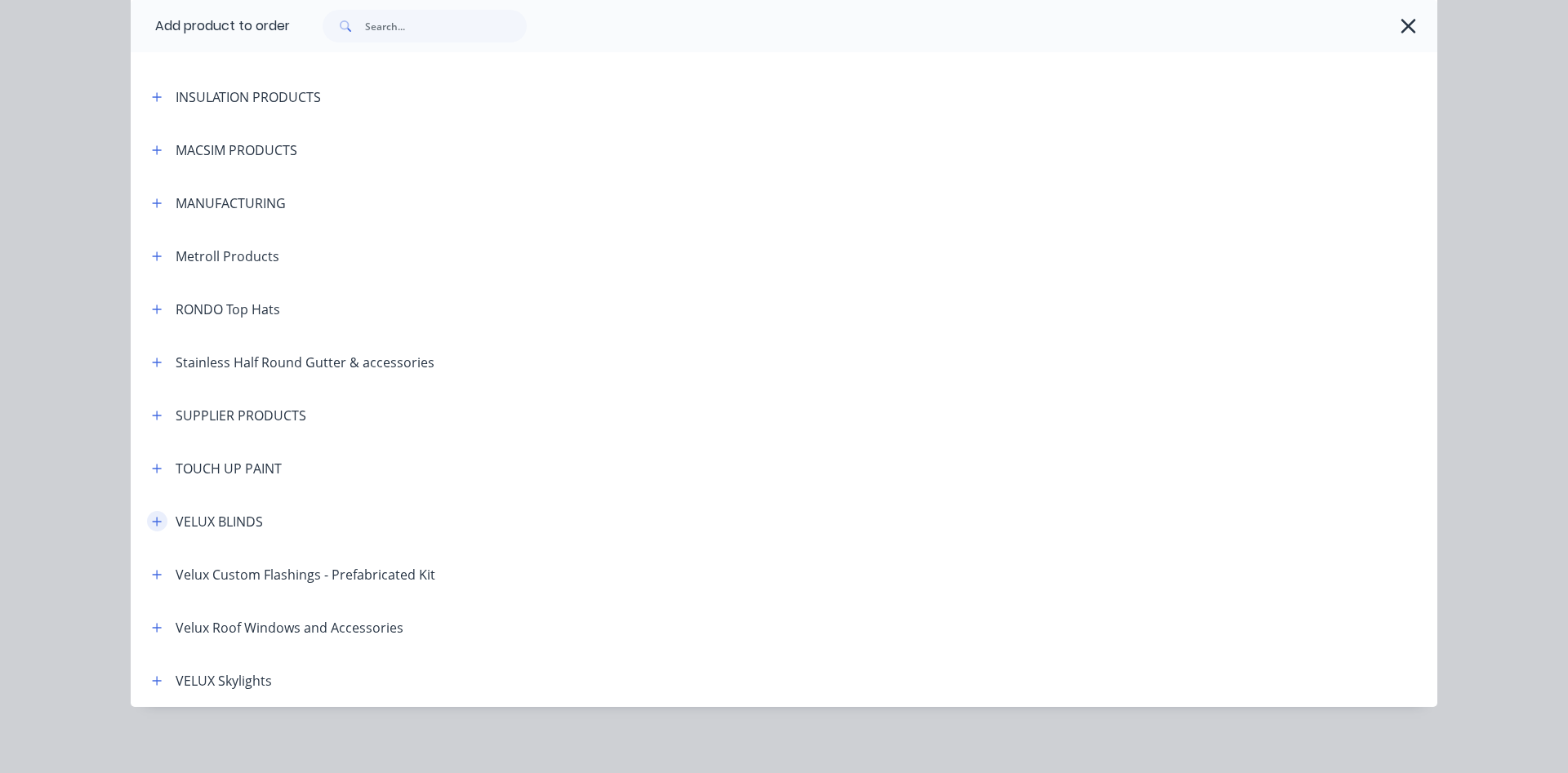
click at [160, 523] on icon "button" at bounding box center [157, 522] width 10 height 12
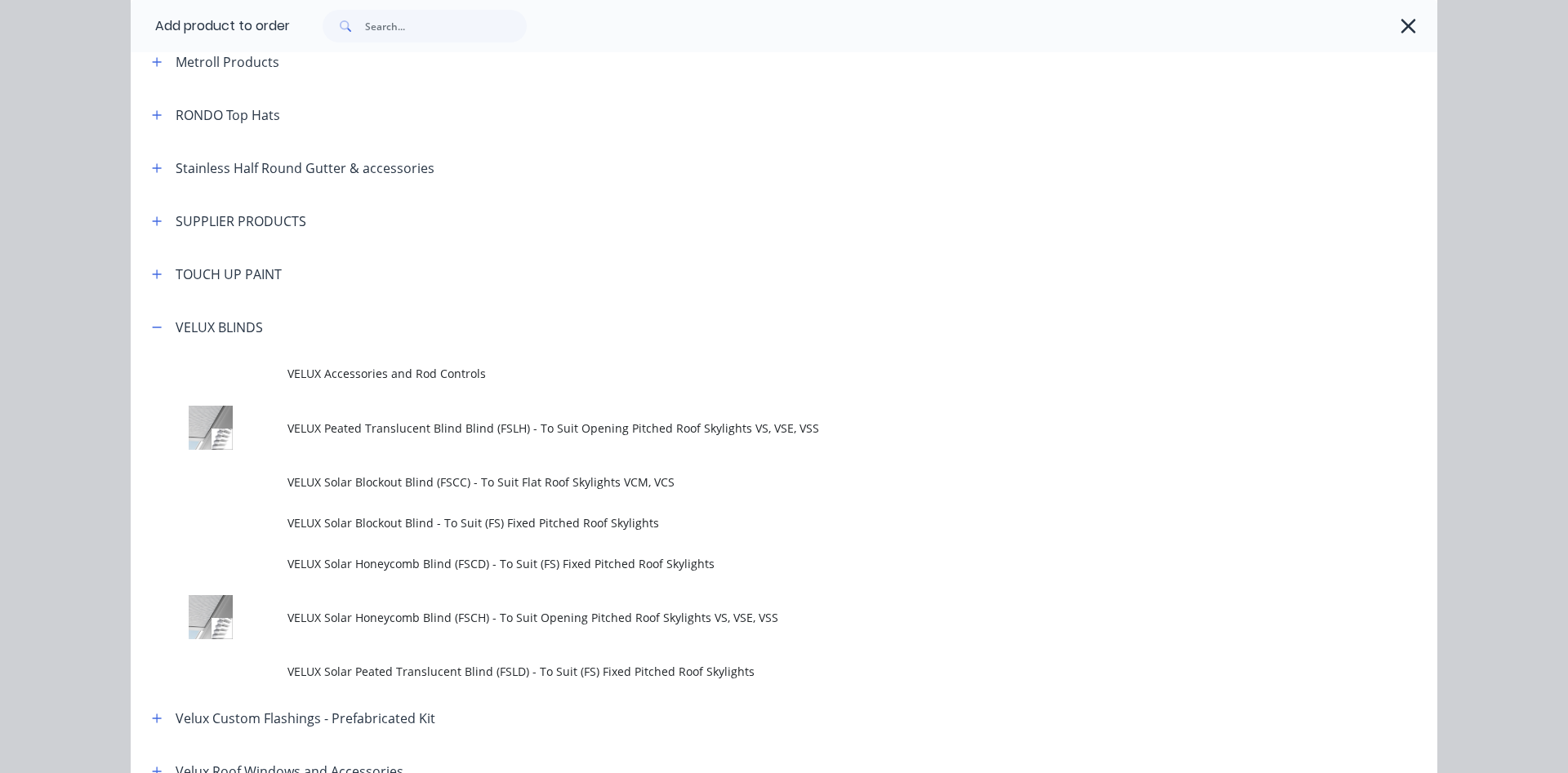
scroll to position [1397, 0]
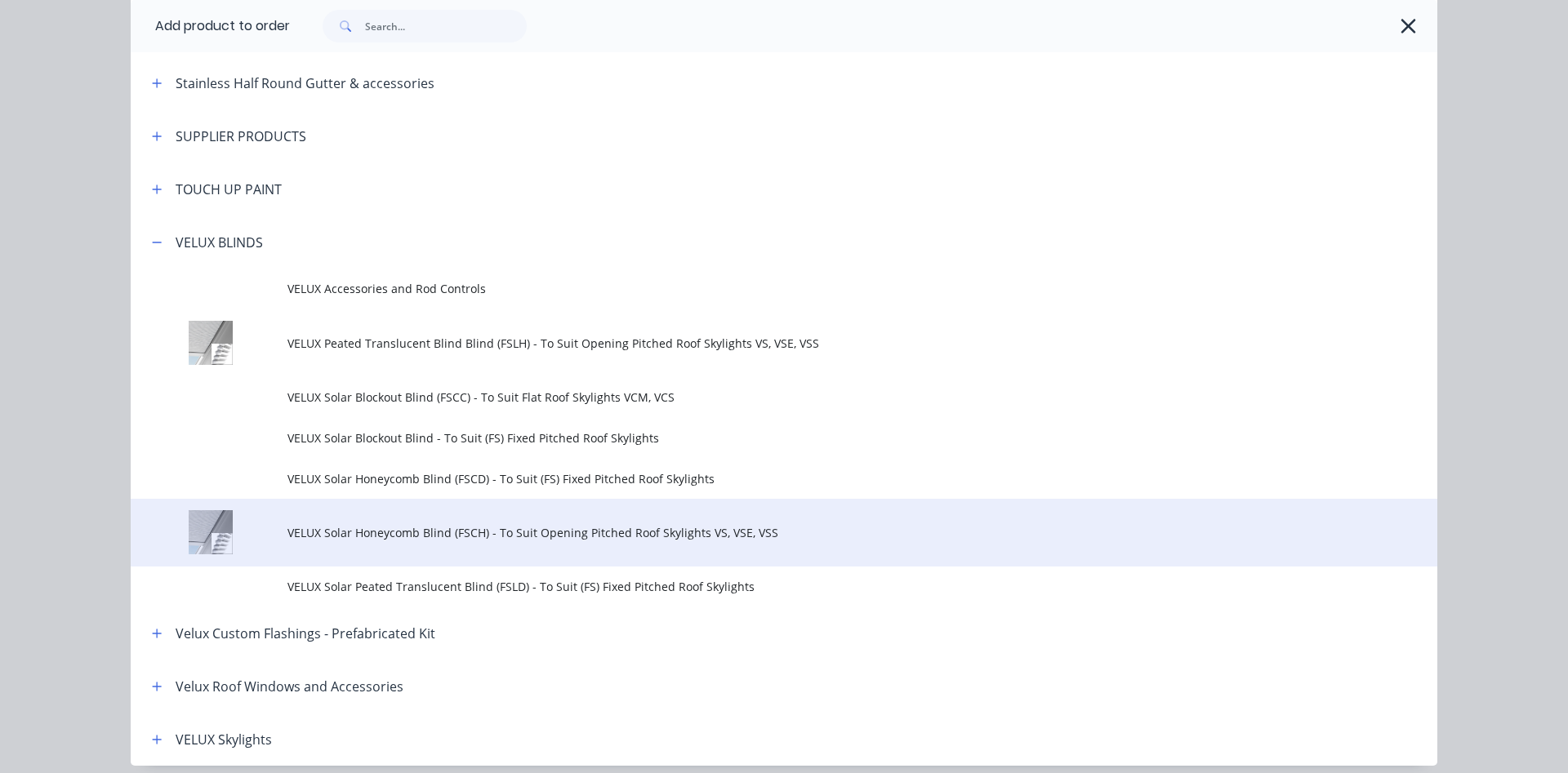
click at [474, 535] on span "VELUX Solar Honeycomb Blind (FSCH) - To Suit Opening Pitched Roof Skylights VS,…" at bounding box center [747, 533] width 919 height 17
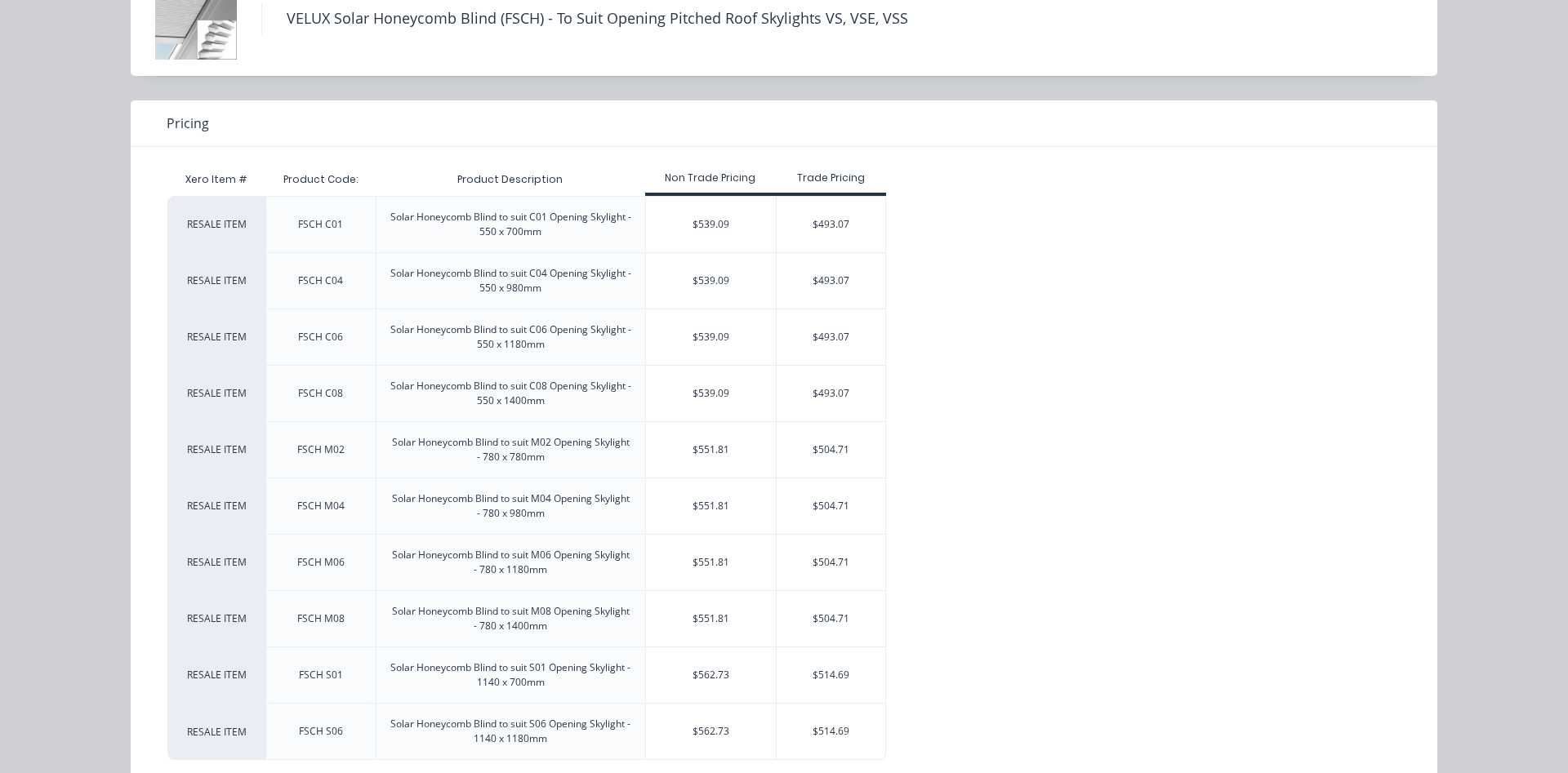
scroll to position [138, 0]
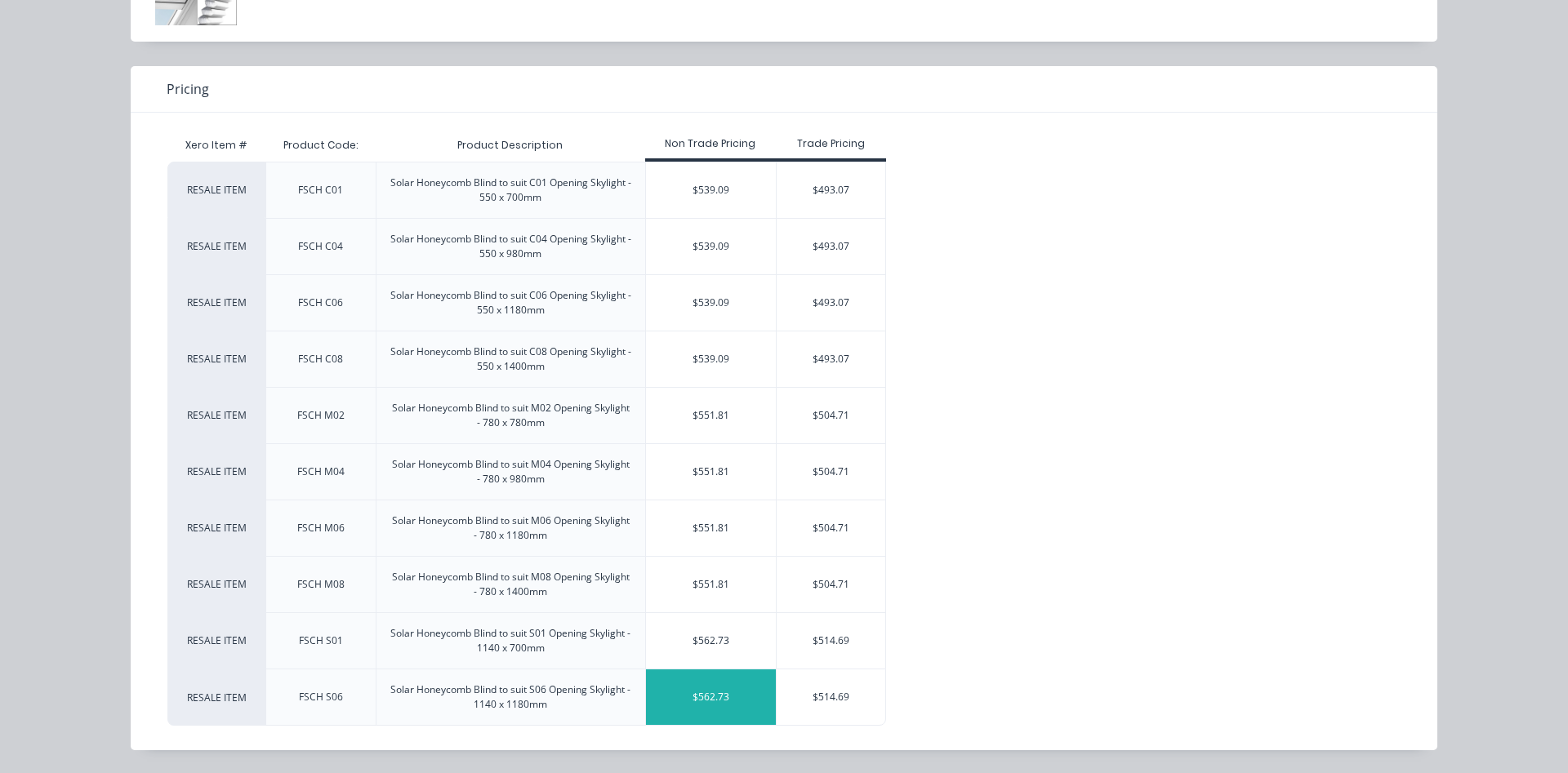
click at [726, 685] on div "$562.73" at bounding box center [711, 697] width 131 height 55
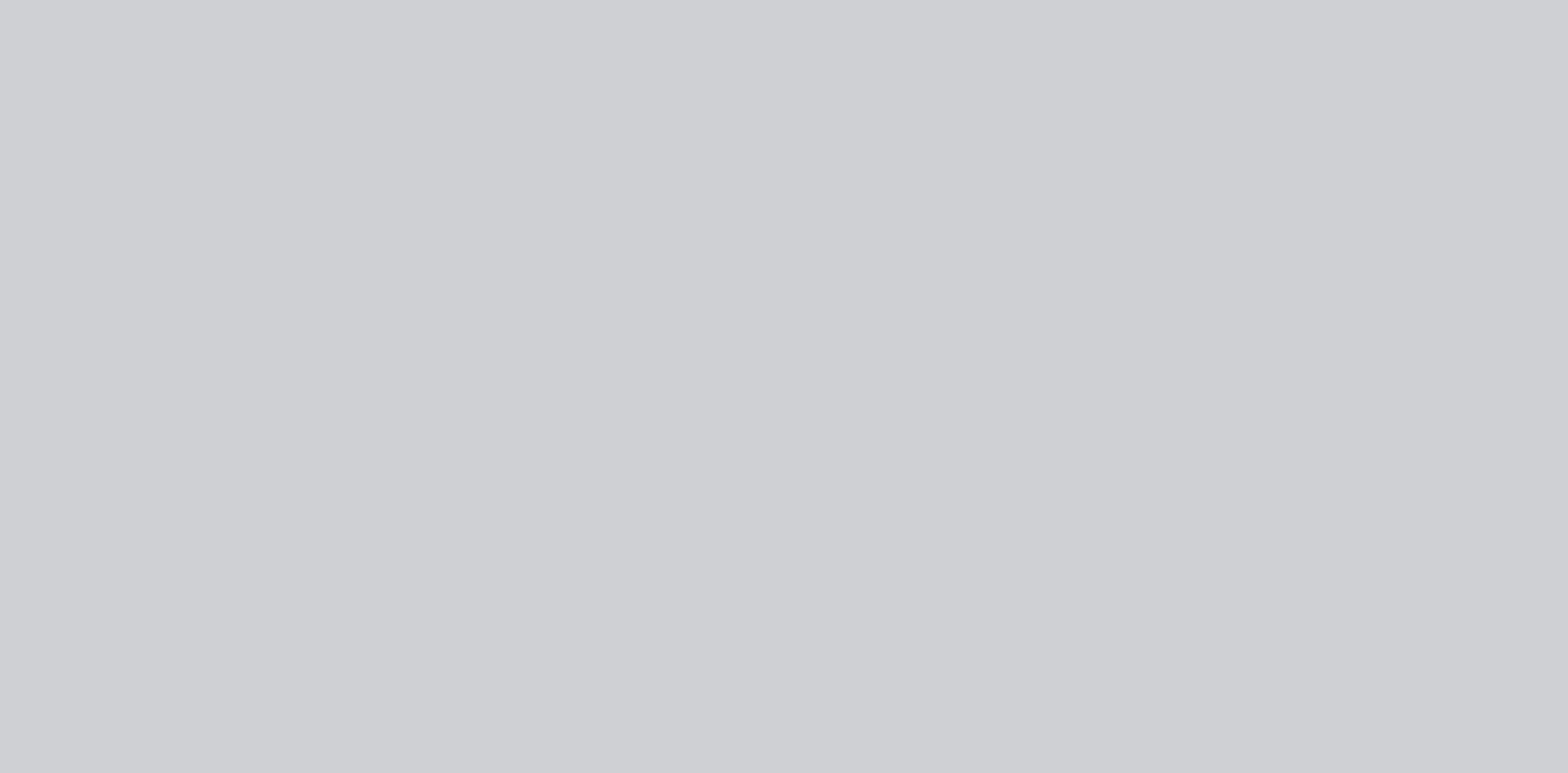
type input "$562.73"
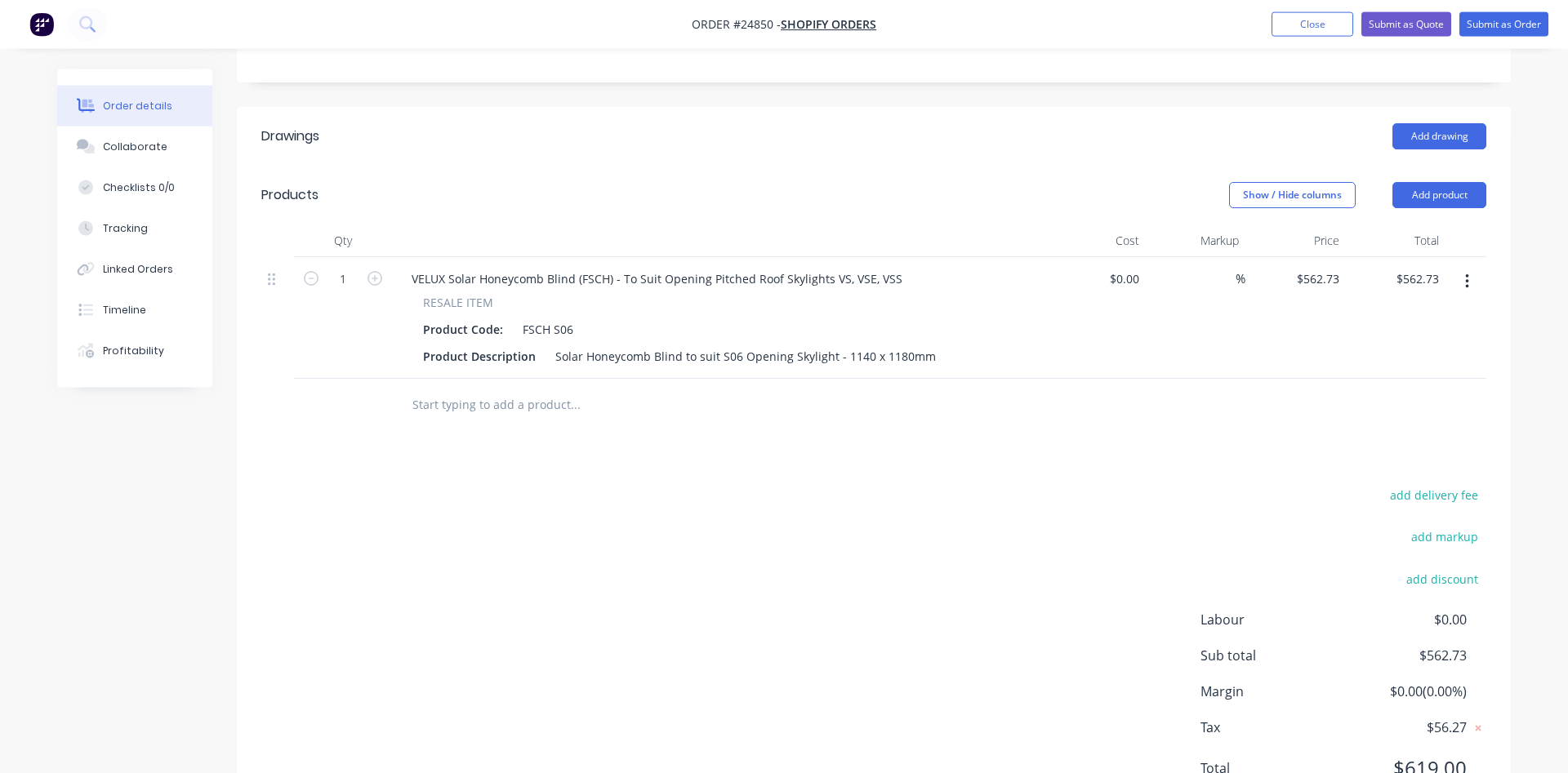
scroll to position [448, 0]
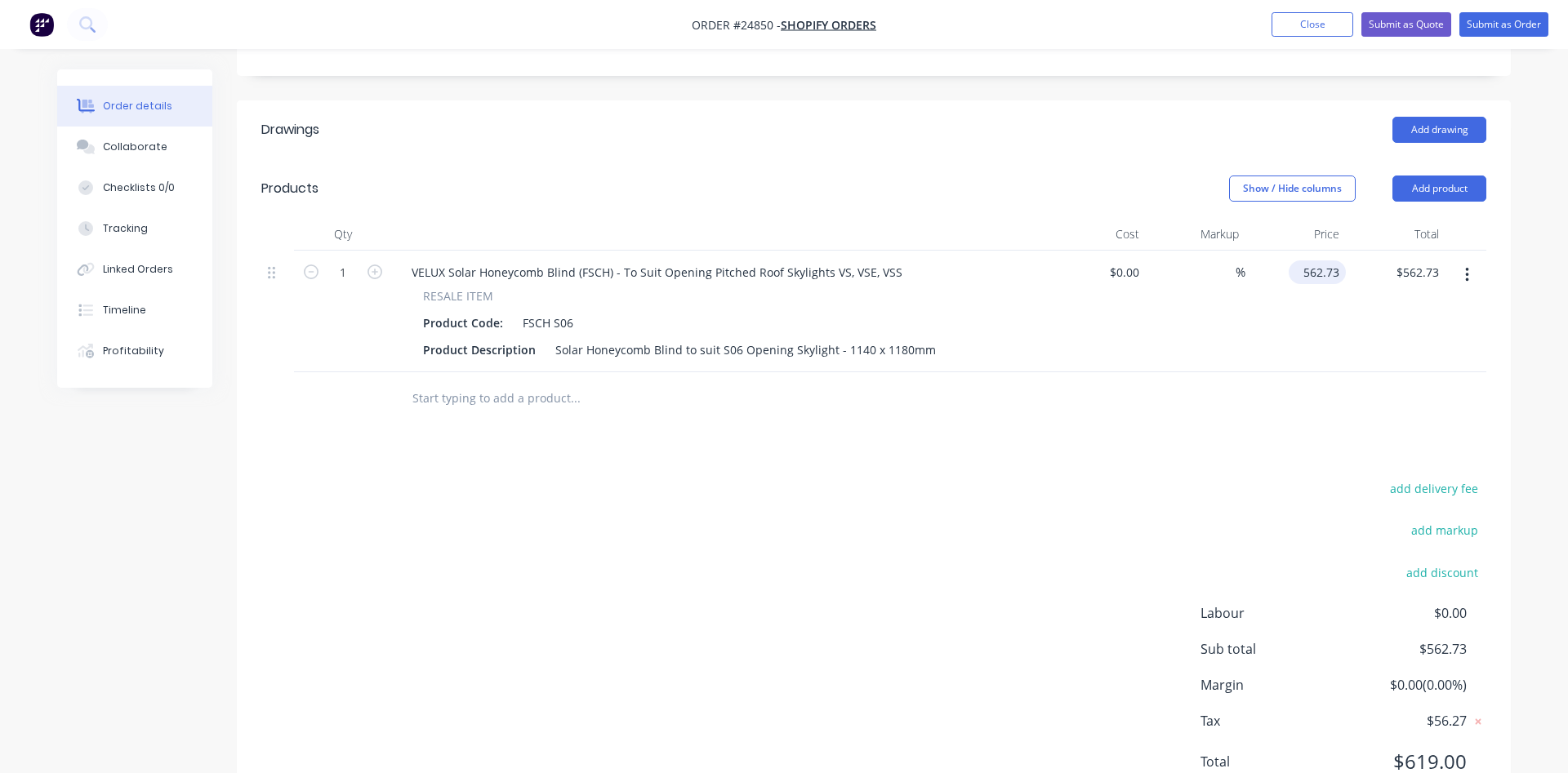
click at [1322, 260] on input "562.73" at bounding box center [1320, 272] width 50 height 24
type input "$524.54"
click at [1437, 176] on button "Add product" at bounding box center [1440, 189] width 94 height 26
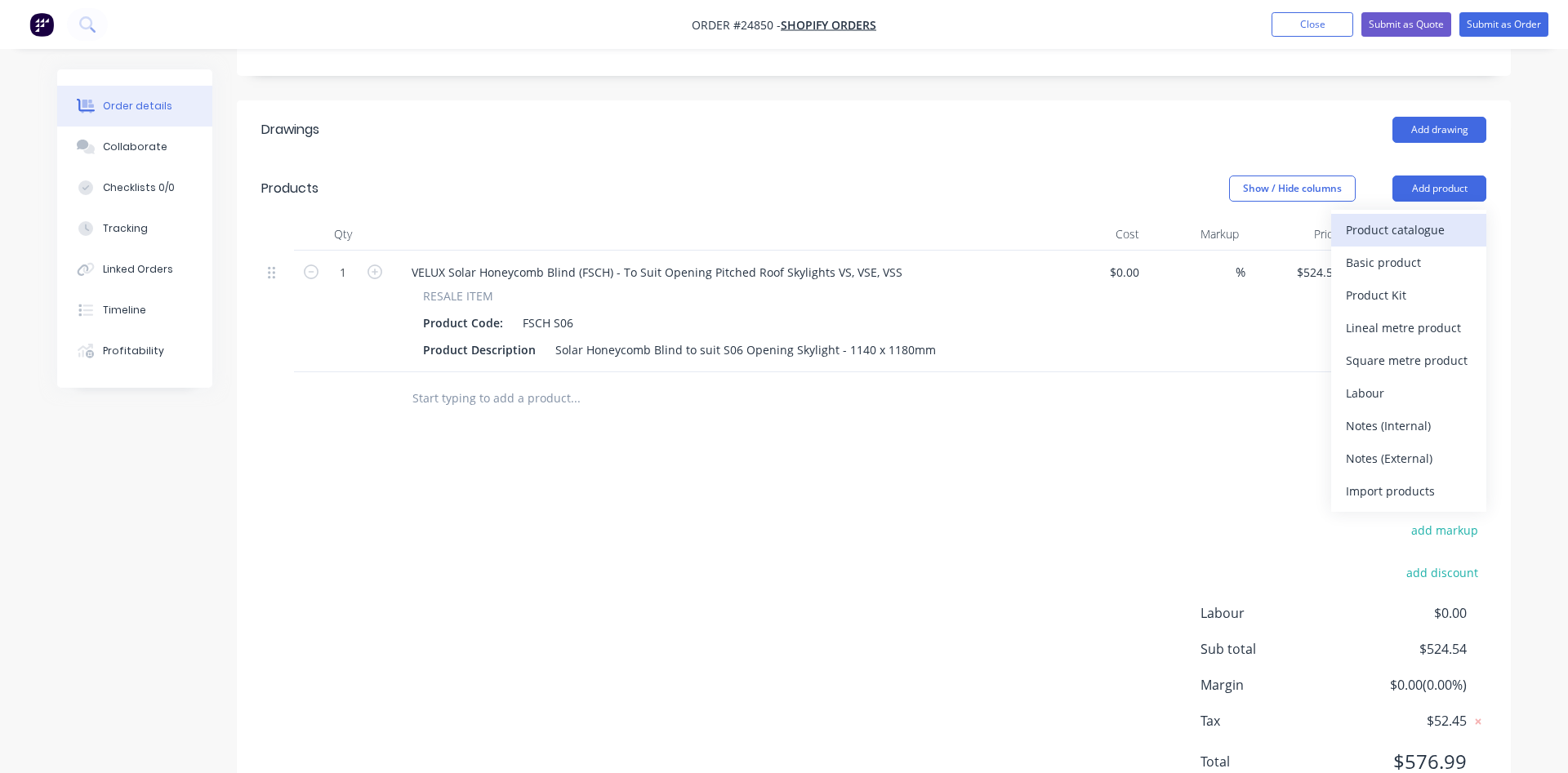
click at [1348, 218] on div "Product catalogue" at bounding box center [1409, 230] width 126 height 24
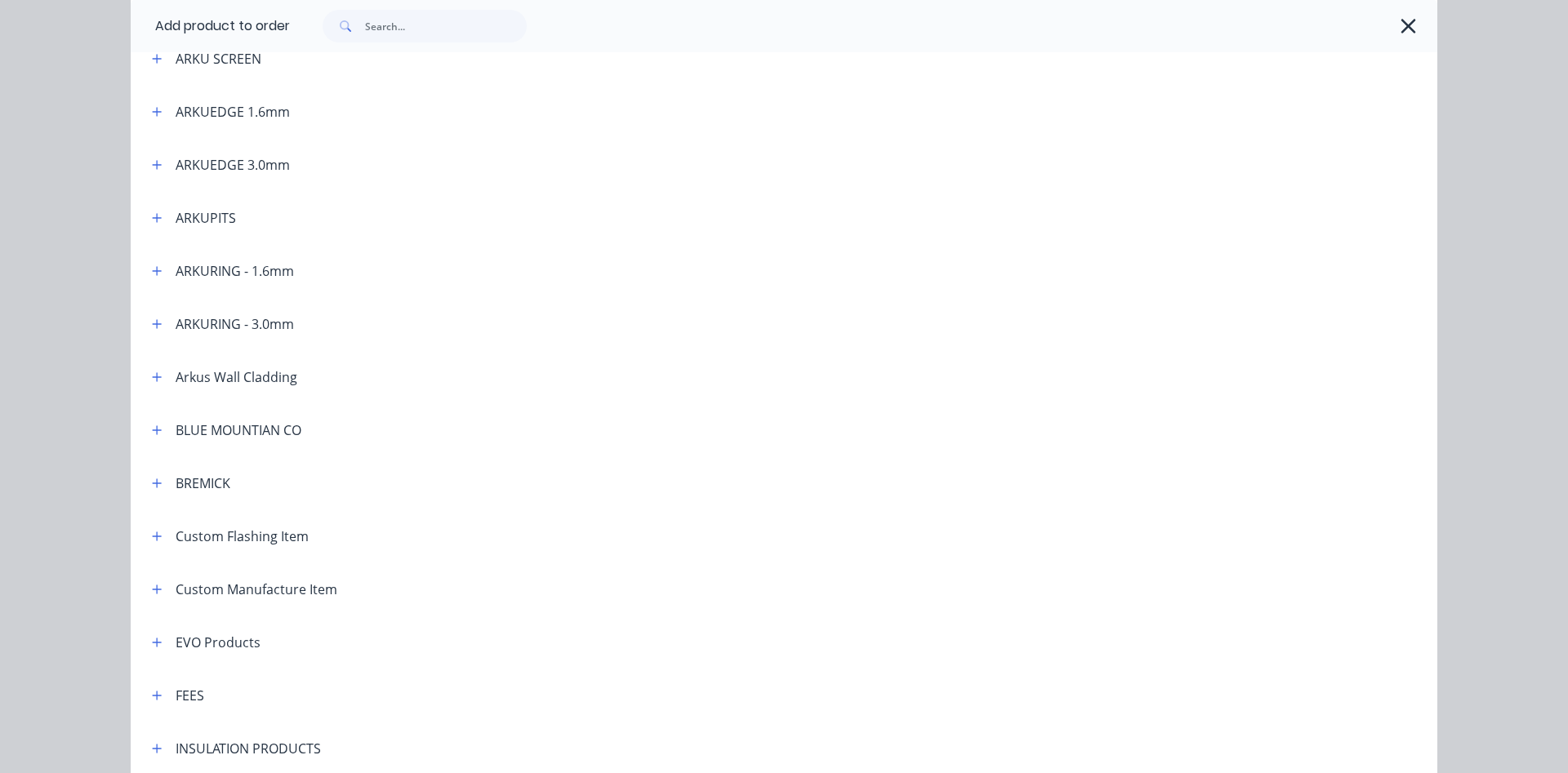
scroll to position [652, 0]
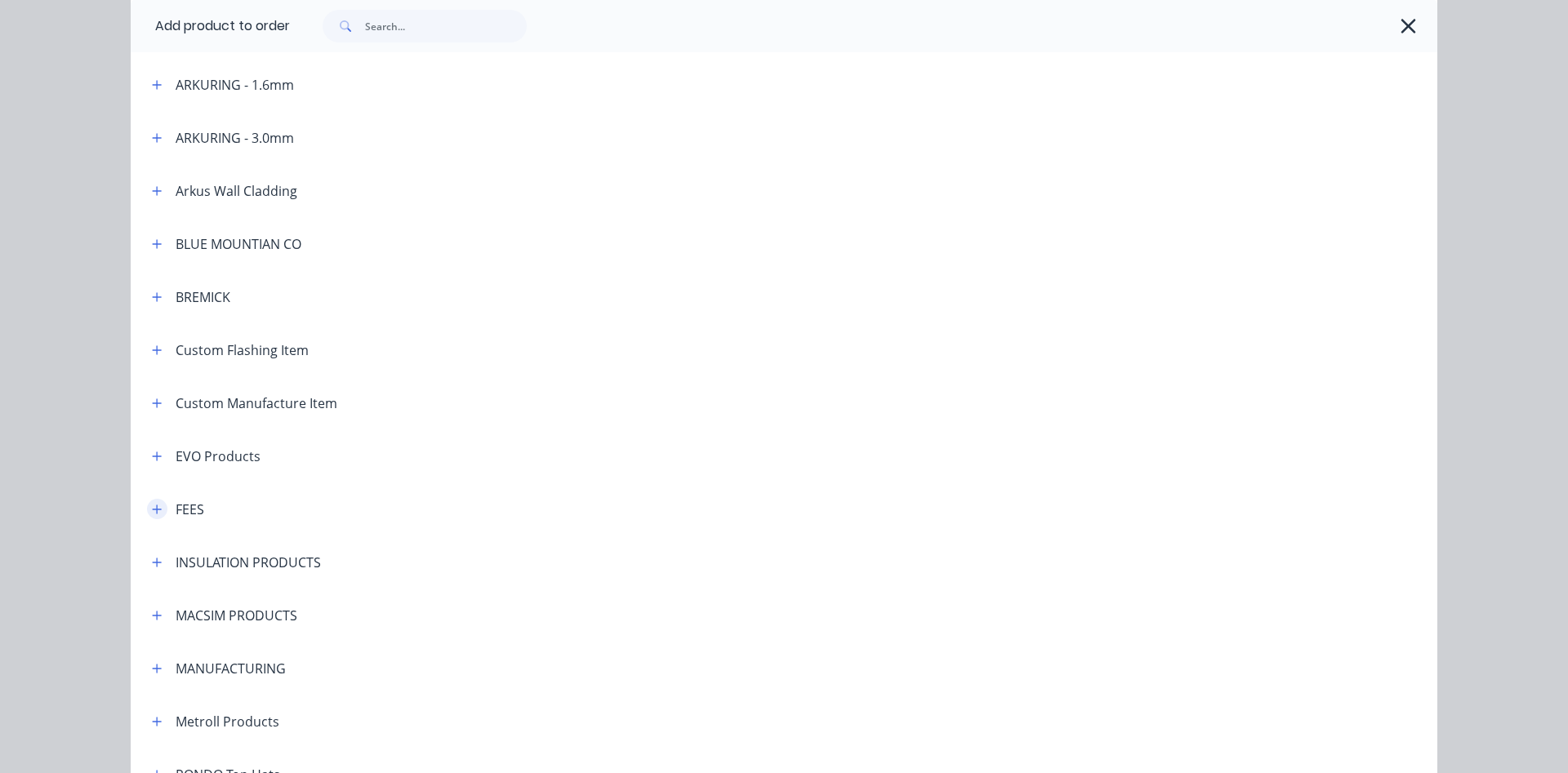
click at [161, 508] on button "button" at bounding box center [157, 509] width 21 height 21
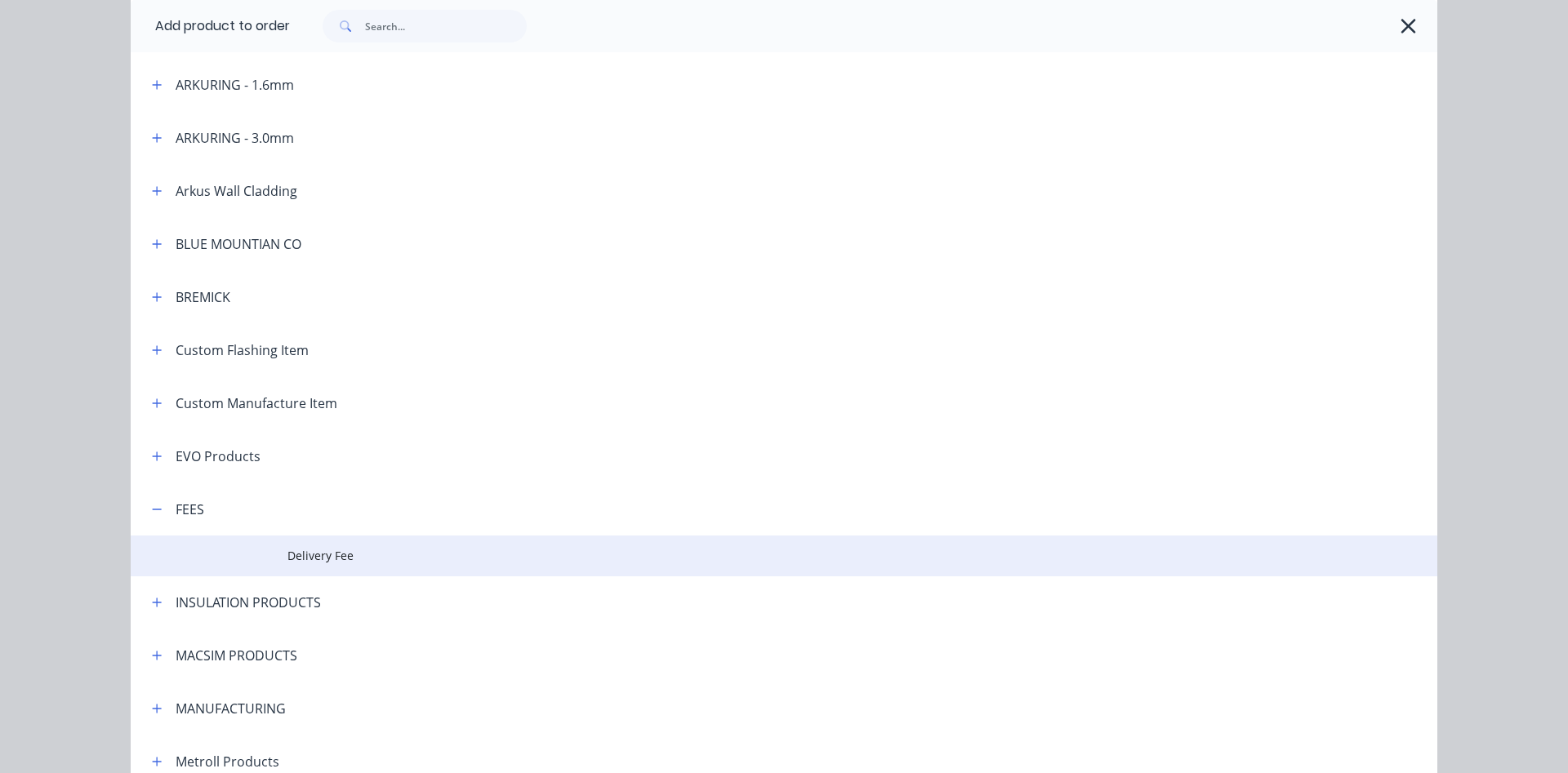
click at [358, 553] on span "Delivery Fee" at bounding box center [747, 555] width 919 height 17
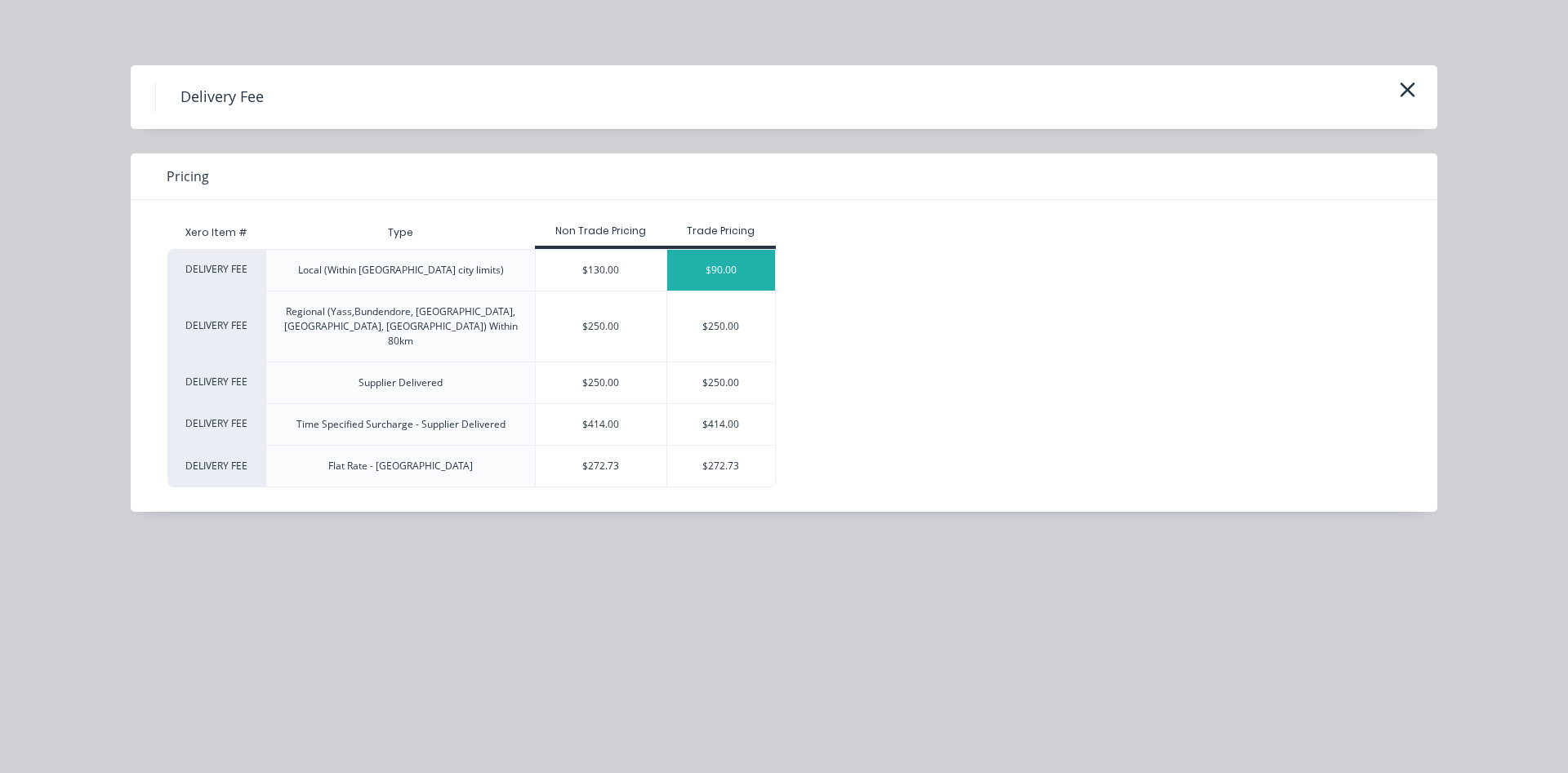
click at [710, 263] on div "$90.00" at bounding box center [721, 270] width 108 height 40
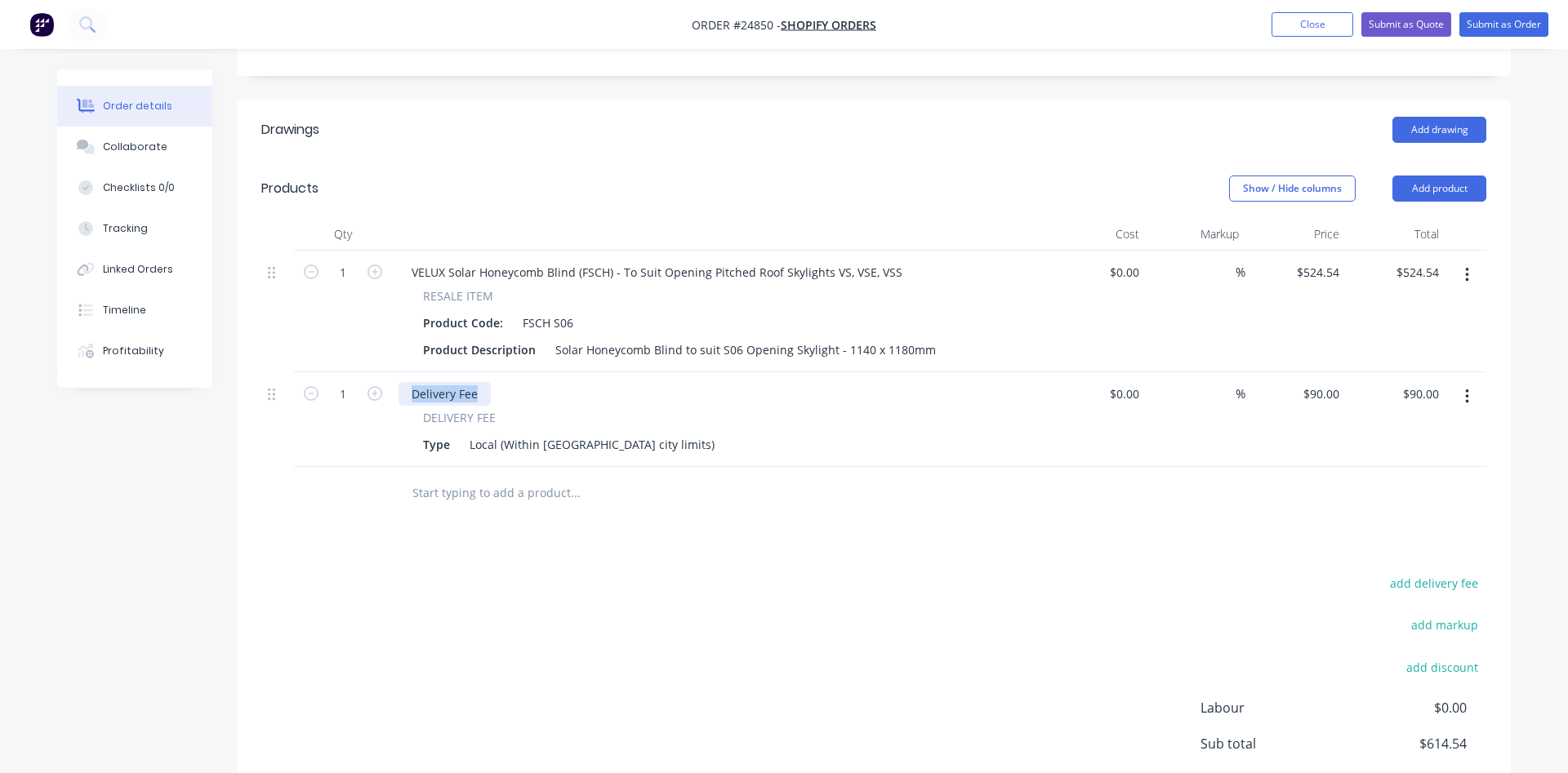
drag, startPoint x: 474, startPoint y: 329, endPoint x: 411, endPoint y: 324, distance: 63.2
click at [411, 382] on div "Delivery Fee" at bounding box center [444, 394] width 93 height 24
click at [489, 382] on div "Comestic Sheiiping" at bounding box center [463, 394] width 131 height 24
click at [481, 382] on div "Comestic Sheiiping" at bounding box center [463, 394] width 131 height 24
click at [420, 382] on div "Comestic Shipping" at bounding box center [462, 394] width 128 height 24
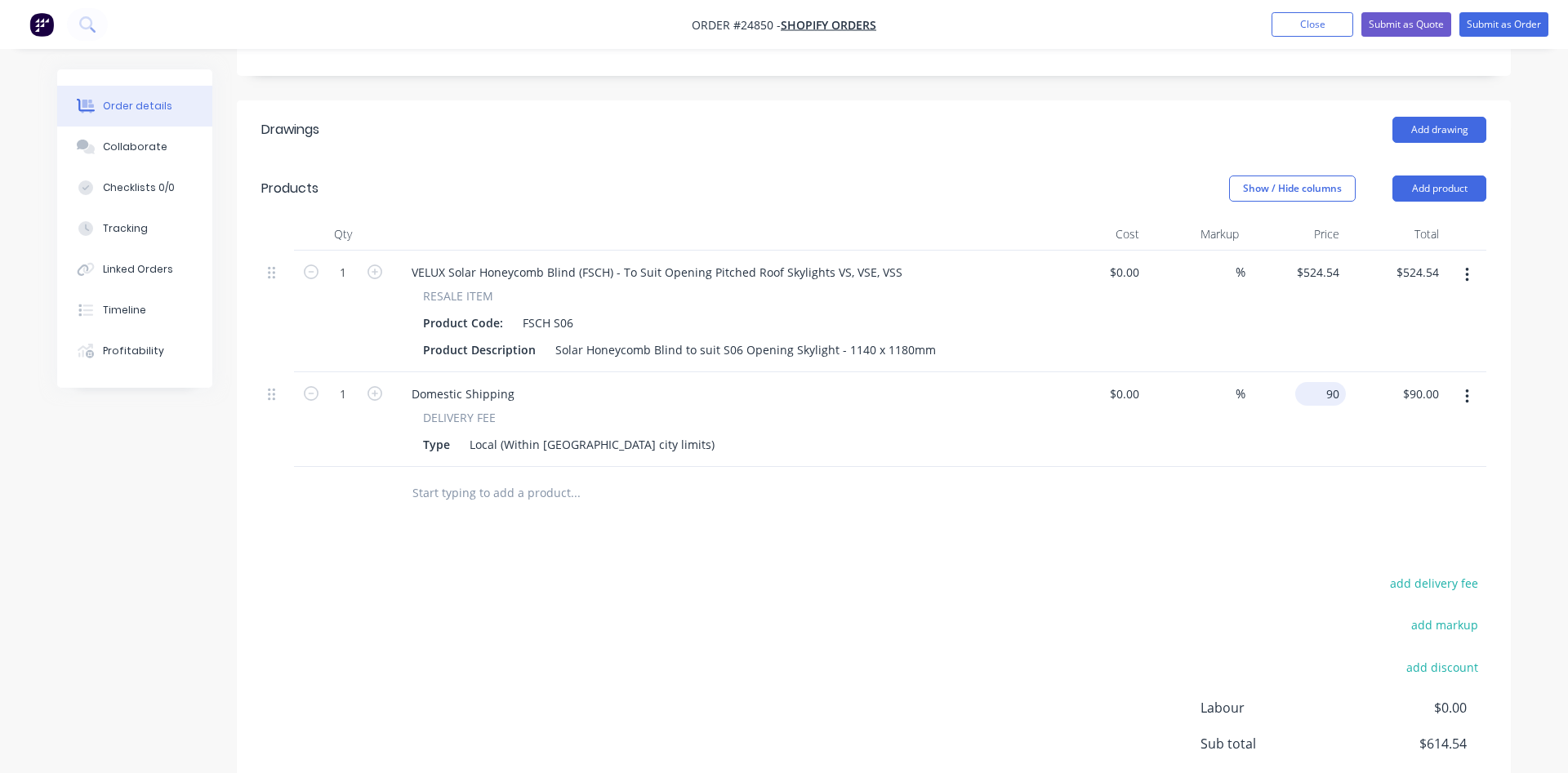
click at [1338, 382] on input "90" at bounding box center [1323, 394] width 44 height 24
type input "$35.80"
type input "35.80"
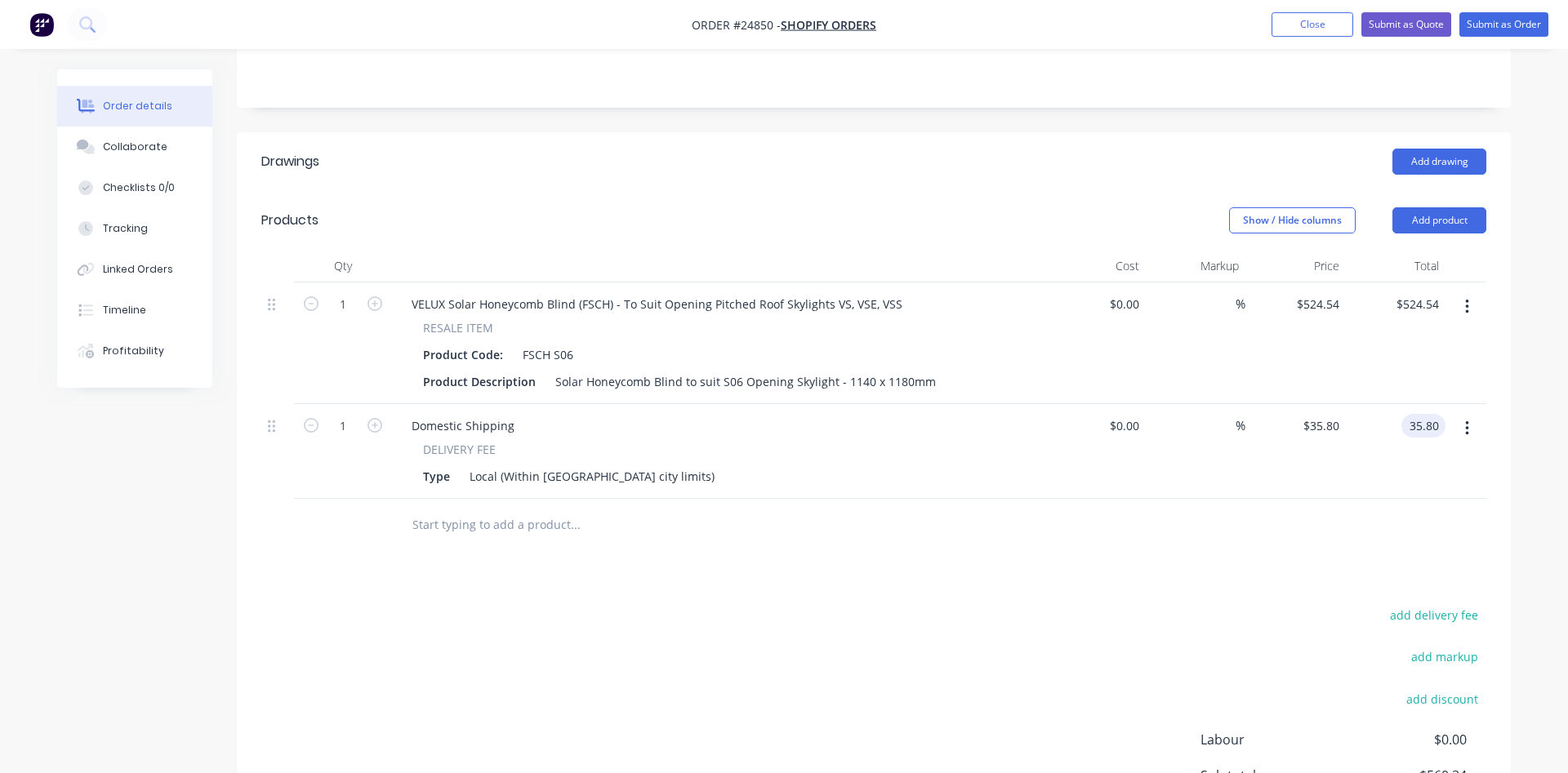
scroll to position [377, 0]
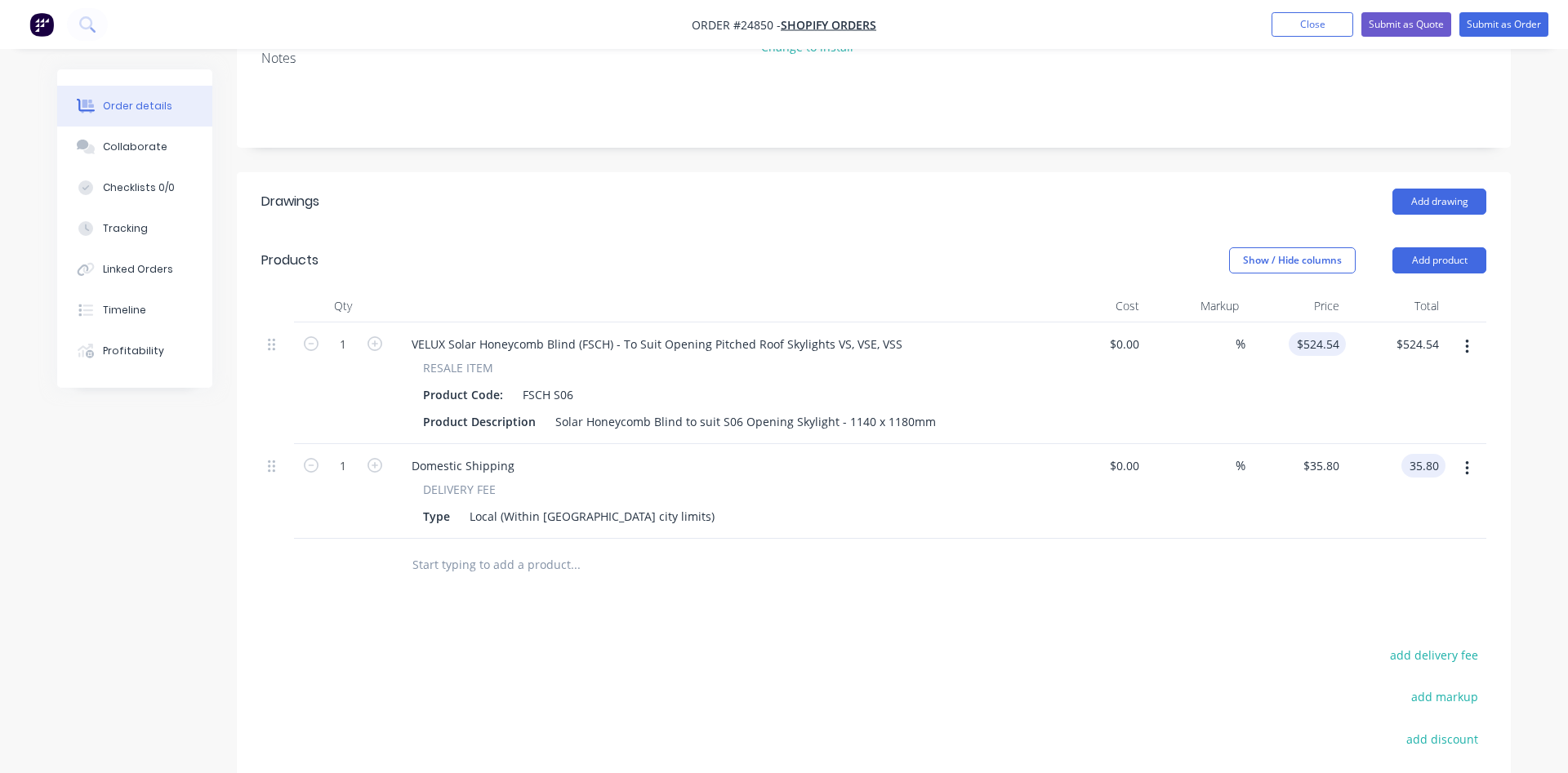
type input "524.54"
type input "$35.80"
click at [1339, 332] on input "524.54" at bounding box center [1323, 344] width 44 height 24
click at [1338, 332] on input "524.54" at bounding box center [1323, 344] width 44 height 24
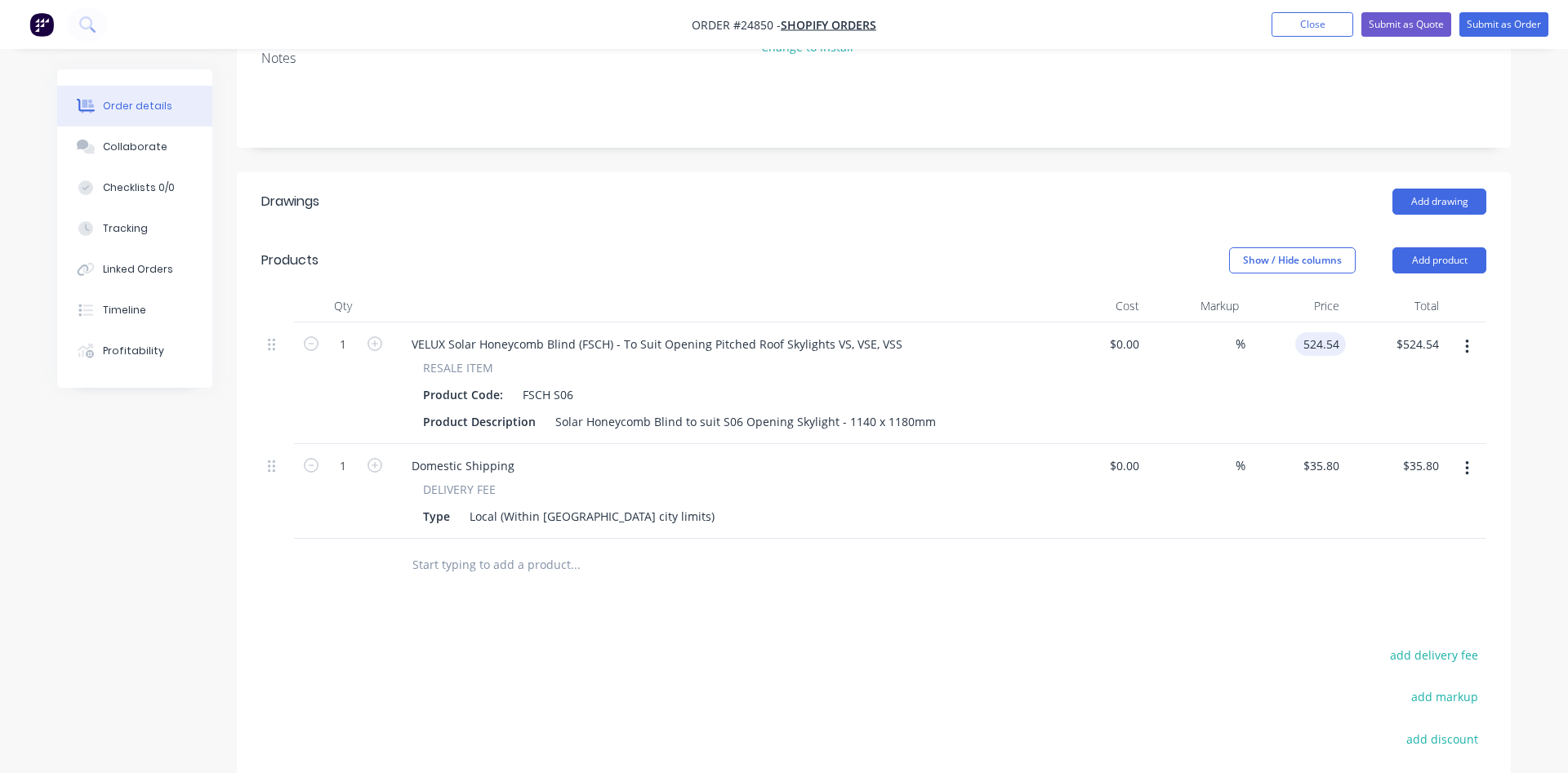
click at [1329, 332] on input "524.54" at bounding box center [1323, 344] width 44 height 24
type input "$524.64"
type input "524.64"
type input "$524.64"
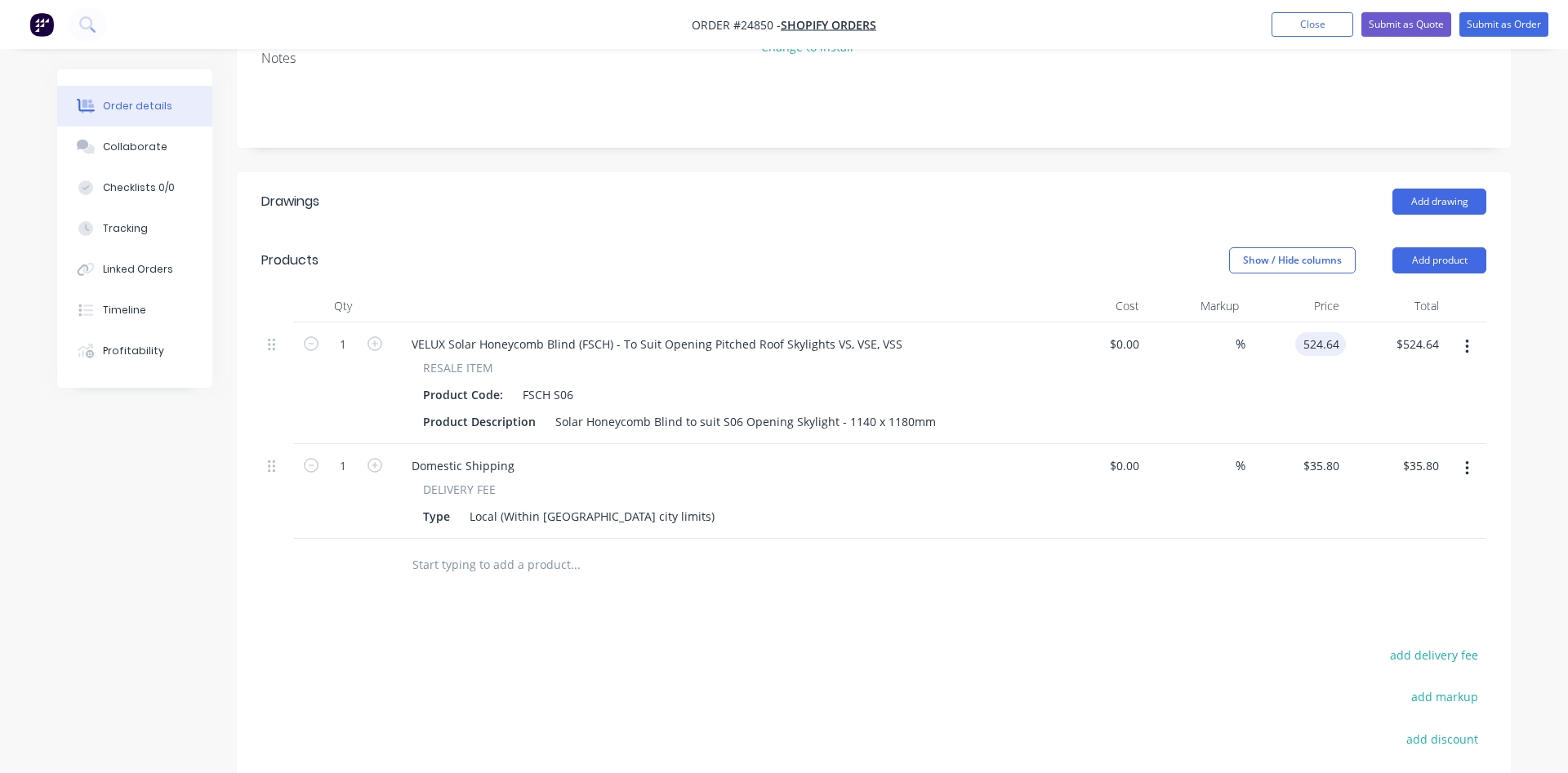
click at [1333, 332] on input "524.64" at bounding box center [1323, 344] width 44 height 24
click at [1332, 332] on input "524.64" at bounding box center [1323, 344] width 44 height 24
type input "$524.98"
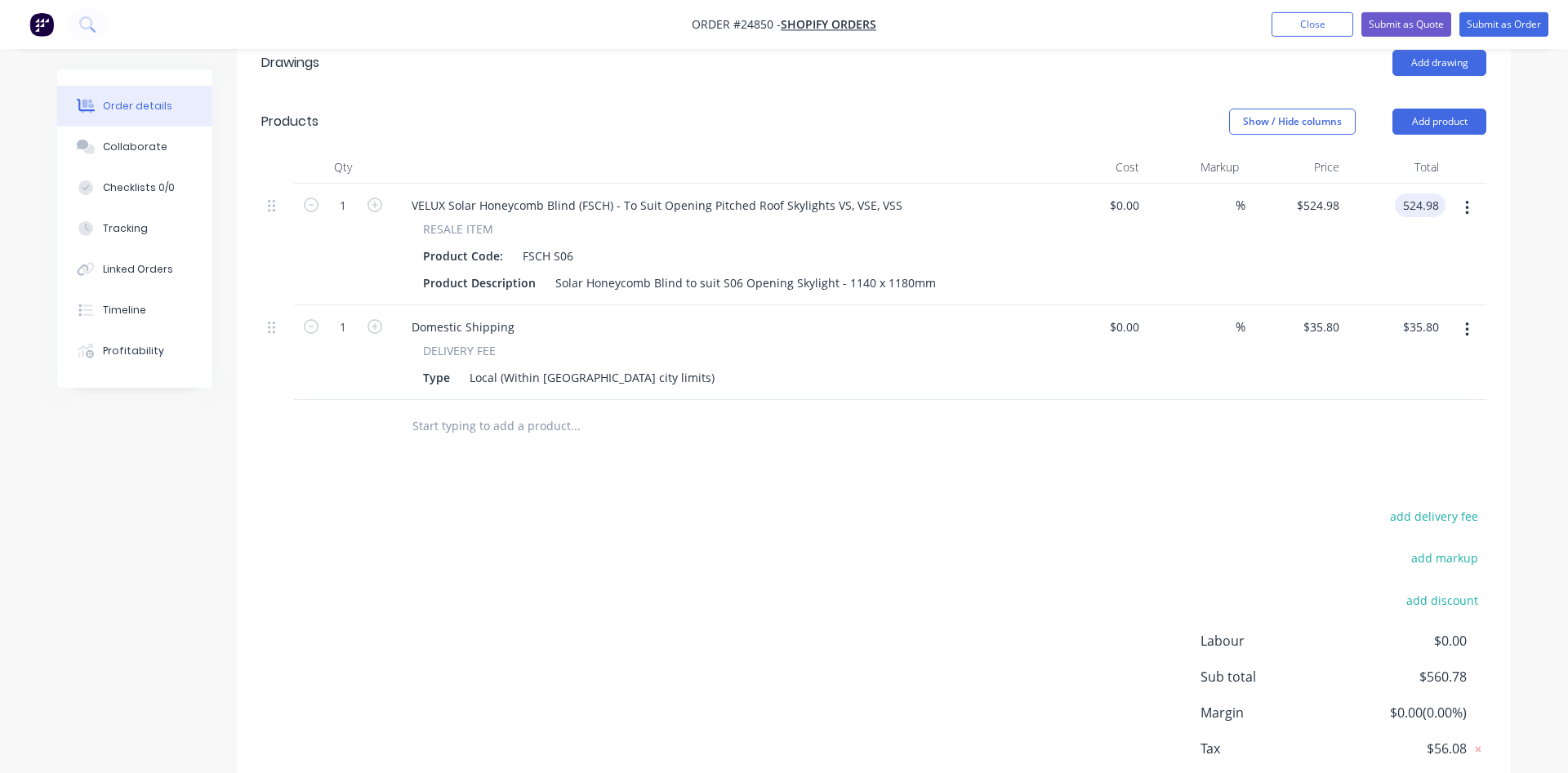
scroll to position [543, 0]
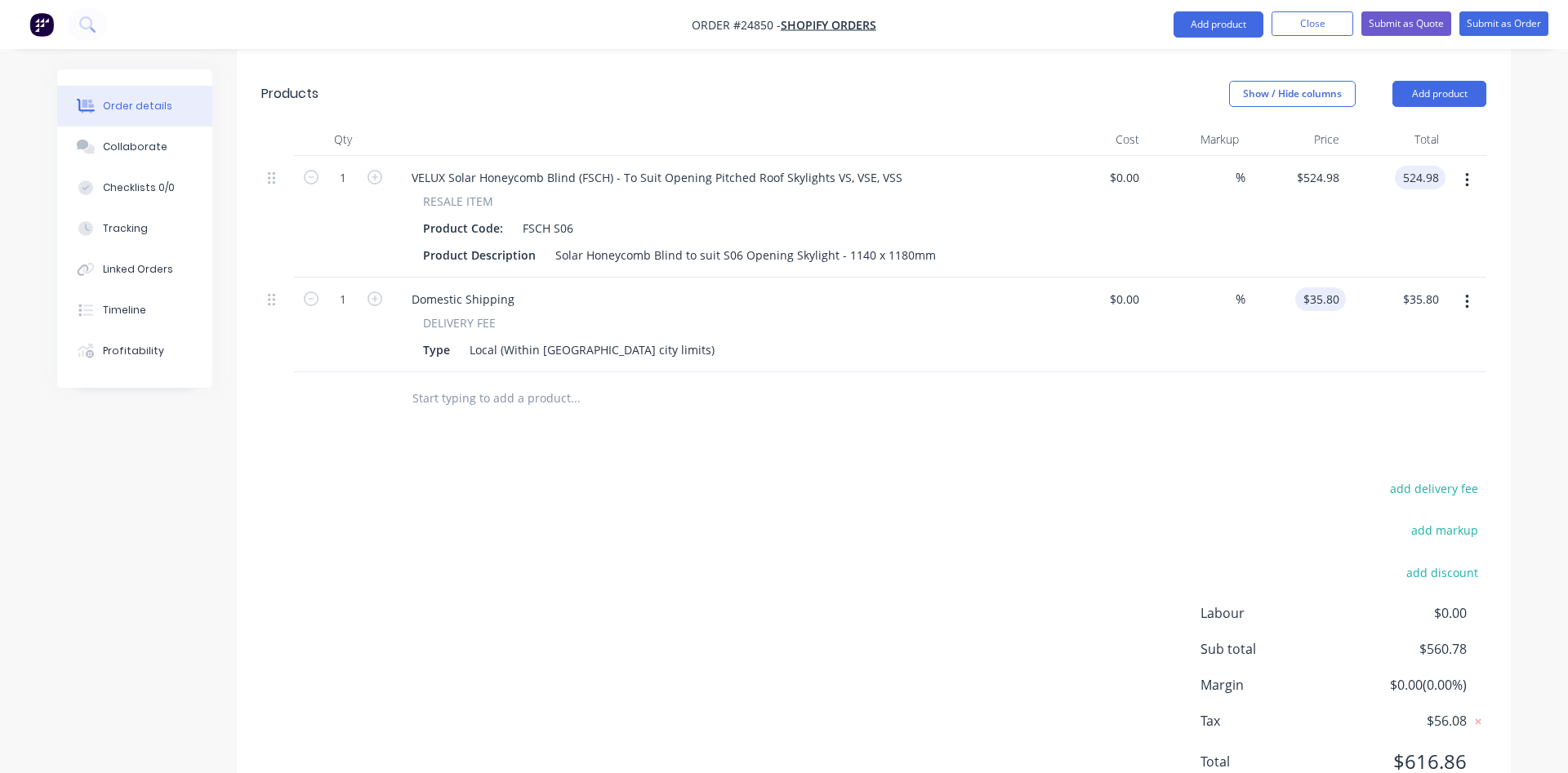
type input "$524.98"
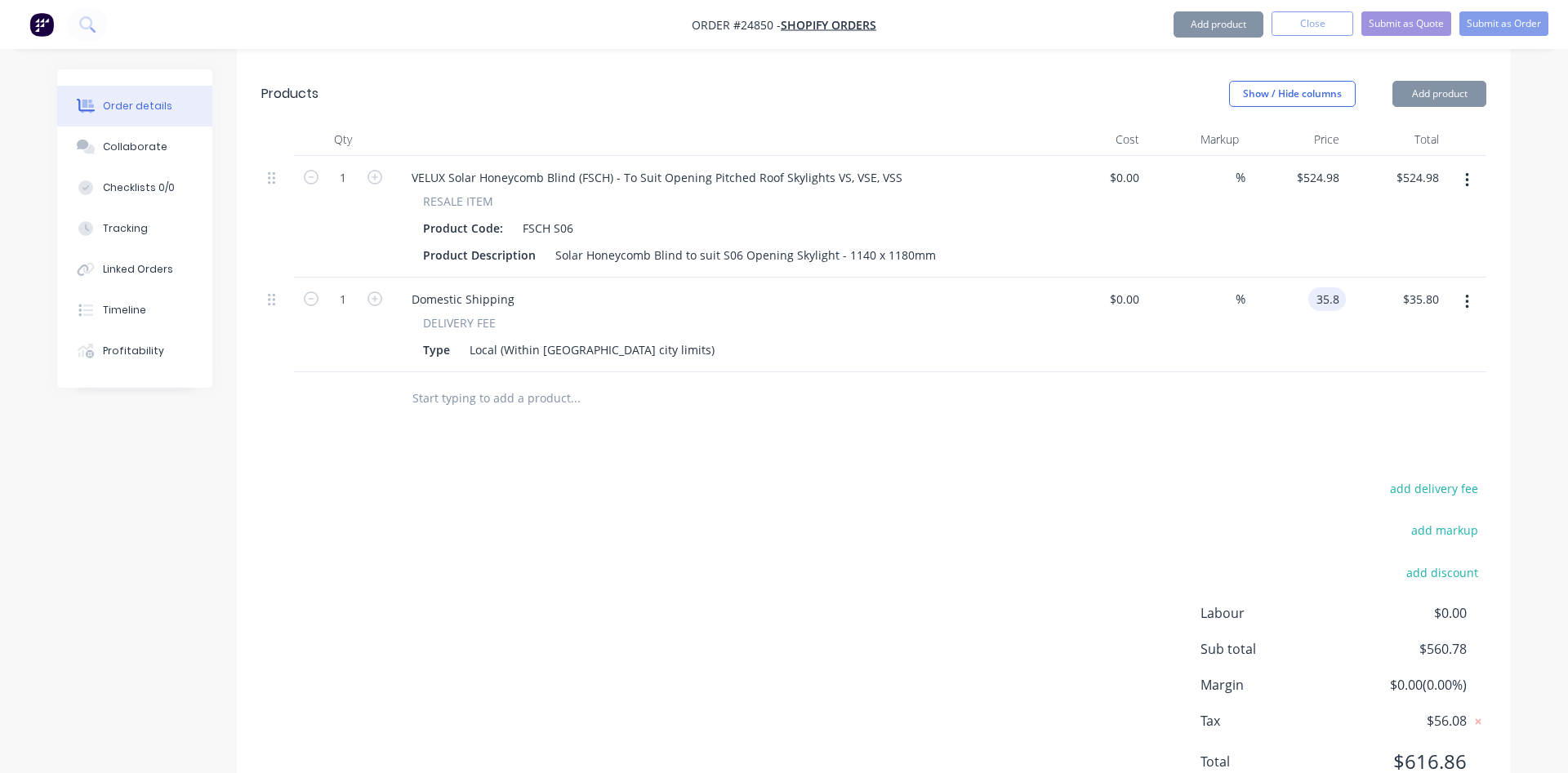
click at [1337, 287] on input "35.8" at bounding box center [1331, 299] width 31 height 24
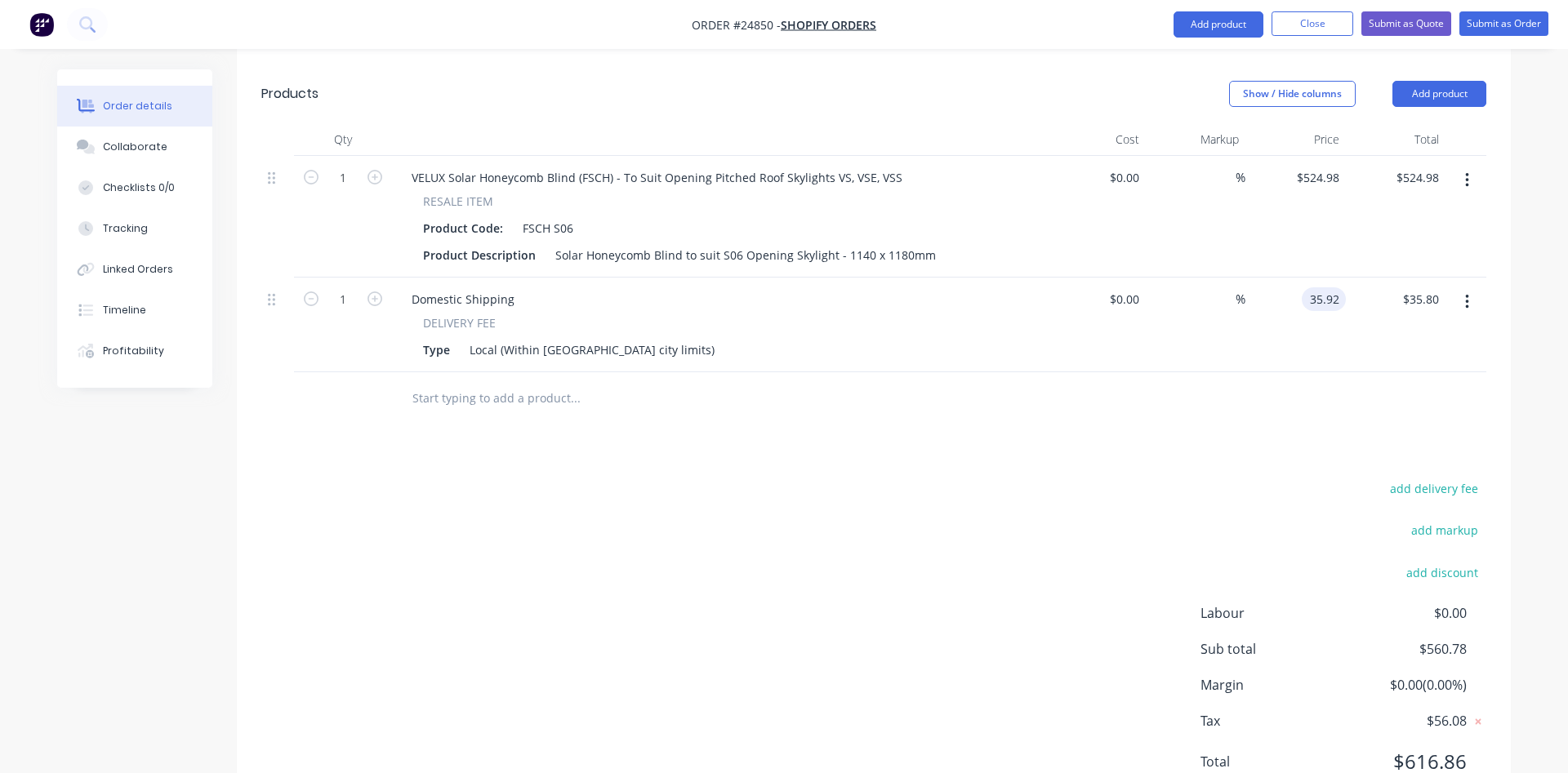
type input "$35.92"
type input "$35.91"
click at [1277, 371] on div "Drawings Add drawing Products Show / Hide columns Add product Qty Cost Markup P…" at bounding box center [874, 411] width 1274 height 812
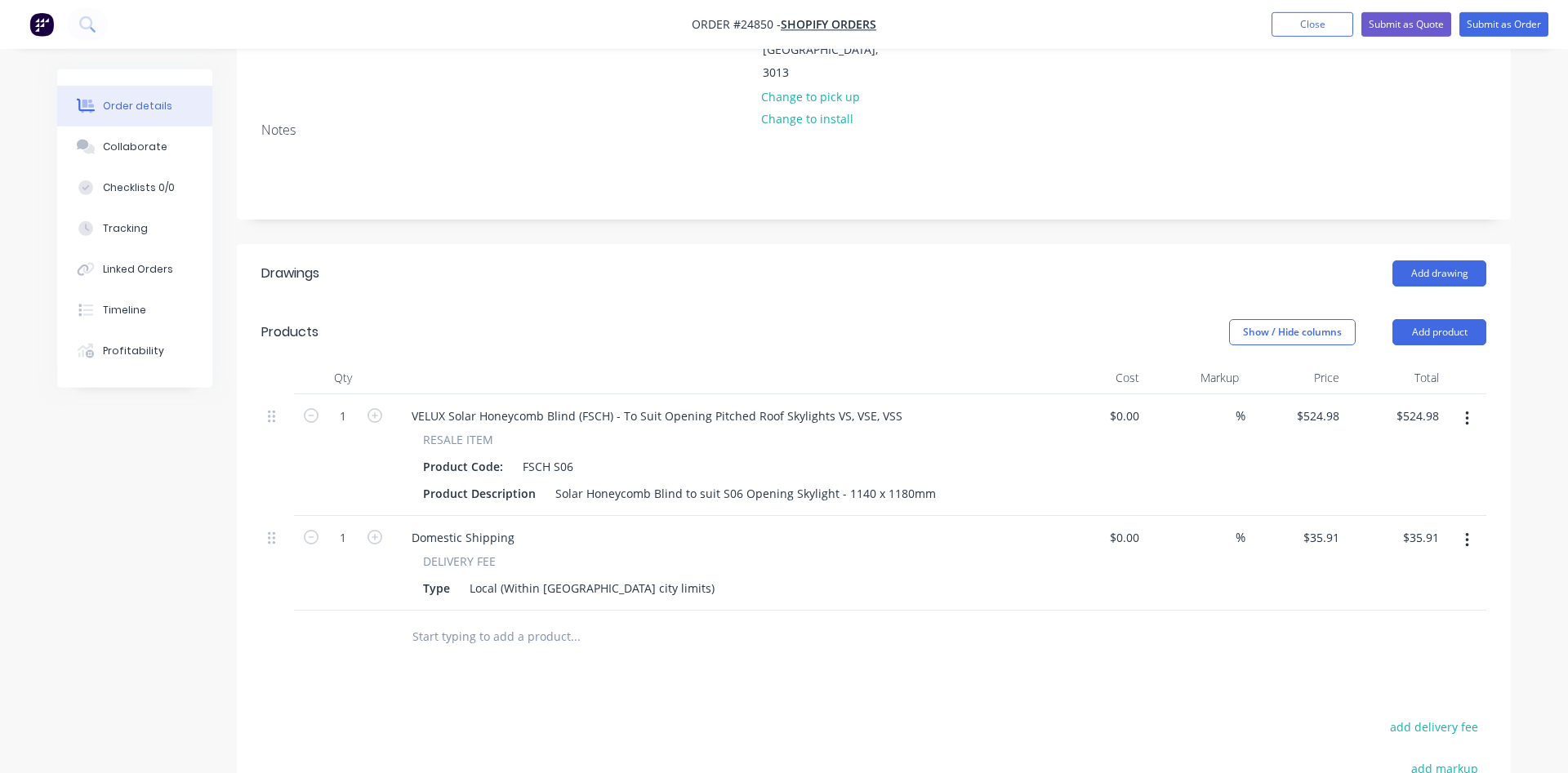
scroll to position [293, 0]
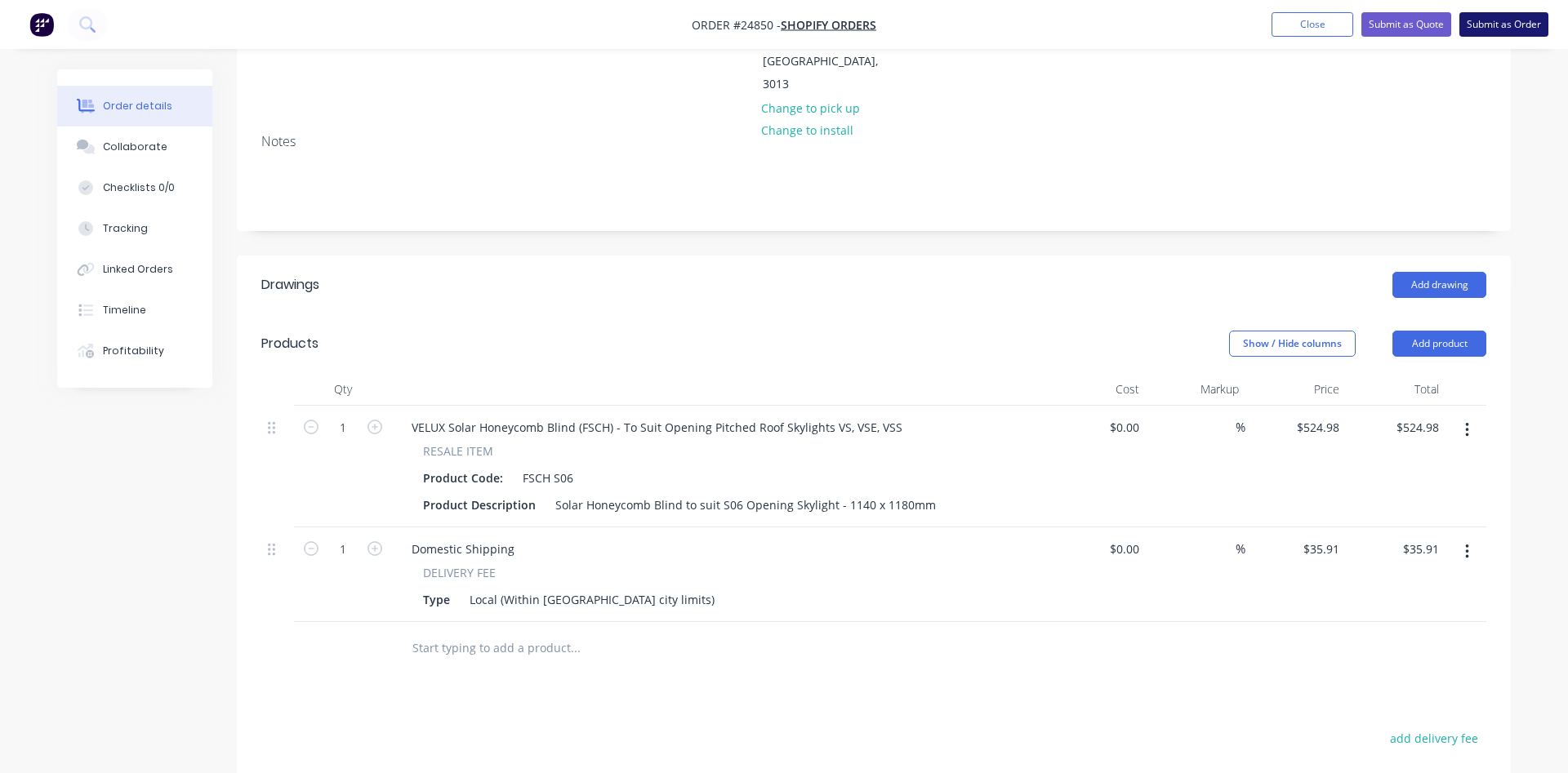
click at [1507, 24] on button "Submit as Order" at bounding box center [1504, 25] width 89 height 25
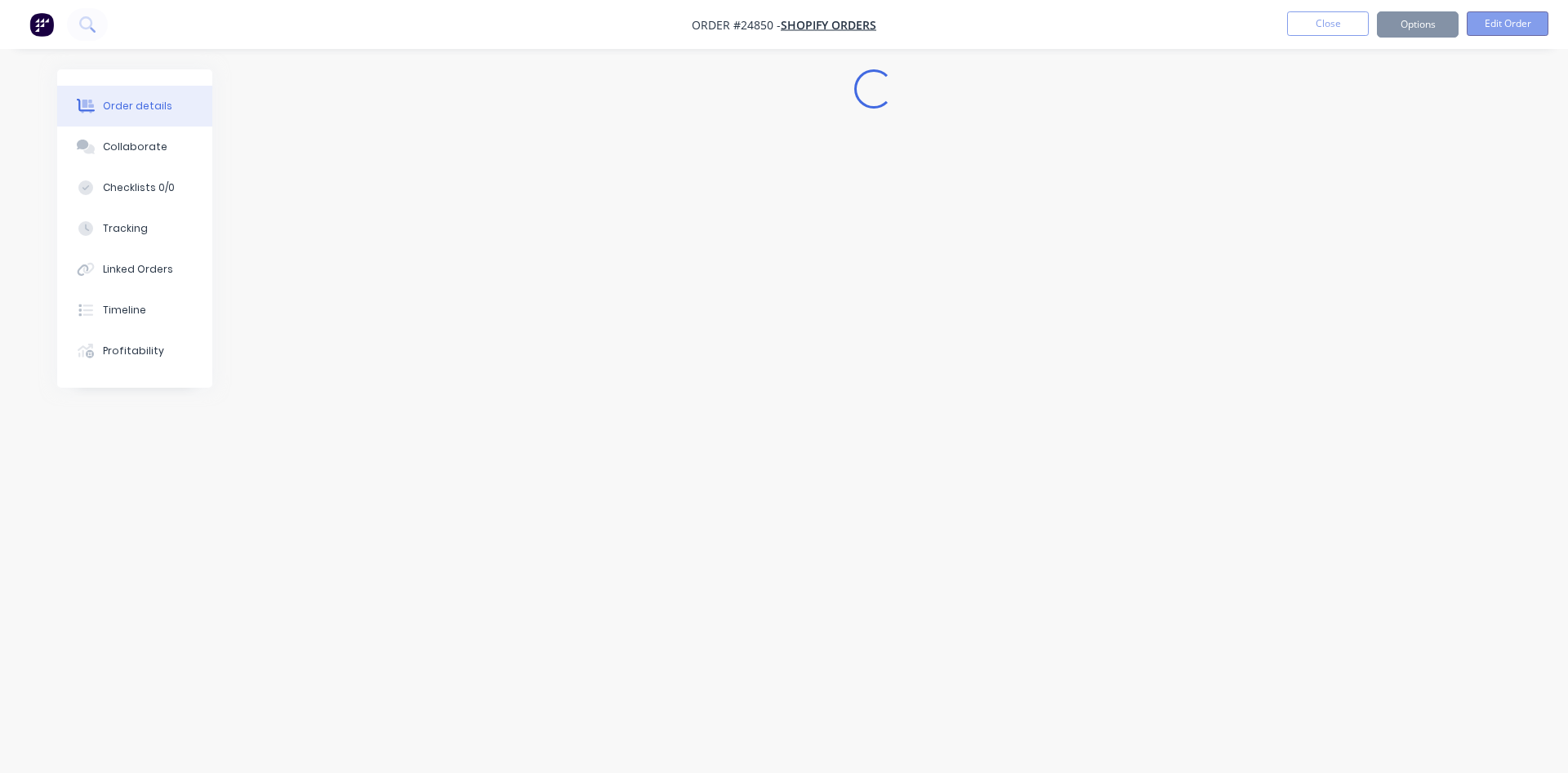
scroll to position [0, 0]
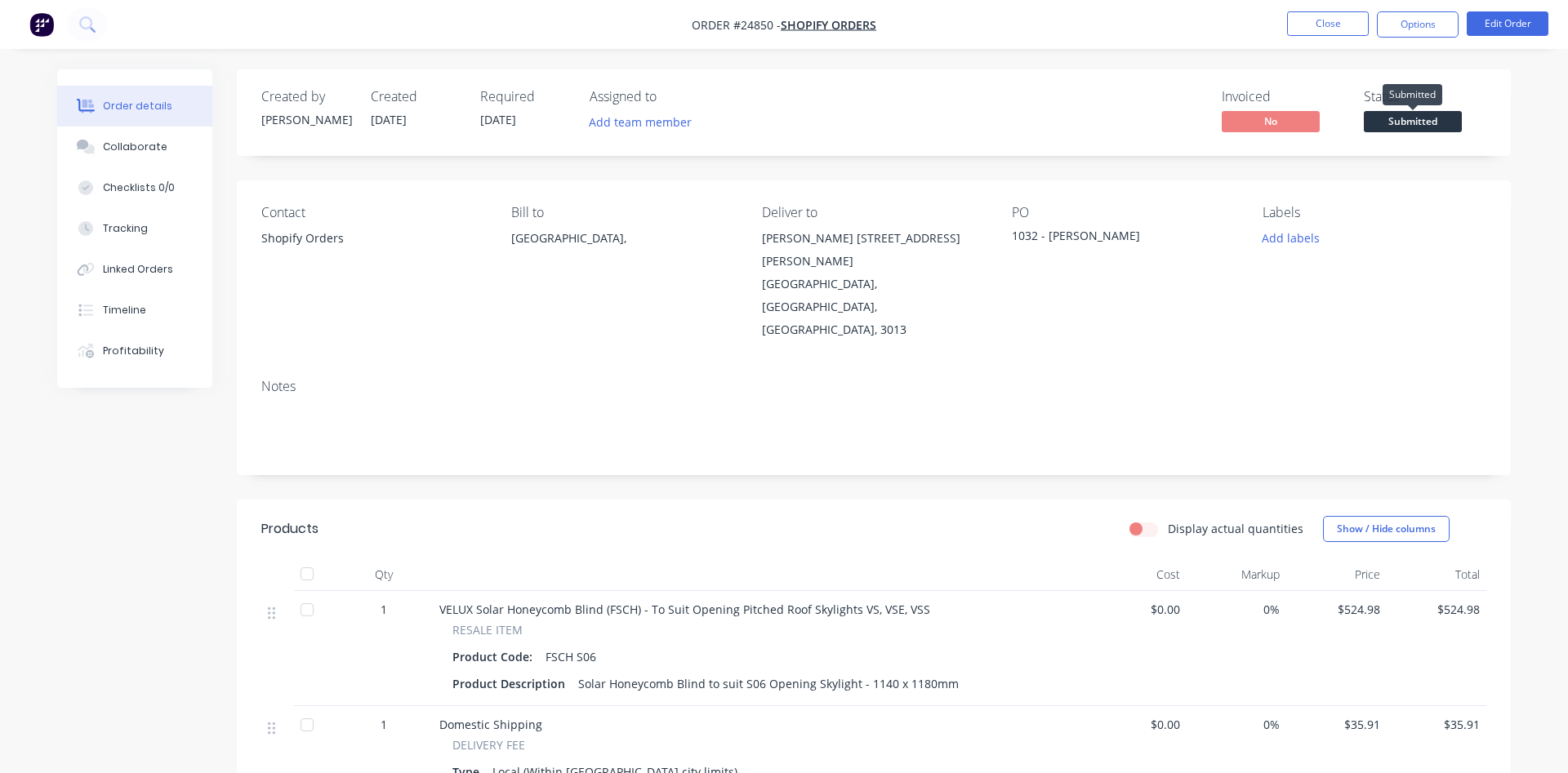
click at [1419, 115] on span "Submitted" at bounding box center [1413, 121] width 98 height 21
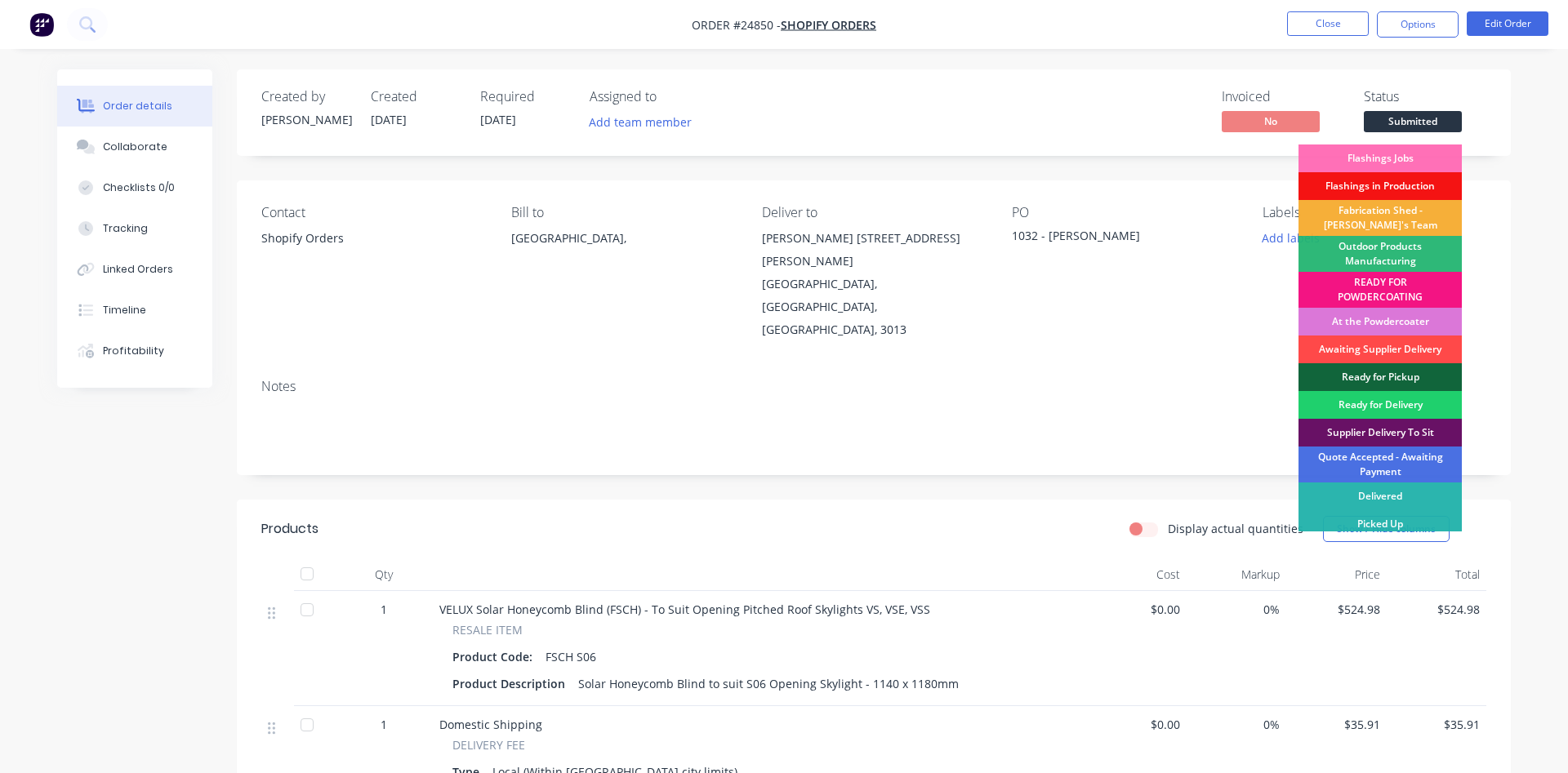
click at [1404, 354] on div "Awaiting Supplier Delivery" at bounding box center [1380, 349] width 164 height 28
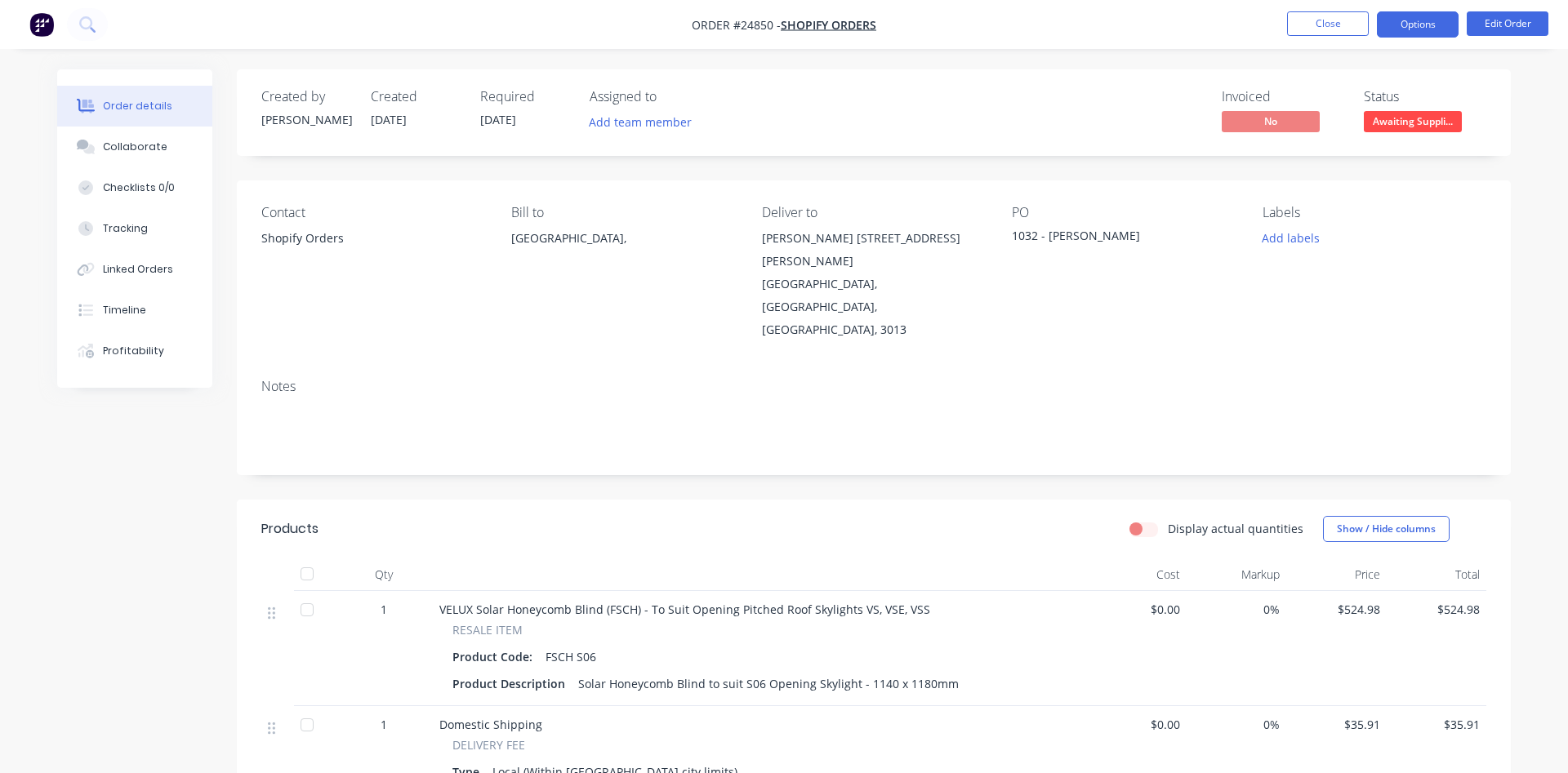
click at [1419, 20] on button "Options" at bounding box center [1418, 25] width 82 height 26
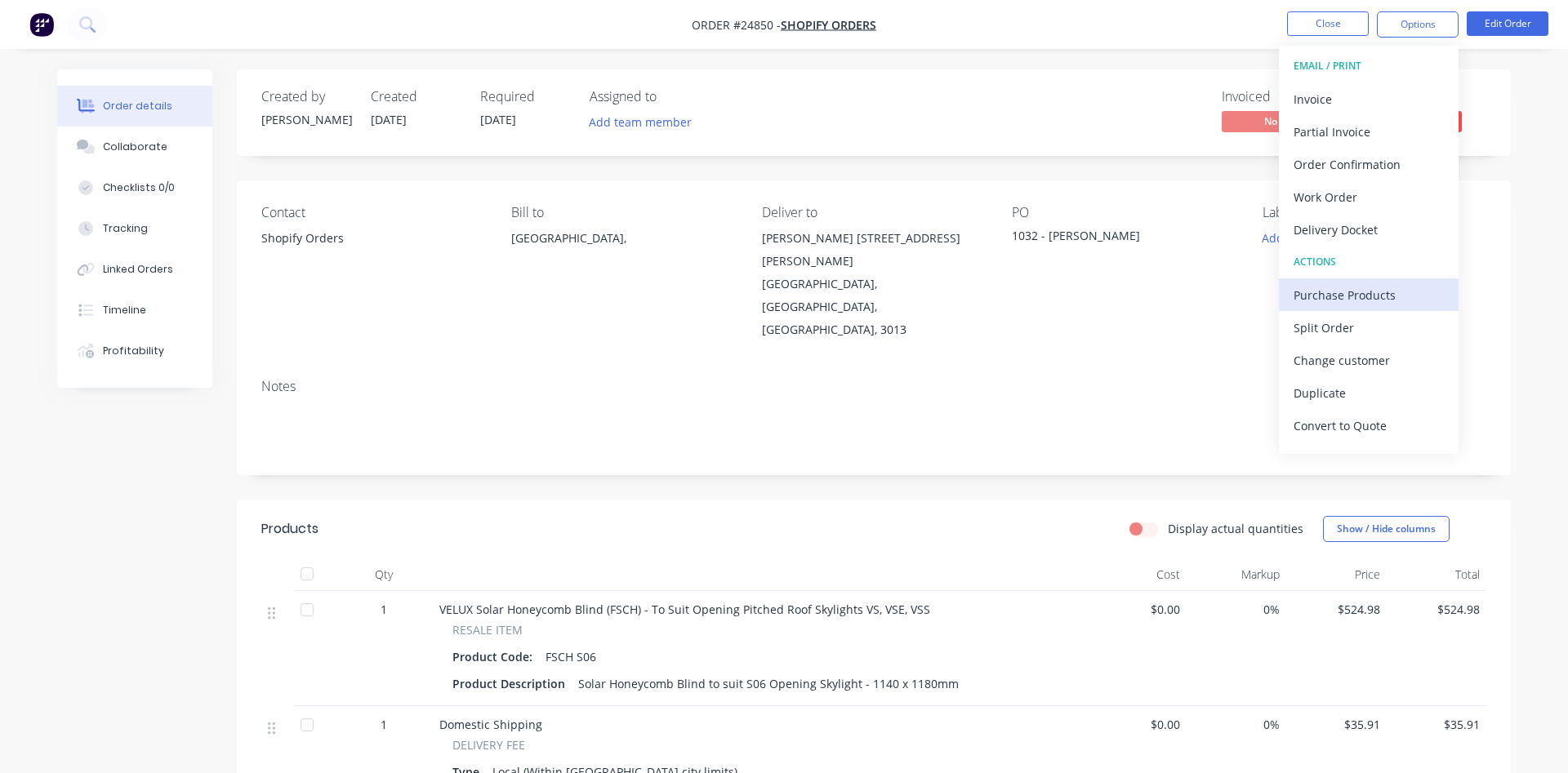
click at [1363, 296] on div "Purchase Products" at bounding box center [1369, 295] width 150 height 24
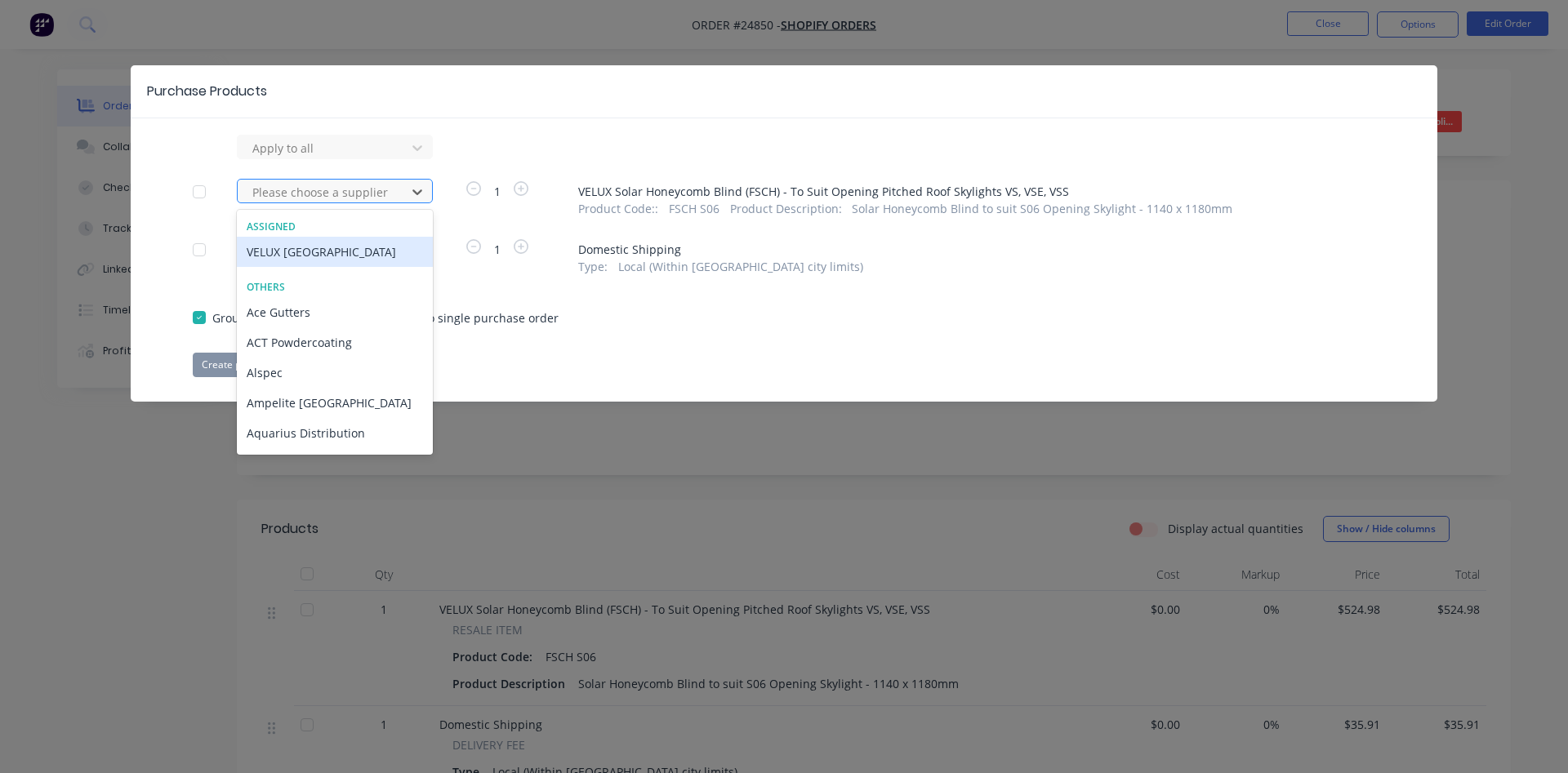
click at [271, 194] on div at bounding box center [325, 192] width 147 height 21
click at [271, 250] on div "VELUX [GEOGRAPHIC_DATA]" at bounding box center [335, 252] width 196 height 31
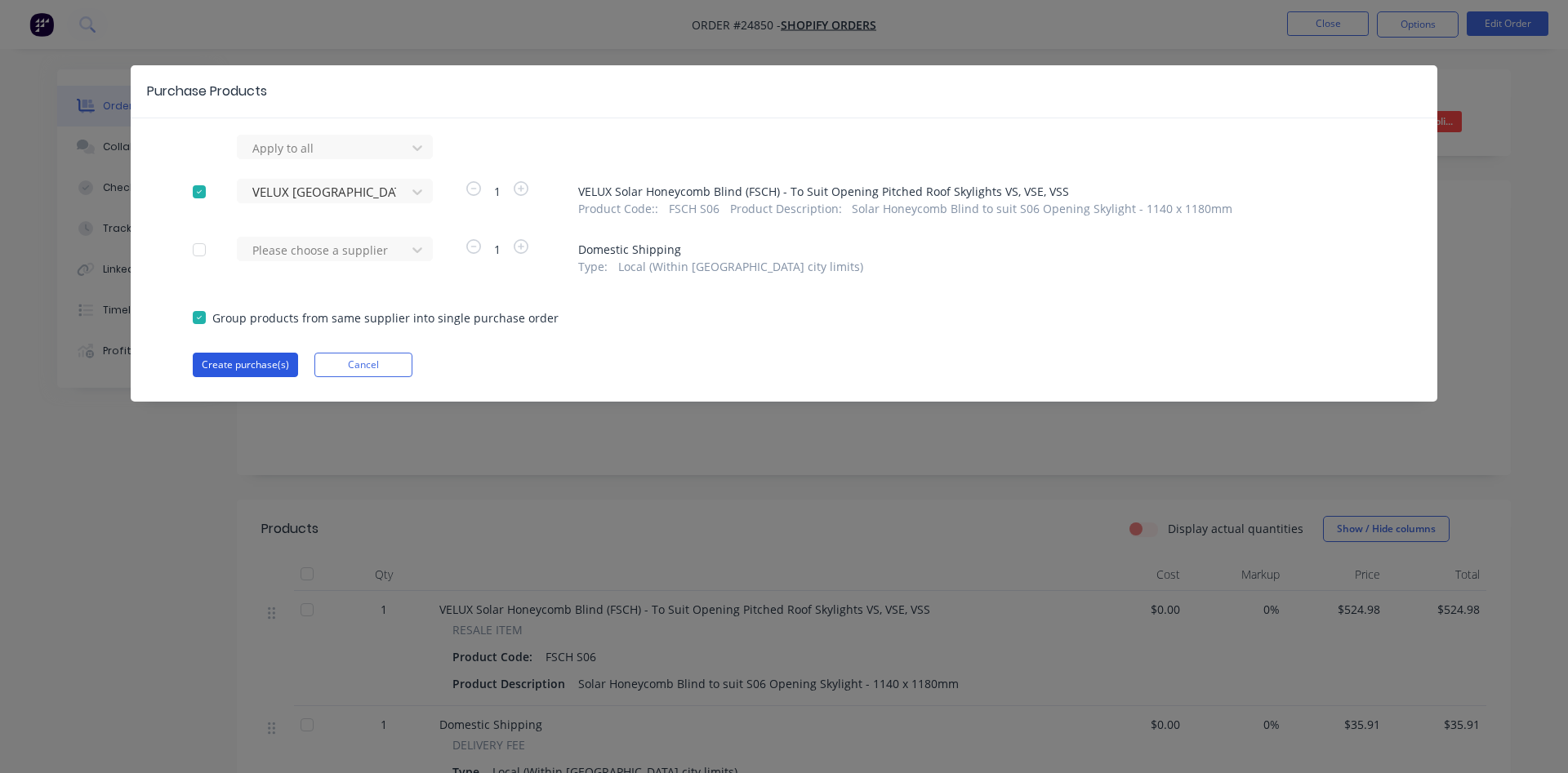
click at [269, 362] on button "Create purchase(s)" at bounding box center [245, 365] width 106 height 25
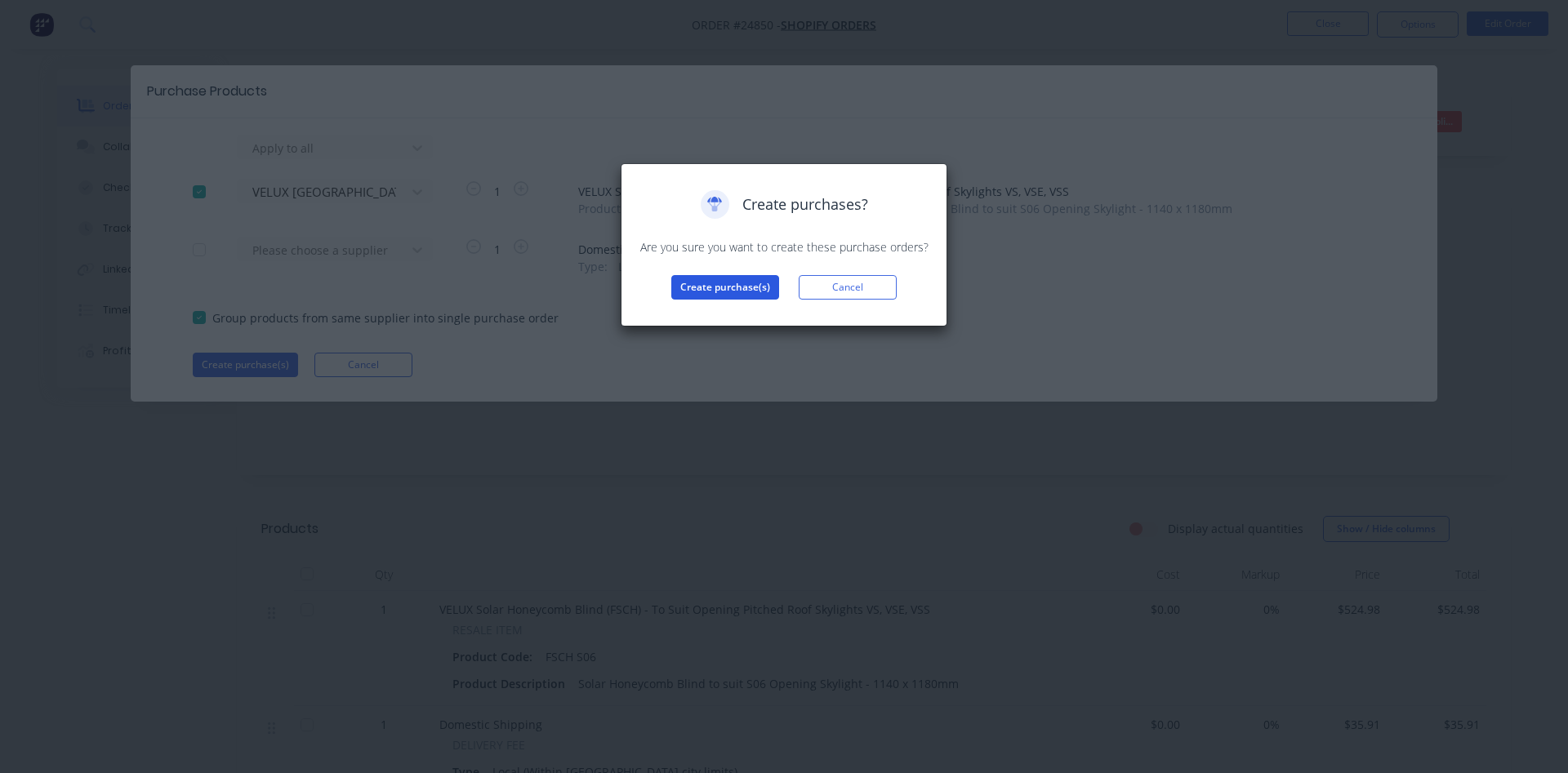
click at [710, 289] on button "Create purchase(s)" at bounding box center [725, 287] width 108 height 25
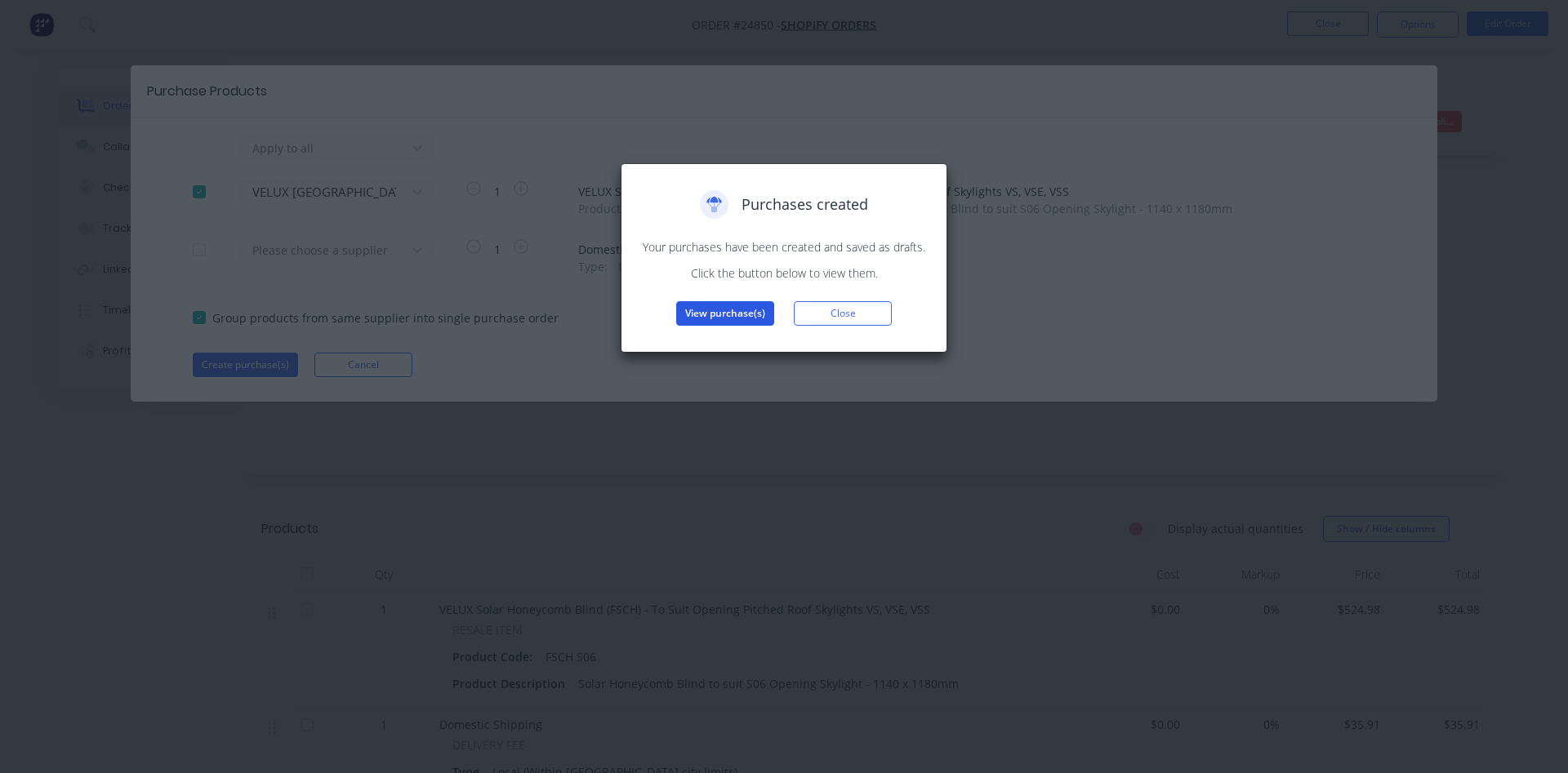
click at [750, 311] on button "View purchase(s)" at bounding box center [725, 314] width 98 height 25
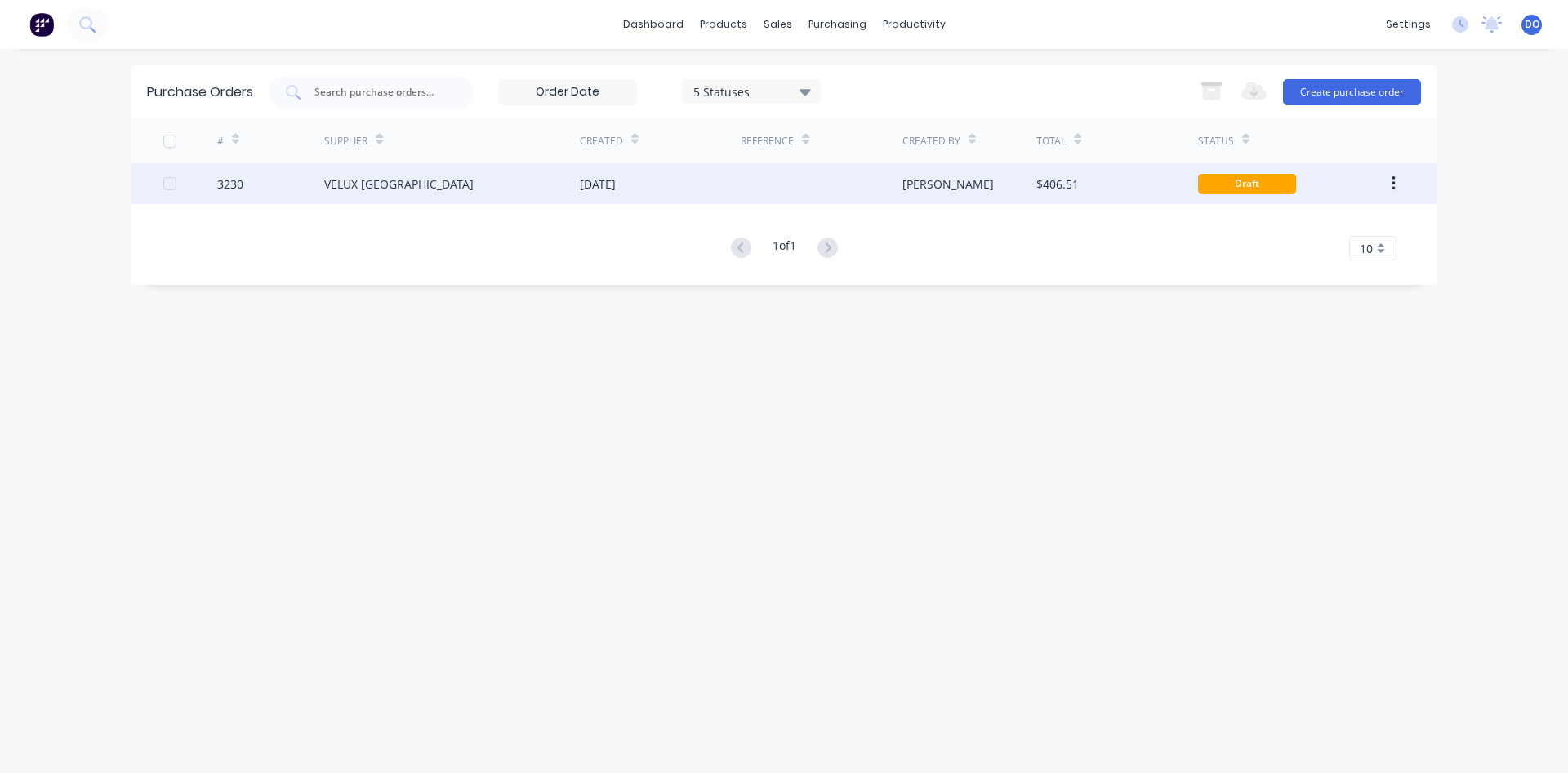
click at [383, 183] on div "VELUX [GEOGRAPHIC_DATA]" at bounding box center [398, 184] width 150 height 17
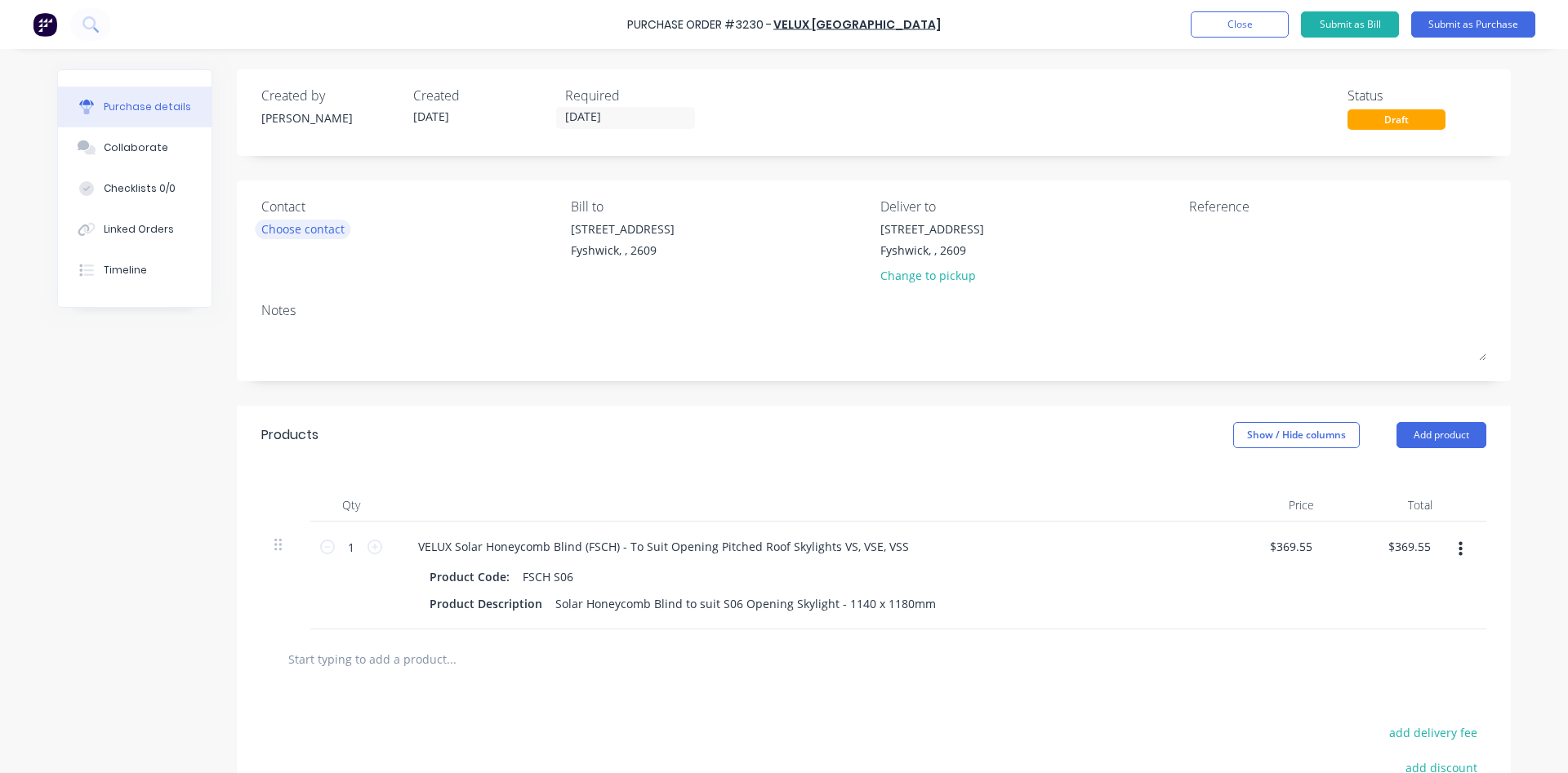
click at [311, 226] on div "Choose contact" at bounding box center [302, 229] width 83 height 17
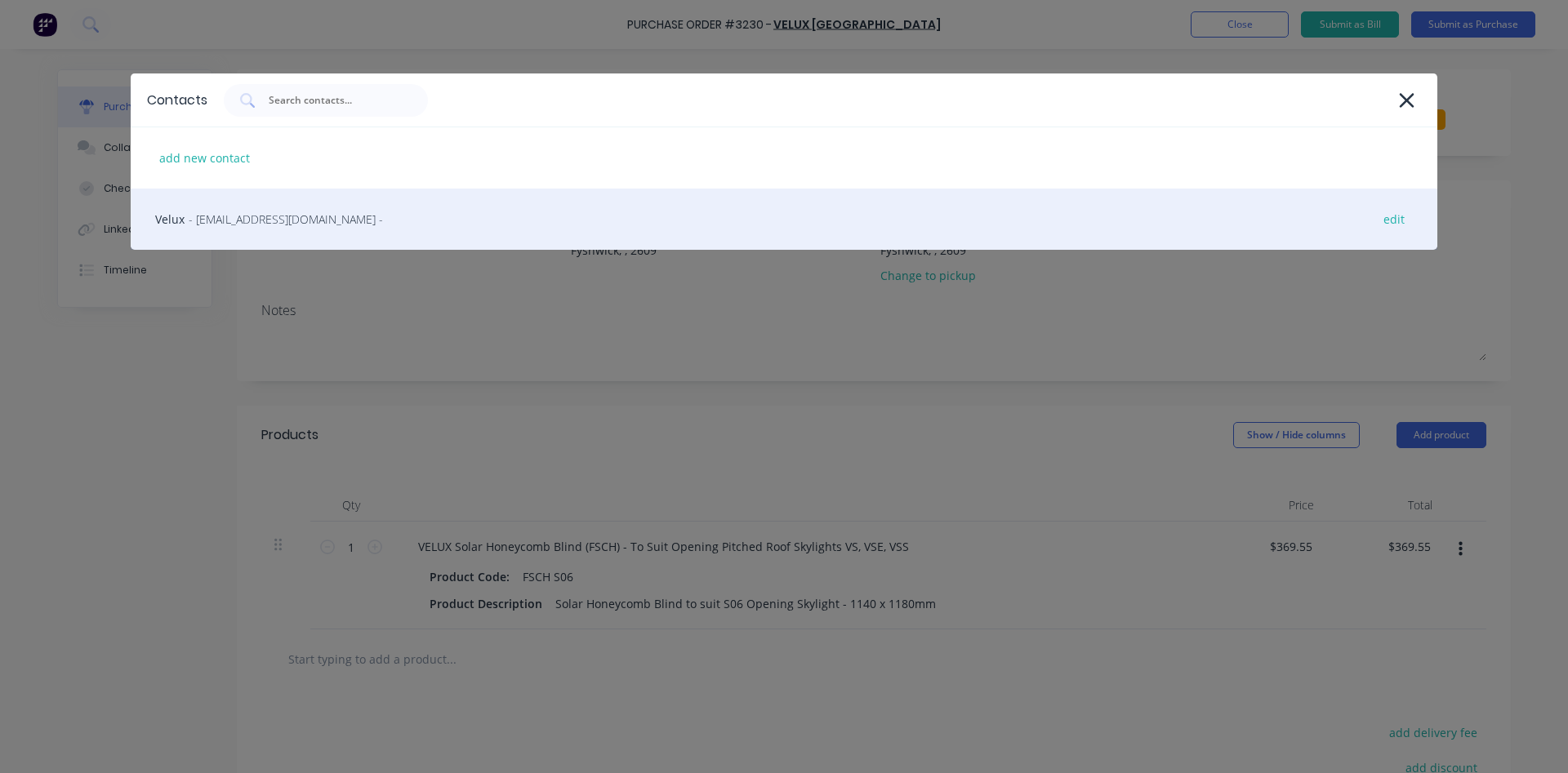
click at [308, 225] on span "- [EMAIL_ADDRESS][DOMAIN_NAME] -" at bounding box center [285, 219] width 194 height 17
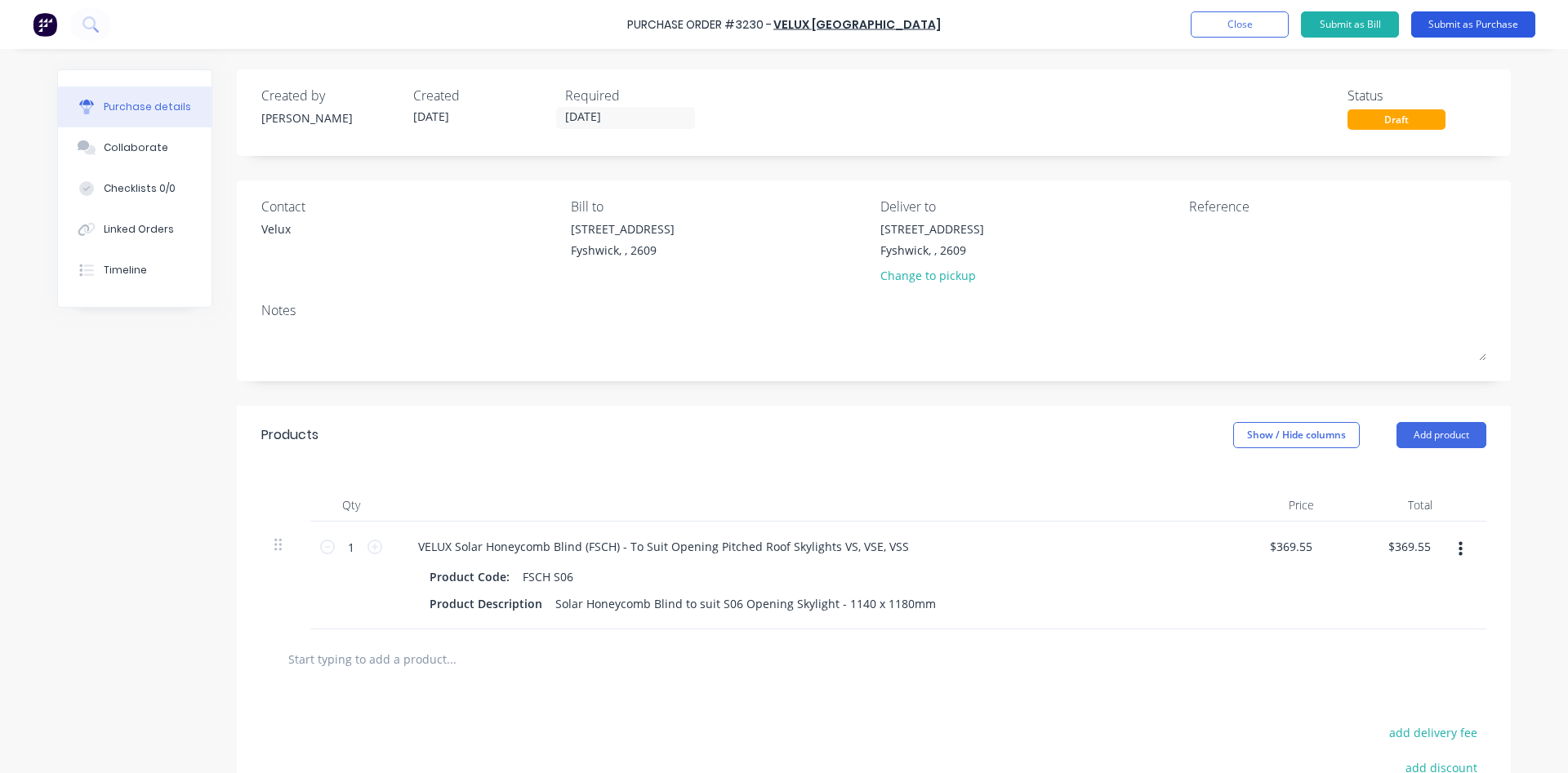
click at [1477, 26] on button "Submit as Purchase" at bounding box center [1473, 25] width 124 height 26
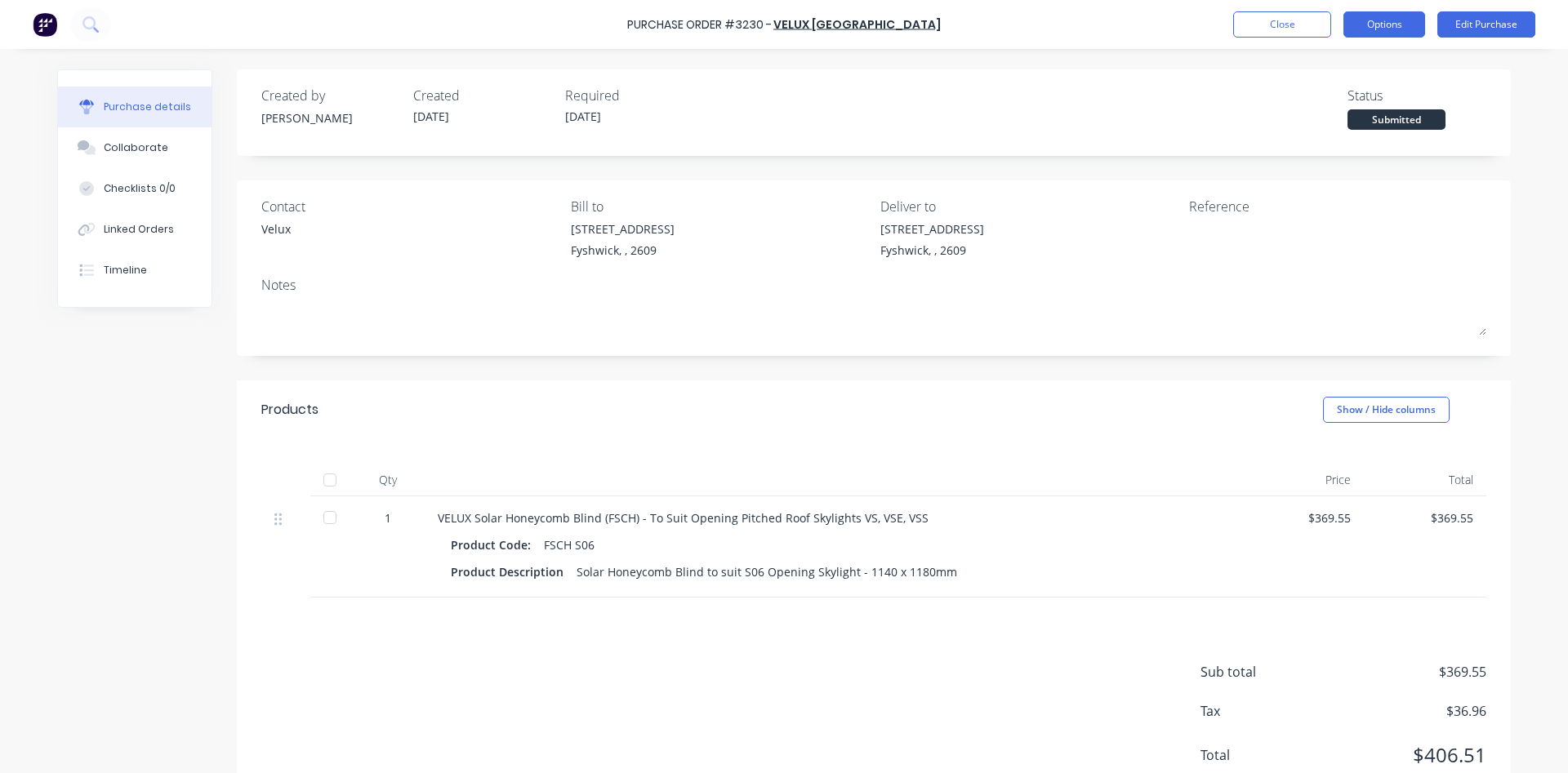
click at [1381, 32] on button "Options" at bounding box center [1384, 25] width 82 height 26
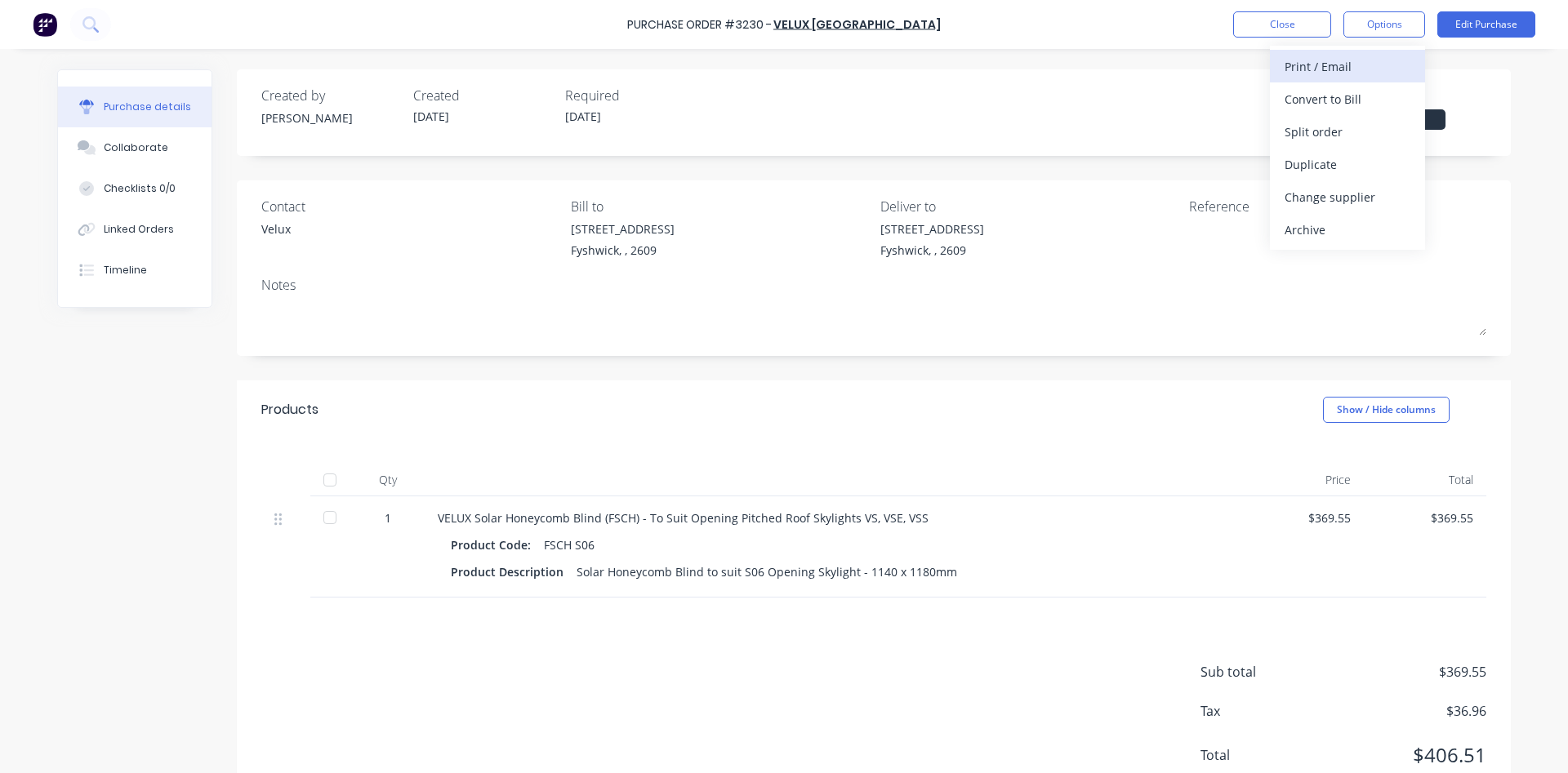
click at [1341, 69] on div "Print / Email" at bounding box center [1347, 66] width 126 height 24
click at [1327, 145] on button "Without pricing" at bounding box center [1347, 131] width 155 height 33
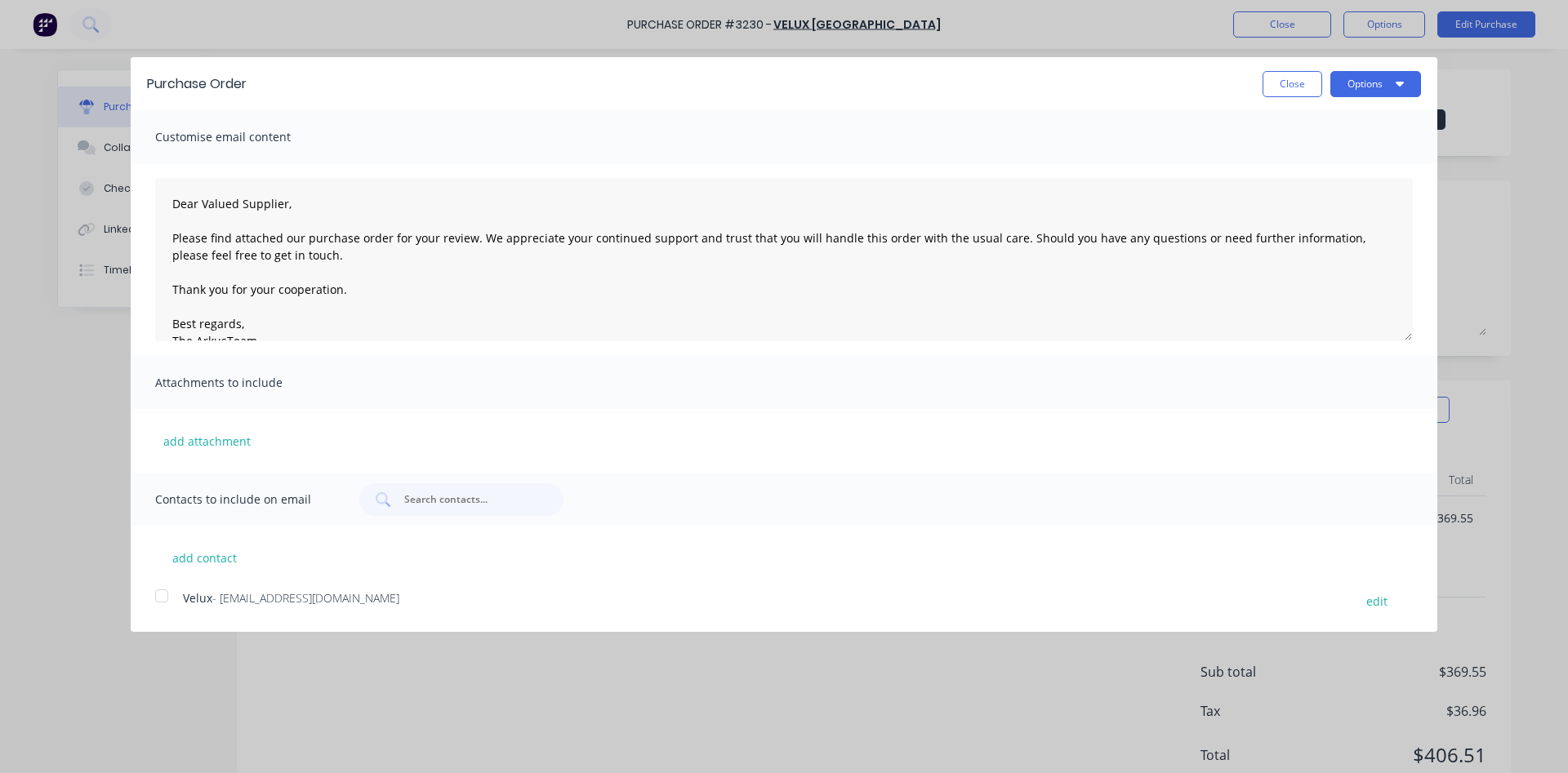
click at [166, 600] on div at bounding box center [162, 596] width 33 height 33
click at [1355, 84] on button "Options" at bounding box center [1376, 84] width 91 height 26
click at [1308, 154] on div "Email" at bounding box center [1343, 158] width 126 height 24
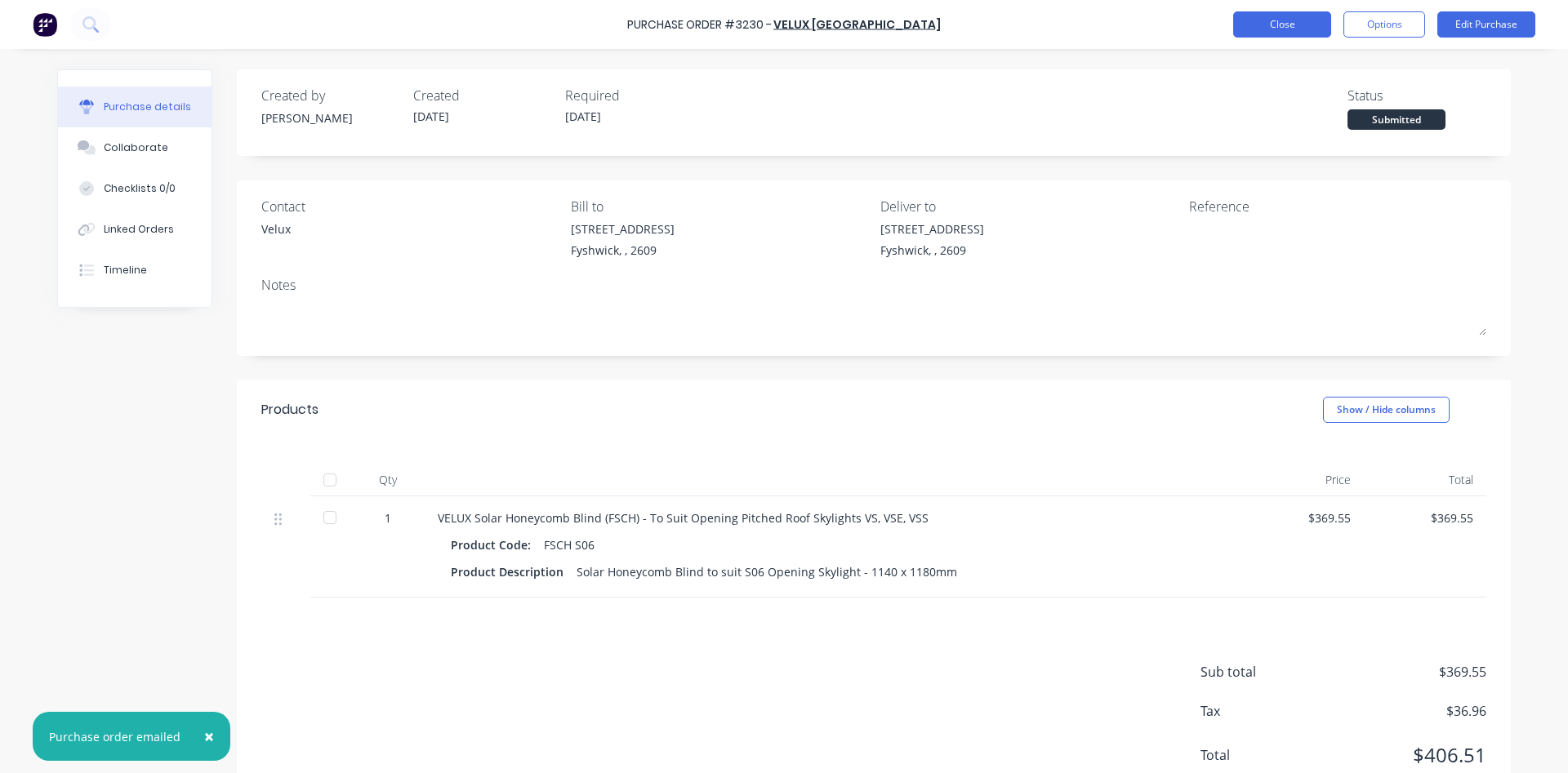
click at [1266, 24] on button "Close" at bounding box center [1282, 25] width 98 height 26
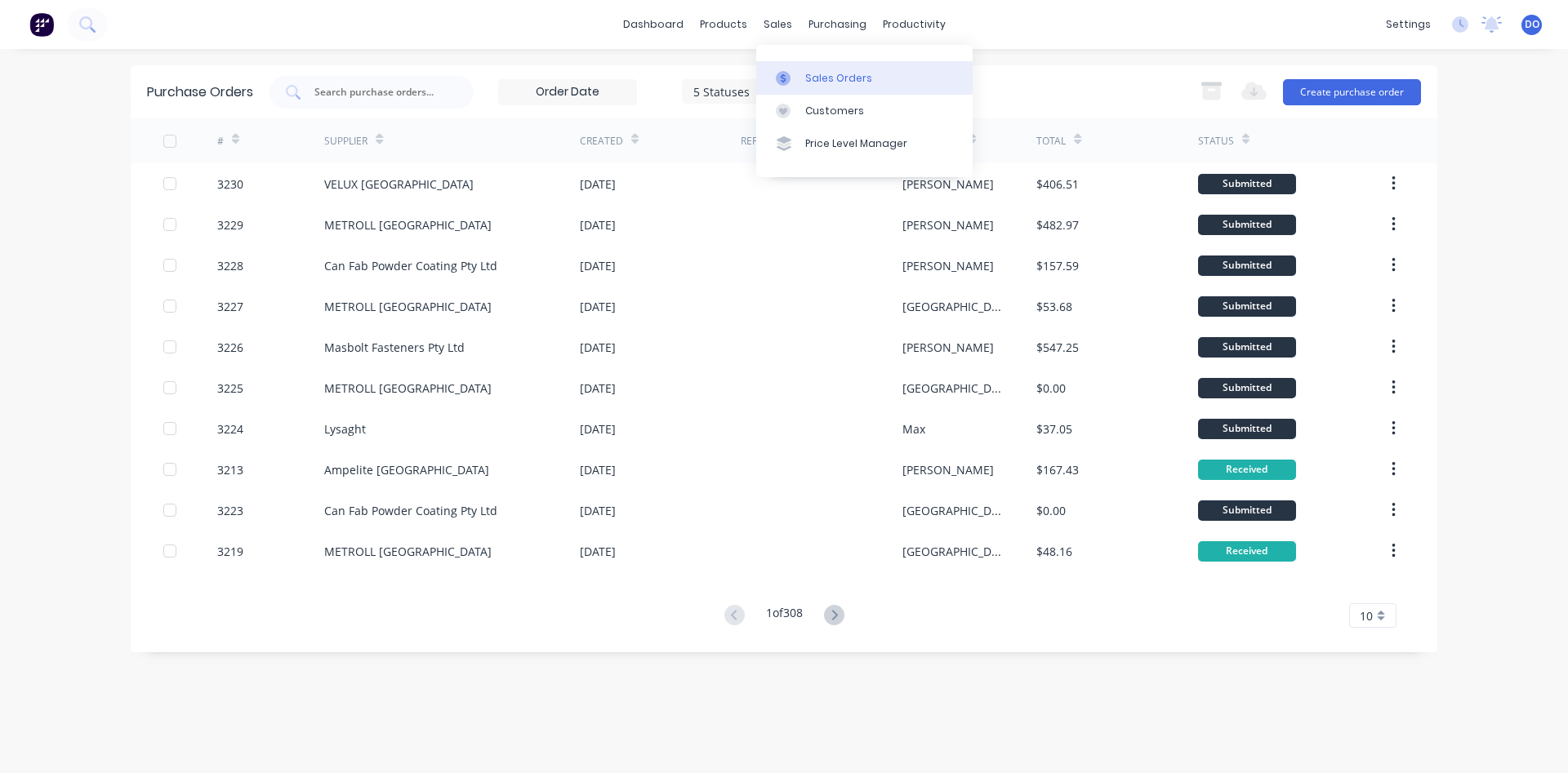
click at [829, 78] on div "Sales Orders" at bounding box center [839, 78] width 67 height 15
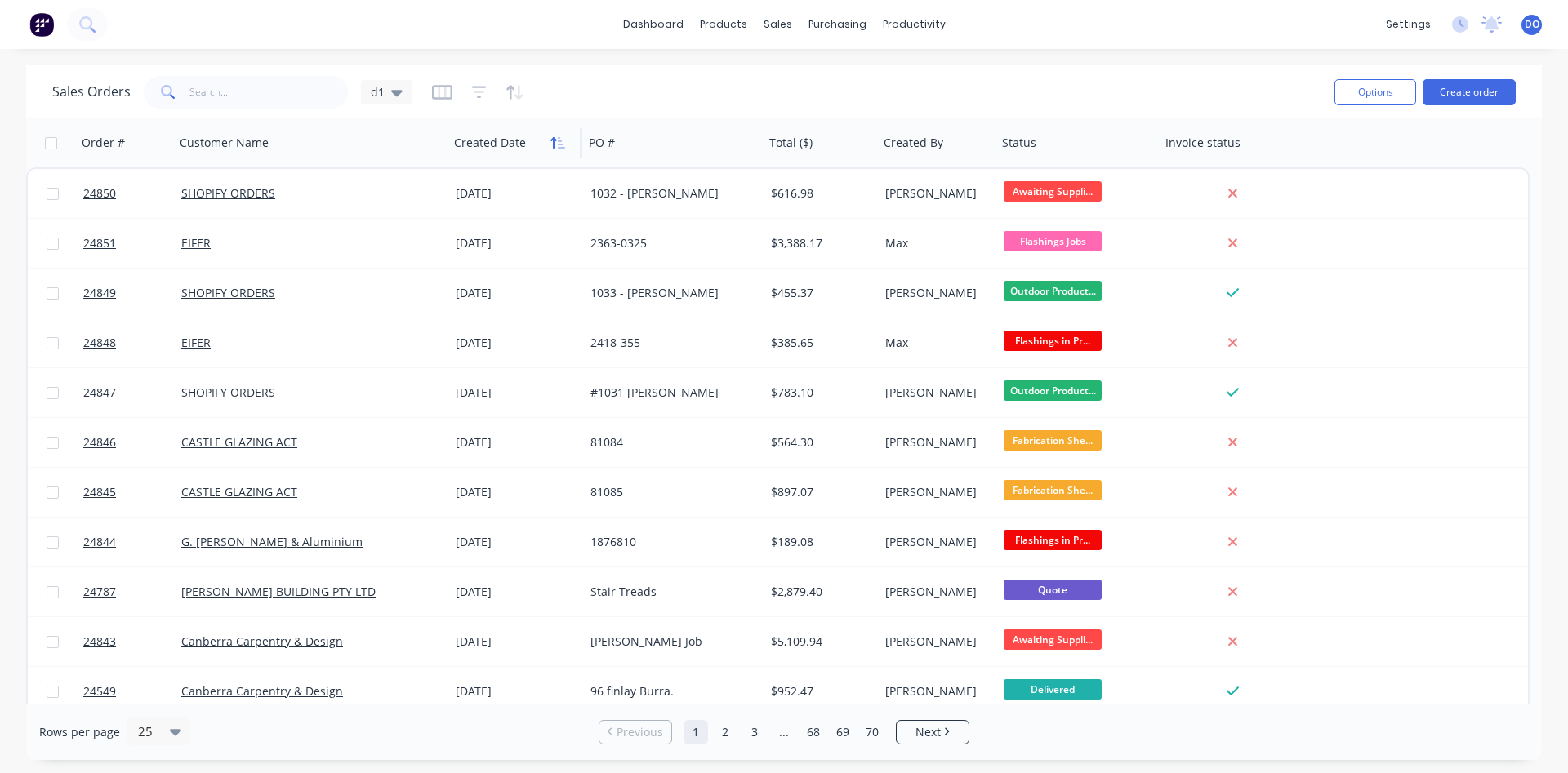
click at [558, 145] on icon "button" at bounding box center [561, 143] width 7 height 12
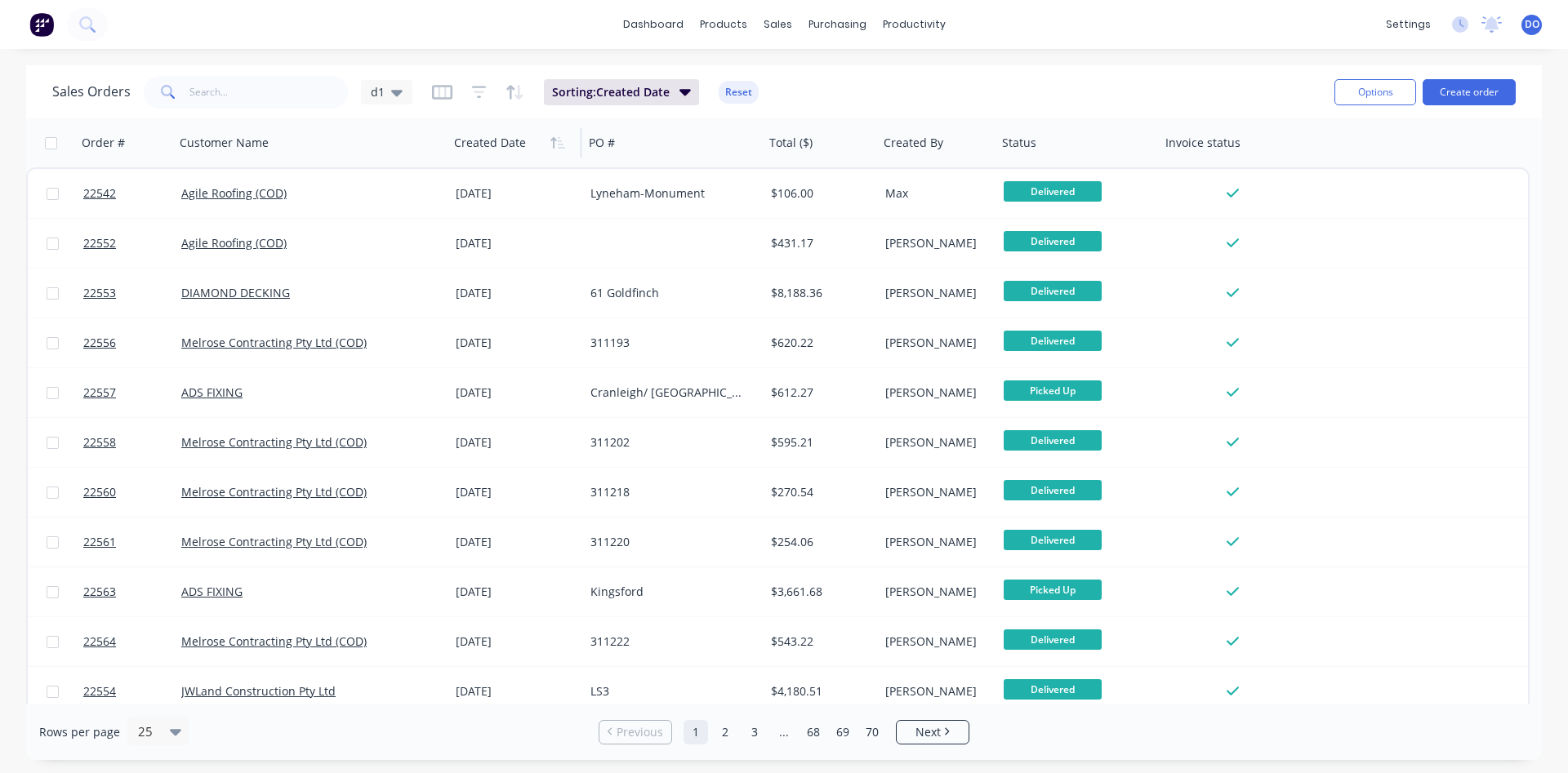
click at [558, 145] on icon "button" at bounding box center [561, 143] width 7 height 12
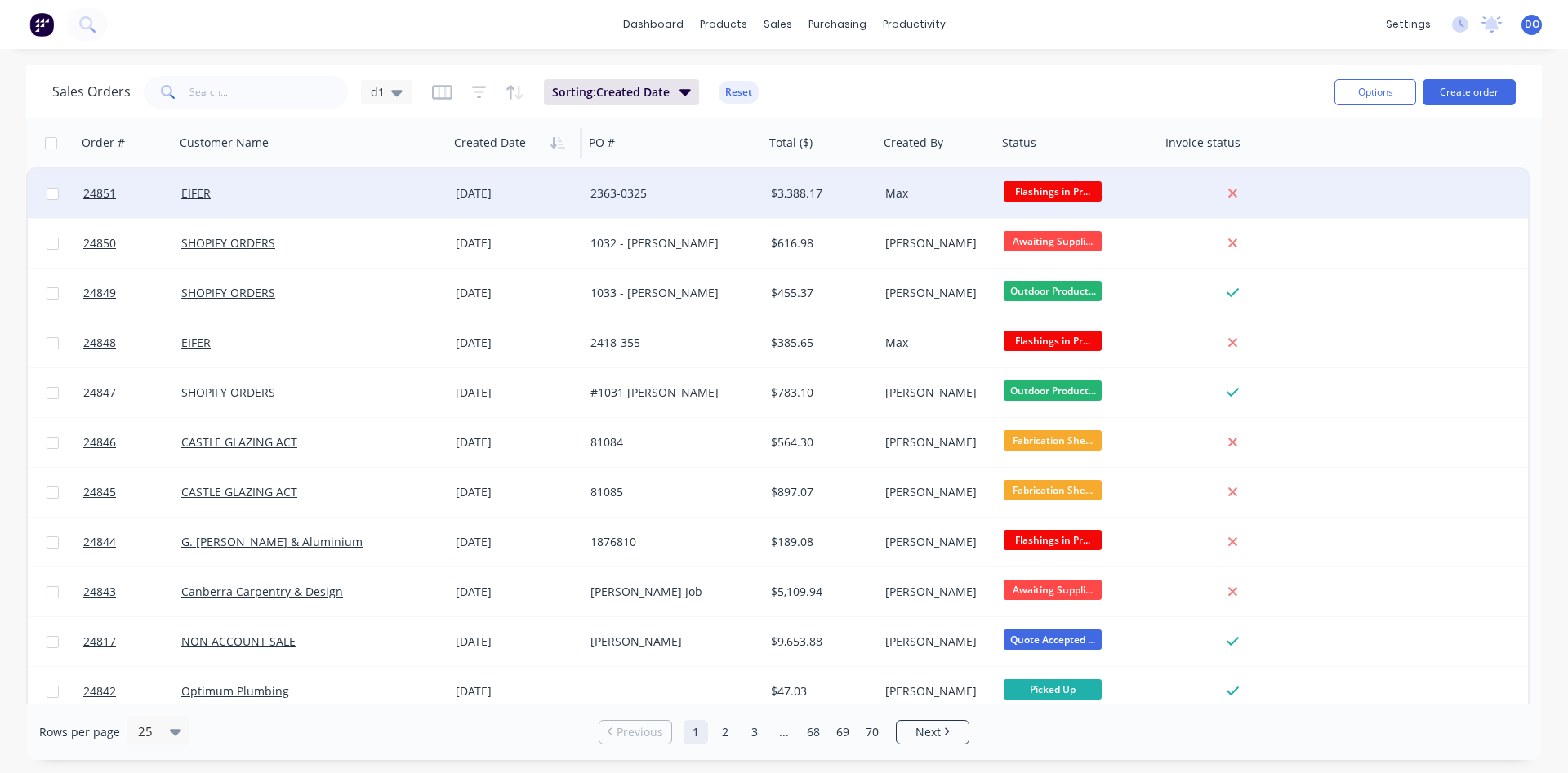
click at [684, 183] on div "2363-0325" at bounding box center [674, 193] width 180 height 49
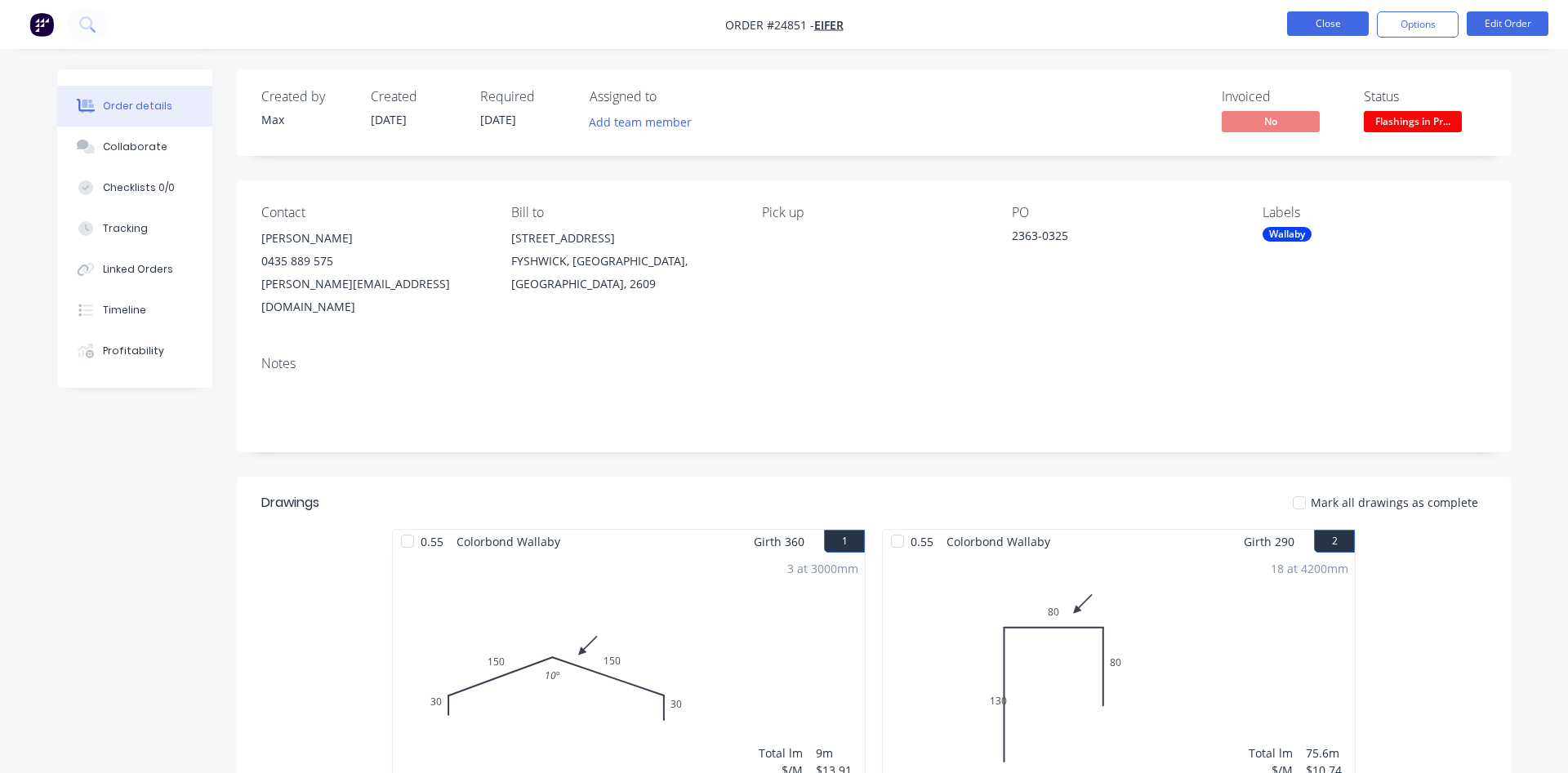
click at [1328, 26] on button "Close" at bounding box center [1328, 24] width 82 height 25
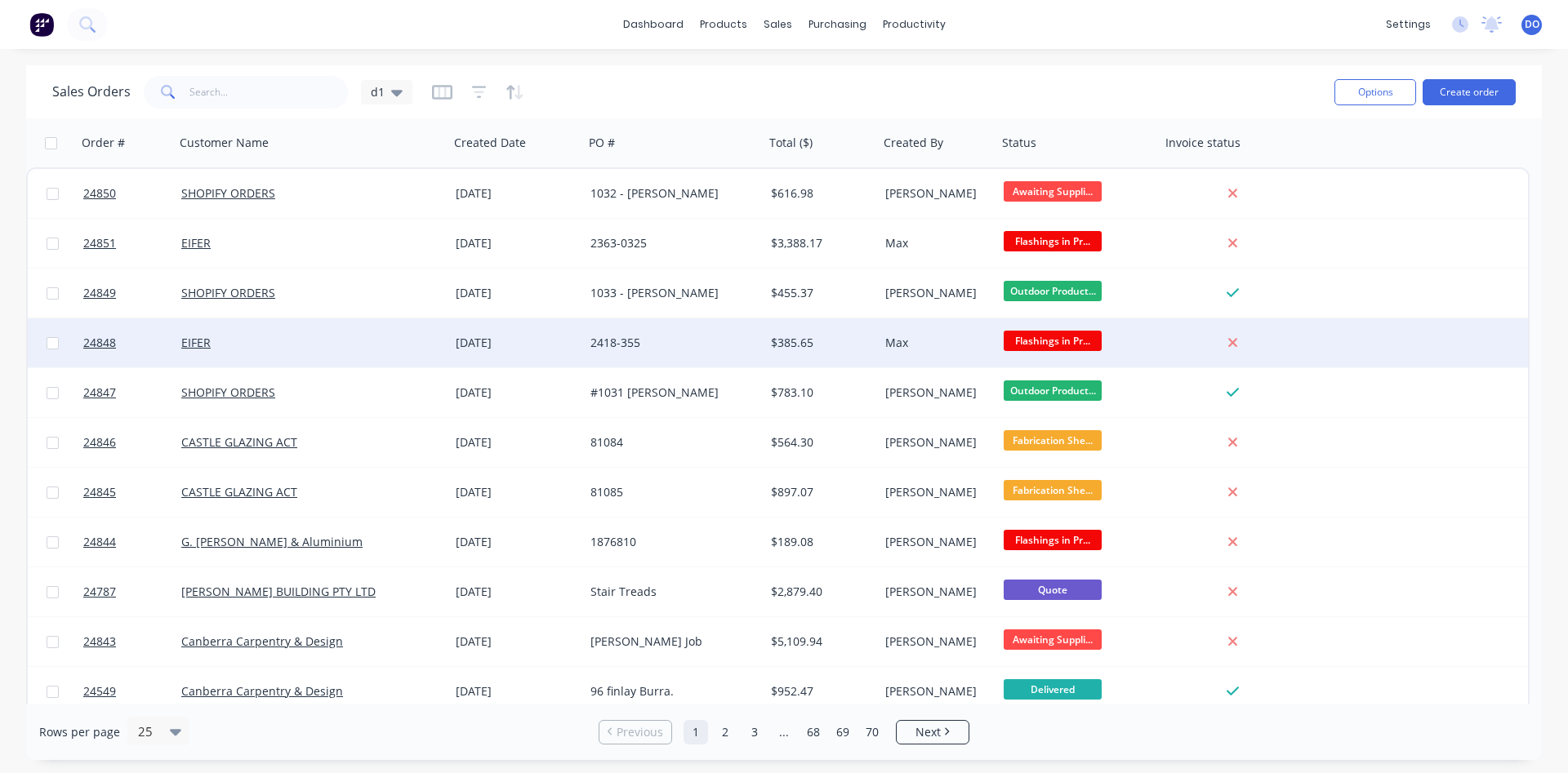
click at [501, 338] on div "[DATE]" at bounding box center [516, 343] width 121 height 17
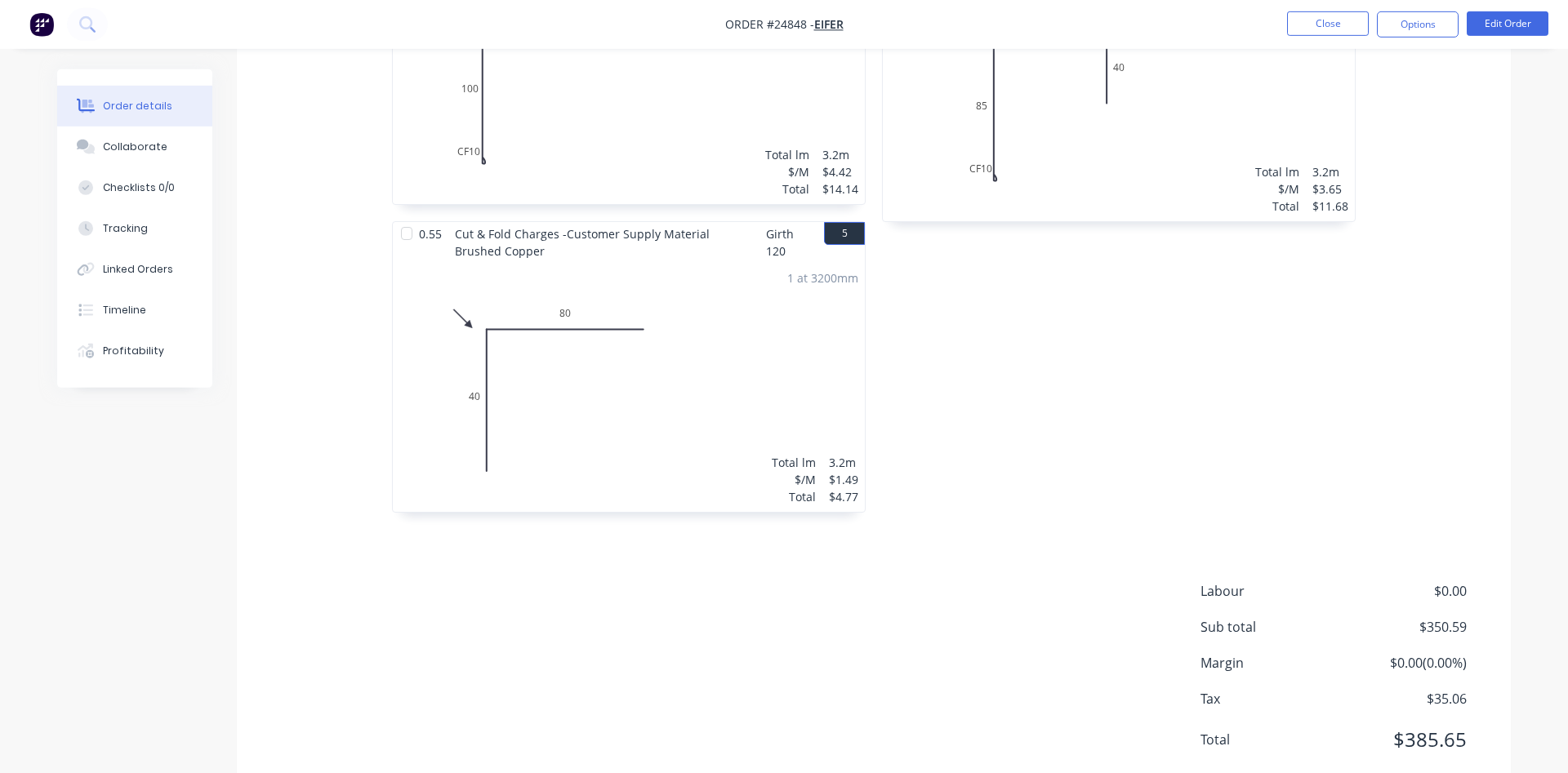
scroll to position [930, 0]
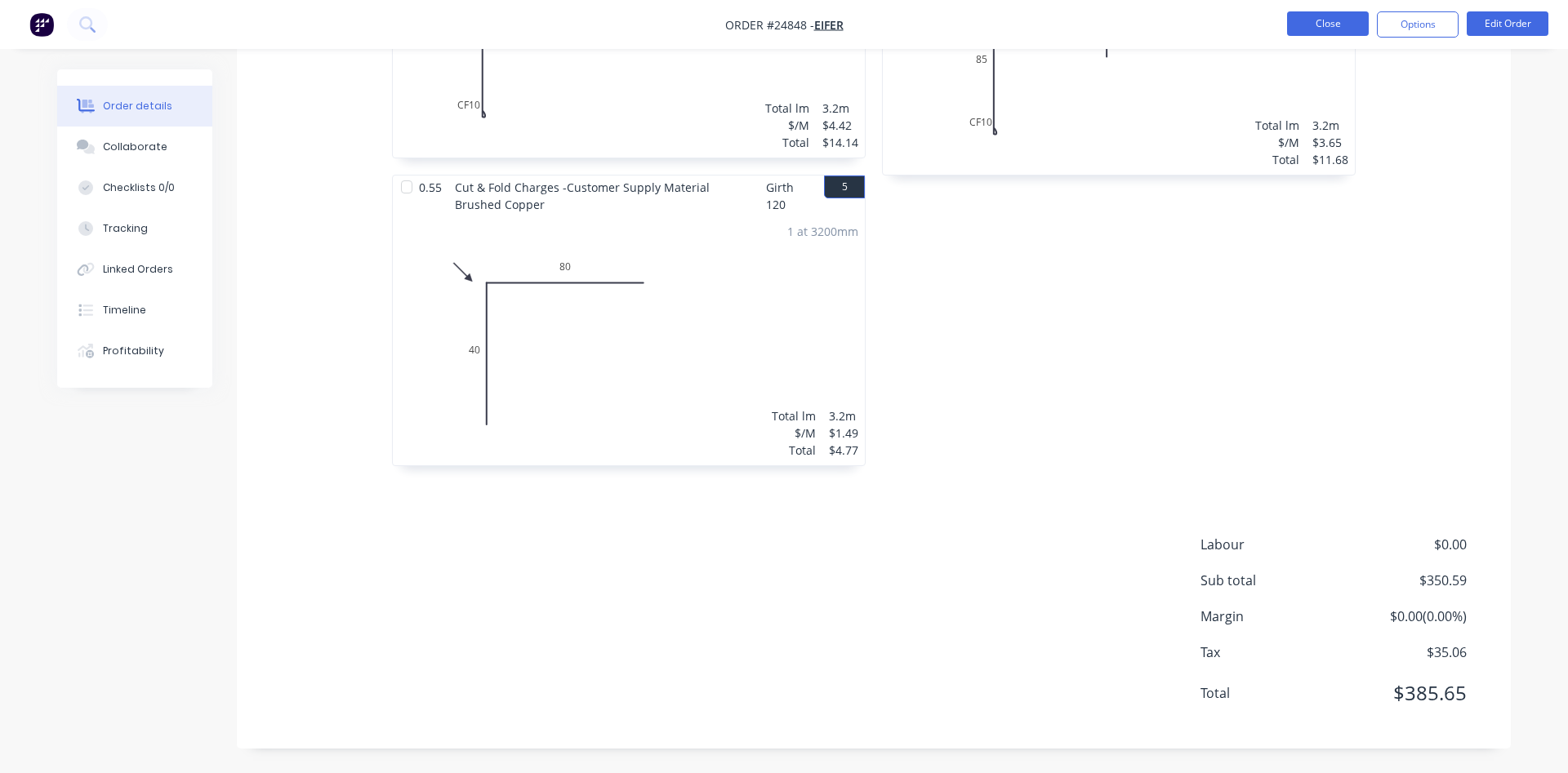
click at [1327, 24] on button "Close" at bounding box center [1328, 24] width 82 height 25
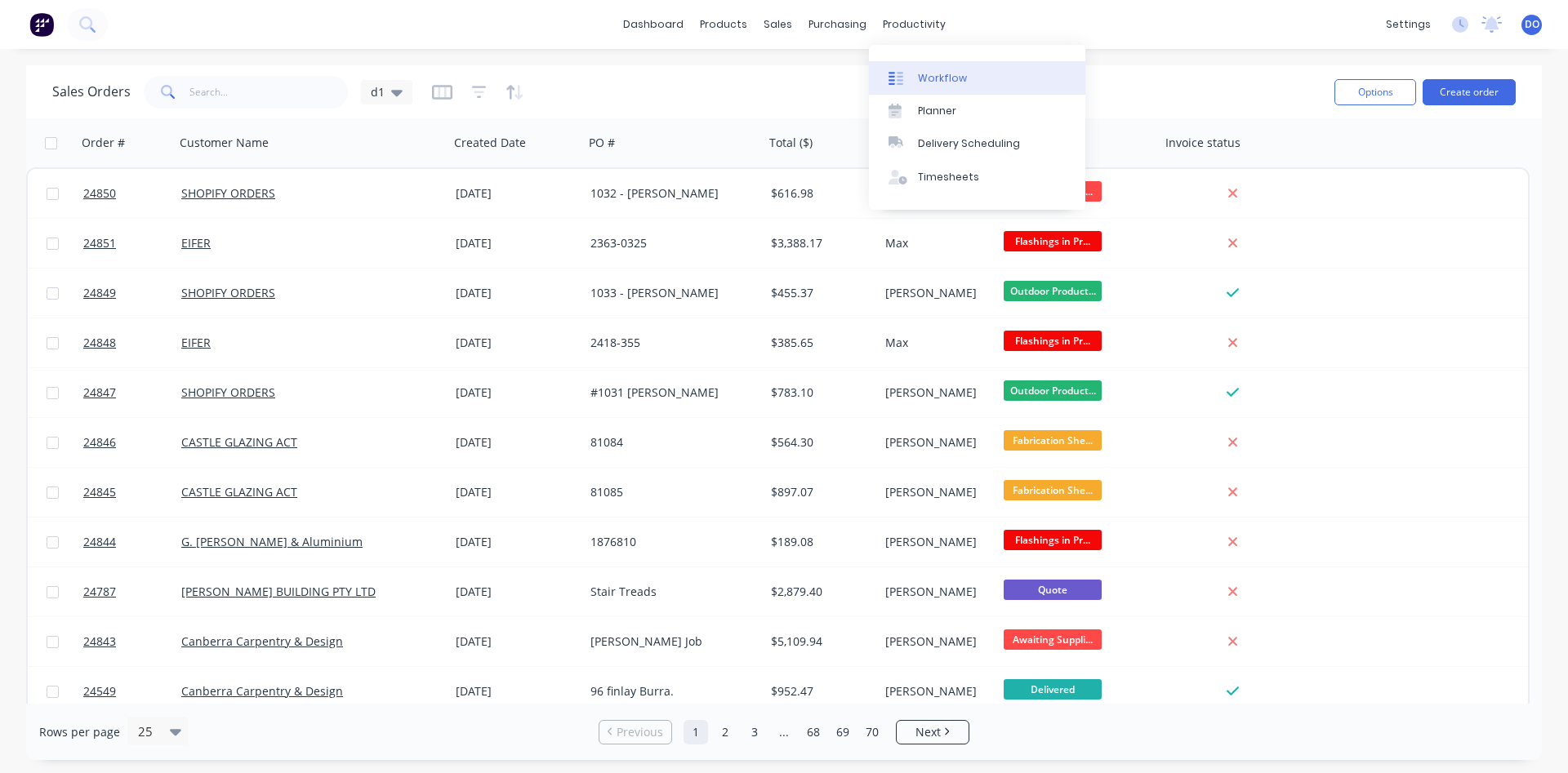
click at [951, 78] on div "Workflow" at bounding box center [942, 78] width 49 height 15
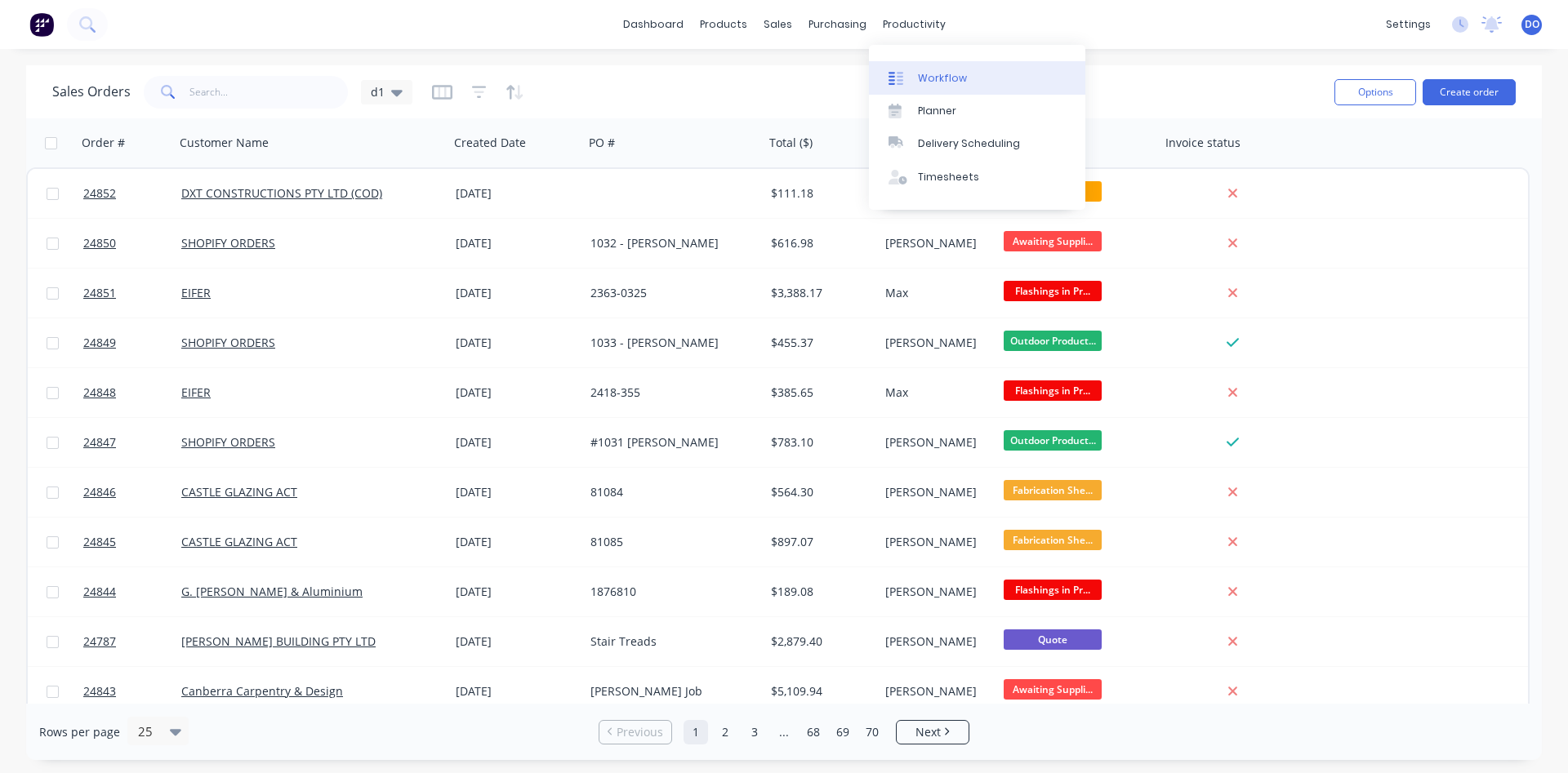
click at [949, 79] on div "Workflow" at bounding box center [942, 78] width 49 height 15
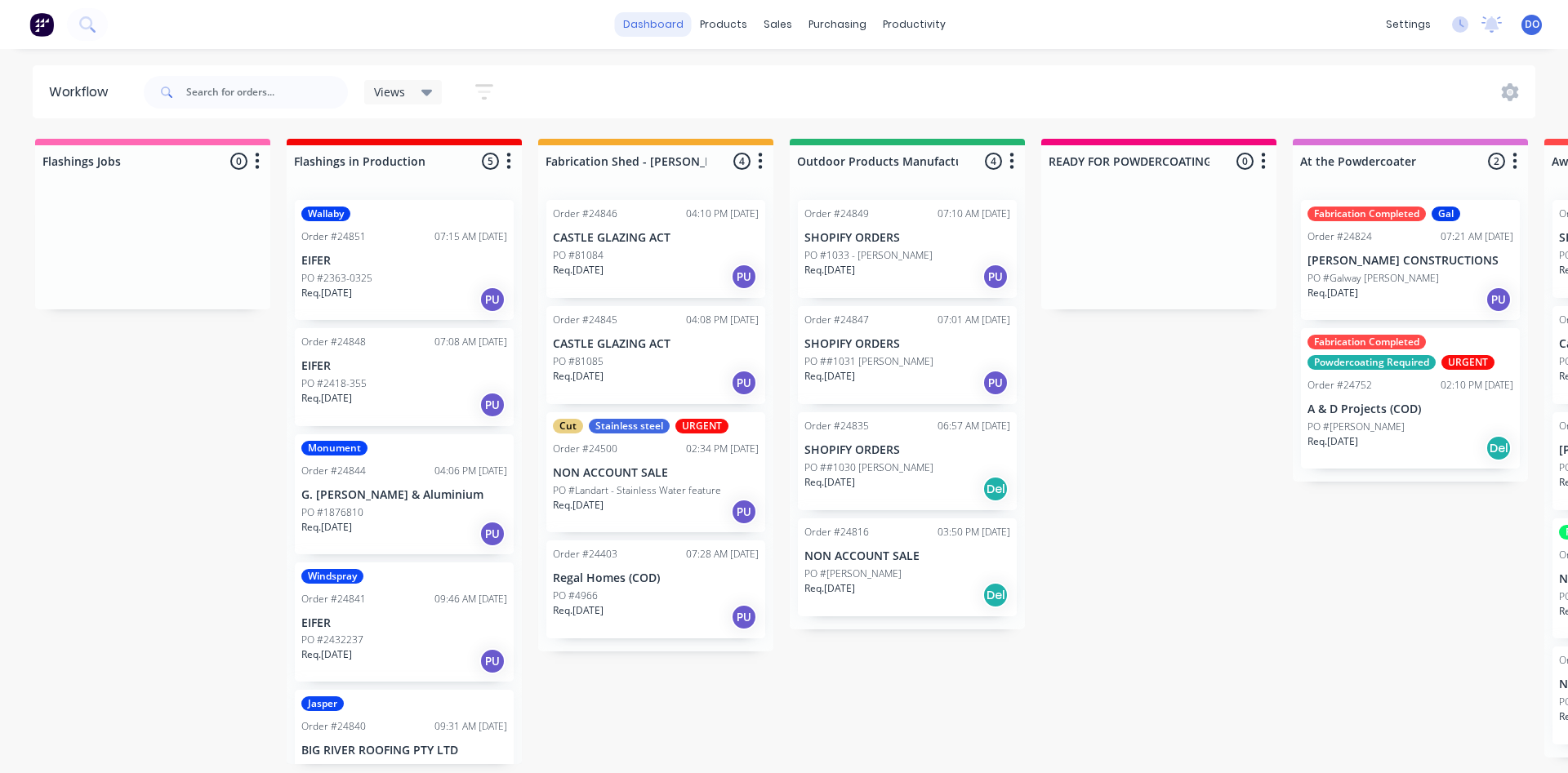
click at [669, 24] on link "dashboard" at bounding box center [653, 25] width 77 height 25
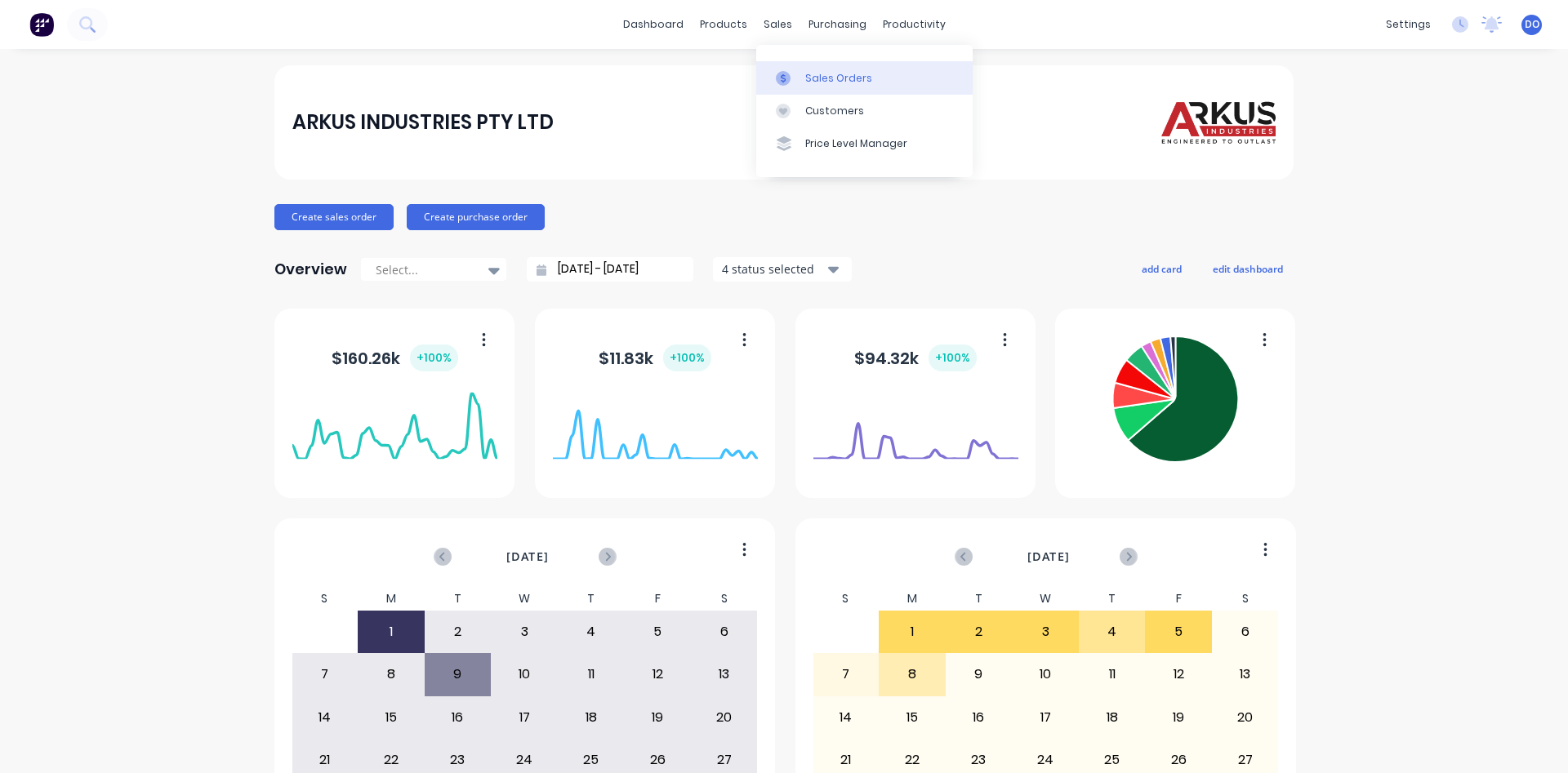
click at [822, 74] on div "Sales Orders" at bounding box center [839, 78] width 67 height 15
